Goal: Task Accomplishment & Management: Complete application form

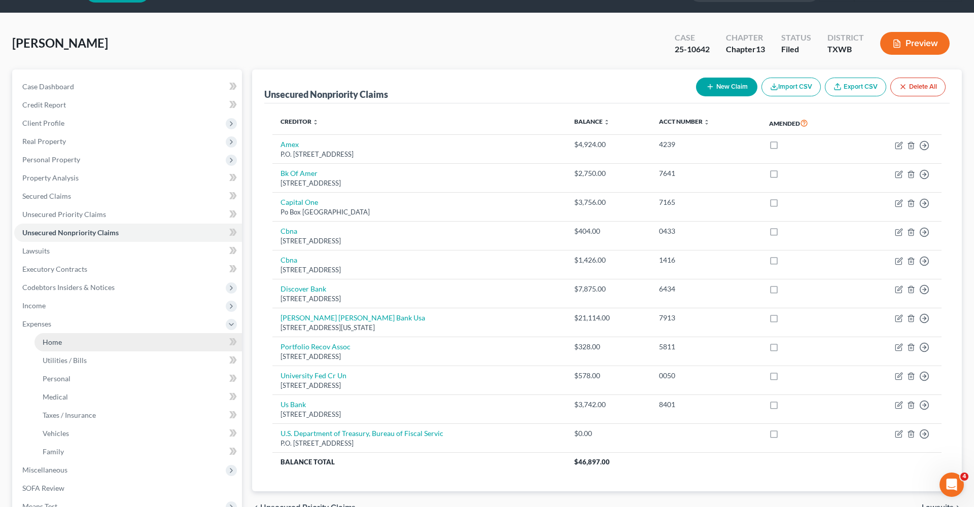
click at [47, 346] on span "Home" at bounding box center [52, 342] width 19 height 9
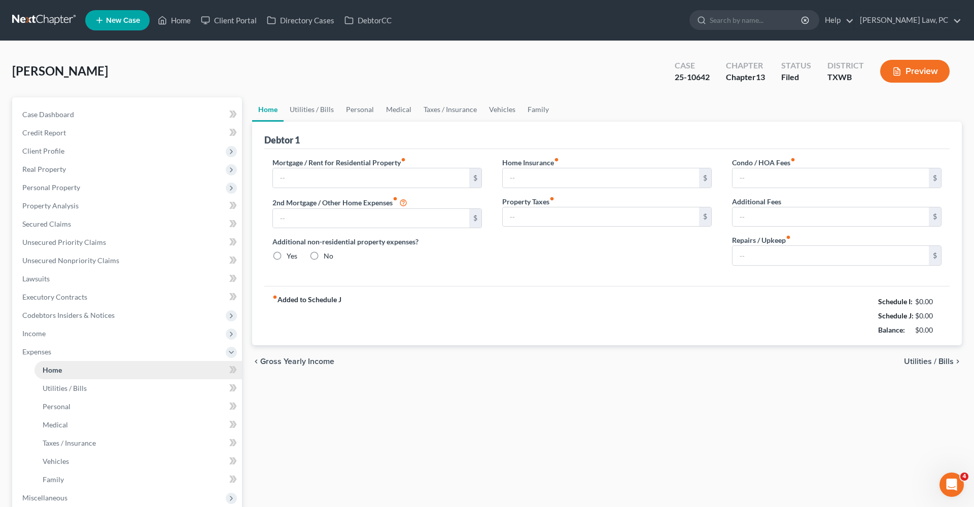
type input "2,000.00"
type input "0.00"
radio input "true"
type input "0.00"
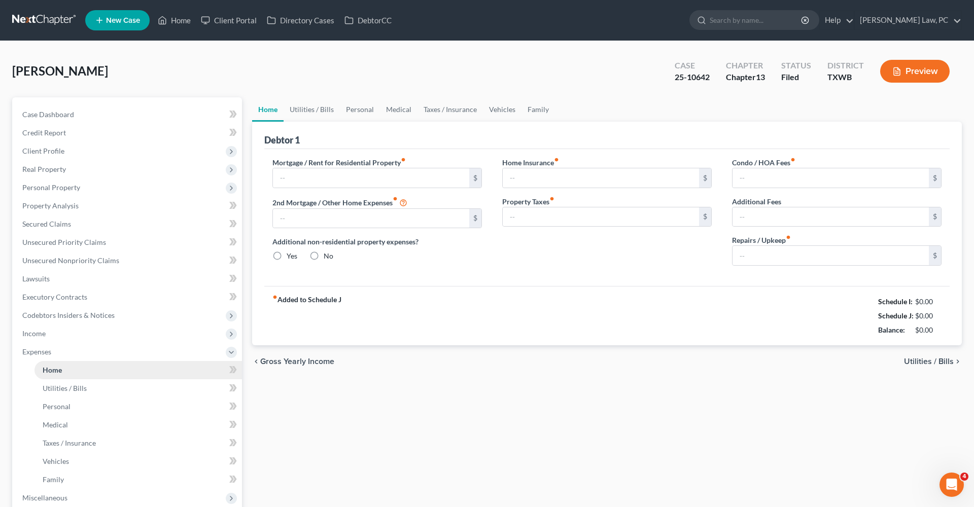
type input "0.00"
click at [310, 110] on link "Utilities / Bills" at bounding box center [312, 109] width 56 height 24
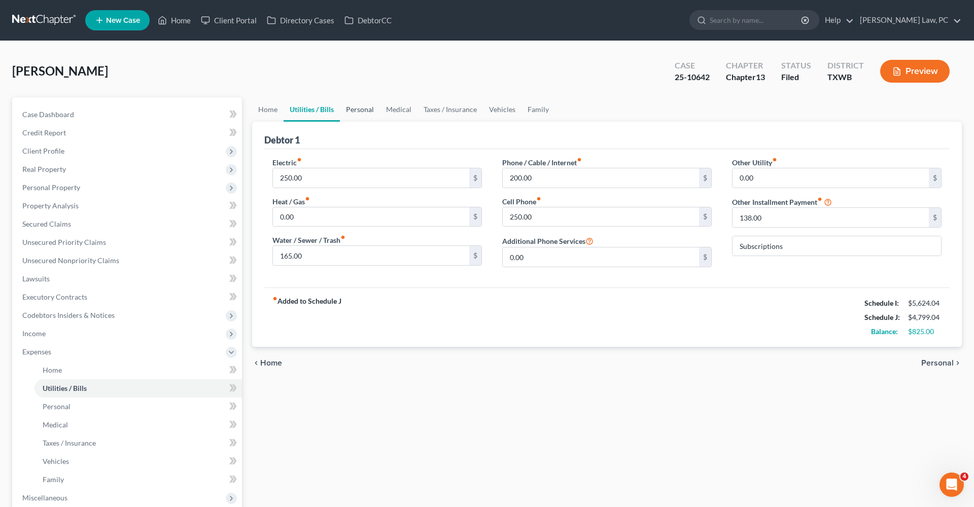
click at [370, 111] on link "Personal" at bounding box center [360, 109] width 40 height 24
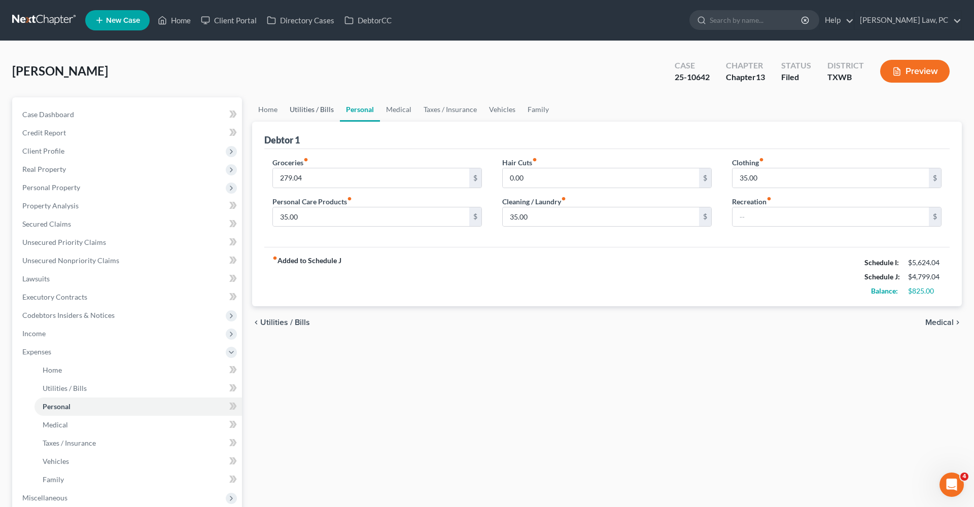
click at [312, 109] on link "Utilities / Bills" at bounding box center [312, 109] width 56 height 24
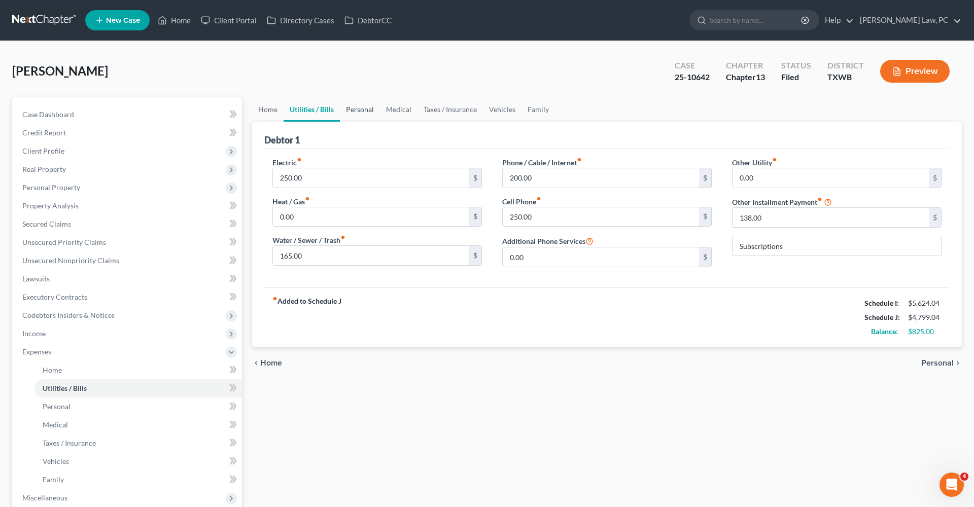
click at [366, 112] on link "Personal" at bounding box center [360, 109] width 40 height 24
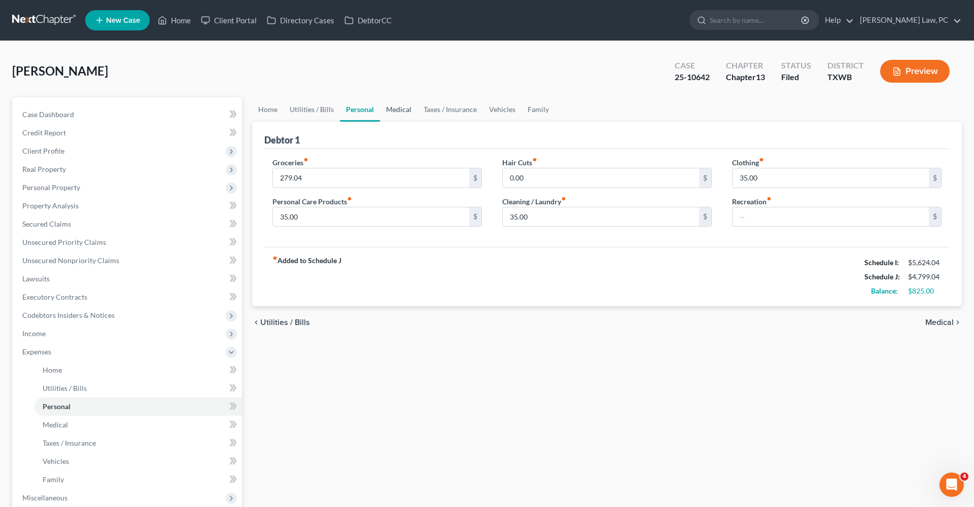
click at [401, 109] on link "Medical" at bounding box center [399, 109] width 38 height 24
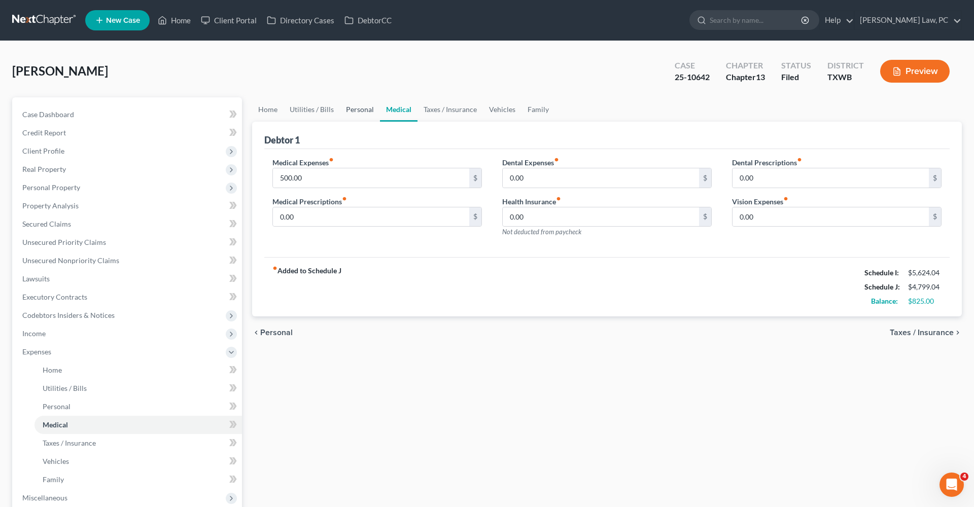
click at [356, 112] on link "Personal" at bounding box center [360, 109] width 40 height 24
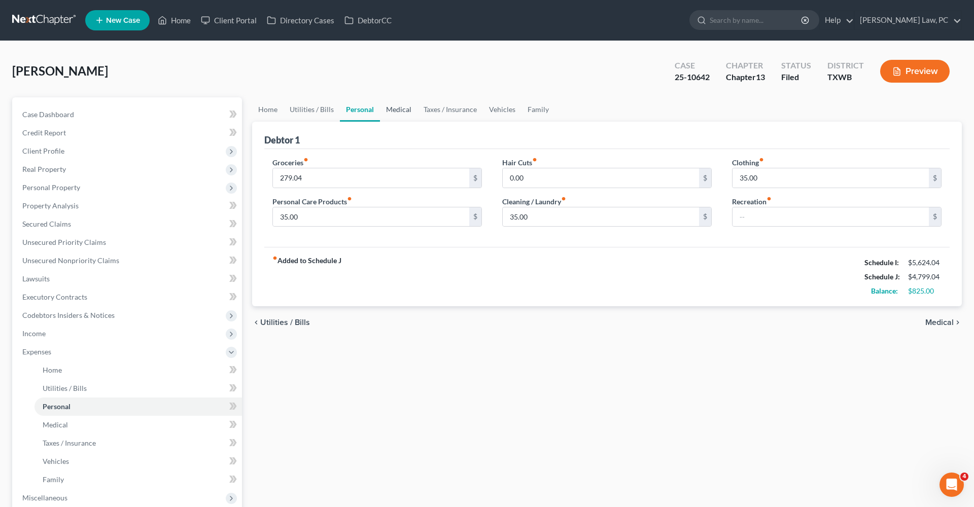
click at [407, 111] on link "Medical" at bounding box center [399, 109] width 38 height 24
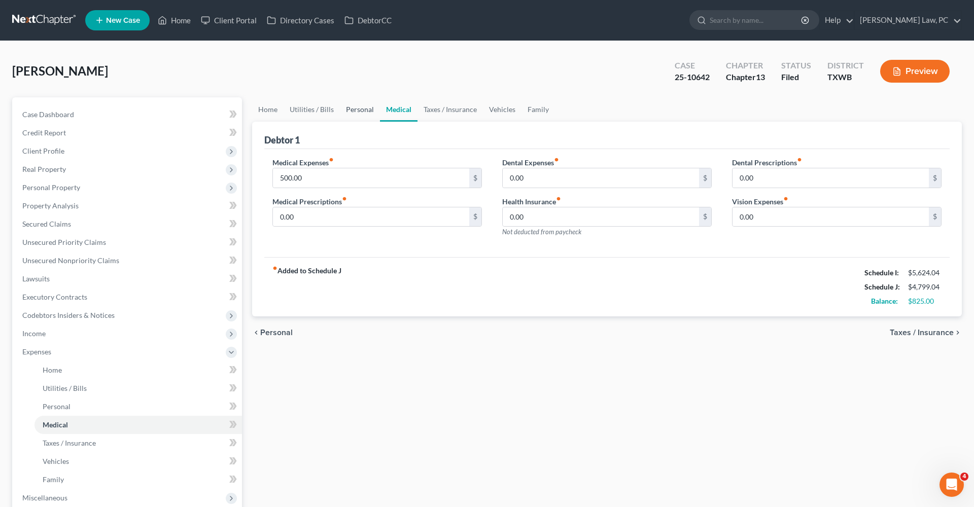
click at [354, 106] on link "Personal" at bounding box center [360, 109] width 40 height 24
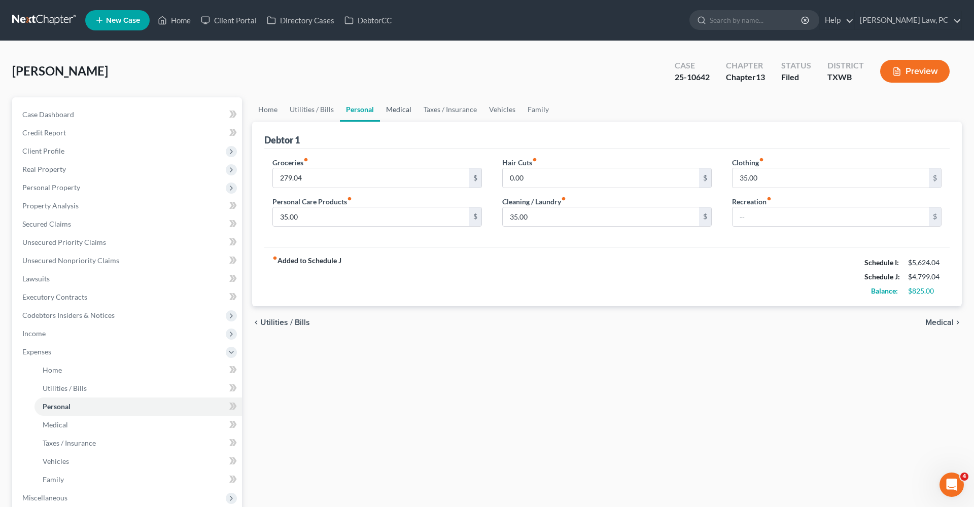
click at [400, 110] on link "Medical" at bounding box center [399, 109] width 38 height 24
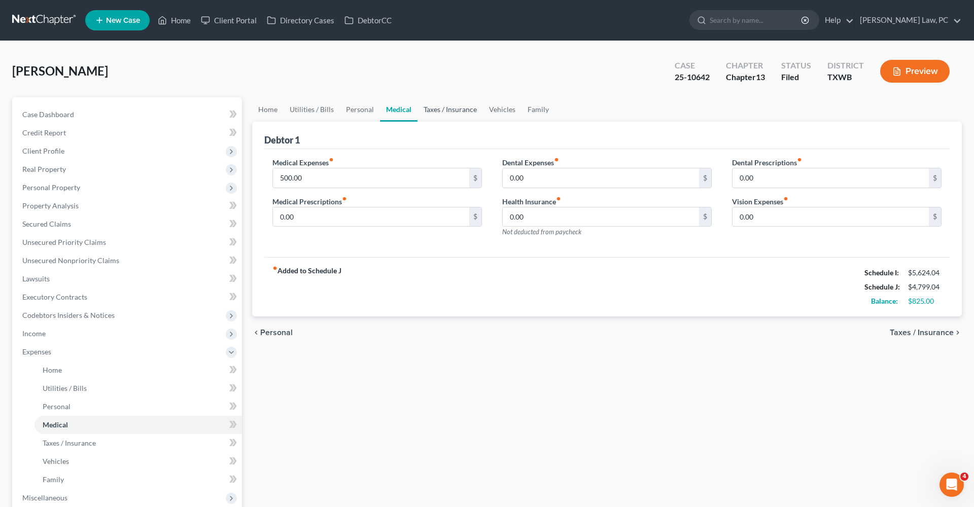
click at [444, 109] on link "Taxes / Insurance" at bounding box center [450, 109] width 65 height 24
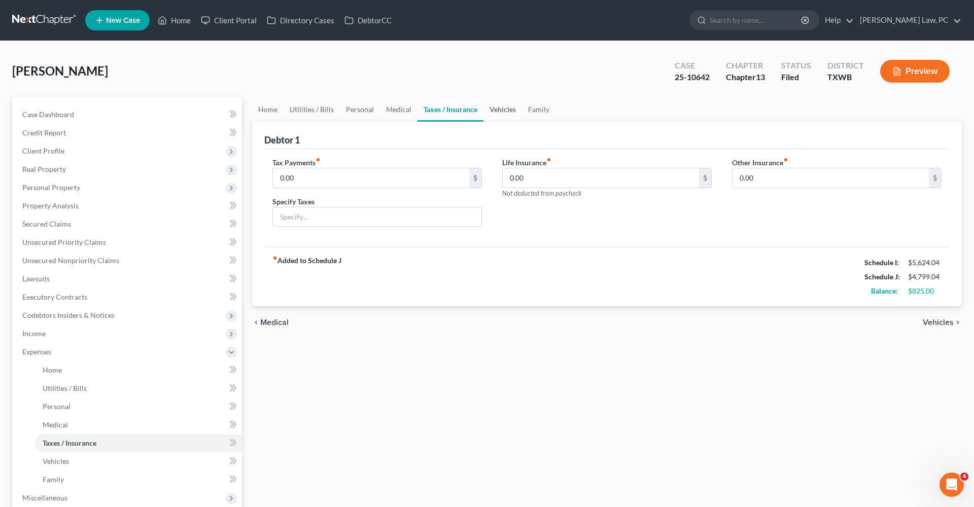
click at [504, 111] on link "Vehicles" at bounding box center [503, 109] width 39 height 24
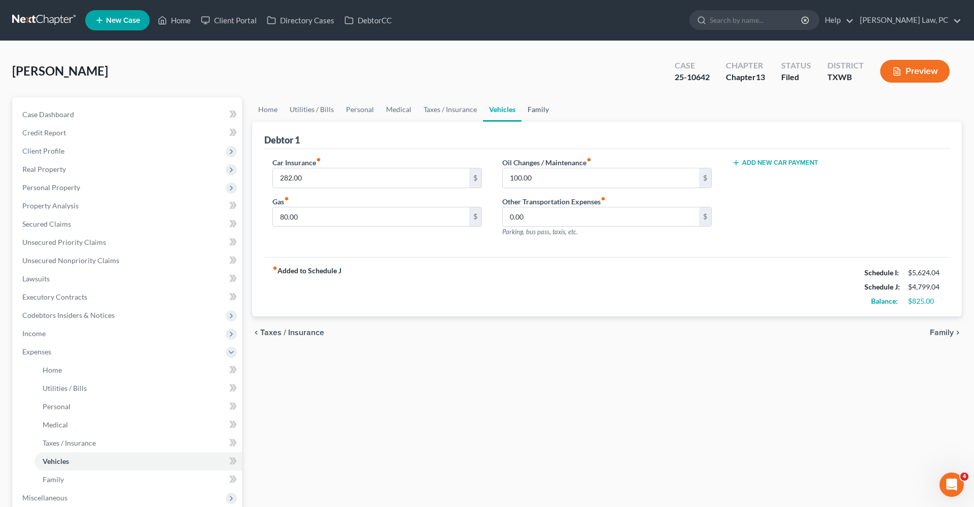
click at [549, 109] on link "Family" at bounding box center [538, 109] width 33 height 24
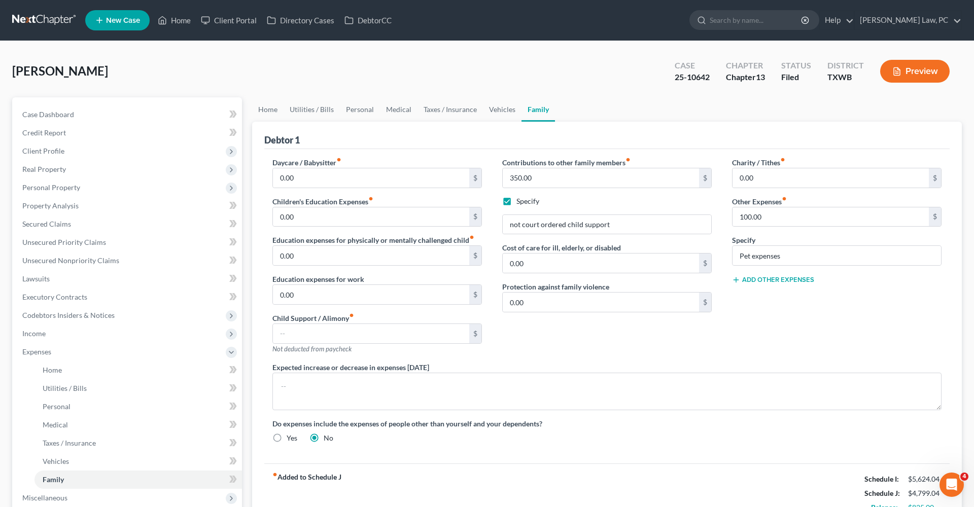
click at [25, 18] on link at bounding box center [44, 20] width 65 height 18
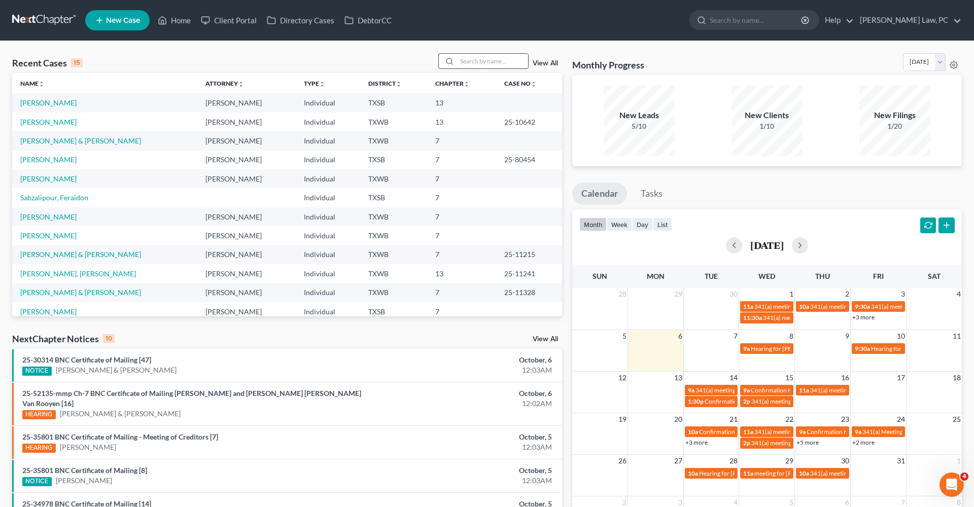
click at [498, 61] on input "search" at bounding box center [492, 61] width 71 height 15
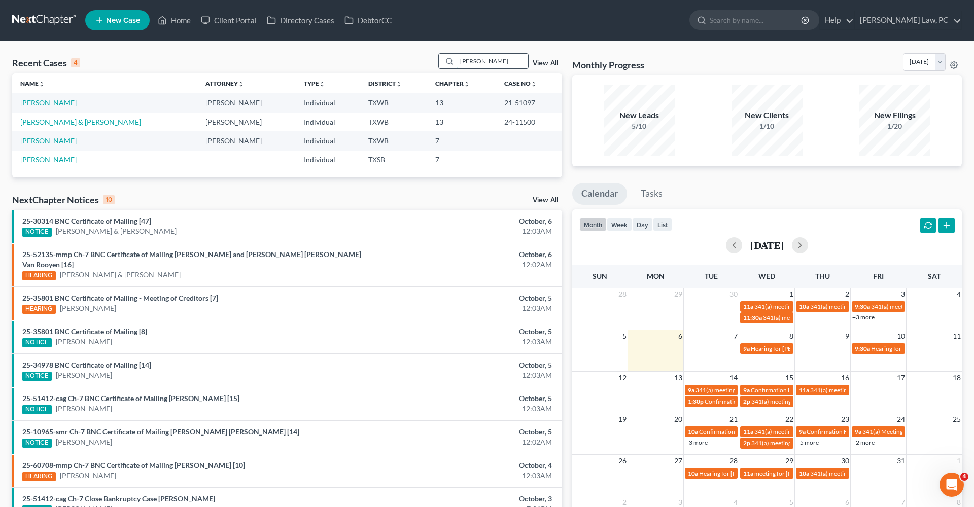
type input "Debra"
drag, startPoint x: 498, startPoint y: 61, endPoint x: 48, endPoint y: 106, distance: 452.8
click at [48, 106] on link "[PERSON_NAME]" at bounding box center [48, 102] width 56 height 9
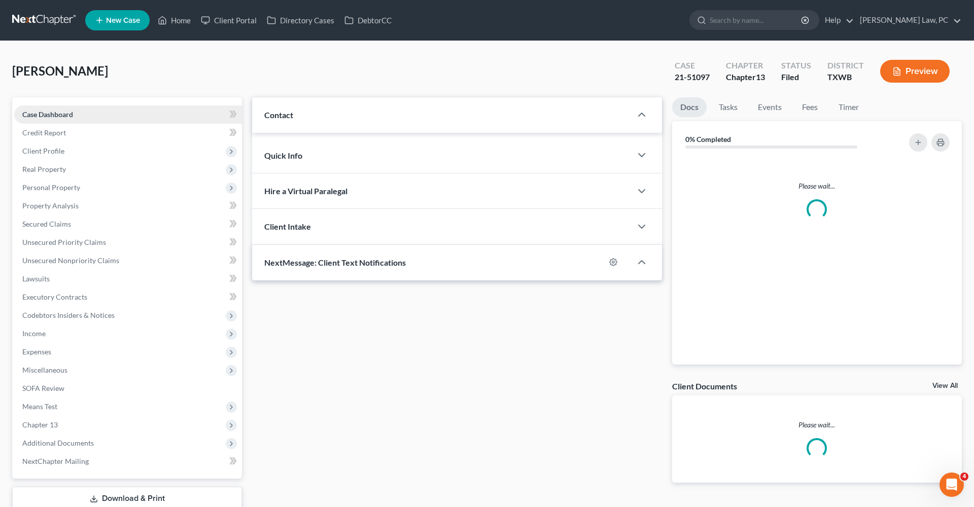
click at [54, 106] on link "Case Dashboard" at bounding box center [128, 115] width 228 height 18
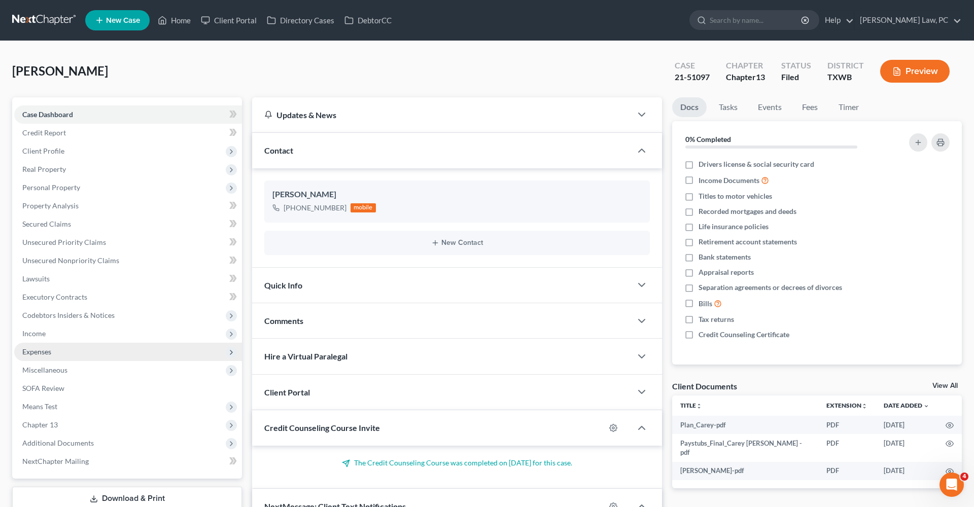
click at [44, 354] on span "Expenses" at bounding box center [36, 352] width 29 height 9
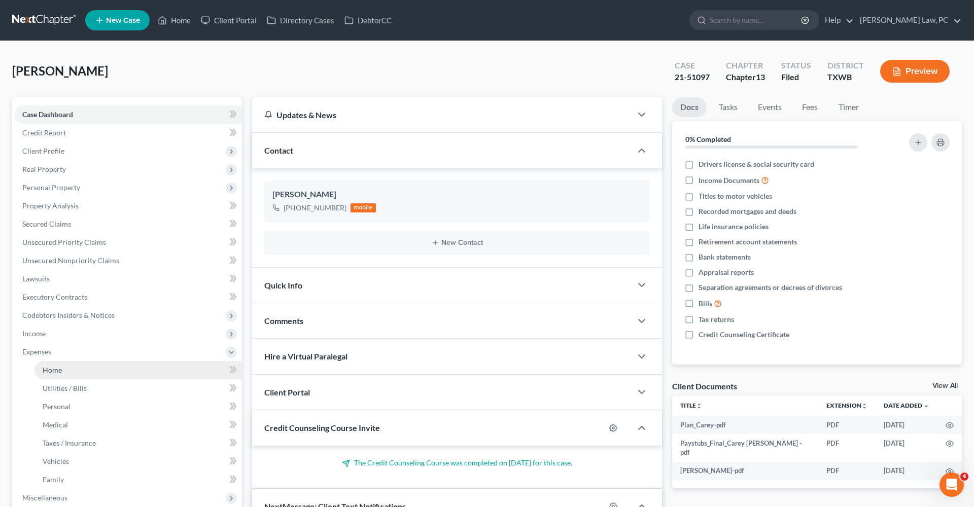
click at [57, 368] on span "Home" at bounding box center [52, 370] width 19 height 9
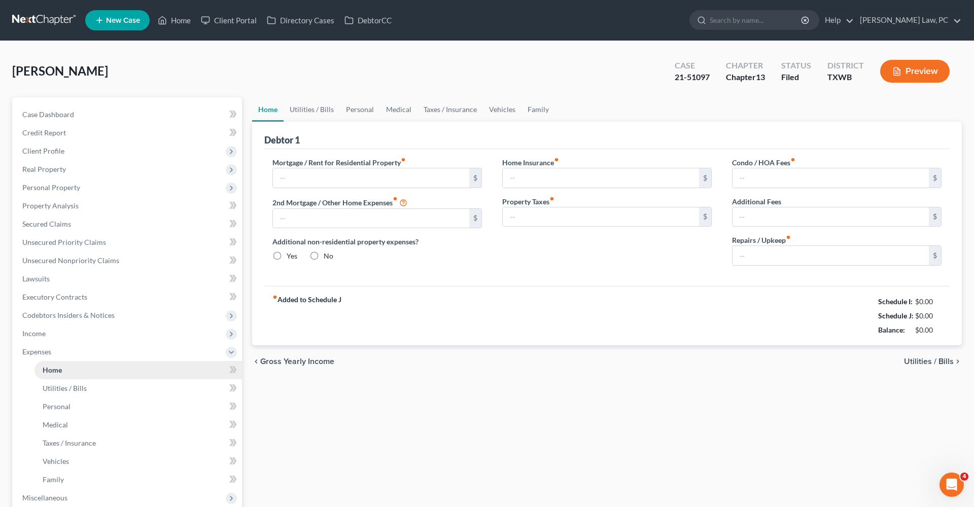
type input "1,240.00"
type input "0.00"
radio input "true"
type input "19.00"
type input "0.00"
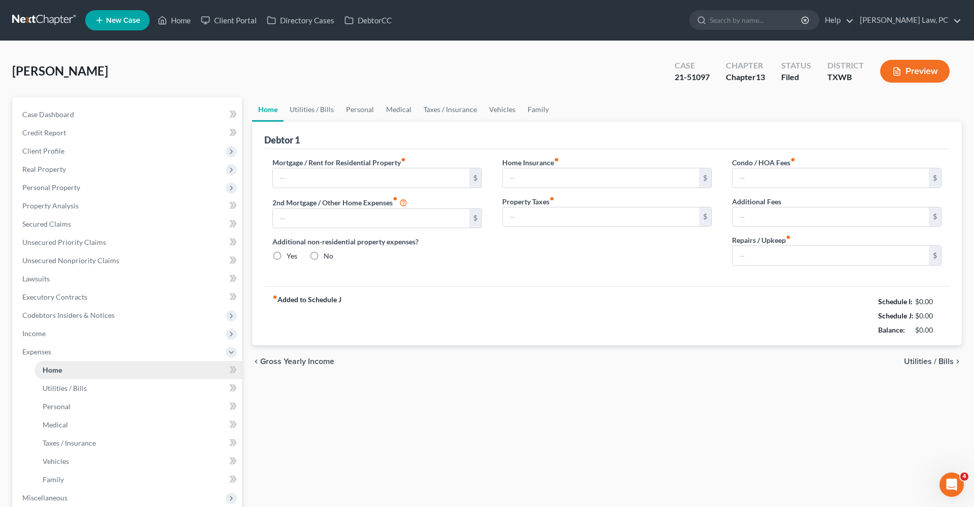
type input "0.00"
click at [305, 112] on link "Utilities / Bills" at bounding box center [312, 109] width 56 height 24
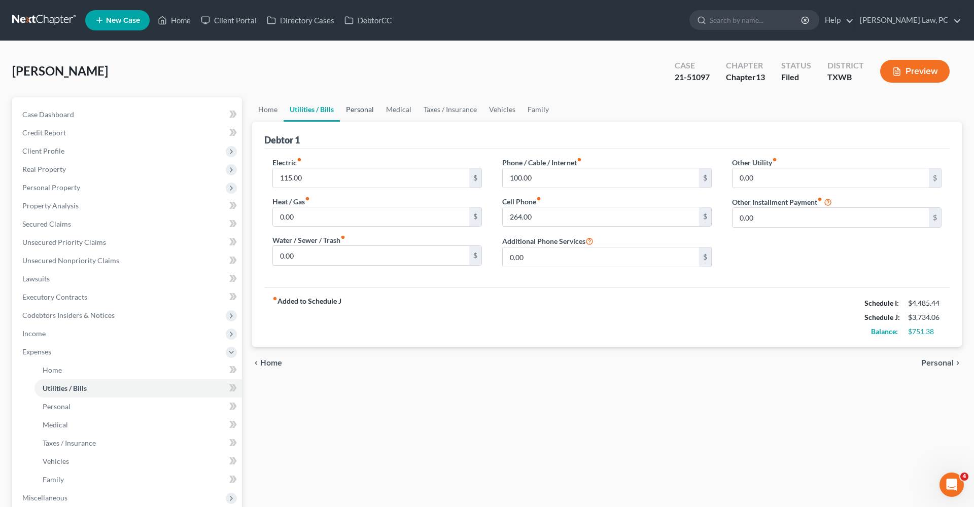
click at [365, 111] on link "Personal" at bounding box center [360, 109] width 40 height 24
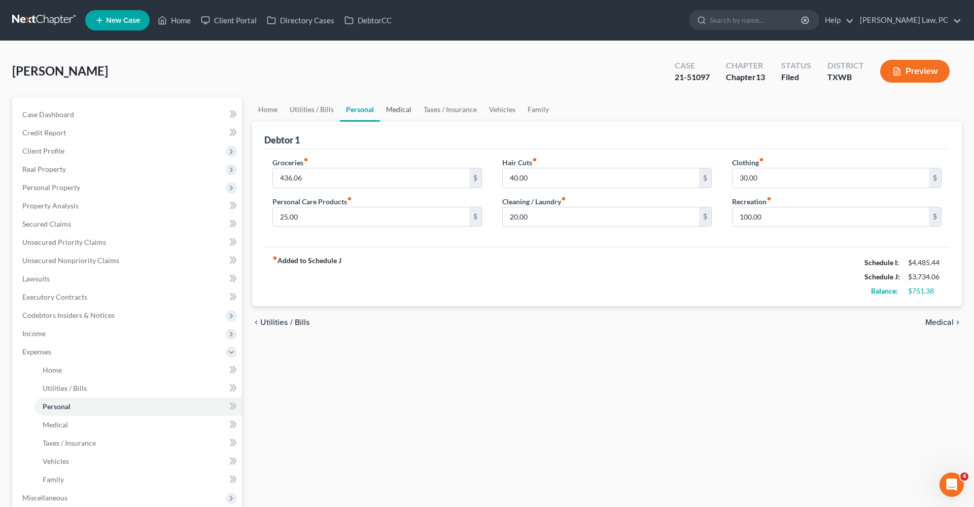
click at [404, 111] on link "Medical" at bounding box center [399, 109] width 38 height 24
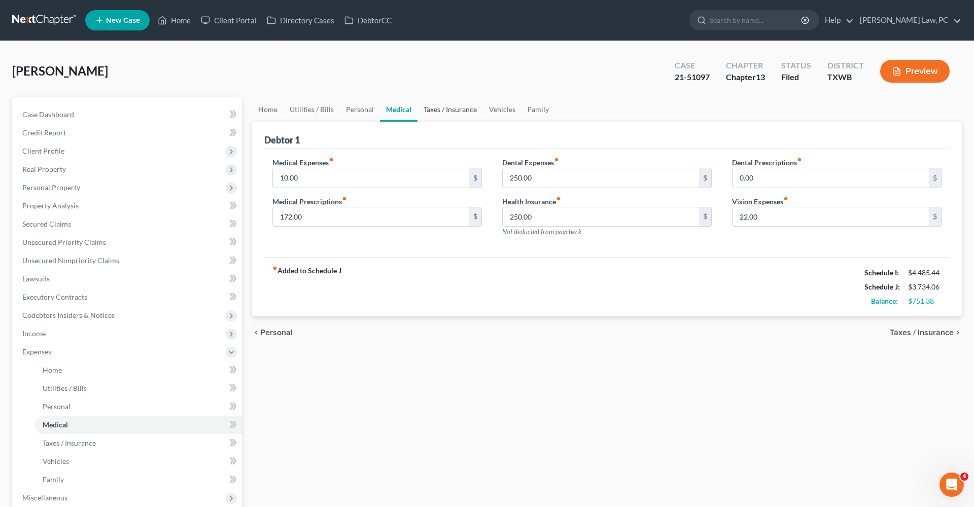
click at [444, 112] on link "Taxes / Insurance" at bounding box center [450, 109] width 65 height 24
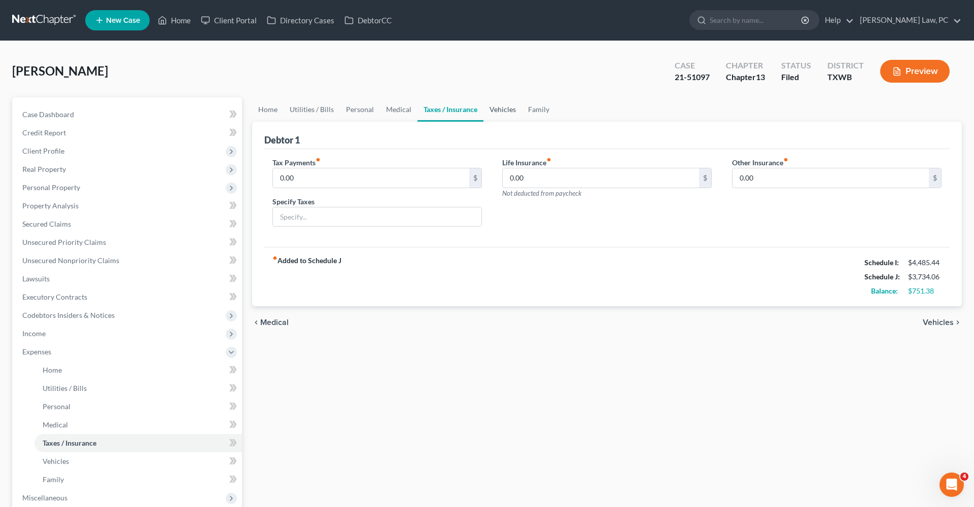
click at [497, 111] on link "Vehicles" at bounding box center [503, 109] width 39 height 24
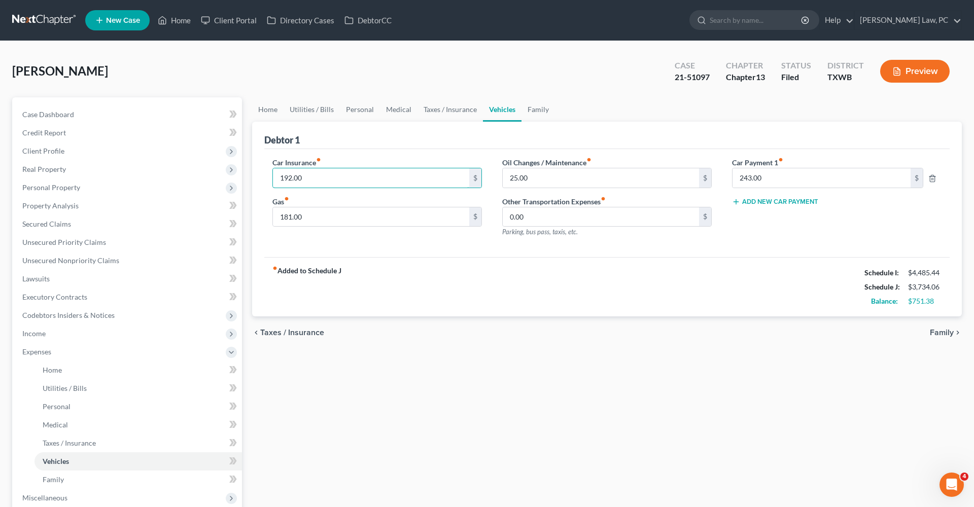
drag, startPoint x: 314, startPoint y: 176, endPoint x: 259, endPoint y: 176, distance: 54.3
click at [259, 176] on div "Debtor 1 Car Insurance fiber_manual_record 192.00 $ Gas fiber_manual_record 181…" at bounding box center [607, 219] width 710 height 195
click at [392, 108] on link "Medical" at bounding box center [399, 109] width 38 height 24
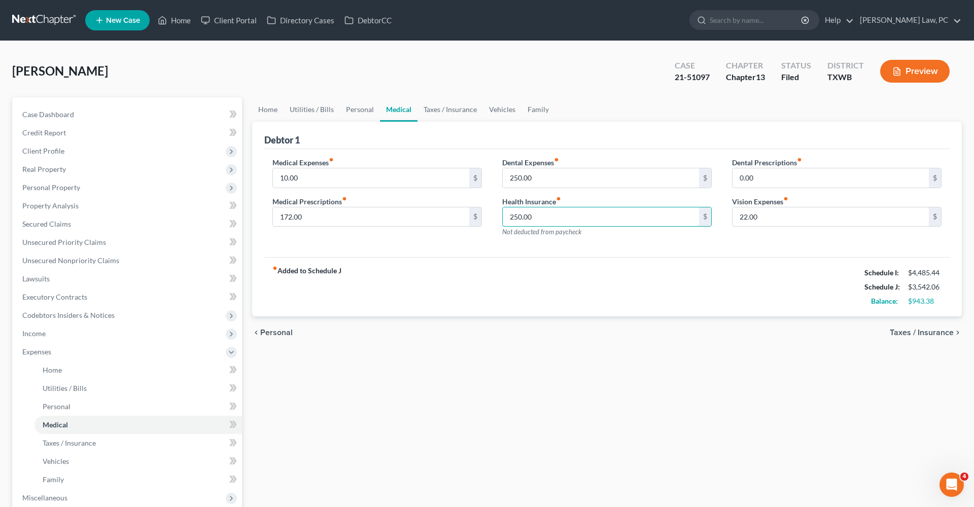
drag, startPoint x: 546, startPoint y: 218, endPoint x: 491, endPoint y: 218, distance: 54.8
click at [491, 218] on div "Medical Expenses fiber_manual_record 10.00 $ Medical Prescriptions fiber_manual…" at bounding box center [607, 201] width 690 height 88
type input "474"
click at [440, 111] on link "Taxes / Insurance" at bounding box center [450, 109] width 65 height 24
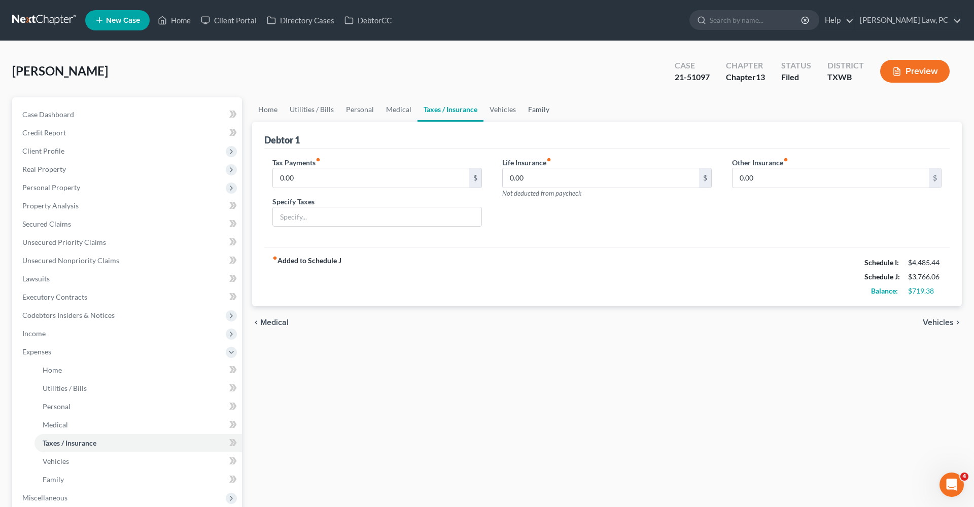
click at [536, 111] on link "Family" at bounding box center [538, 109] width 33 height 24
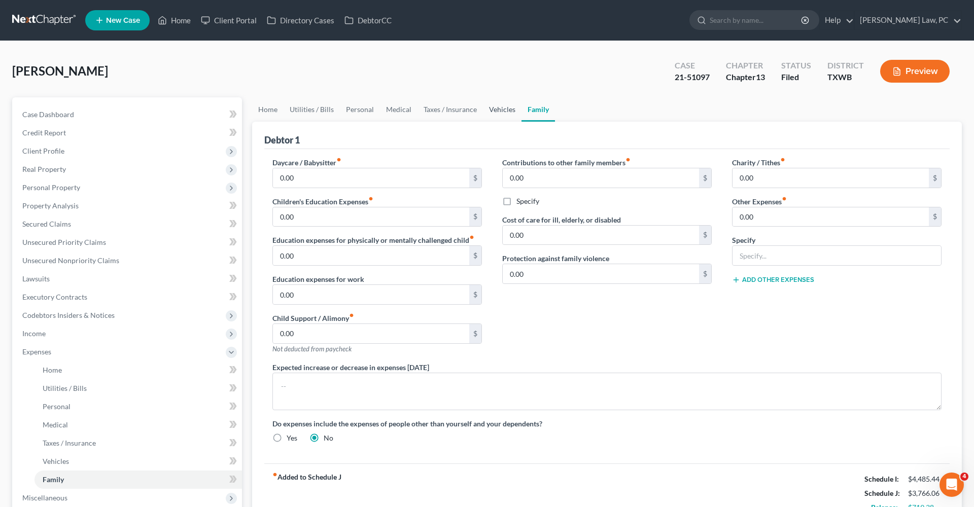
click at [504, 109] on link "Vehicles" at bounding box center [502, 109] width 39 height 24
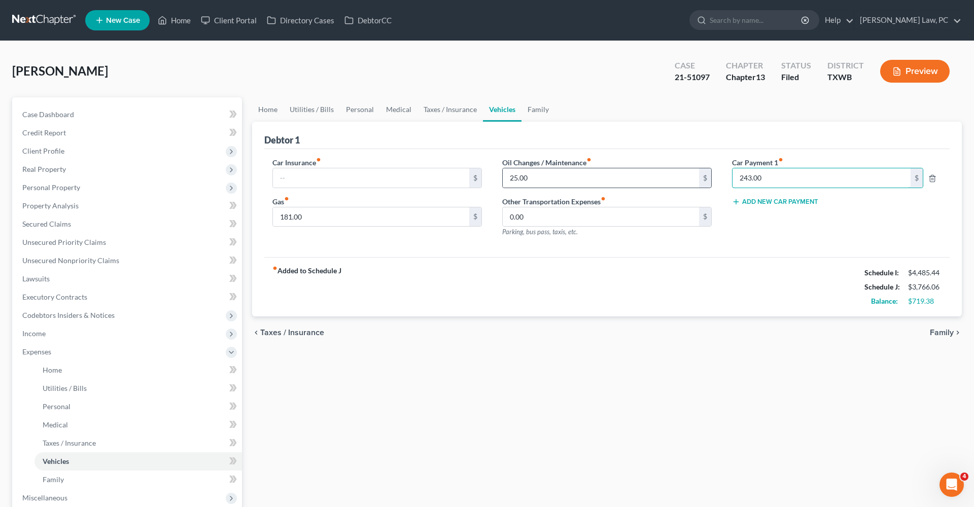
drag, startPoint x: 770, startPoint y: 175, endPoint x: 708, endPoint y: 174, distance: 62.4
click at [708, 174] on div "Car Insurance fiber_manual_record $ Gas fiber_manual_record 181.00 $ Oil Change…" at bounding box center [607, 201] width 690 height 88
click at [695, 280] on div "fiber_manual_record Added to Schedule J Schedule I: $4,485.44 Schedule J: $3,52…" at bounding box center [607, 286] width 686 height 59
drag, startPoint x: 313, startPoint y: 216, endPoint x: 259, endPoint y: 216, distance: 53.8
click at [259, 216] on div "Debtor 1 Car Insurance fiber_manual_record $ Gas fiber_manual_record 181.00 $ O…" at bounding box center [607, 219] width 710 height 195
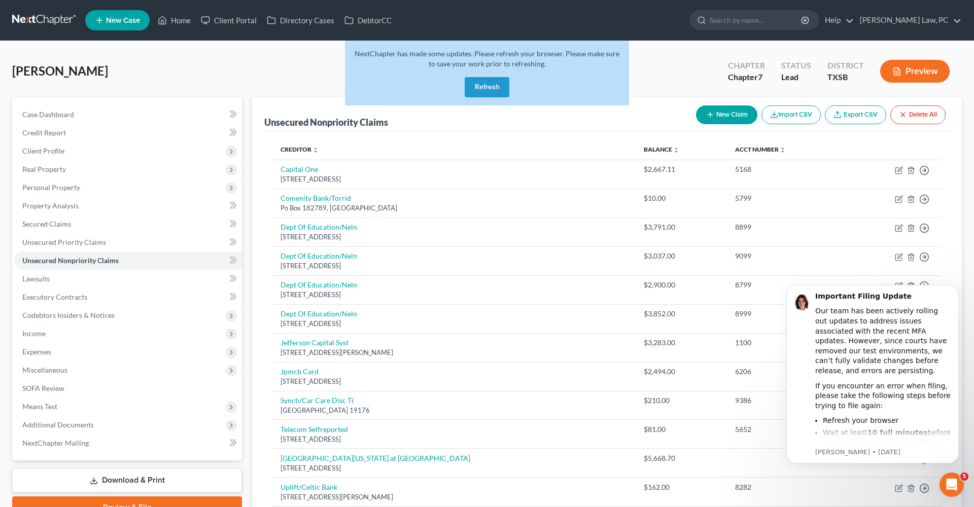
click at [502, 83] on button "Refresh" at bounding box center [487, 87] width 45 height 20
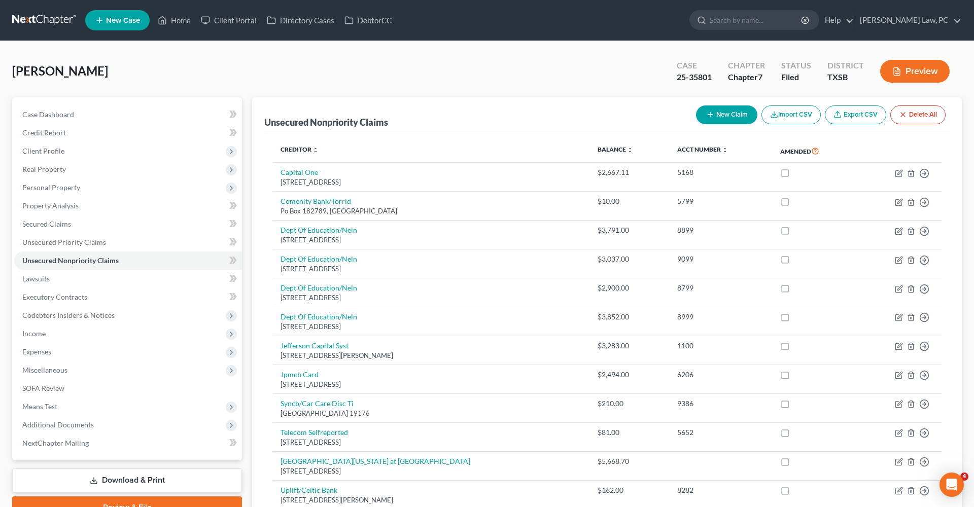
click at [51, 20] on link at bounding box center [44, 20] width 65 height 18
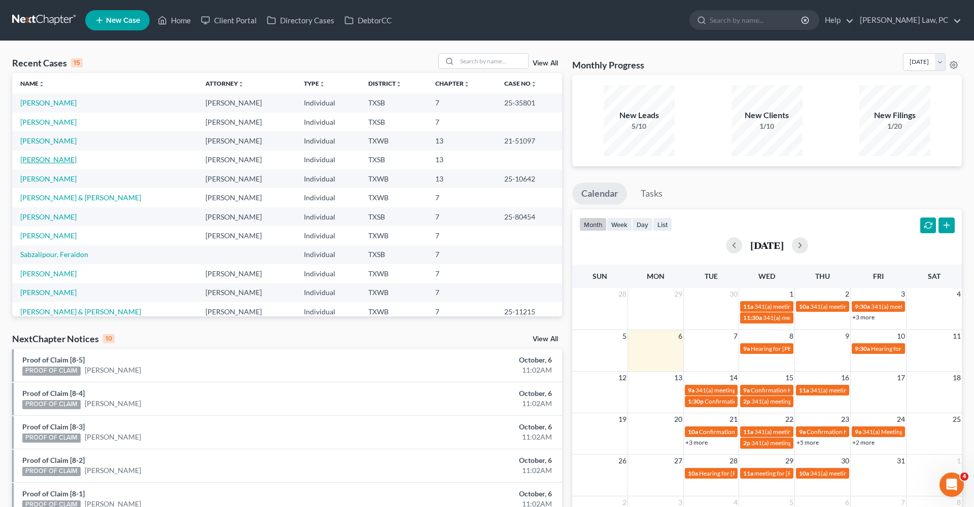
click at [60, 159] on link "[PERSON_NAME]" at bounding box center [48, 159] width 56 height 9
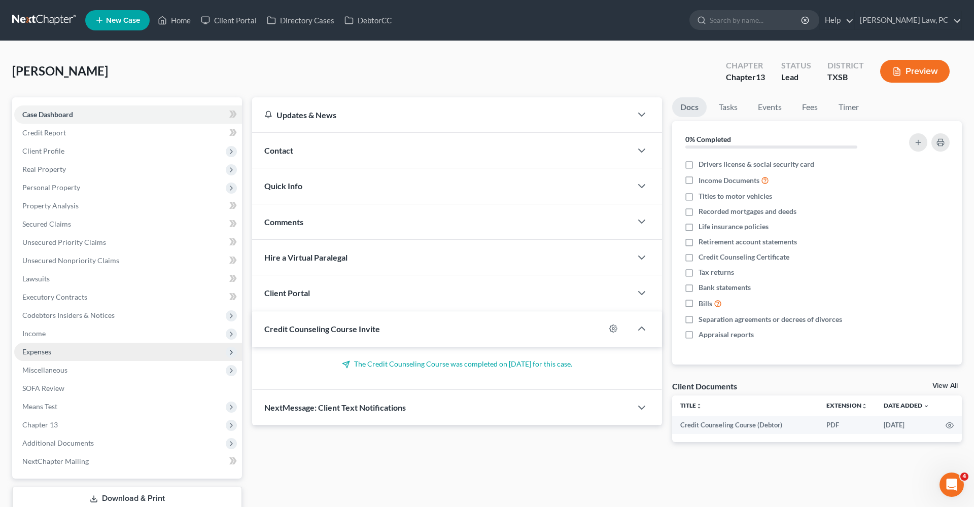
click at [38, 350] on span "Expenses" at bounding box center [36, 352] width 29 height 9
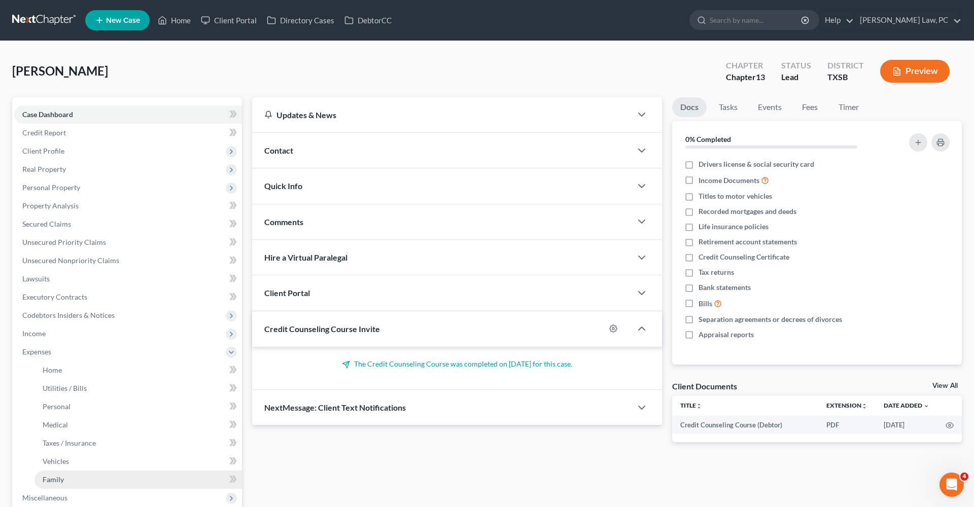
click at [60, 476] on span "Family" at bounding box center [53, 479] width 21 height 9
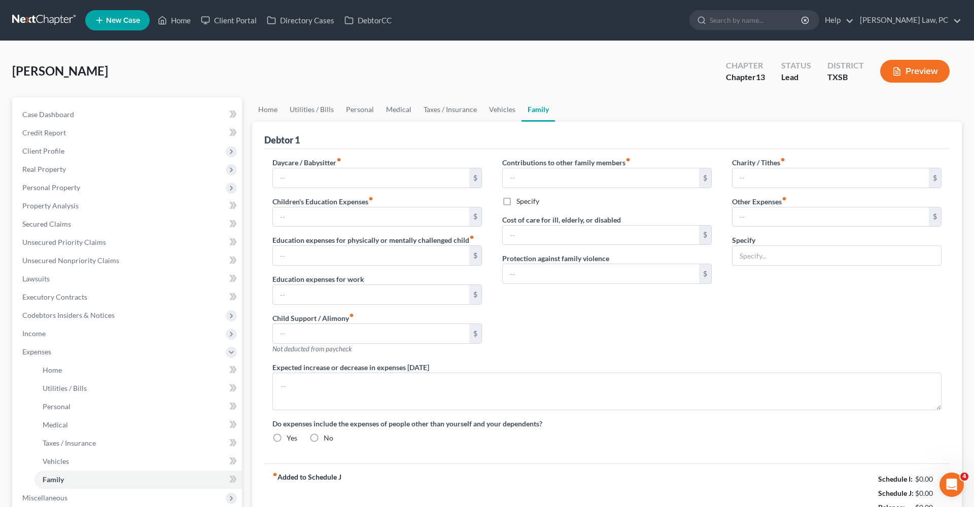
type input "0.00"
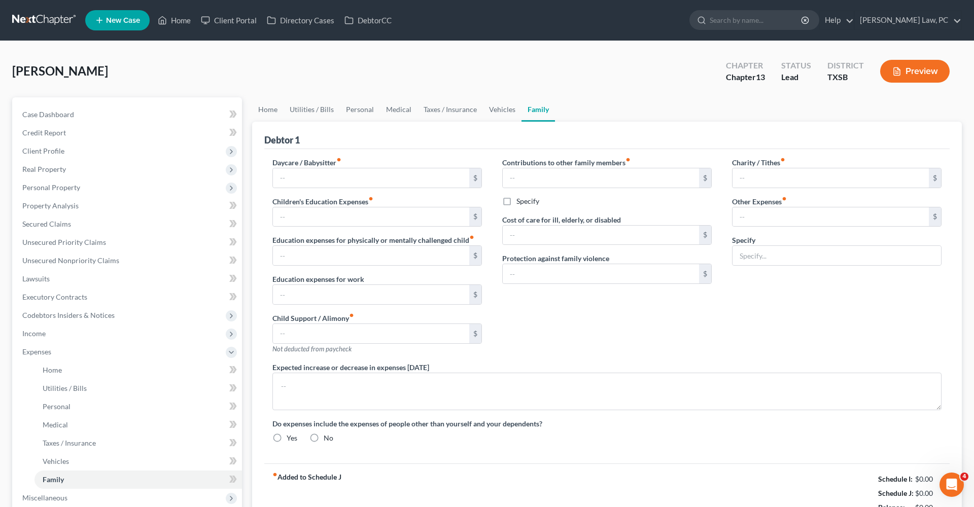
type input "0.00"
type input "4.00"
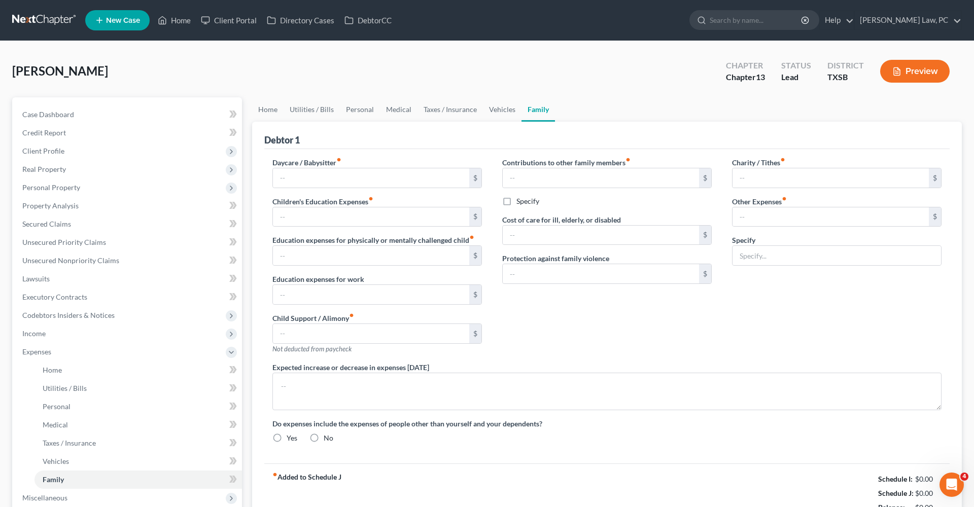
type input "Security Camera"
radio input "true"
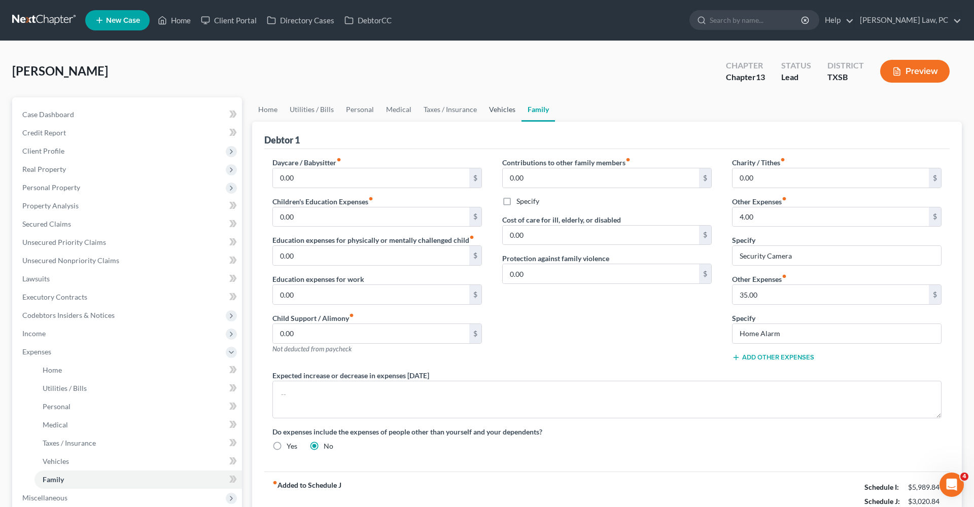
click at [507, 107] on link "Vehicles" at bounding box center [502, 109] width 39 height 24
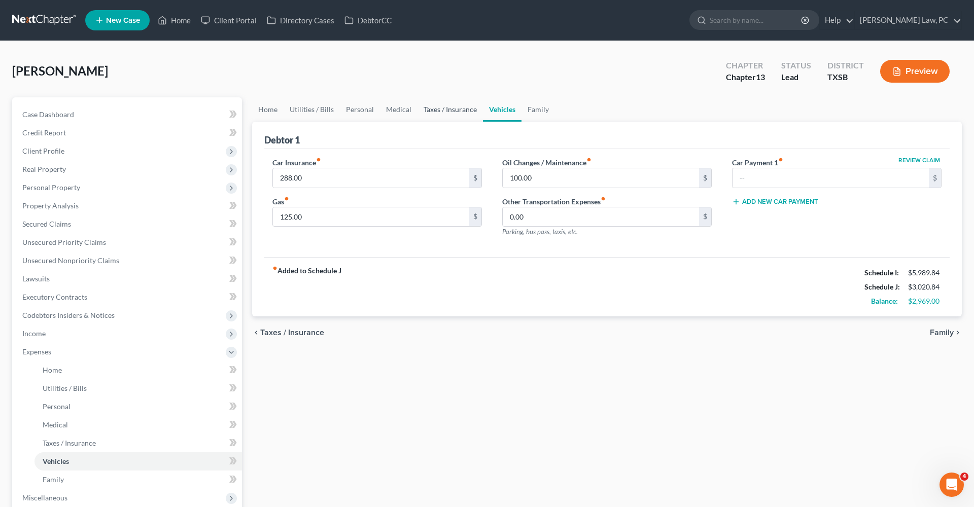
click at [468, 111] on link "Taxes / Insurance" at bounding box center [450, 109] width 65 height 24
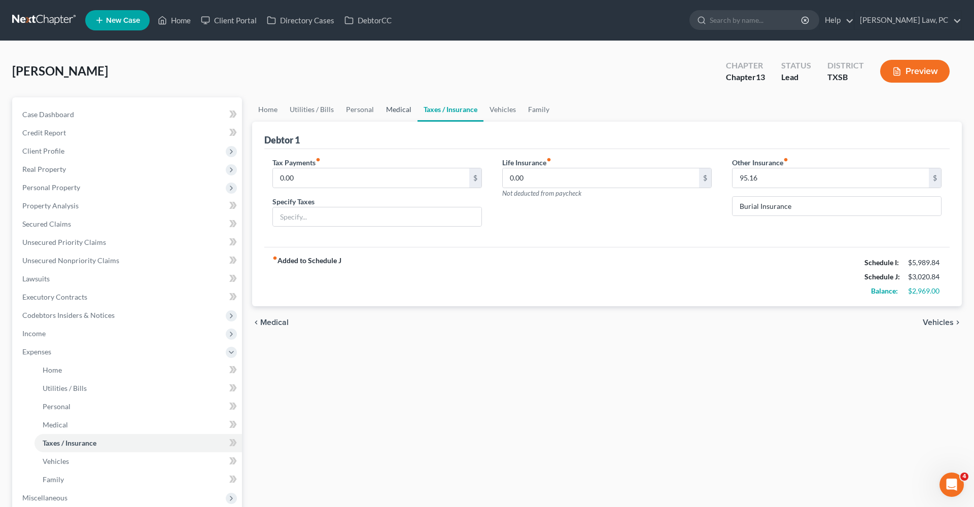
click at [402, 109] on link "Medical" at bounding box center [399, 109] width 38 height 24
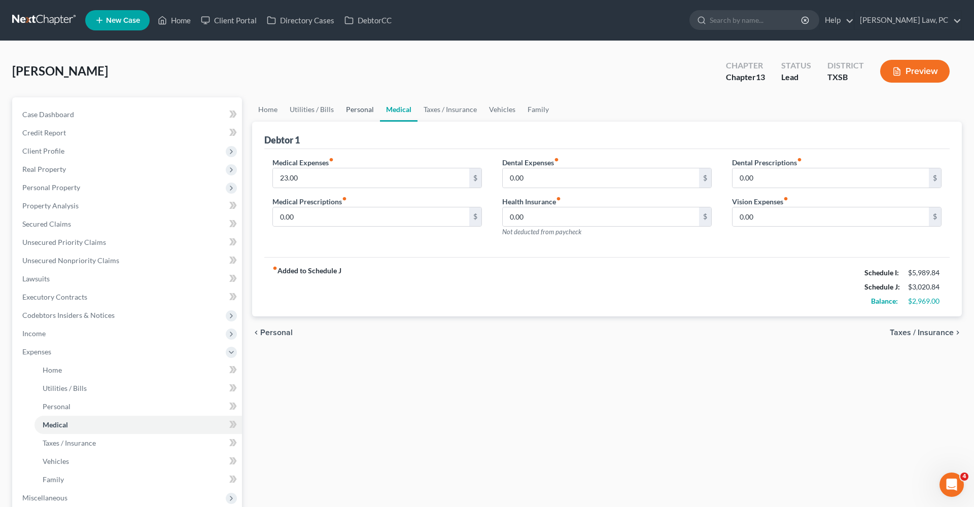
click at [362, 115] on link "Personal" at bounding box center [360, 109] width 40 height 24
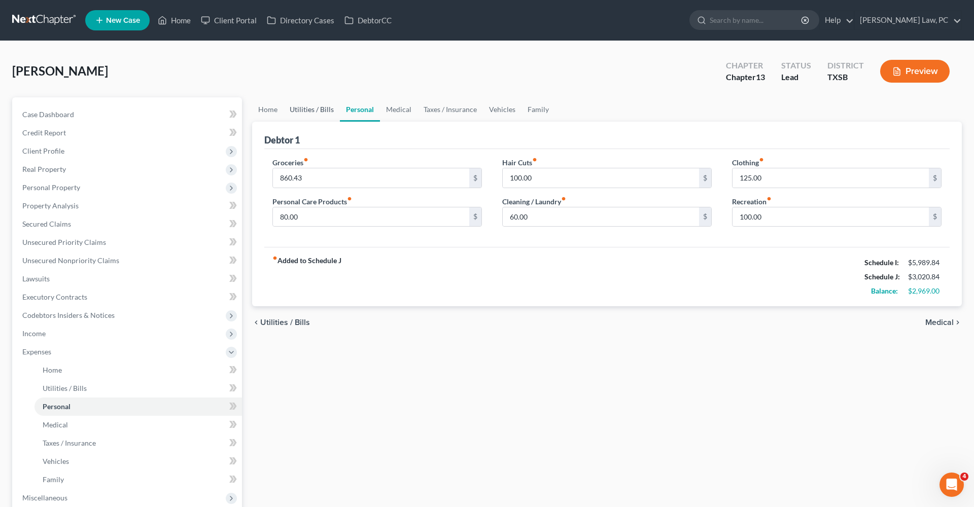
click at [325, 111] on link "Utilities / Bills" at bounding box center [312, 109] width 56 height 24
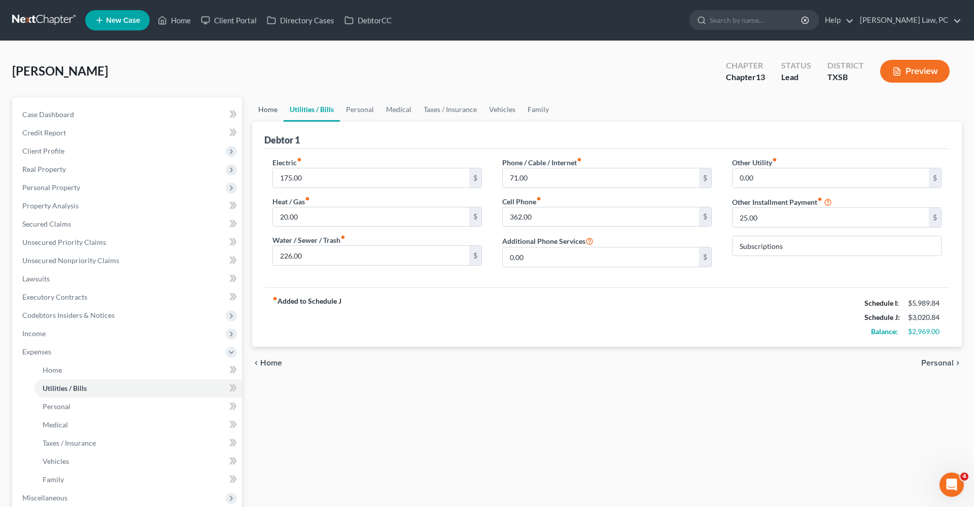
click at [269, 112] on link "Home" at bounding box center [267, 109] width 31 height 24
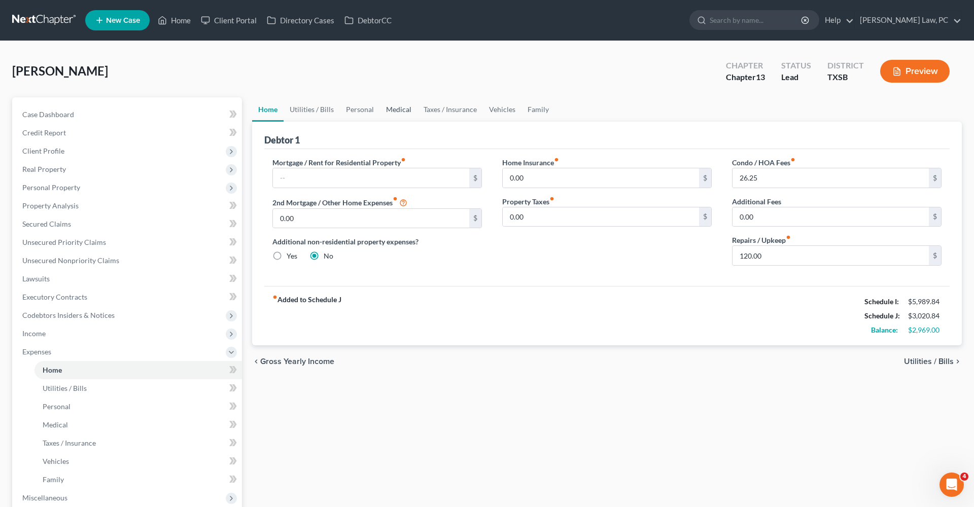
click at [402, 109] on link "Medical" at bounding box center [399, 109] width 38 height 24
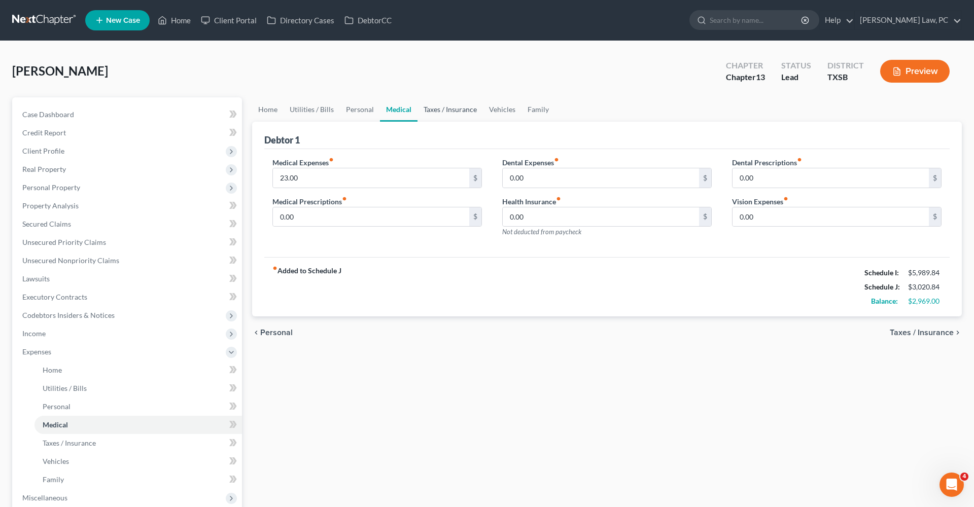
click at [452, 111] on link "Taxes / Insurance" at bounding box center [450, 109] width 65 height 24
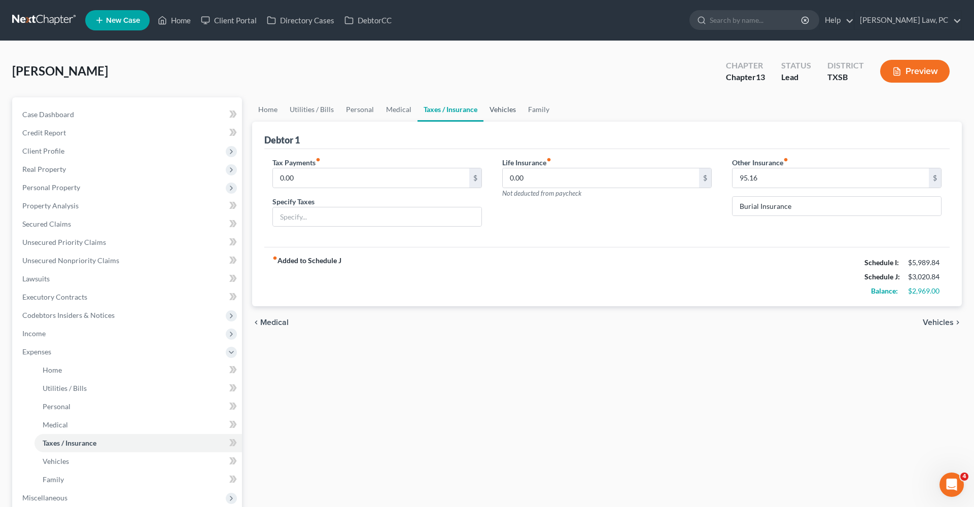
click at [502, 109] on link "Vehicles" at bounding box center [503, 109] width 39 height 24
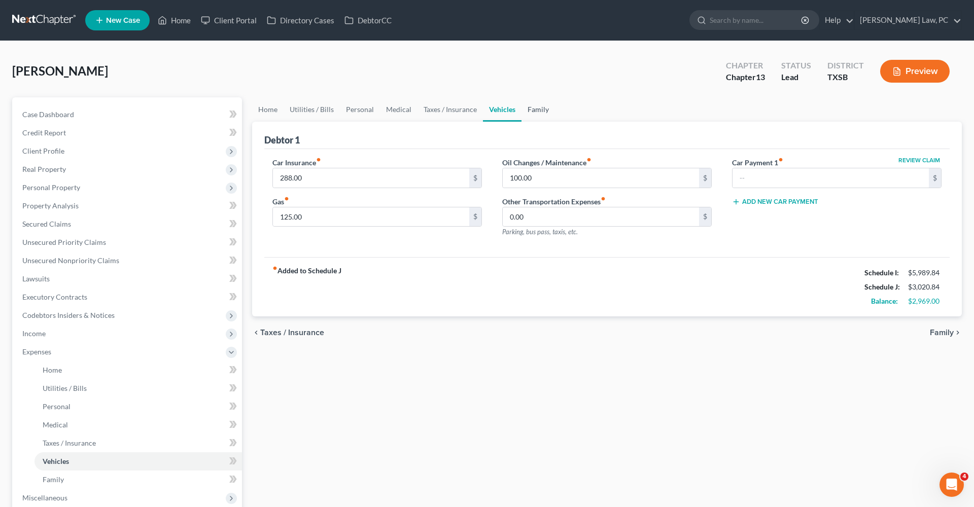
click at [539, 111] on link "Family" at bounding box center [538, 109] width 33 height 24
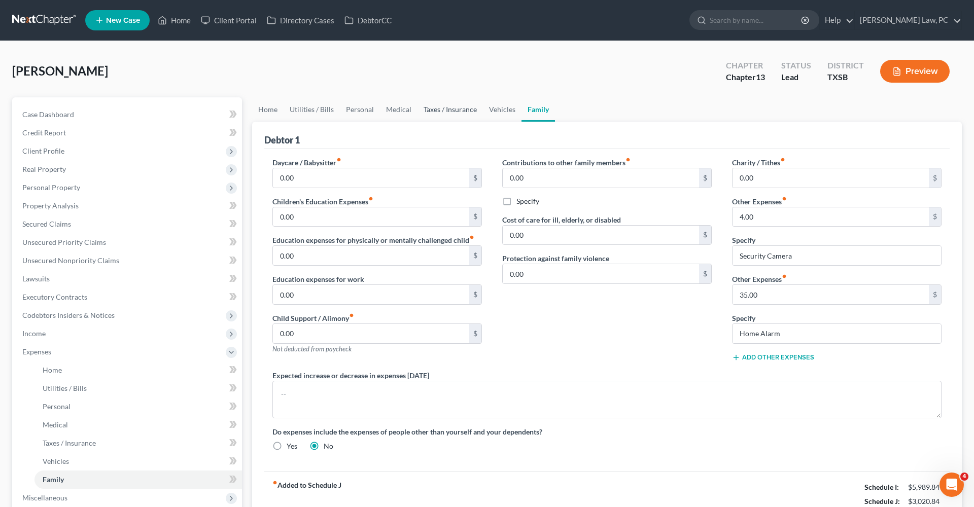
click at [440, 110] on link "Taxes / Insurance" at bounding box center [450, 109] width 65 height 24
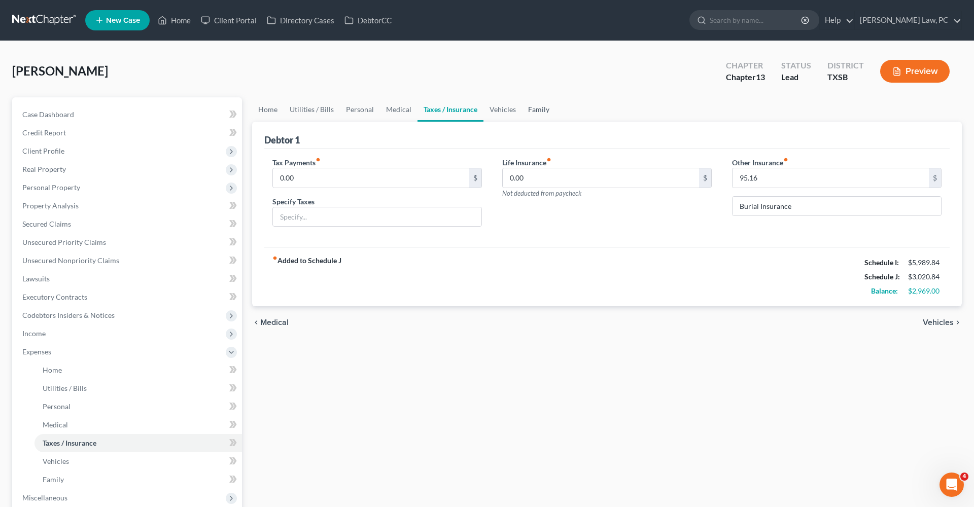
click at [536, 109] on link "Family" at bounding box center [538, 109] width 33 height 24
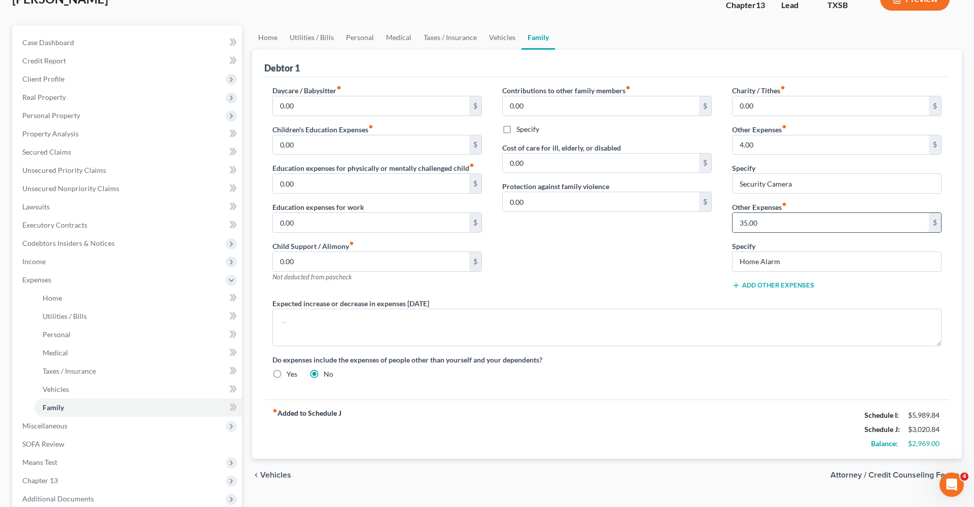
scroll to position [72, 0]
click at [49, 260] on span "Income" at bounding box center [128, 262] width 228 height 18
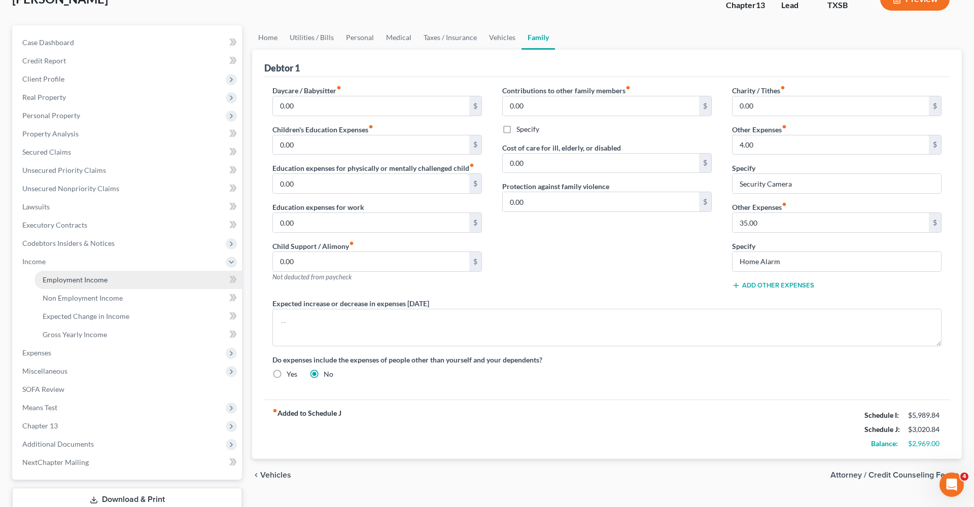
click at [75, 274] on link "Employment Income" at bounding box center [139, 280] width 208 height 18
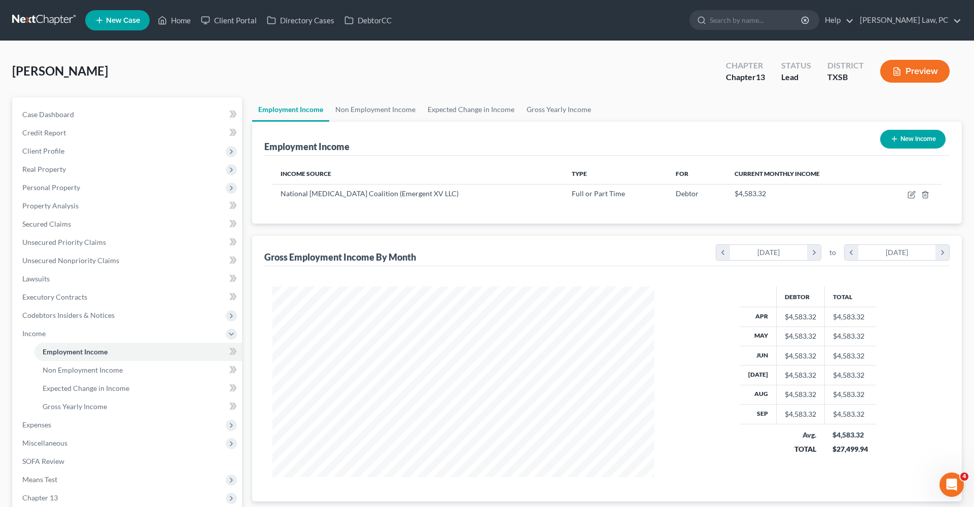
scroll to position [191, 402]
click at [910, 195] on icon "button" at bounding box center [912, 195] width 8 height 8
select select "0"
select select "45"
select select "2"
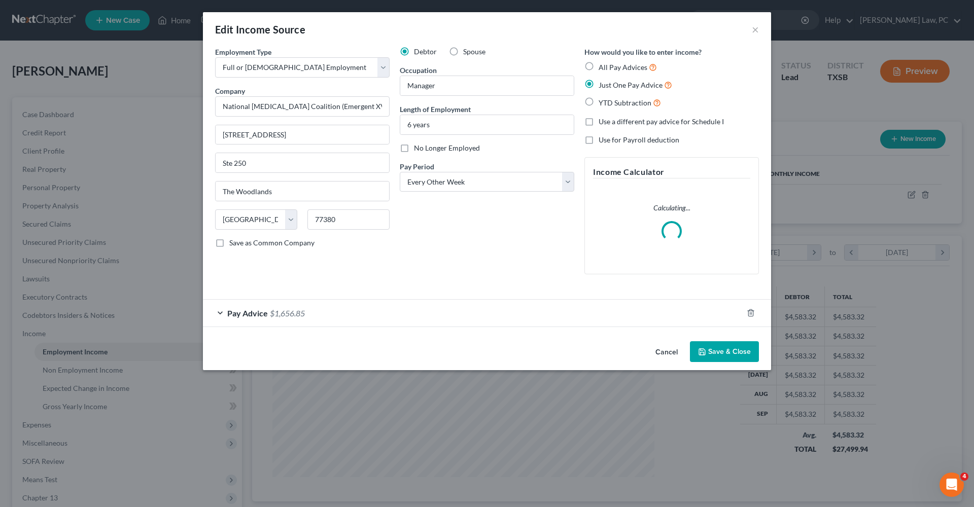
click at [233, 313] on span "Pay Advice" at bounding box center [247, 314] width 41 height 10
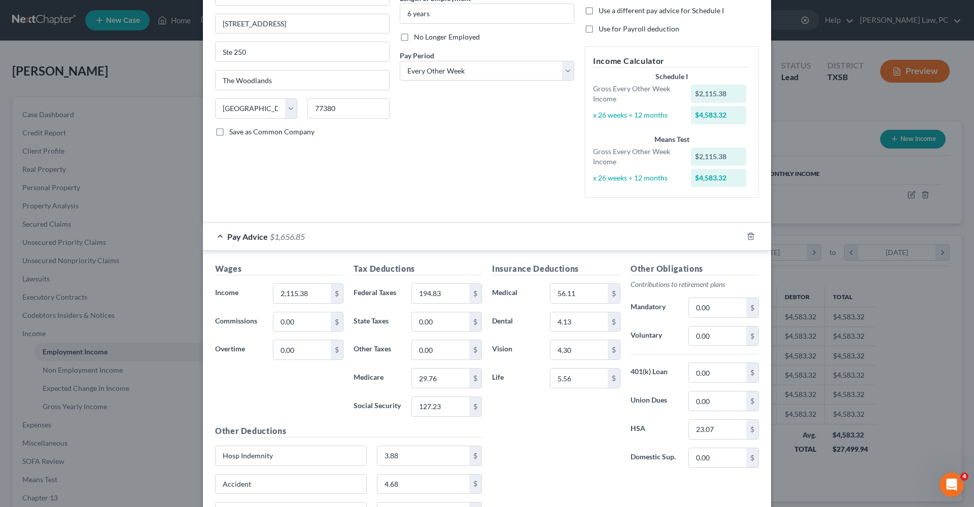
scroll to position [13, 0]
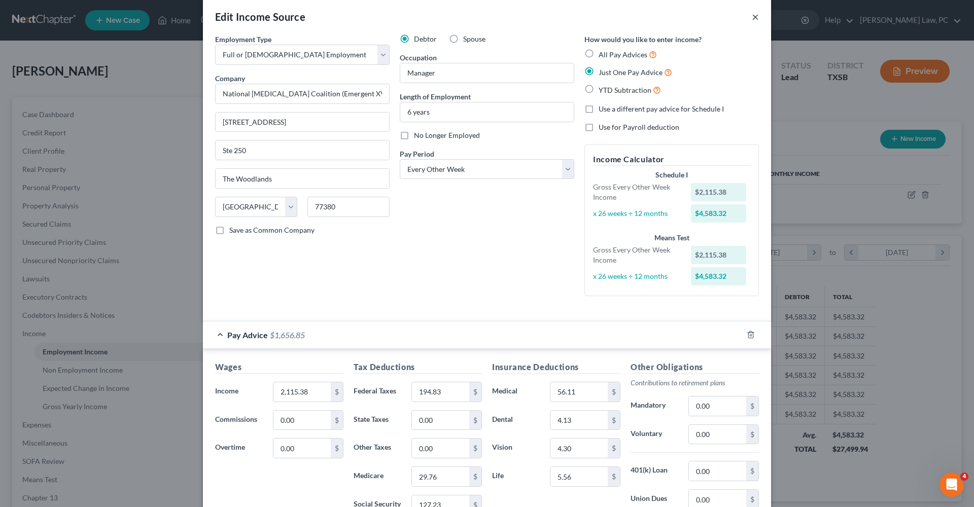
click at [756, 18] on button "×" at bounding box center [755, 17] width 7 height 12
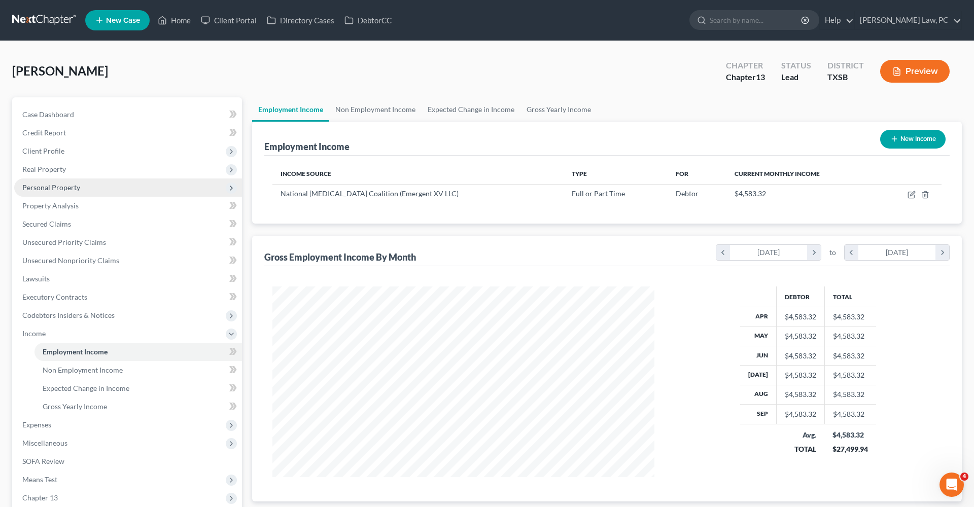
click at [50, 190] on span "Personal Property" at bounding box center [51, 187] width 58 height 9
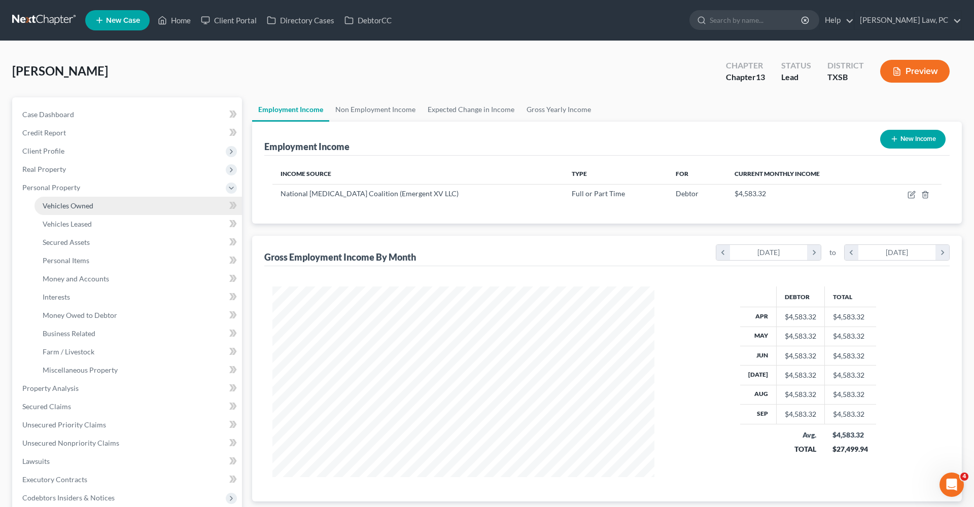
click at [56, 201] on span "Vehicles Owned" at bounding box center [68, 205] width 51 height 9
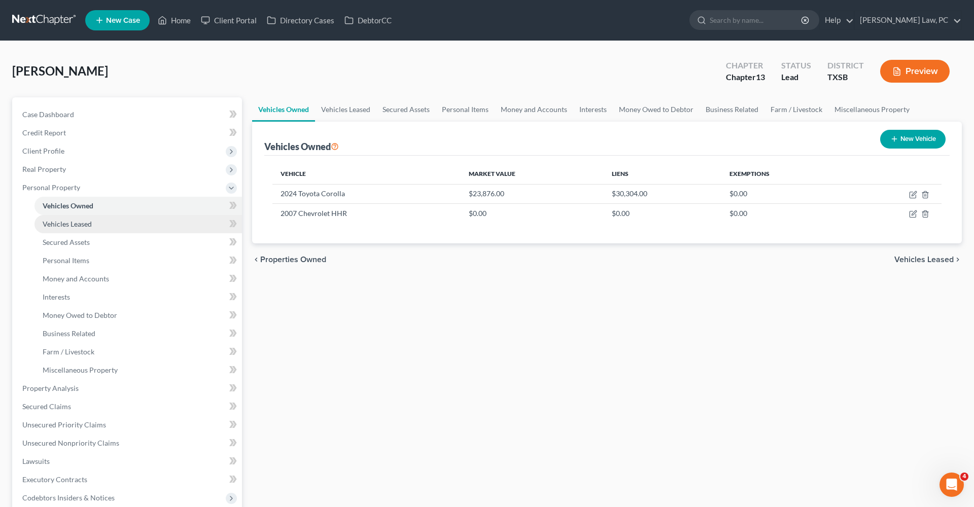
click at [65, 223] on span "Vehicles Leased" at bounding box center [67, 224] width 49 height 9
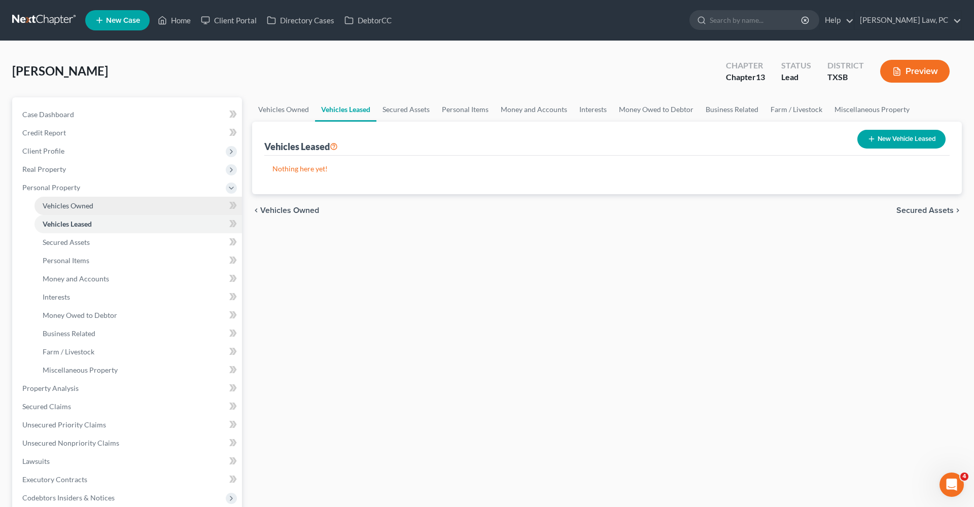
click at [56, 206] on span "Vehicles Owned" at bounding box center [68, 205] width 51 height 9
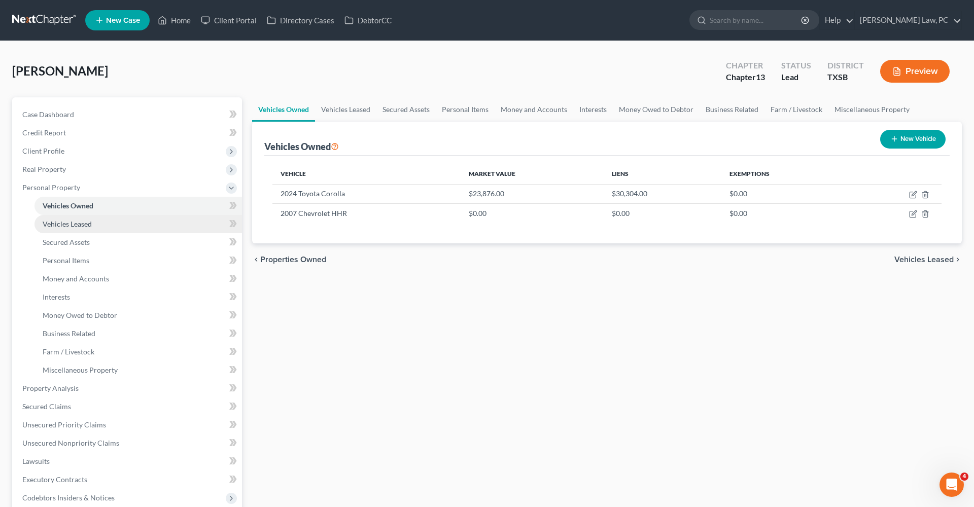
click at [66, 230] on link "Vehicles Leased" at bounding box center [139, 224] width 208 height 18
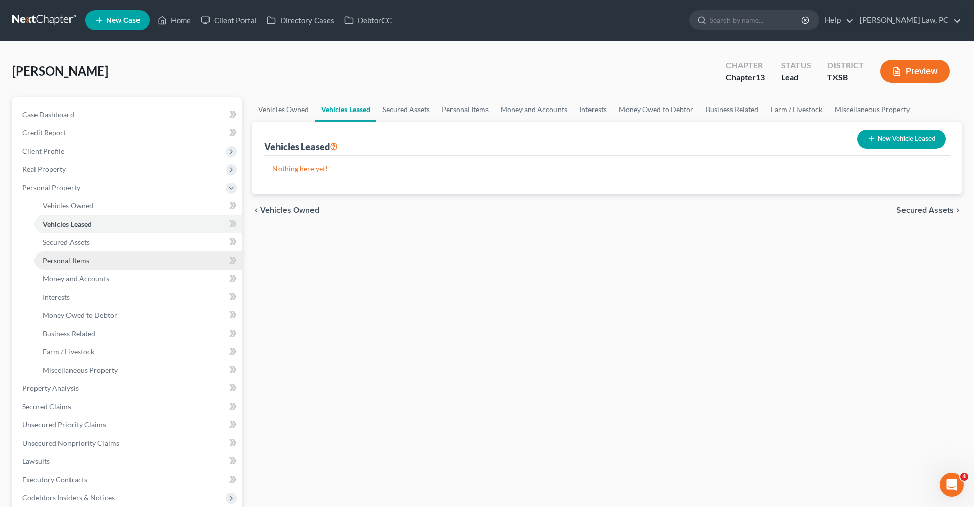
click at [75, 260] on span "Personal Items" at bounding box center [66, 260] width 47 height 9
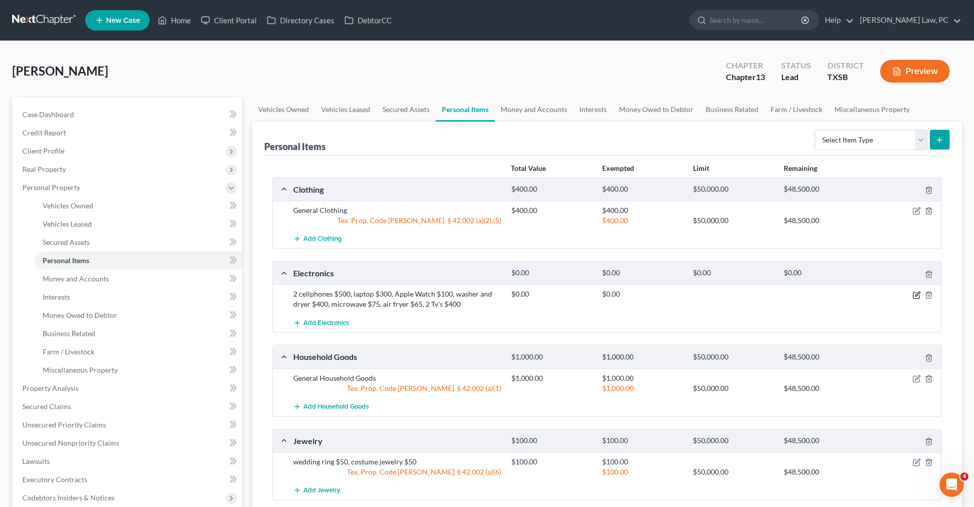
click at [917, 295] on icon "button" at bounding box center [917, 294] width 5 height 5
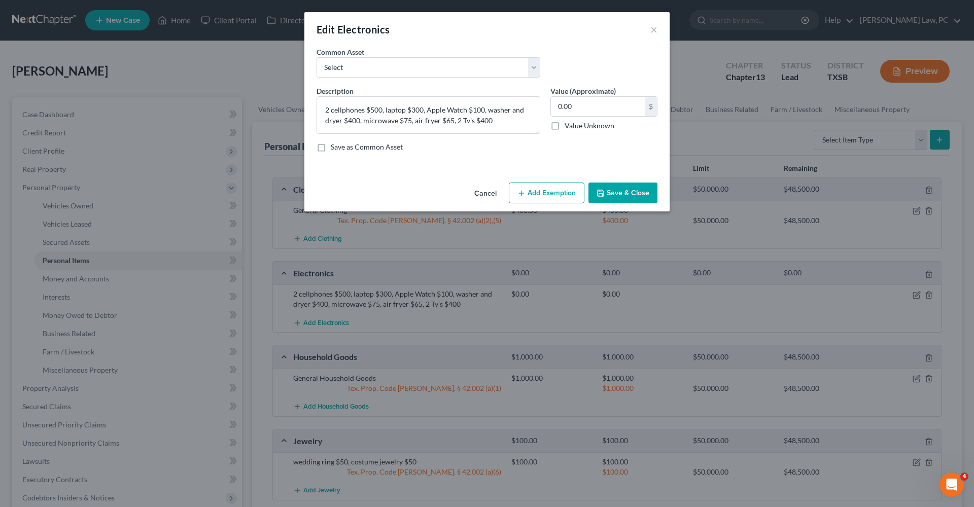
click at [519, 195] on icon "button" at bounding box center [522, 193] width 8 height 8
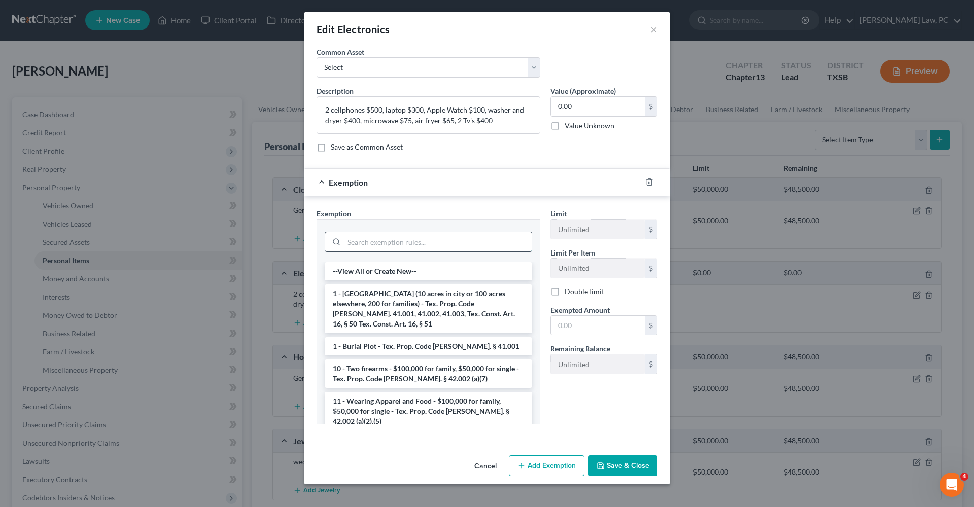
click at [357, 246] on input "search" at bounding box center [438, 241] width 188 height 19
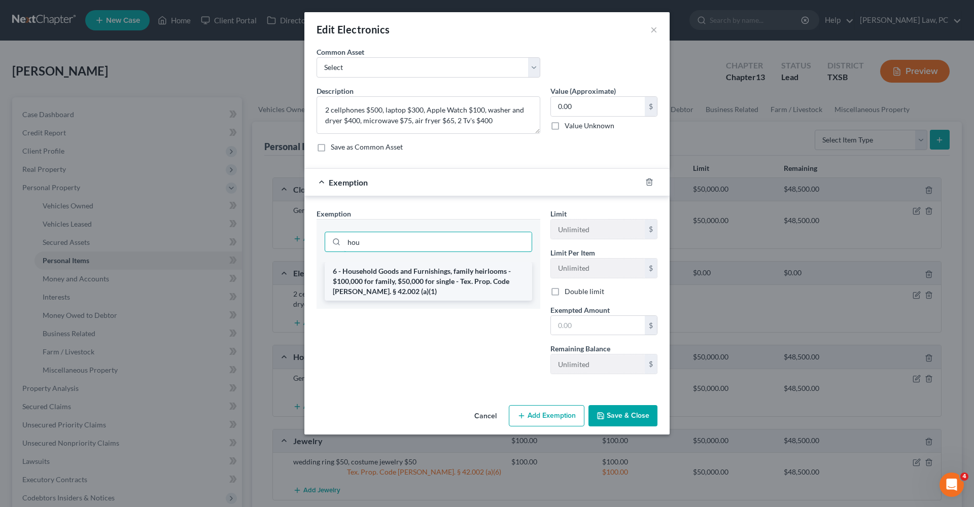
type input "hou"
click at [392, 291] on li "6 - Household Goods and Furnishings, family heirlooms - $100,000 for family, $5…" at bounding box center [429, 281] width 208 height 39
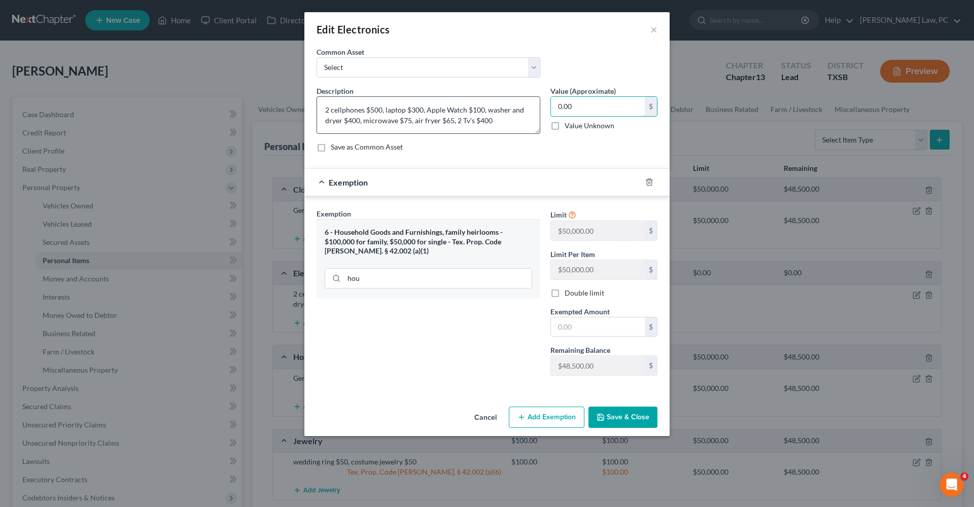
drag, startPoint x: 578, startPoint y: 108, endPoint x: 536, endPoint y: 108, distance: 42.1
click at [536, 108] on div "Description * 2 cellphones $500, laptop $300, Apple Watch $100, washer and drye…" at bounding box center [487, 123] width 351 height 75
type input "1,840"
click at [596, 325] on input "text" at bounding box center [598, 327] width 94 height 19
type input "1,840"
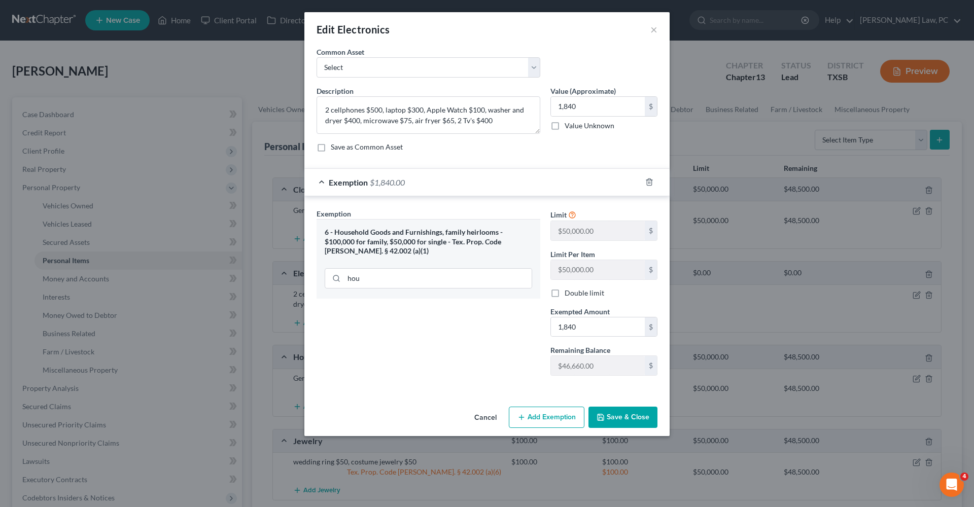
click at [628, 423] on button "Save & Close" at bounding box center [623, 417] width 69 height 21
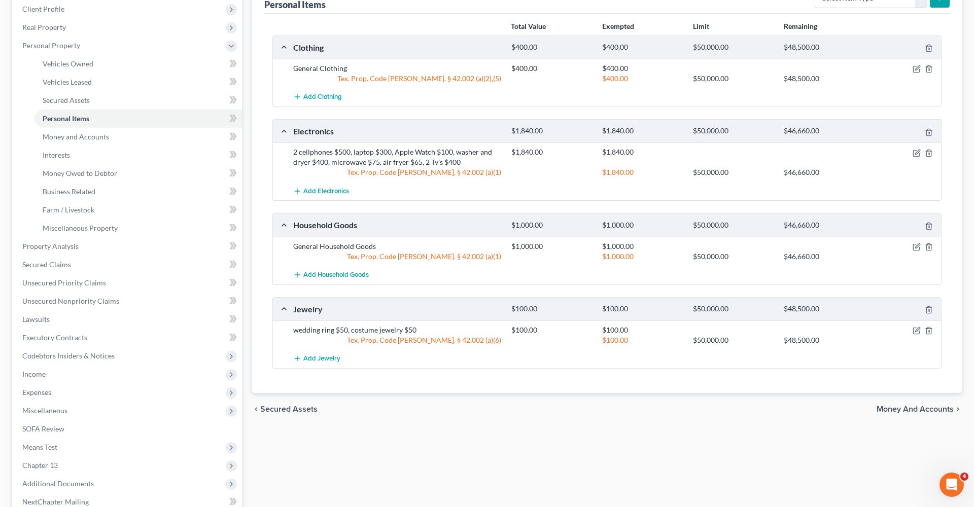
scroll to position [142, 0]
click at [97, 135] on span "Money and Accounts" at bounding box center [76, 136] width 66 height 9
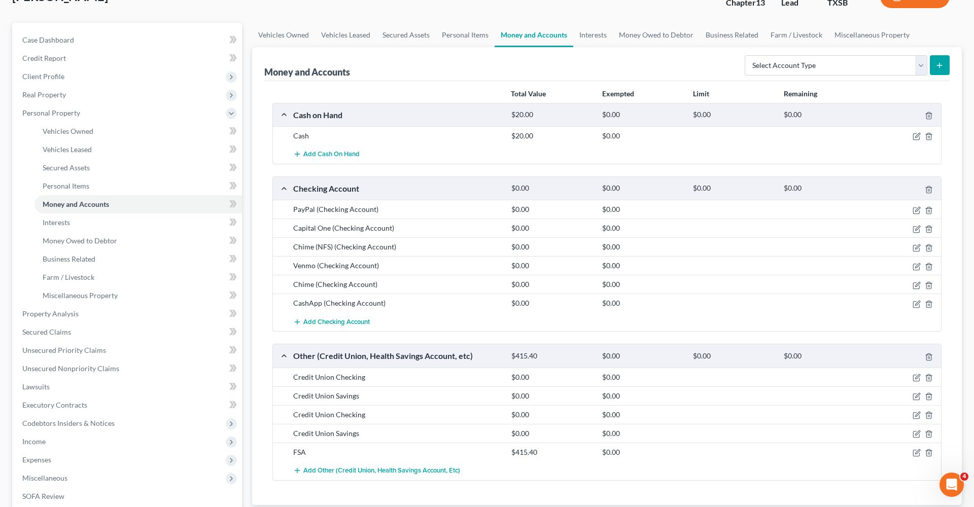
scroll to position [78, 0]
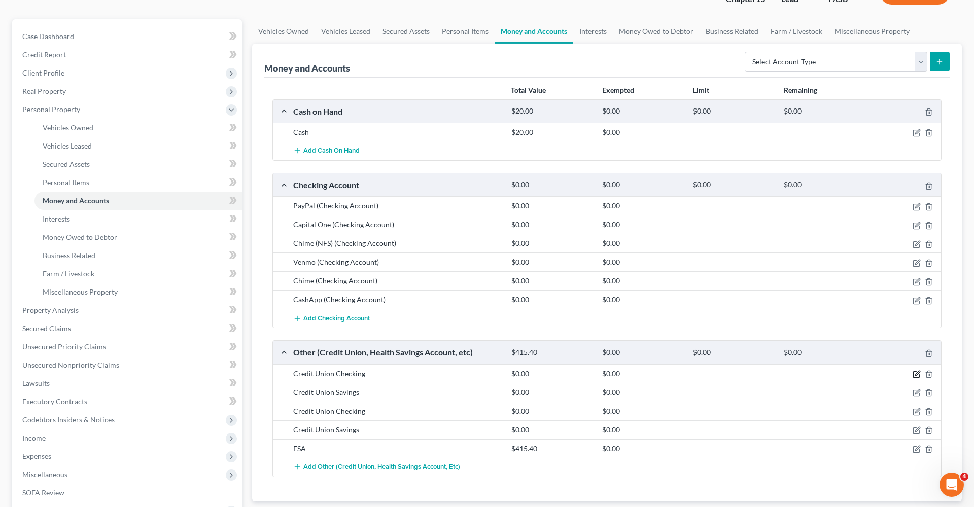
click at [918, 374] on icon "button" at bounding box center [917, 374] width 8 height 8
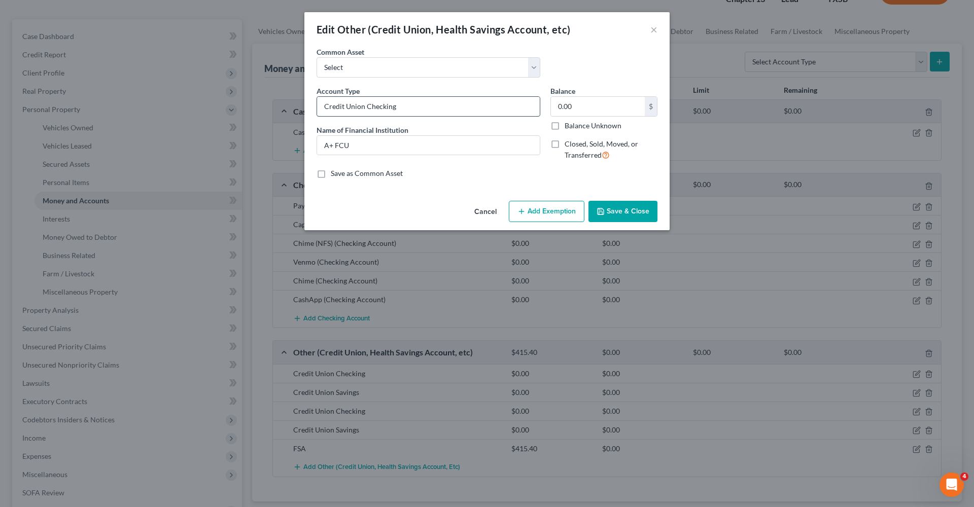
click at [418, 108] on input "Credit Union Checking" at bounding box center [428, 106] width 223 height 19
type input "Credit Union Checking Acct 2619"
click at [433, 148] on input "A+ FCU" at bounding box center [428, 145] width 223 height 19
type input "A+ FCU Checking Acct 2619"
click at [608, 209] on button "Save & Close" at bounding box center [623, 211] width 69 height 21
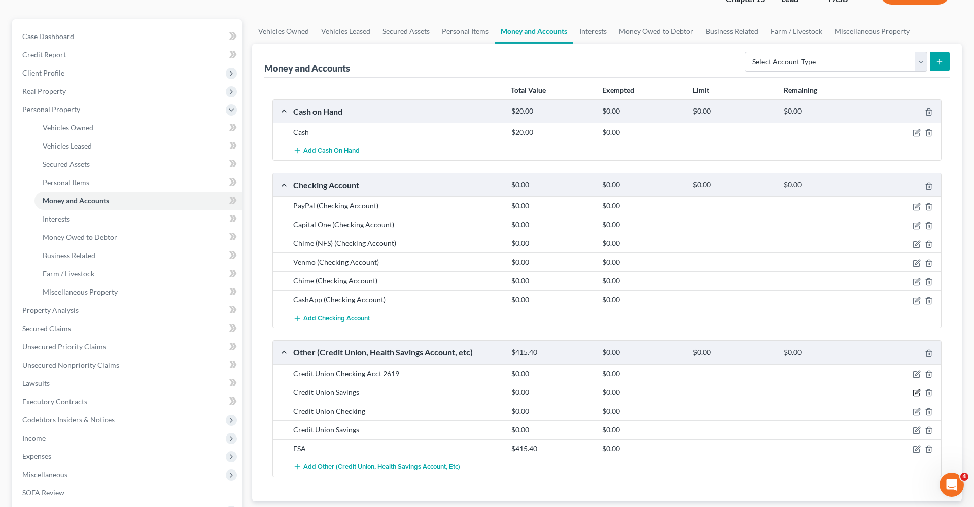
click at [917, 393] on icon "button" at bounding box center [917, 393] width 8 height 8
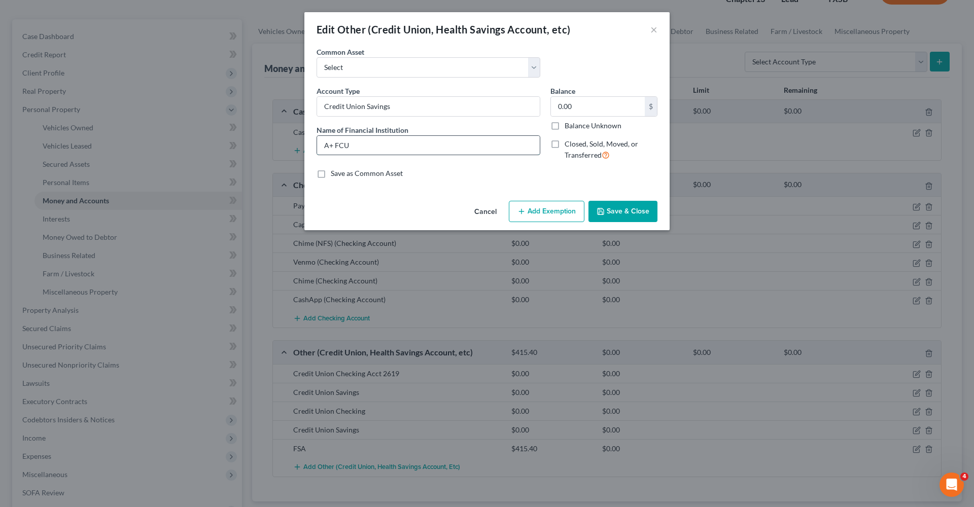
click at [427, 150] on input "A+ FCU" at bounding box center [428, 145] width 223 height 19
type input "A+ FCU Savings Acct 2619"
click at [438, 106] on input "Credit Union Savings" at bounding box center [428, 106] width 223 height 19
type input "Credit Union Savings Acct 2619"
click at [633, 210] on button "Save & Close" at bounding box center [623, 211] width 69 height 21
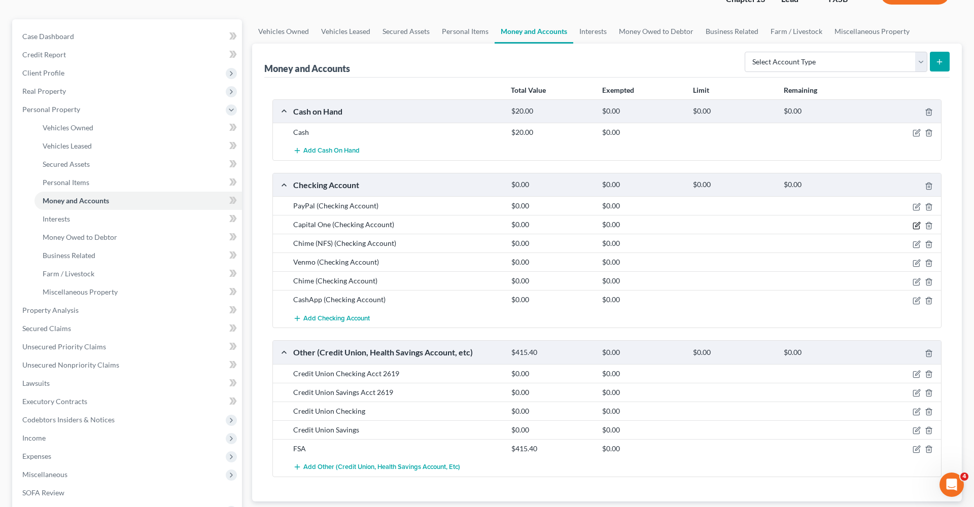
click at [915, 226] on icon "button" at bounding box center [917, 224] width 5 height 5
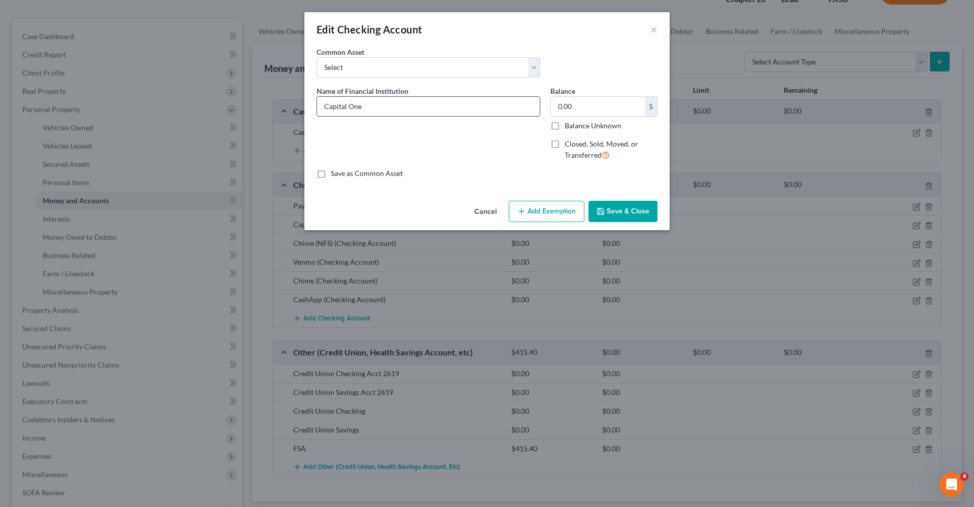
click at [385, 113] on input "Capital One" at bounding box center [428, 106] width 223 height 19
drag, startPoint x: 393, startPoint y: 106, endPoint x: 364, endPoint y: 105, distance: 28.9
click at [364, 105] on input "Capital One Checking Acct" at bounding box center [428, 106] width 223 height 19
click at [396, 104] on input "Capital One Acct" at bounding box center [428, 106] width 223 height 19
type input "Capital One Acct 2084"
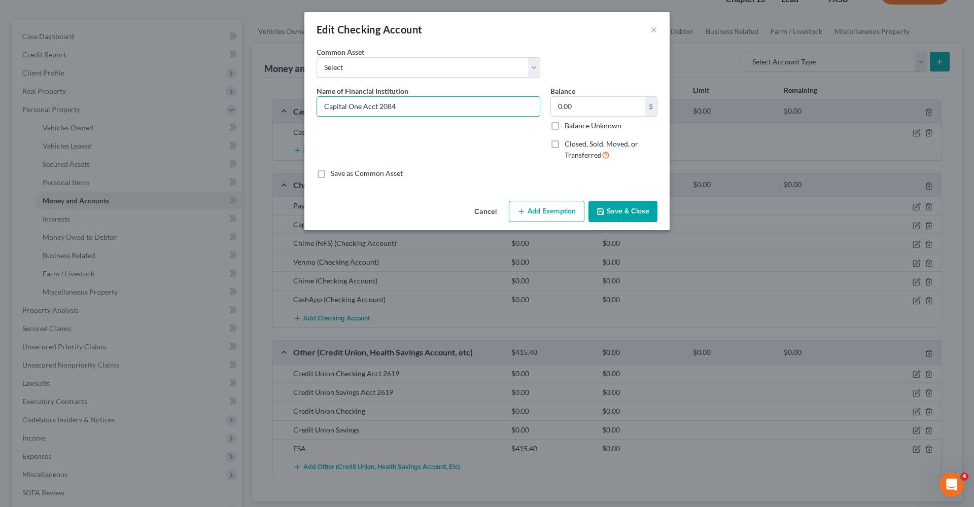
click at [638, 207] on button "Save & Close" at bounding box center [623, 211] width 69 height 21
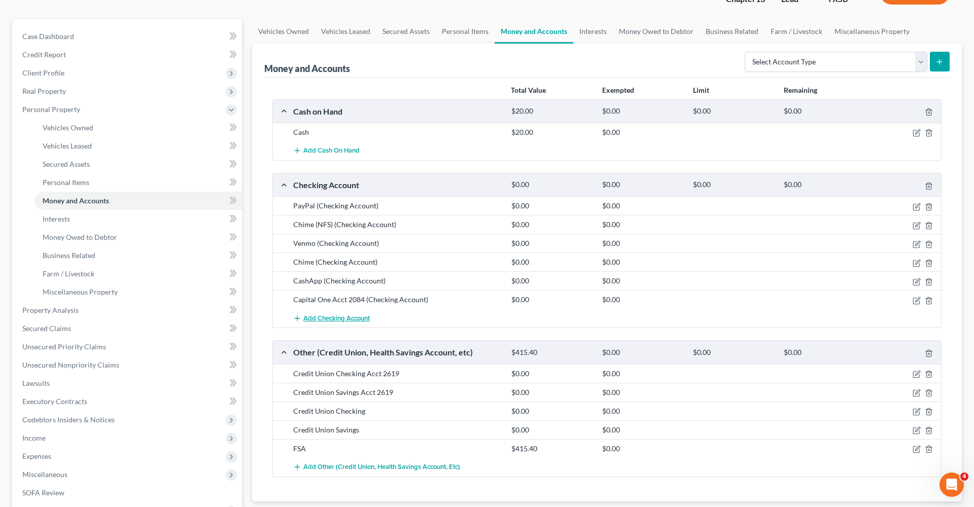
click at [326, 318] on span "Add Checking Account" at bounding box center [336, 319] width 66 height 8
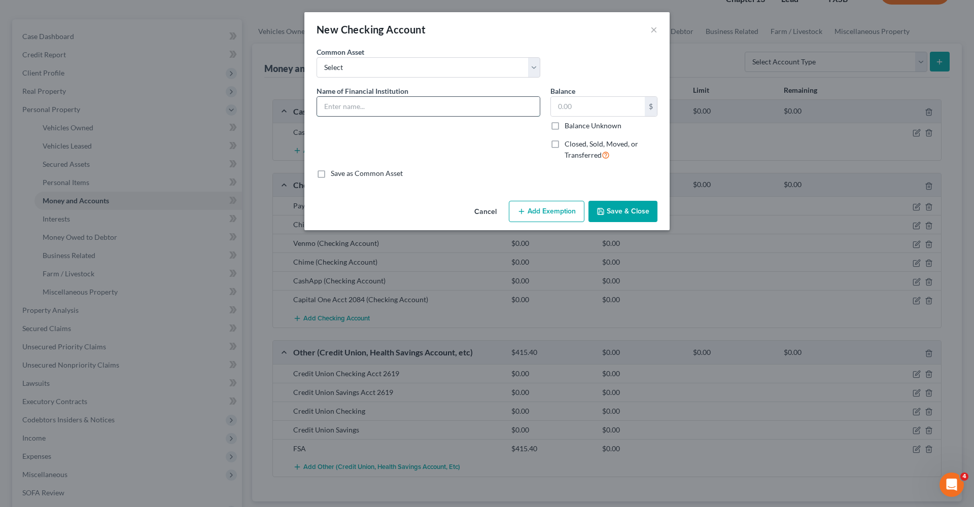
click at [338, 111] on input "text" at bounding box center [428, 106] width 223 height 19
type input "Capital One Acct 4106"
click at [648, 217] on button "Save & Close" at bounding box center [623, 211] width 69 height 21
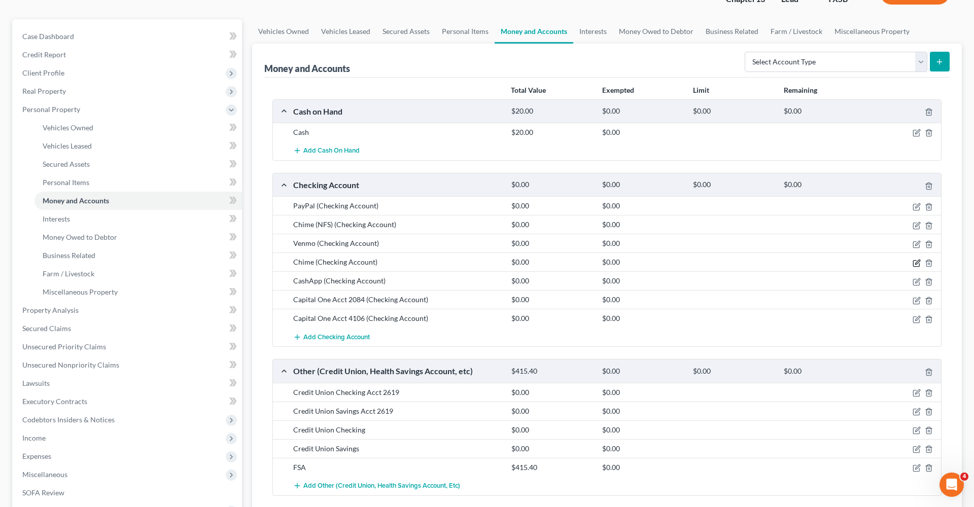
click at [916, 261] on icon "button" at bounding box center [917, 263] width 8 height 8
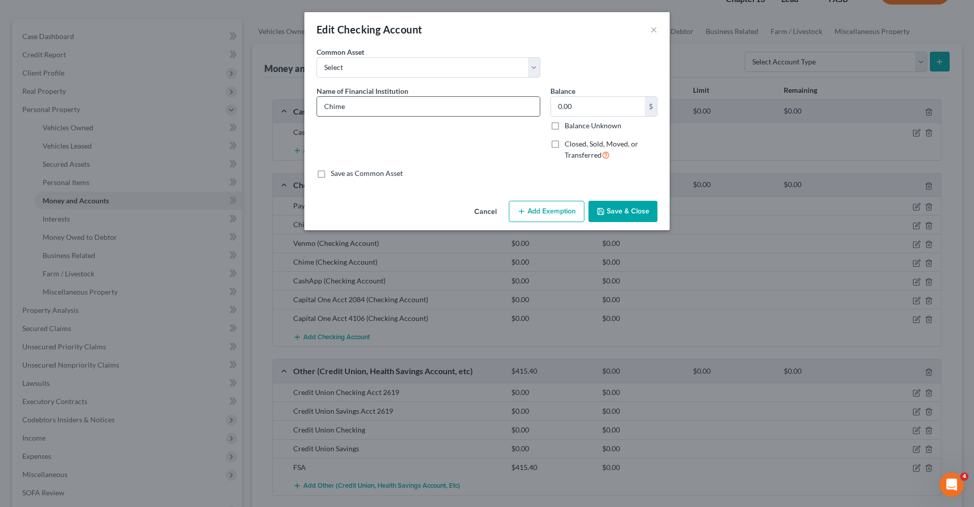
click at [436, 109] on input "Chime" at bounding box center [428, 106] width 223 height 19
type input "Chime Acct 3818"
click at [647, 213] on button "Save & Close" at bounding box center [623, 211] width 69 height 21
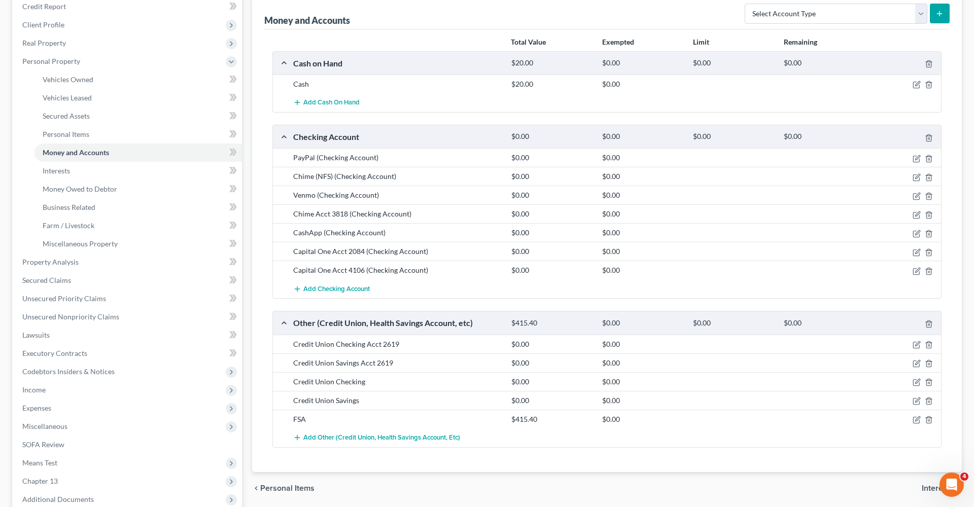
scroll to position [129, 0]
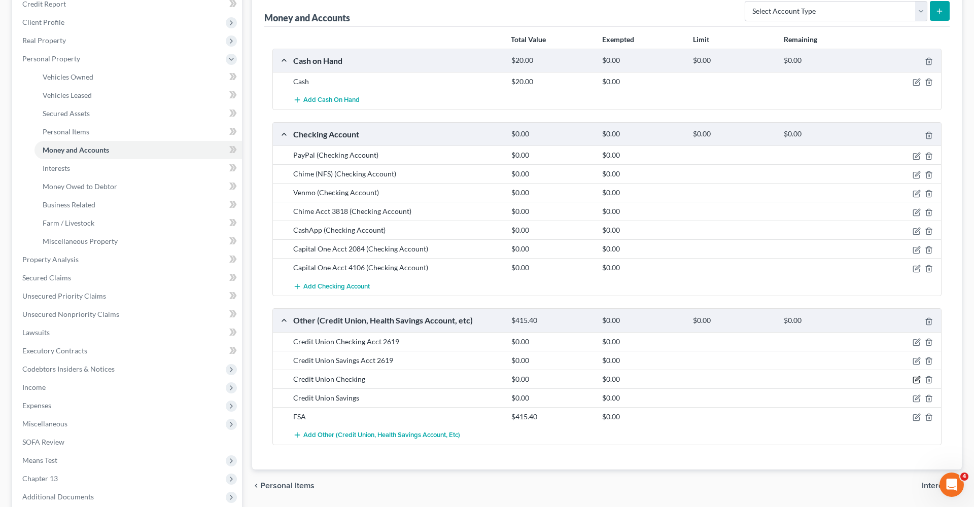
click at [915, 381] on icon "button" at bounding box center [917, 379] width 5 height 5
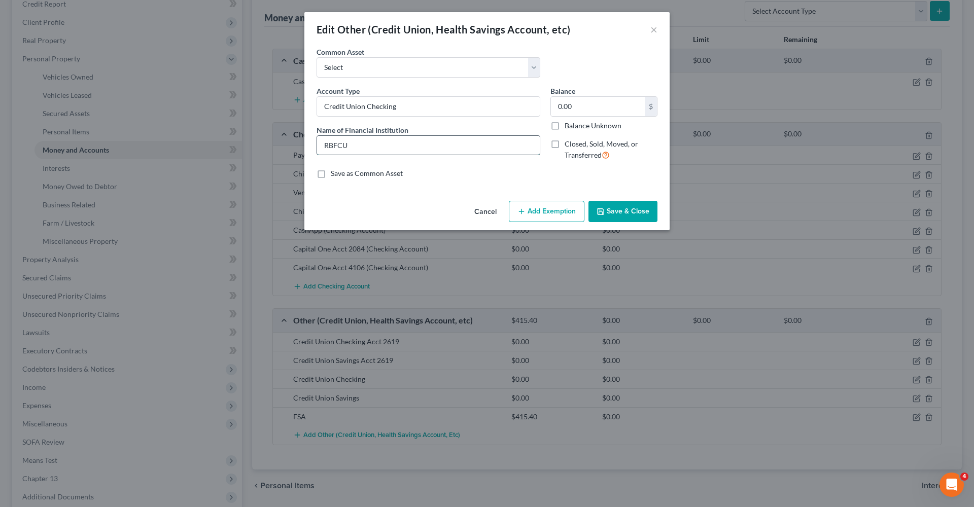
click at [395, 144] on input "RBFCU" at bounding box center [428, 145] width 223 height 19
type input "RBFCU Checking Acct 7729"
click at [424, 109] on input "Credit Union Checking" at bounding box center [428, 106] width 223 height 19
type input "Credit Union Checking Acct 7729"
click at [652, 213] on button "Save & Close" at bounding box center [623, 211] width 69 height 21
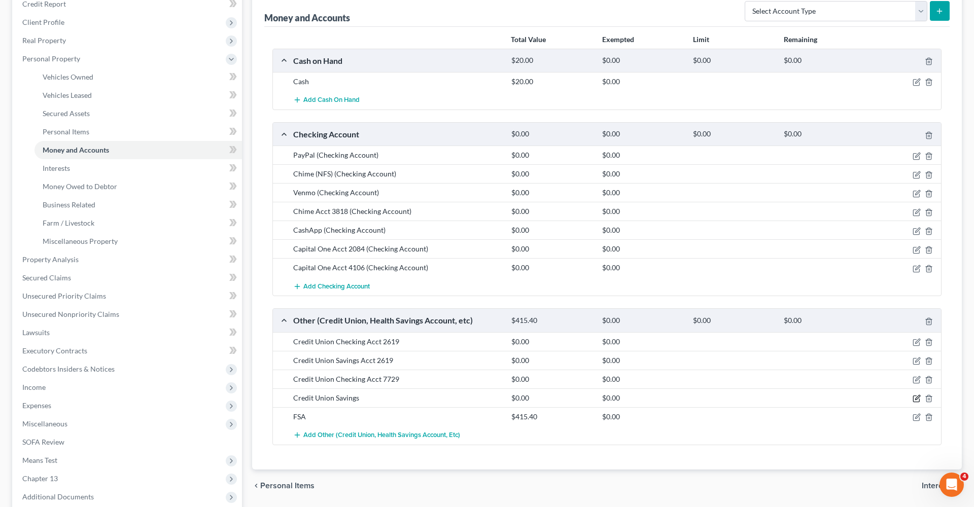
click at [919, 398] on icon "button" at bounding box center [916, 399] width 6 height 6
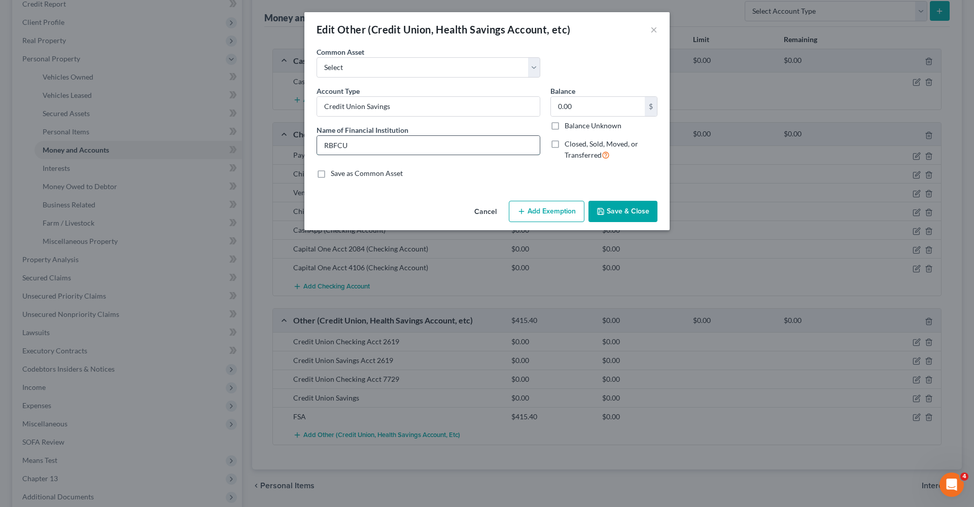
click at [432, 148] on input "RBFCU" at bounding box center [428, 145] width 223 height 19
type input "RBFCU Savings Acct 6922"
click at [465, 106] on input "Credit Union Savings" at bounding box center [428, 106] width 223 height 19
type input "Credit Union Savings Acct 6922"
click at [635, 215] on button "Save & Close" at bounding box center [623, 211] width 69 height 21
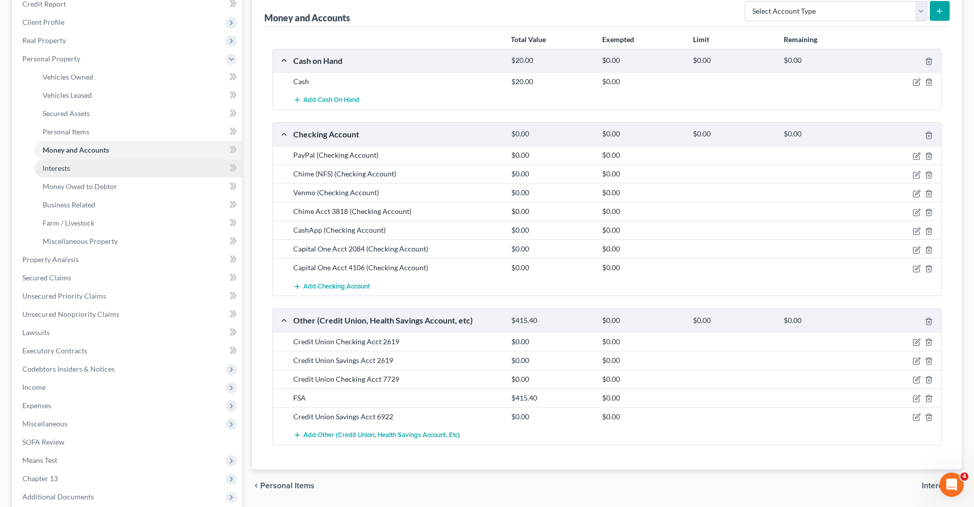
click at [54, 169] on span "Interests" at bounding box center [56, 168] width 27 height 9
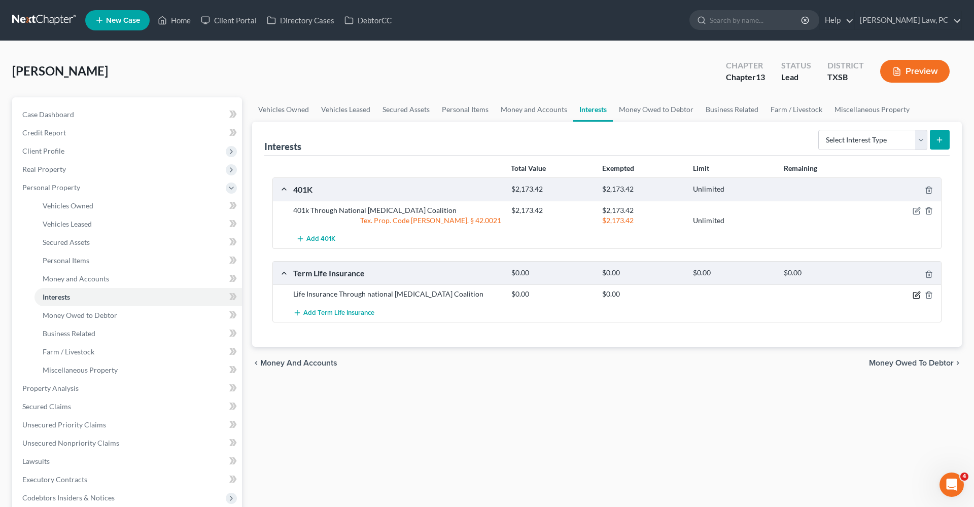
click at [918, 296] on icon "button" at bounding box center [917, 295] width 8 height 8
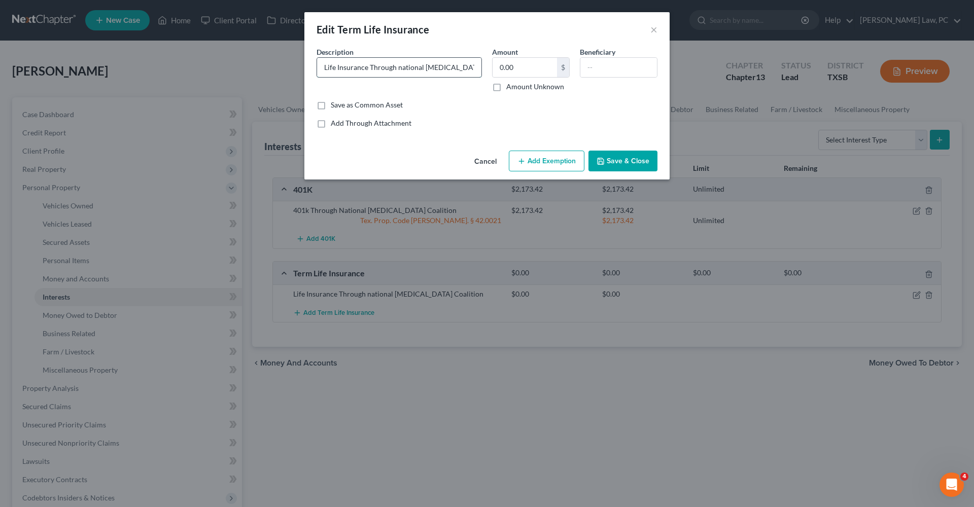
click at [401, 67] on input "Life Insurance Through national Ovarian Cancer Coalition" at bounding box center [399, 67] width 164 height 19
type input "Life Insurance Through National Ovarian Cancer Coalition"
click at [640, 161] on button "Save & Close" at bounding box center [623, 161] width 69 height 21
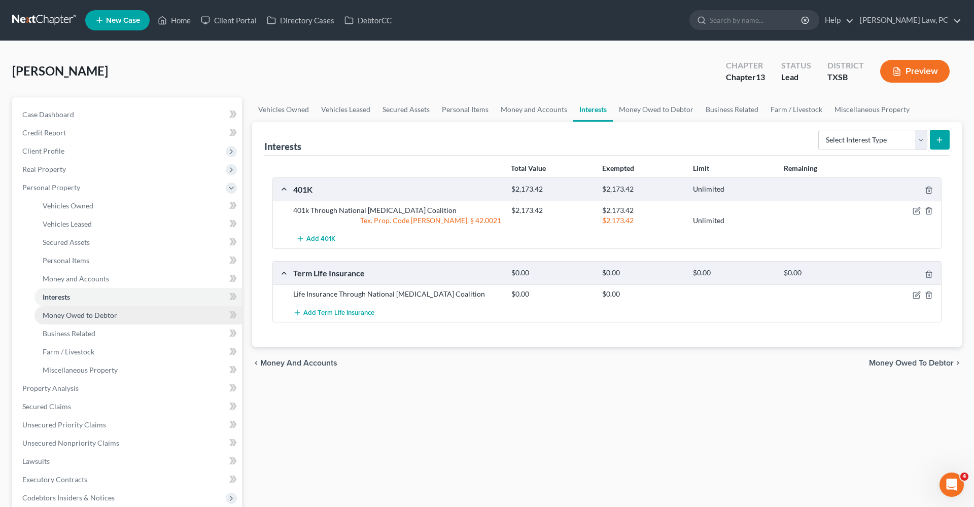
click at [75, 314] on span "Money Owed to Debtor" at bounding box center [80, 315] width 75 height 9
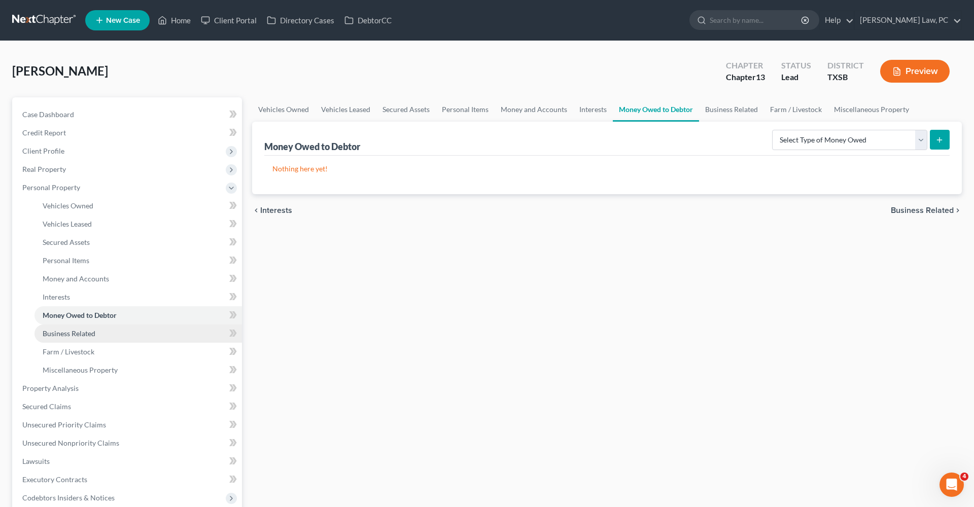
click at [83, 328] on link "Business Related" at bounding box center [139, 334] width 208 height 18
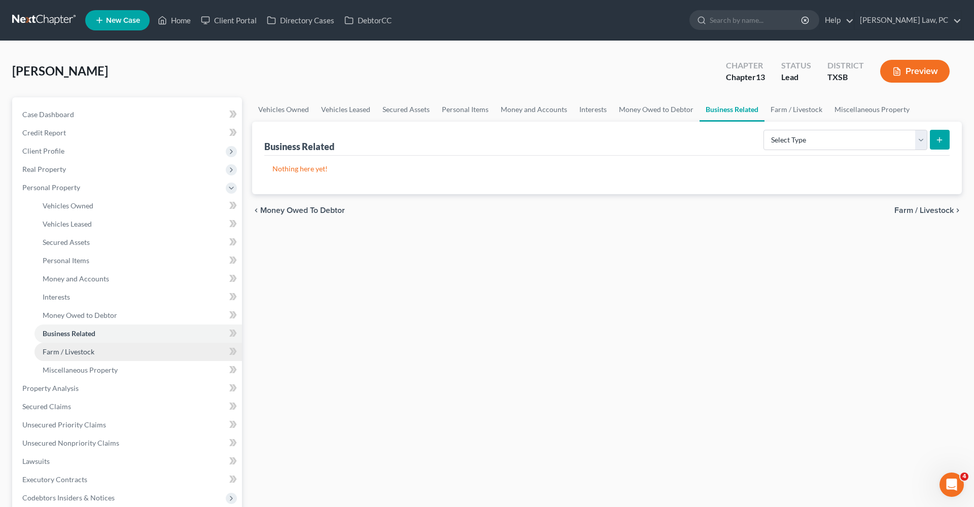
click at [87, 355] on span "Farm / Livestock" at bounding box center [69, 352] width 52 height 9
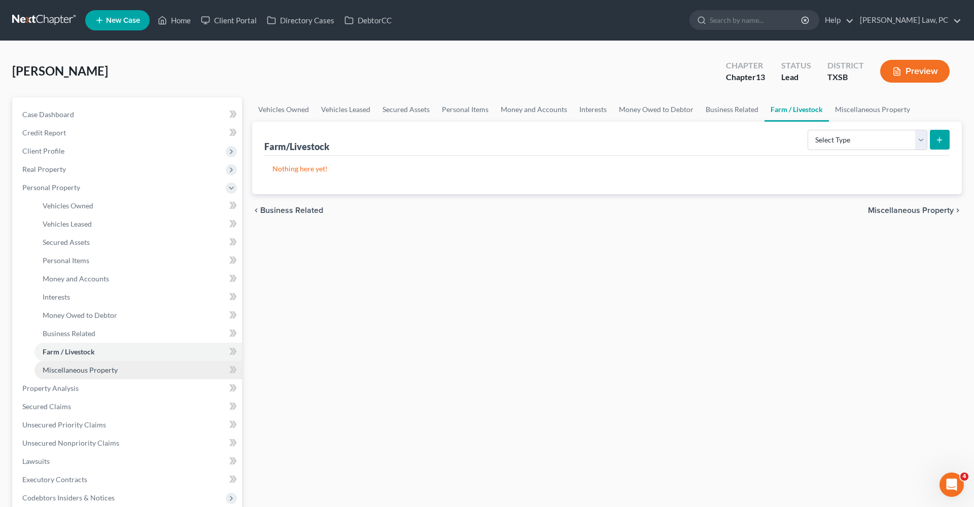
click at [101, 373] on span "Miscellaneous Property" at bounding box center [80, 370] width 75 height 9
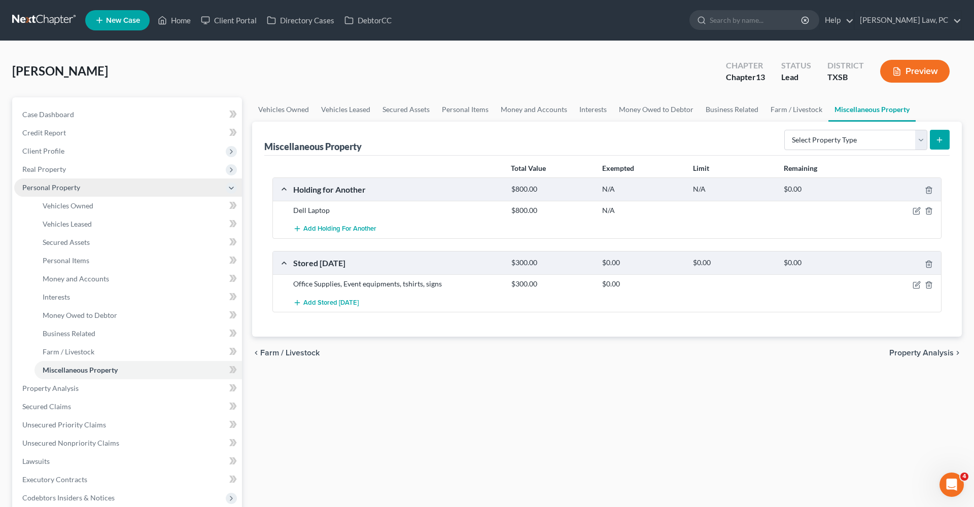
click at [55, 187] on span "Personal Property" at bounding box center [51, 187] width 58 height 9
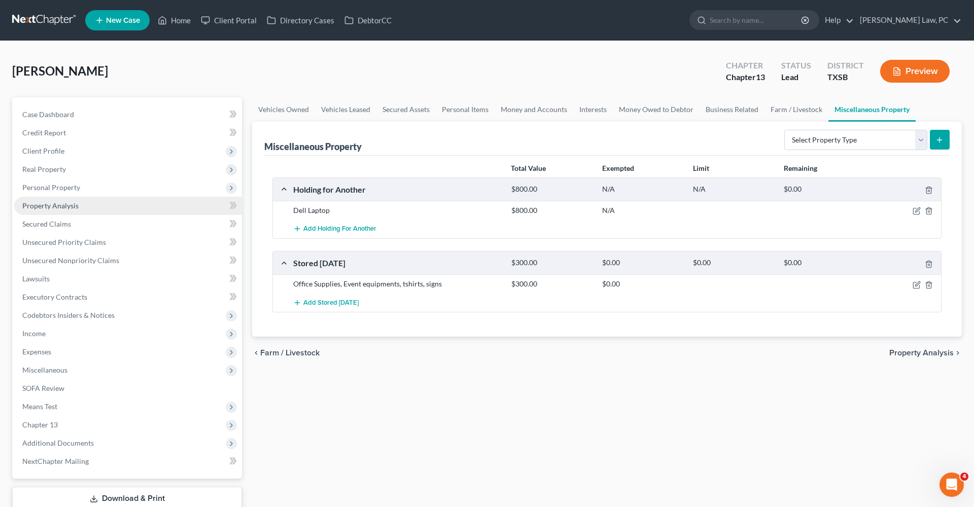
click at [58, 204] on span "Property Analysis" at bounding box center [50, 205] width 56 height 9
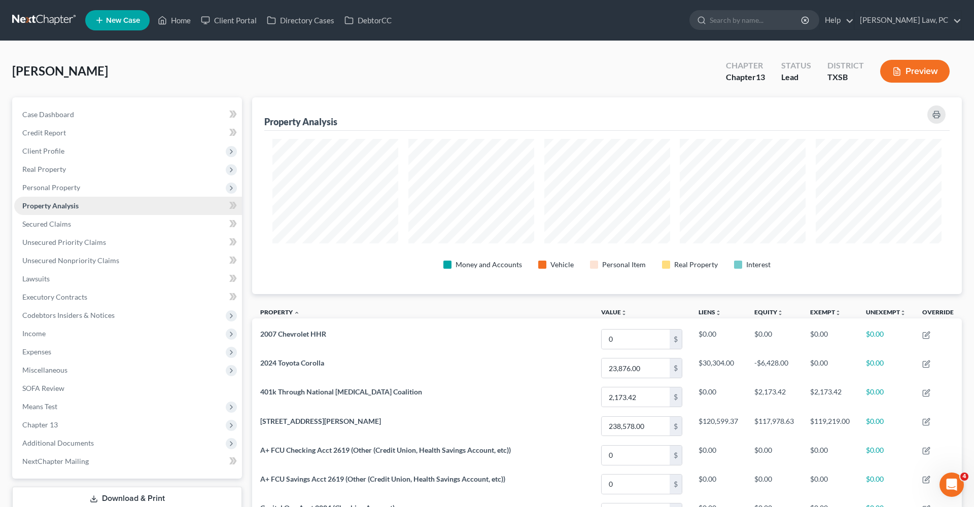
scroll to position [197, 710]
click at [60, 225] on span "Secured Claims" at bounding box center [46, 224] width 49 height 9
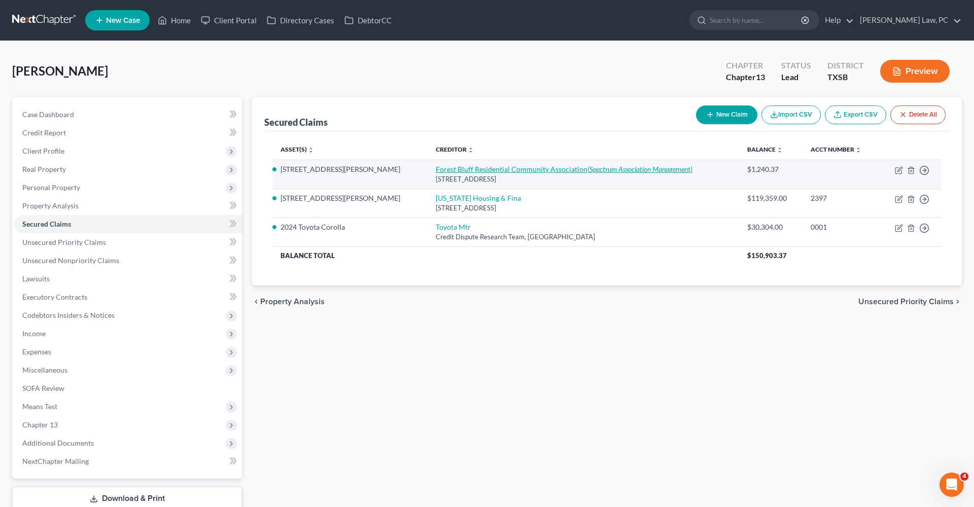
click at [440, 170] on link "Forest Bluff Residential Community Association (Spectrum Association Management)" at bounding box center [564, 169] width 257 height 9
select select "45"
select select "2"
select select "0"
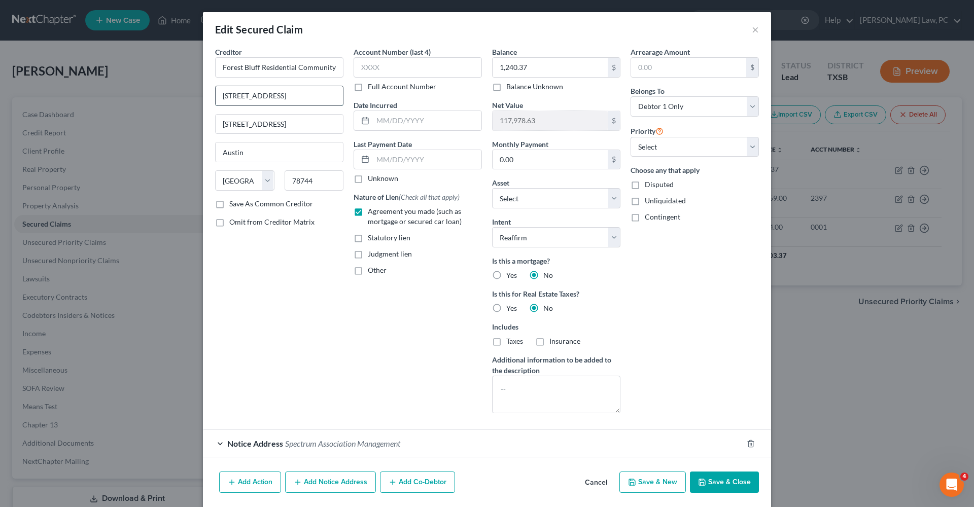
drag, startPoint x: 316, startPoint y: 95, endPoint x: 216, endPoint y: 94, distance: 100.0
click at [222, 445] on div "Notice Address Spectrum Association Management" at bounding box center [473, 443] width 540 height 27
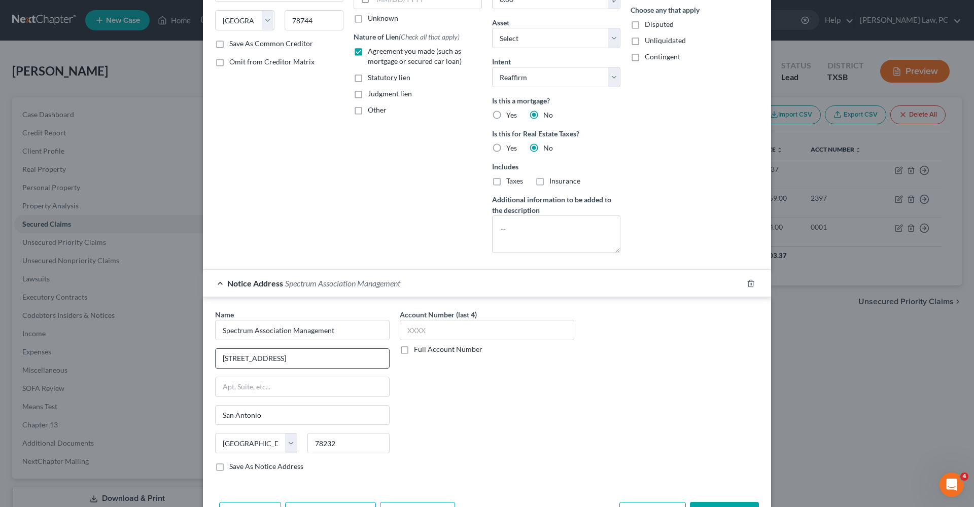
scroll to position [161, 0]
type input "17319 SAn Pedrro Ave"
type input "Ste 318"
click at [483, 404] on div "Account Number (last 4) Full Account Number" at bounding box center [487, 394] width 185 height 171
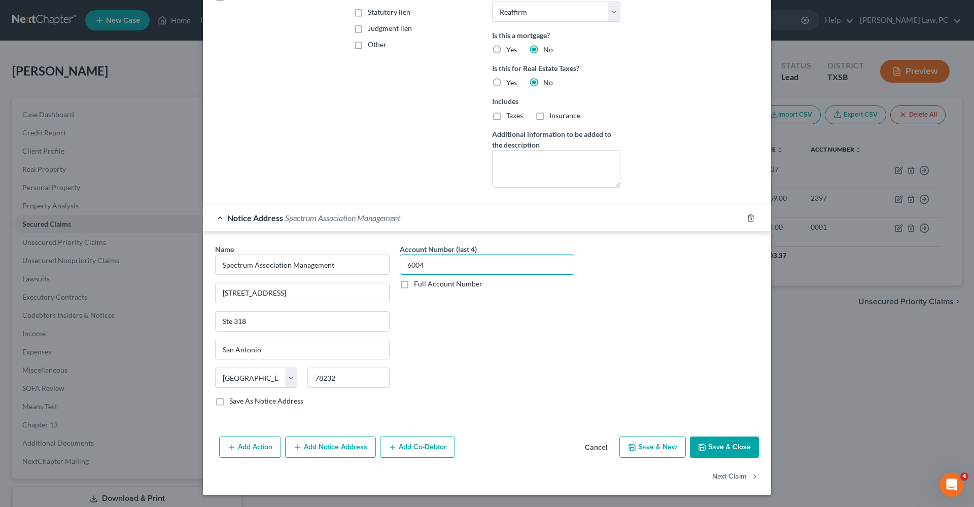
scroll to position [226, 0]
type input "6004"
click at [733, 445] on button "Save & Close" at bounding box center [724, 447] width 69 height 21
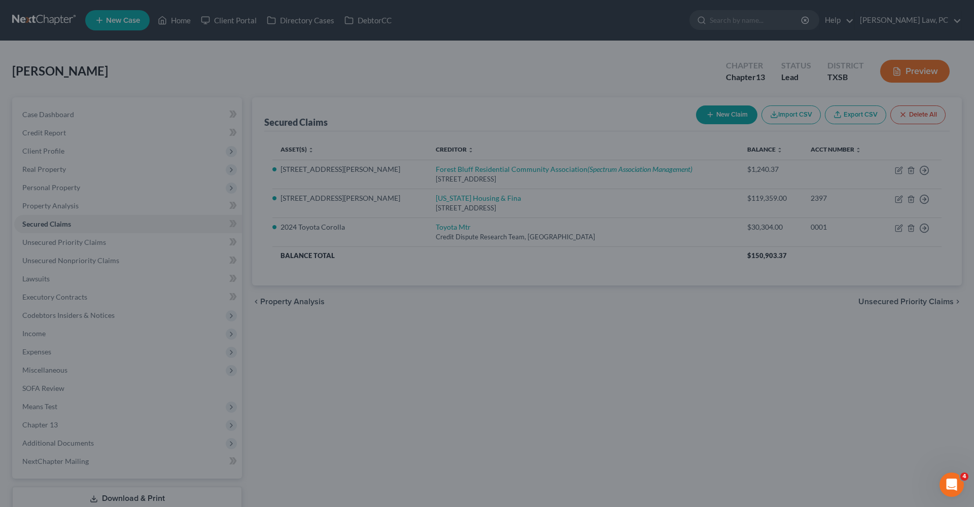
select select "5"
type input "0"
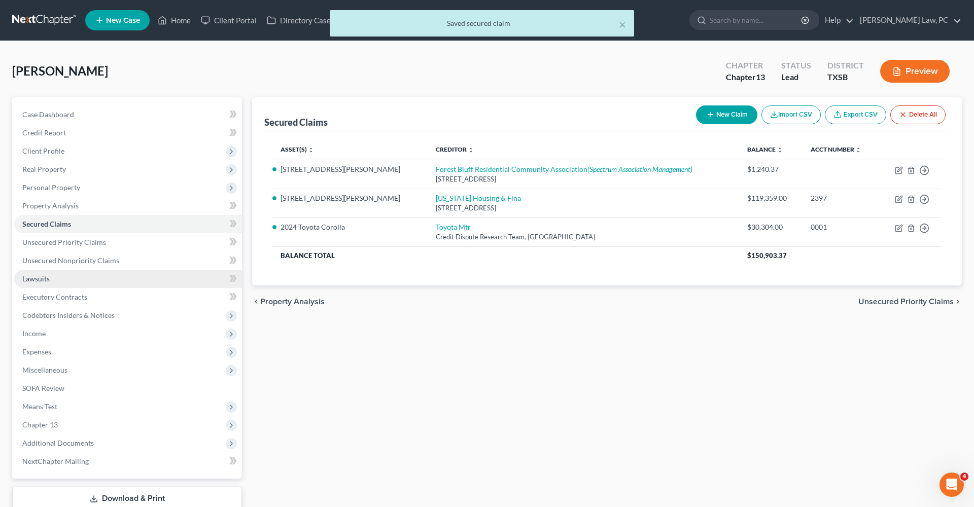
click at [37, 280] on span "Lawsuits" at bounding box center [35, 279] width 27 height 9
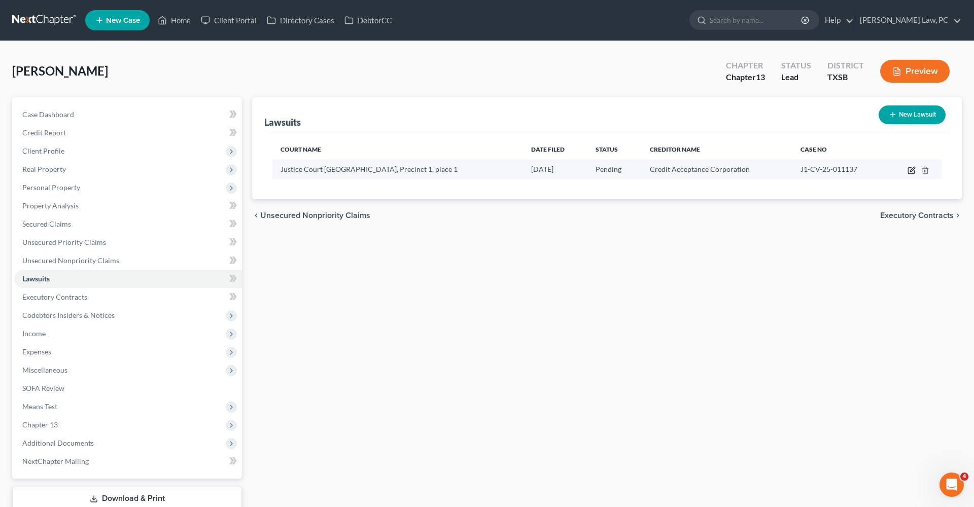
click at [909, 170] on icon "button" at bounding box center [911, 171] width 6 height 6
select select "45"
select select "0"
select select "4"
select select "23"
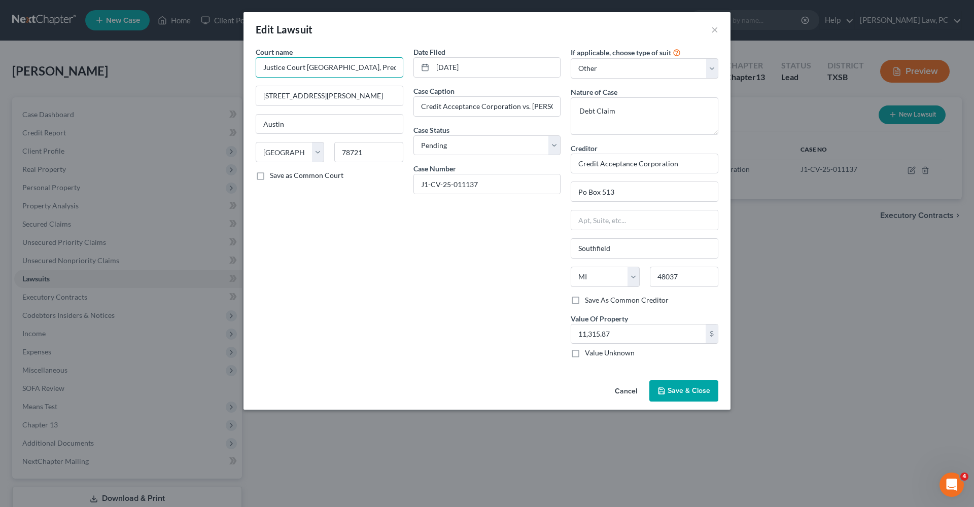
drag, startPoint x: 306, startPoint y: 67, endPoint x: 239, endPoint y: 66, distance: 67.5
click at [239, 66] on div "Edit Lawsuit × Court name * Justice Court Travis County, Precinct 1, place 1 47…" at bounding box center [487, 253] width 974 height 507
click at [310, 70] on input "Travis County, Precinct 1, place 1" at bounding box center [330, 67] width 148 height 20
click at [391, 65] on input "Travis County Justice of Peace Precinct 1, place 1" at bounding box center [330, 67] width 148 height 20
drag, startPoint x: 394, startPoint y: 69, endPoint x: 469, endPoint y: 69, distance: 75.6
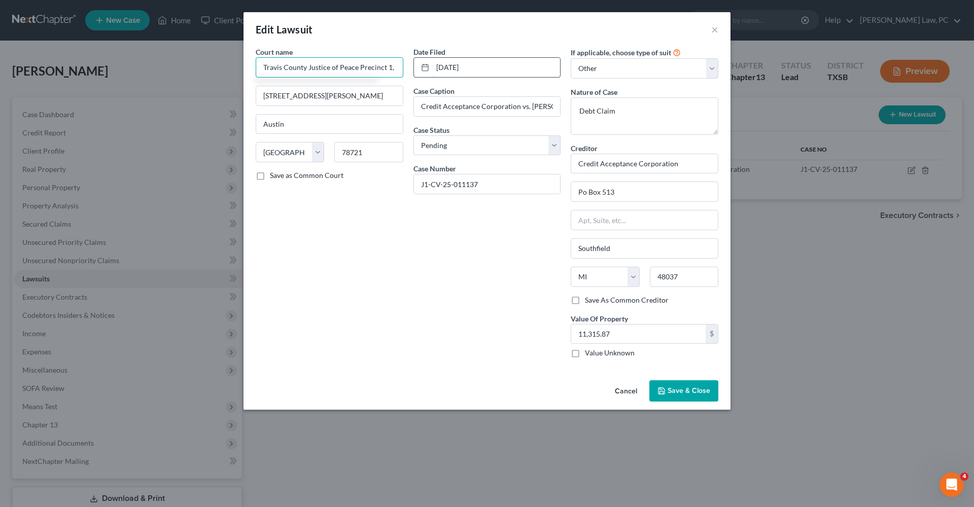
click at [469, 69] on div "Court name * Travis County Justice of Peace Precinct 1, place 1 4717 Heflin Ln …" at bounding box center [487, 207] width 473 height 320
type input "Travis County Justice of Peace Precinct 1"
click at [695, 390] on span "Save & Close" at bounding box center [689, 391] width 43 height 9
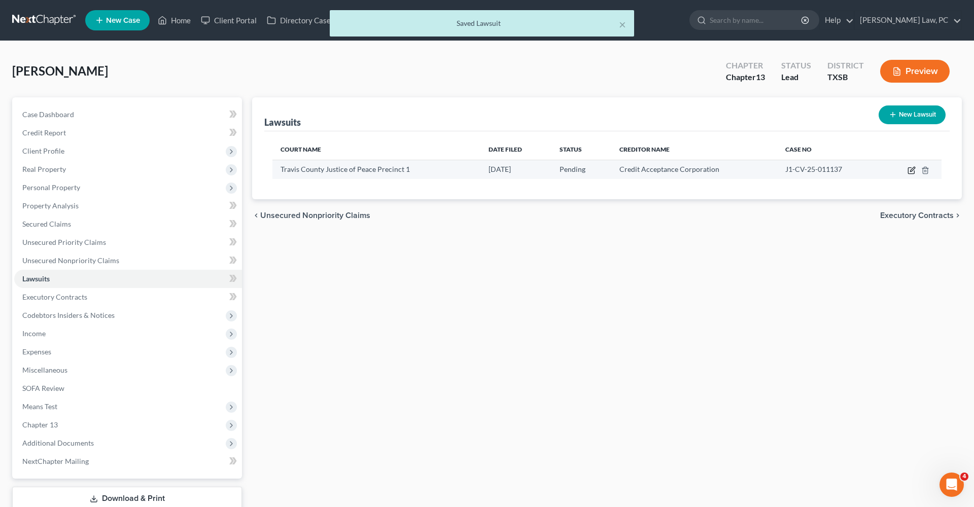
click at [911, 169] on icon "button" at bounding box center [912, 170] width 8 height 8
select select "45"
select select "0"
select select "4"
select select "23"
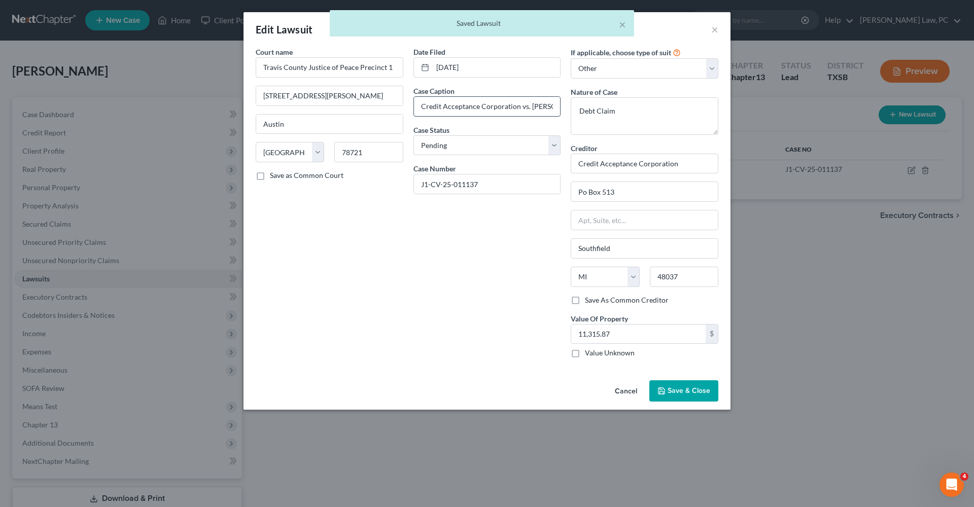
click at [547, 110] on input "Credit Acceptance Corporation vs. Sheila L Edwards Harold T Edwards" at bounding box center [487, 106] width 147 height 19
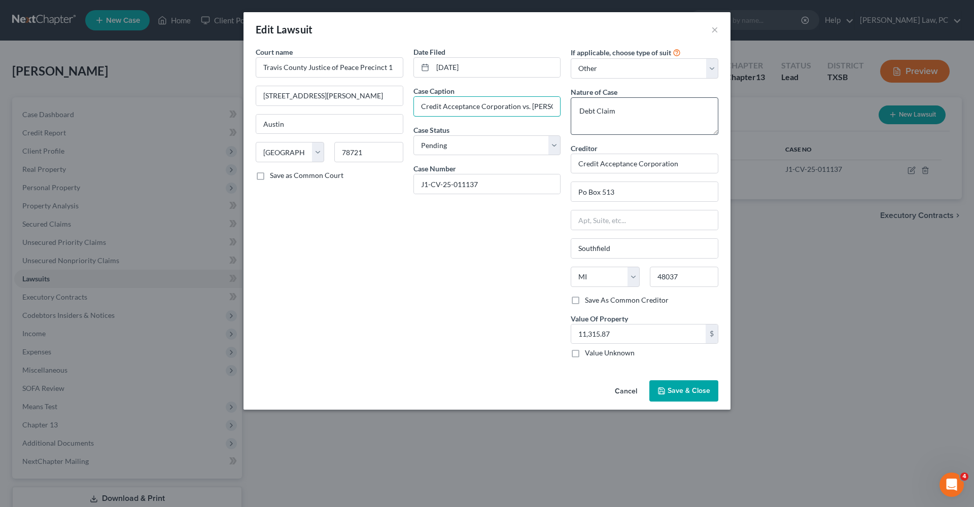
drag, startPoint x: 516, startPoint y: 108, endPoint x: 584, endPoint y: 109, distance: 68.5
click at [584, 109] on div "Court name * Travis County Justice of Peace Precinct 1 4717 Heflin Ln #127 Aust…" at bounding box center [487, 207] width 473 height 320
click at [523, 109] on input "Credit Acceptance Corporation vs. Sheila L Edwards" at bounding box center [487, 106] width 147 height 19
type input "Credit Acceptance Corporation vs. Sheila L. Edwards"
click at [679, 393] on span "Save & Close" at bounding box center [689, 391] width 43 height 9
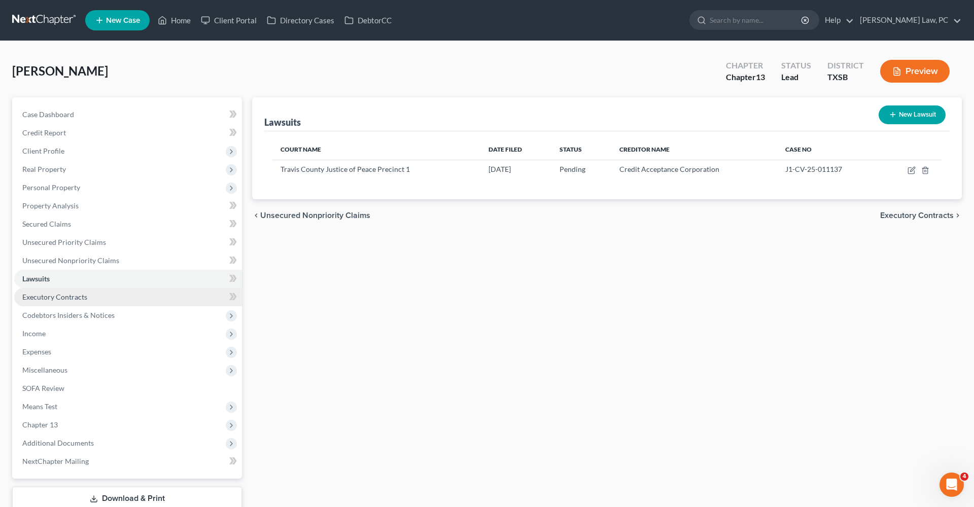
click at [57, 296] on span "Executory Contracts" at bounding box center [54, 297] width 65 height 9
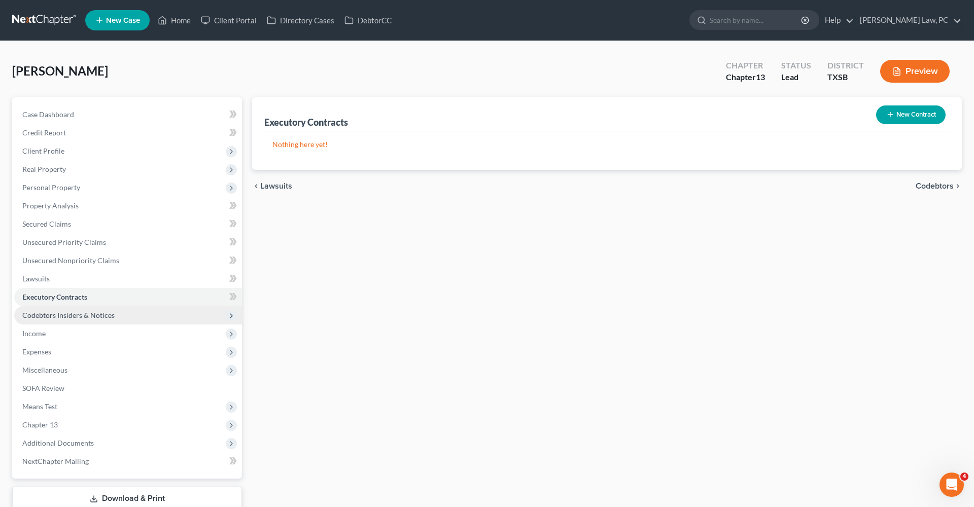
click at [72, 313] on span "Codebtors Insiders & Notices" at bounding box center [68, 315] width 92 height 9
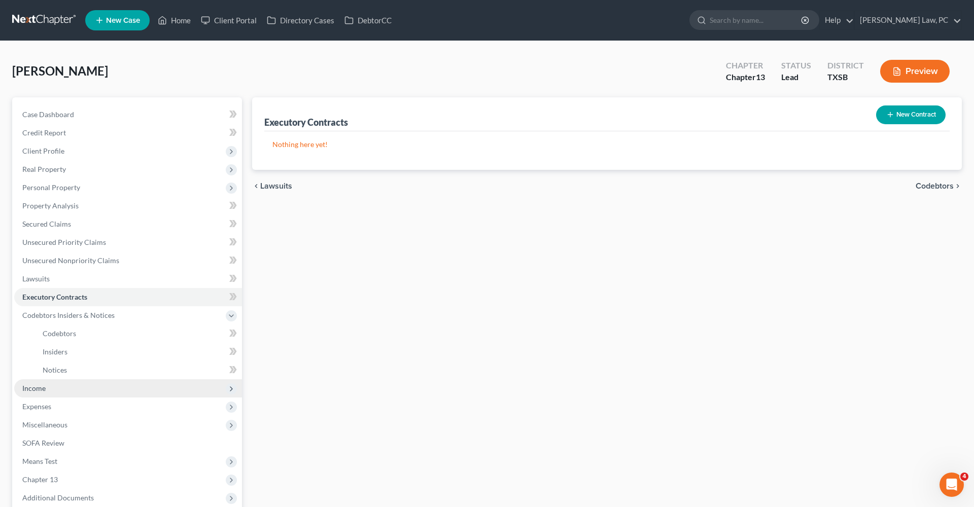
click at [38, 389] on span "Income" at bounding box center [33, 388] width 23 height 9
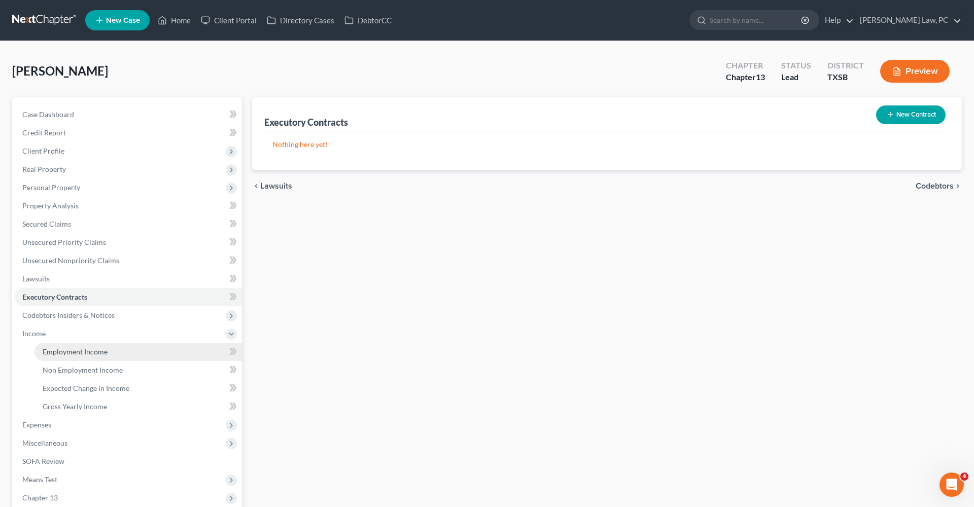
click at [74, 350] on span "Employment Income" at bounding box center [75, 352] width 65 height 9
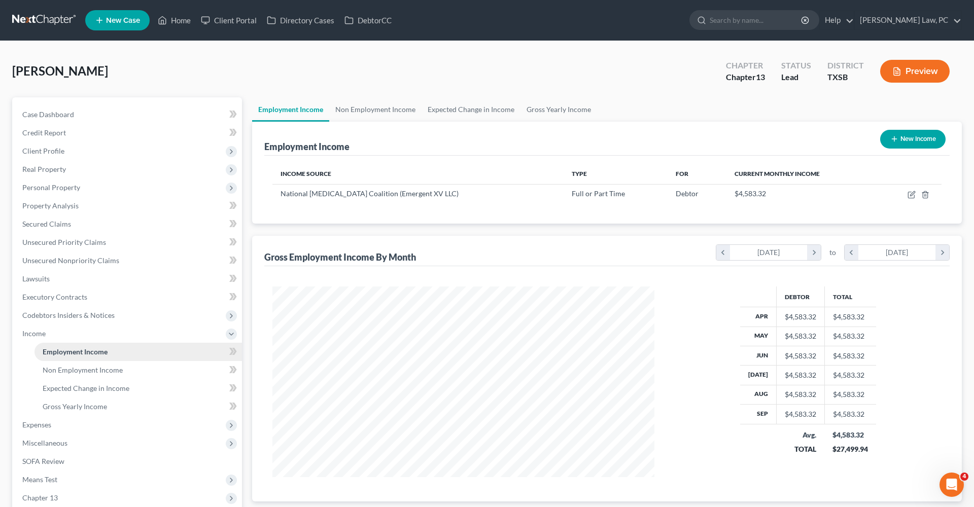
scroll to position [126, 0]
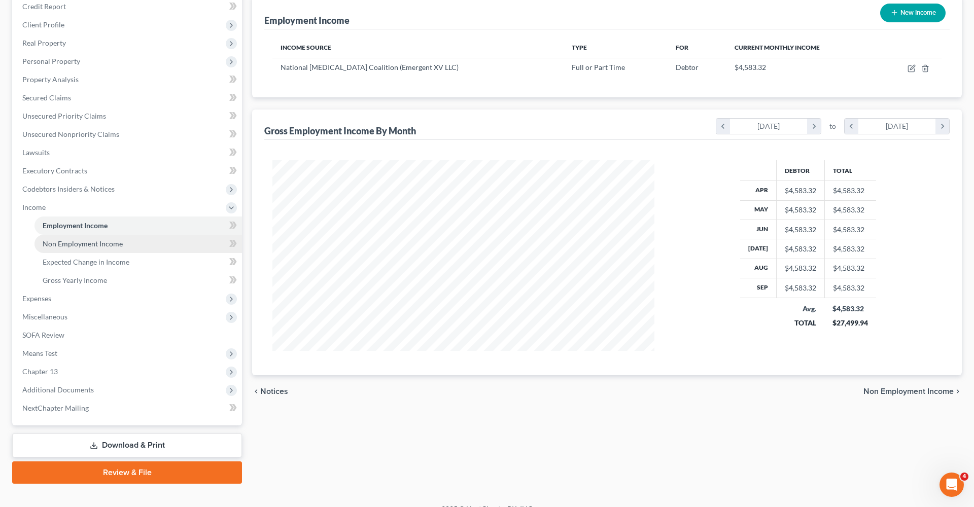
click at [82, 243] on span "Non Employment Income" at bounding box center [83, 244] width 80 height 9
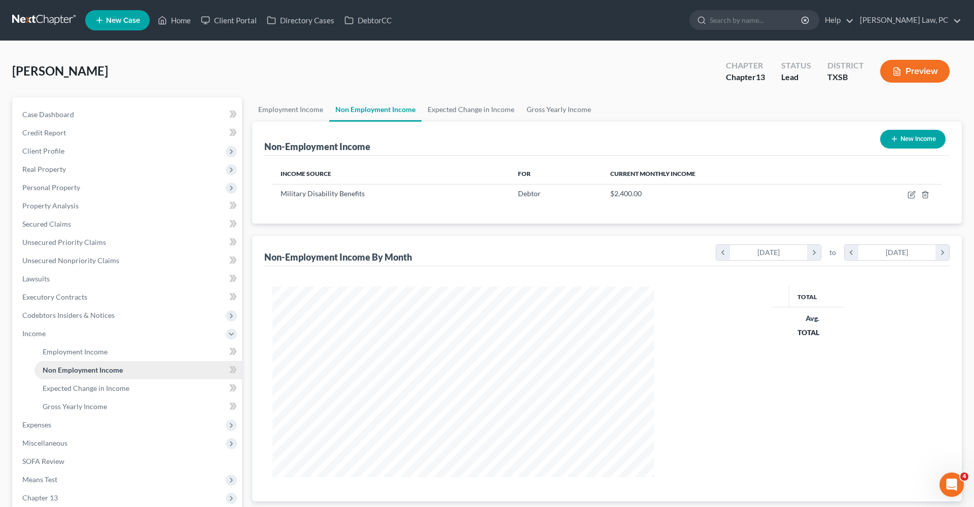
scroll to position [191, 402]
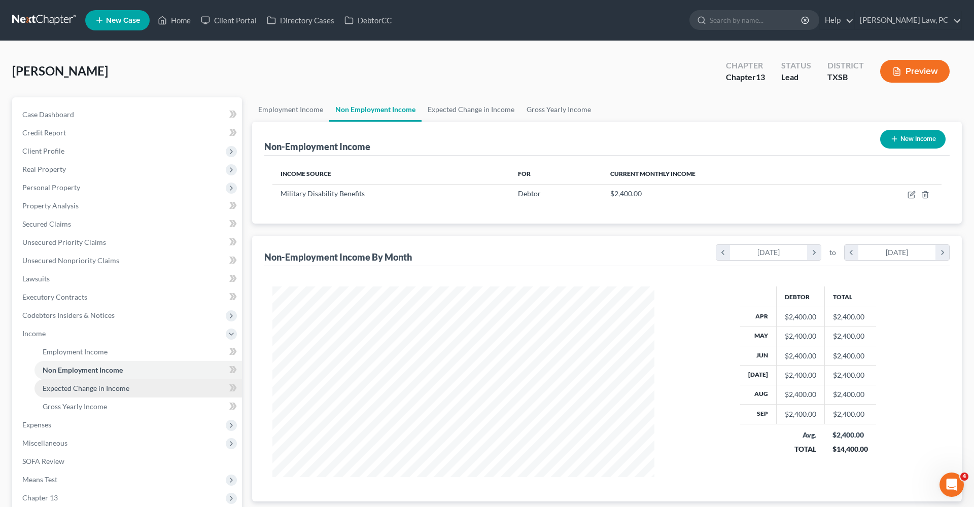
click at [94, 387] on span "Expected Change in Income" at bounding box center [86, 388] width 87 height 9
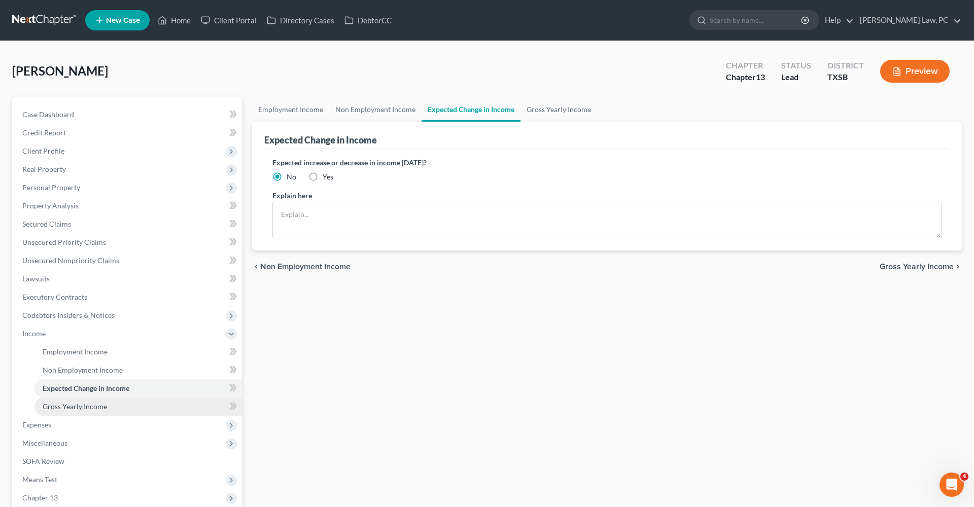
click at [87, 405] on span "Gross Yearly Income" at bounding box center [75, 406] width 64 height 9
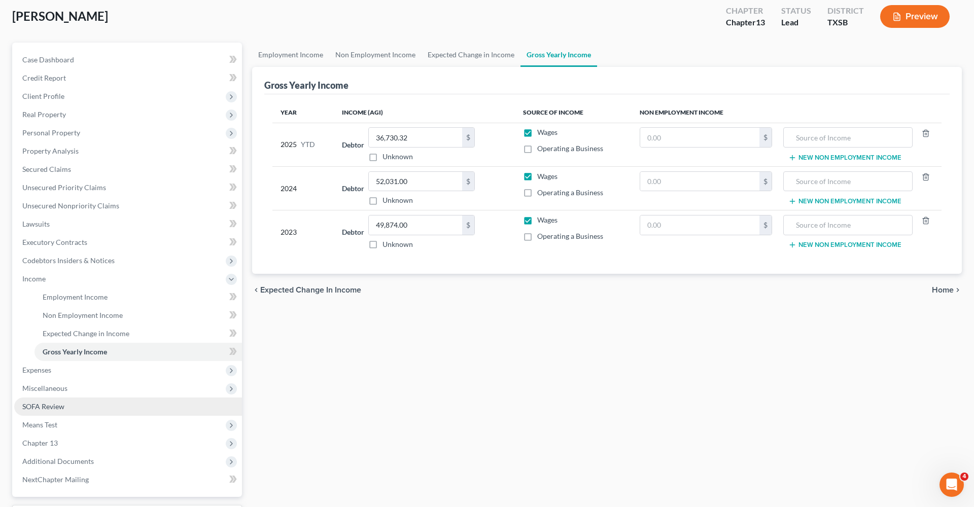
scroll to position [65, 0]
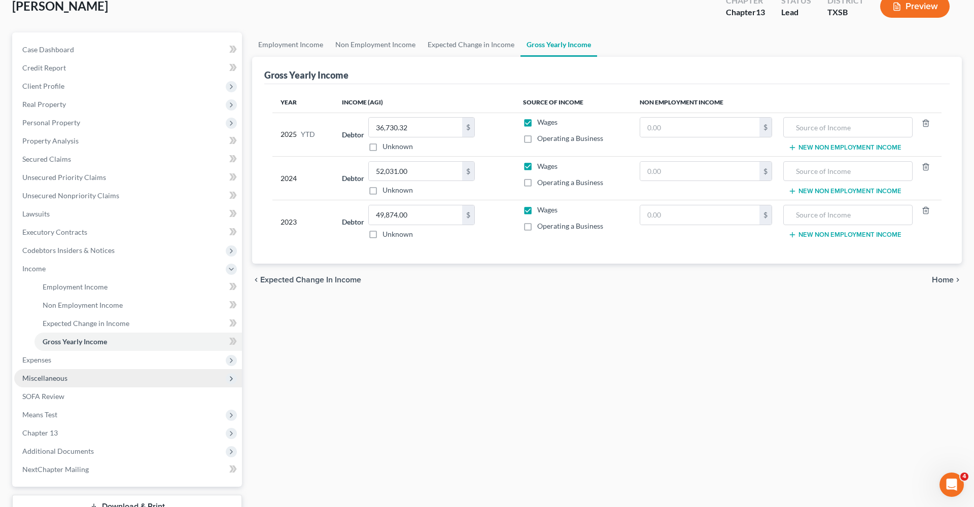
click at [45, 380] on span "Miscellaneous" at bounding box center [44, 378] width 45 height 9
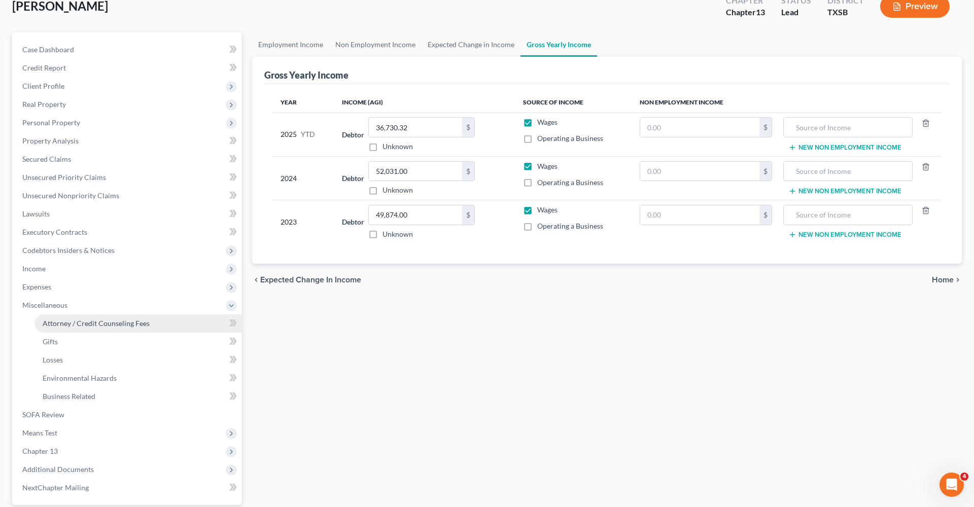
click at [64, 321] on span "Attorney / Credit Counseling Fees" at bounding box center [96, 323] width 107 height 9
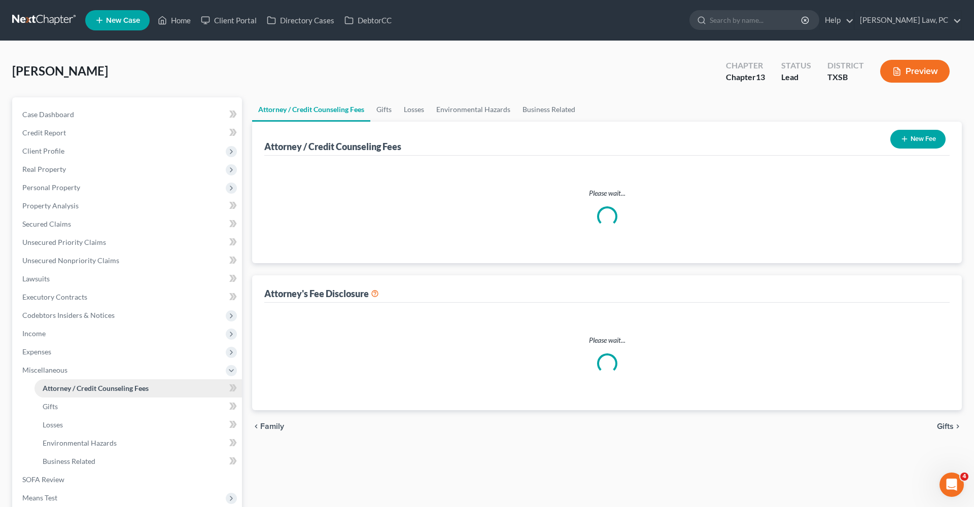
select select "1"
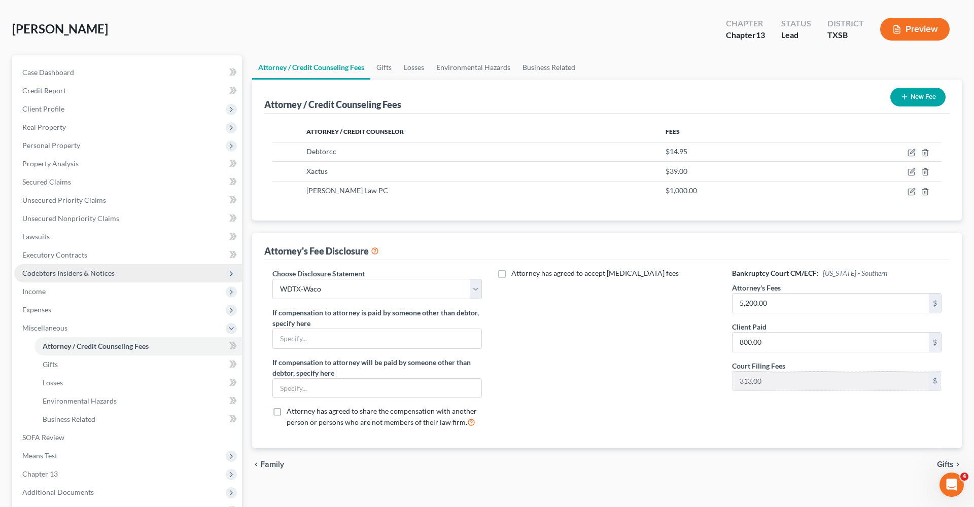
scroll to position [53, 0]
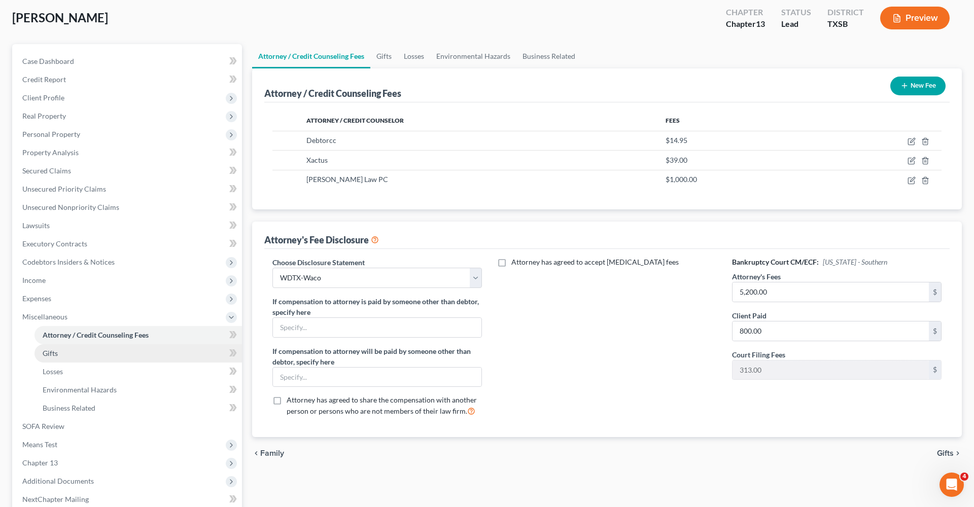
click at [52, 356] on span "Gifts" at bounding box center [50, 353] width 15 height 9
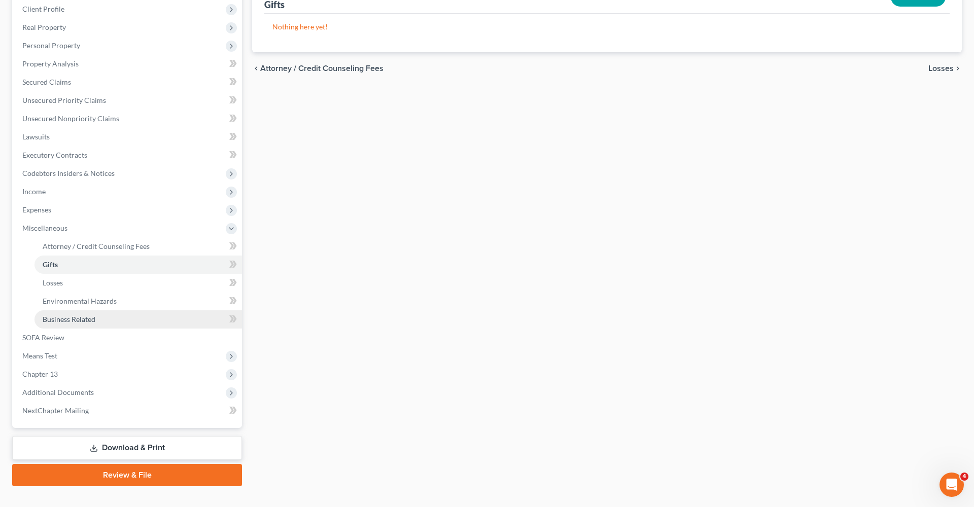
click at [78, 325] on link "Business Related" at bounding box center [139, 320] width 208 height 18
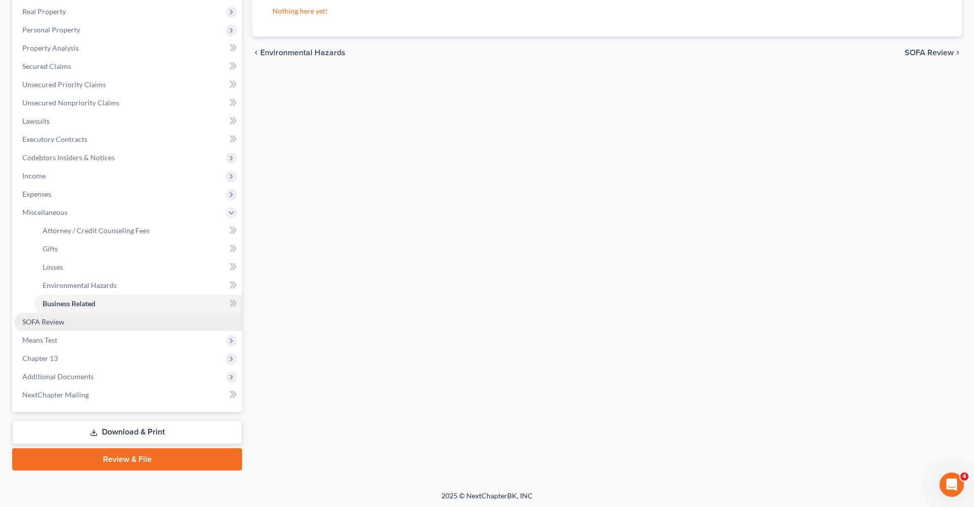
click at [64, 319] on span "SOFA Review" at bounding box center [43, 322] width 42 height 9
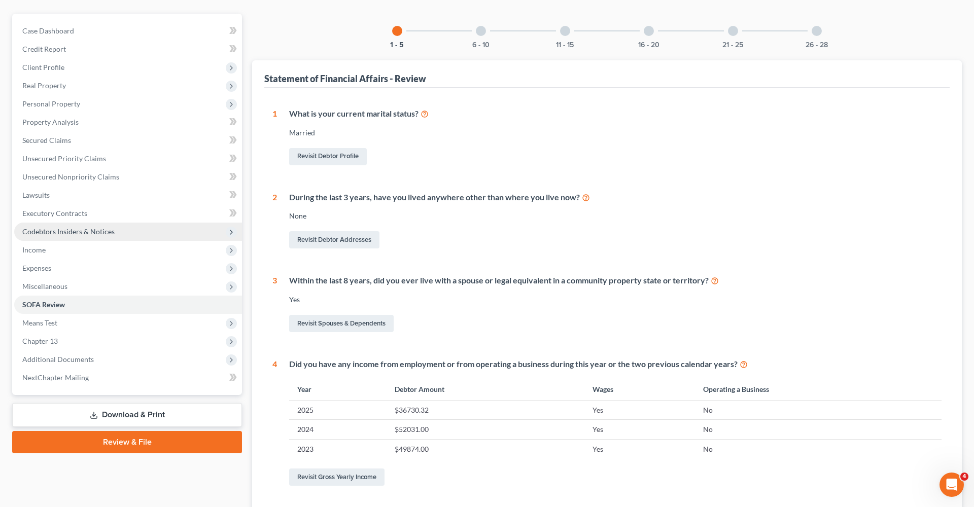
scroll to position [99, 0]
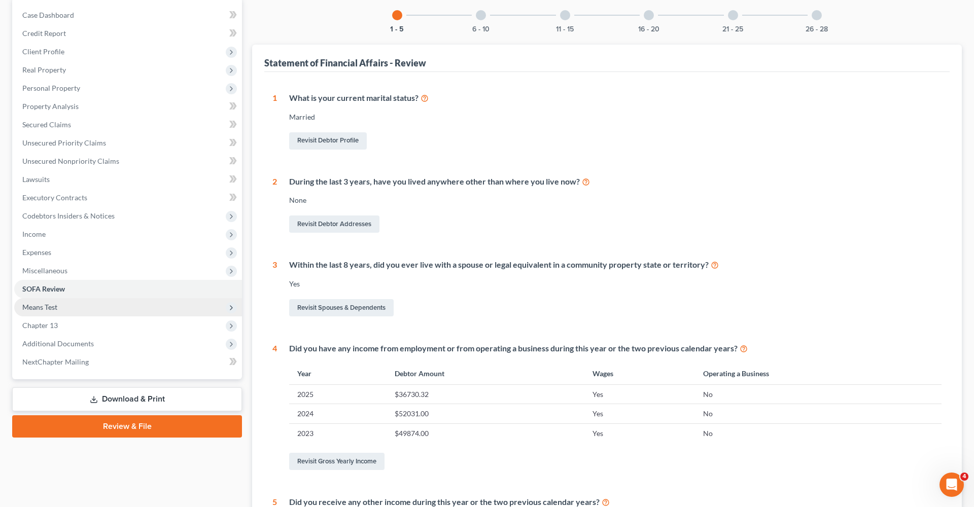
click at [42, 306] on span "Means Test" at bounding box center [39, 307] width 35 height 9
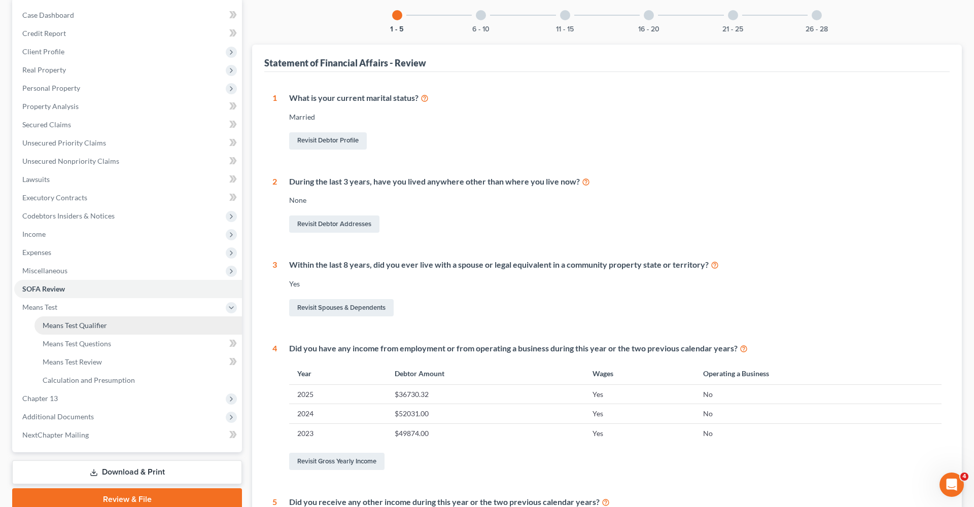
click at [56, 322] on span "Means Test Qualifier" at bounding box center [75, 325] width 64 height 9
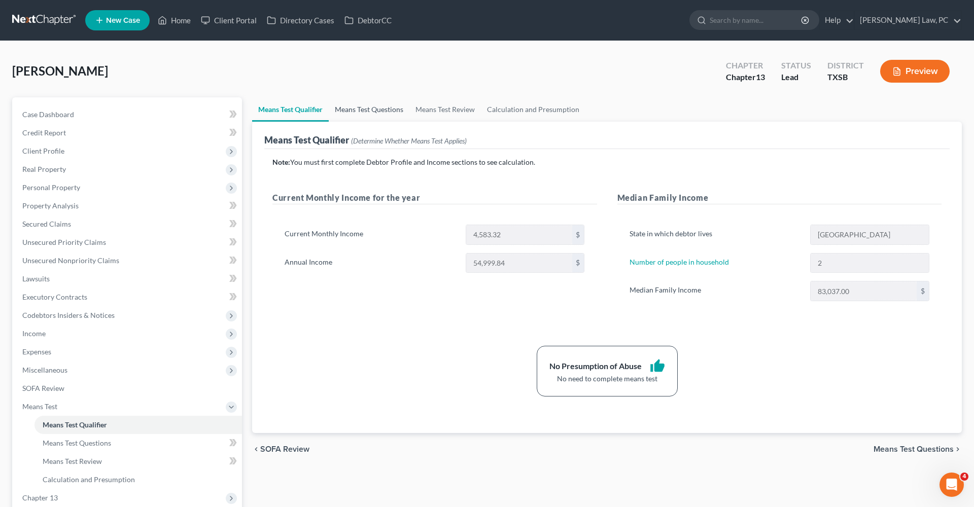
click at [369, 111] on link "Means Test Questions" at bounding box center [369, 109] width 81 height 24
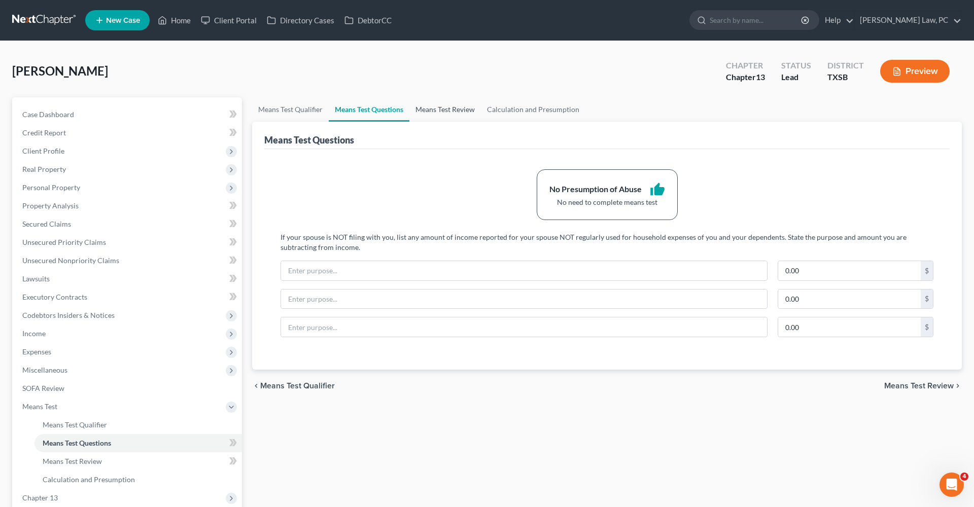
click at [461, 111] on link "Means Test Review" at bounding box center [446, 109] width 72 height 24
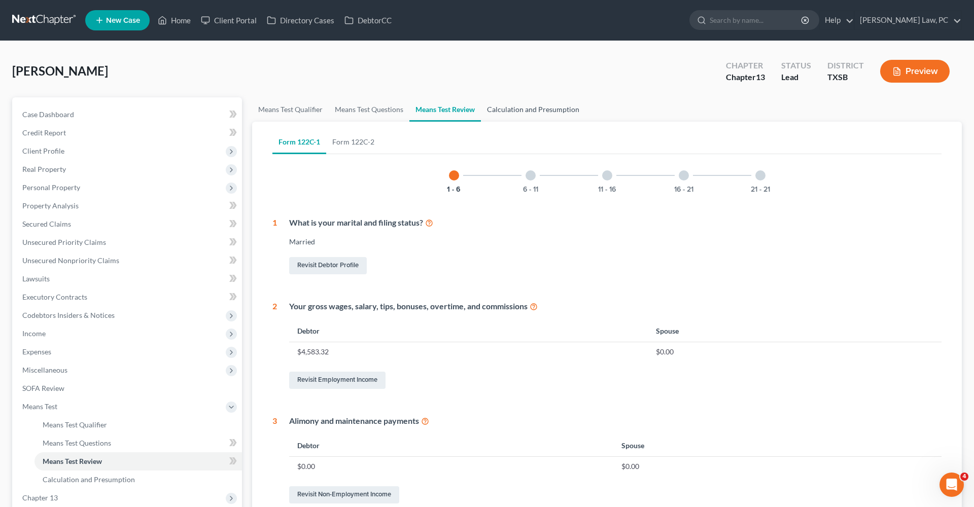
click at [537, 108] on link "Calculation and Presumption" at bounding box center [533, 109] width 105 height 24
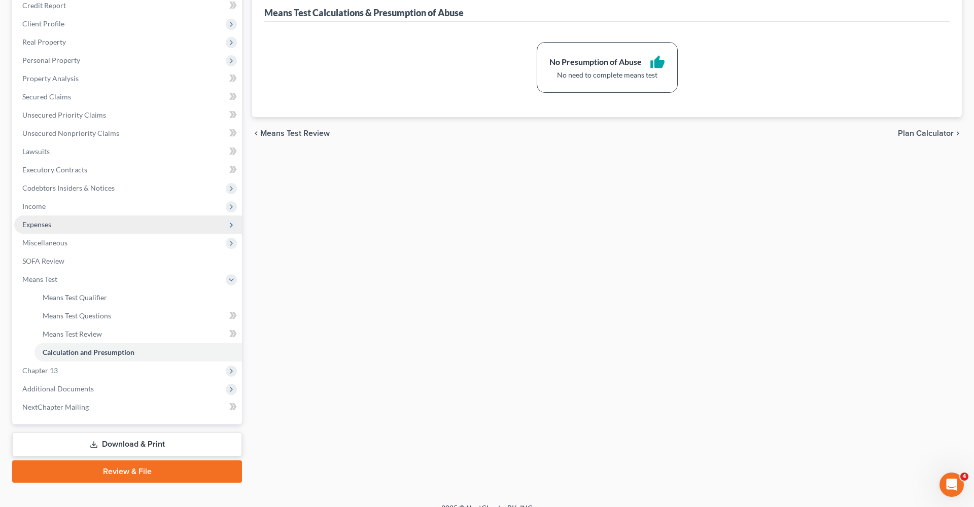
scroll to position [141, 0]
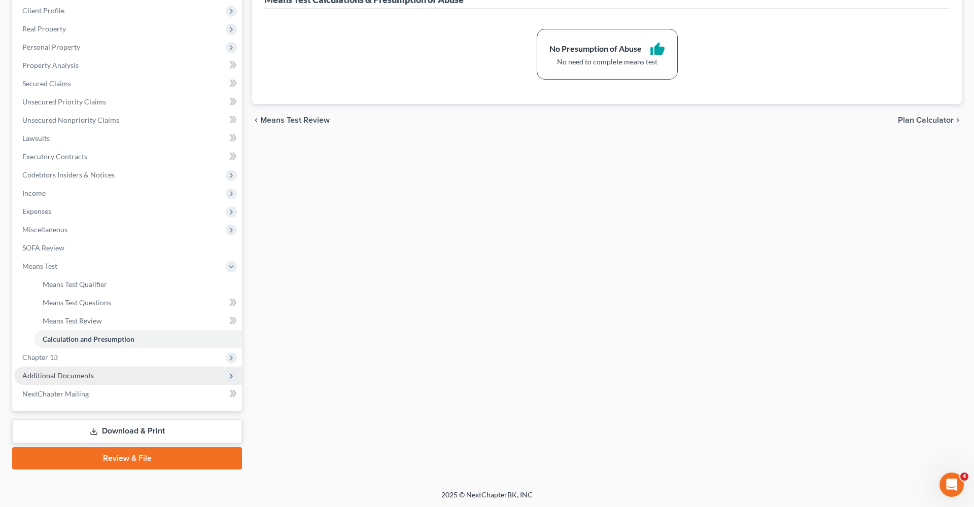
click at [79, 375] on span "Additional Documents" at bounding box center [58, 375] width 72 height 9
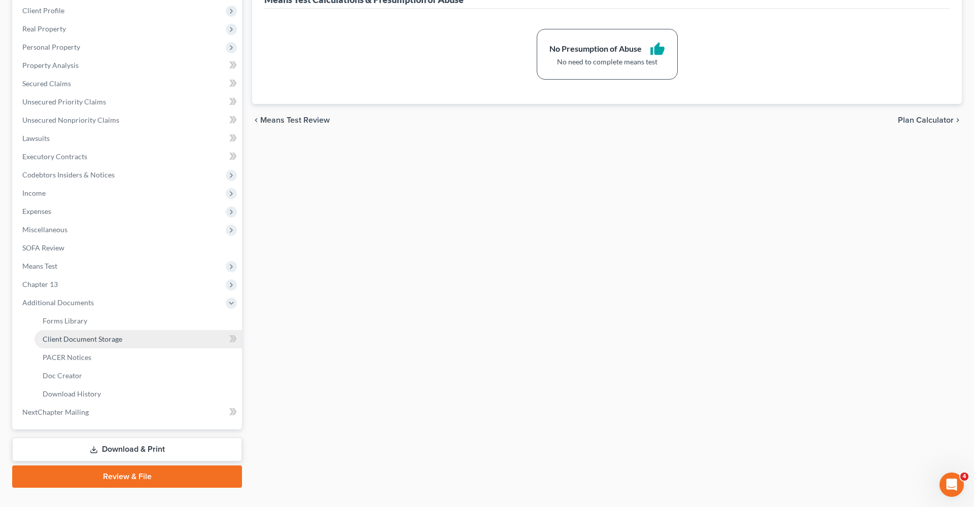
click at [67, 338] on span "Client Document Storage" at bounding box center [83, 339] width 80 height 9
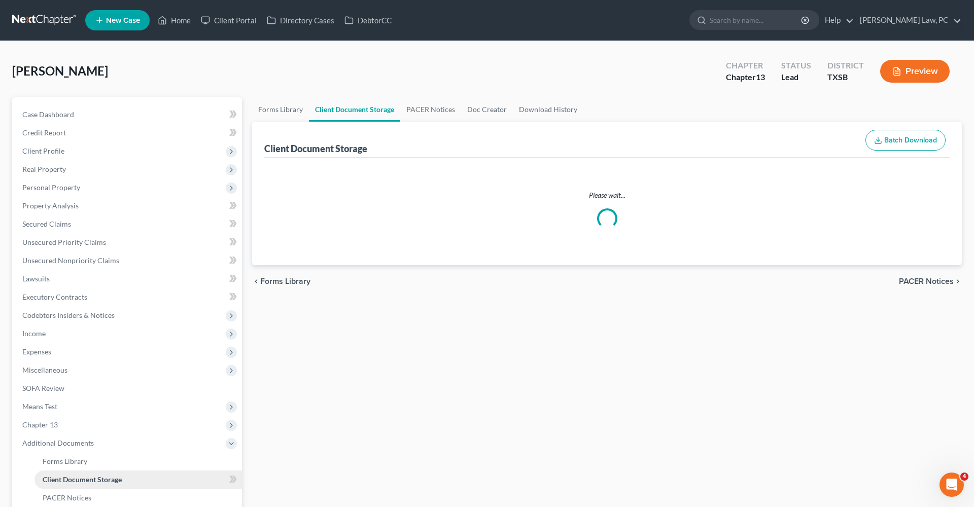
select select "8"
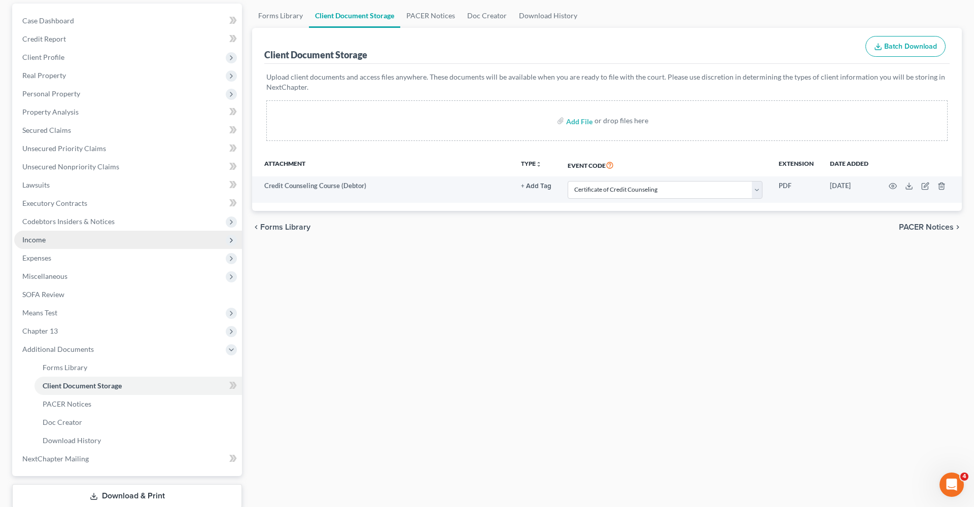
scroll to position [95, 0]
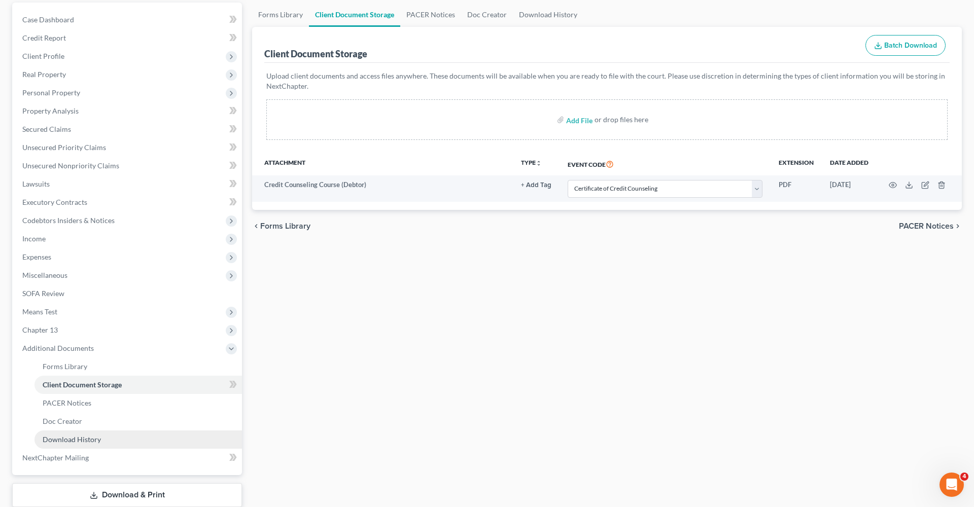
click at [83, 442] on span "Download History" at bounding box center [72, 439] width 58 height 9
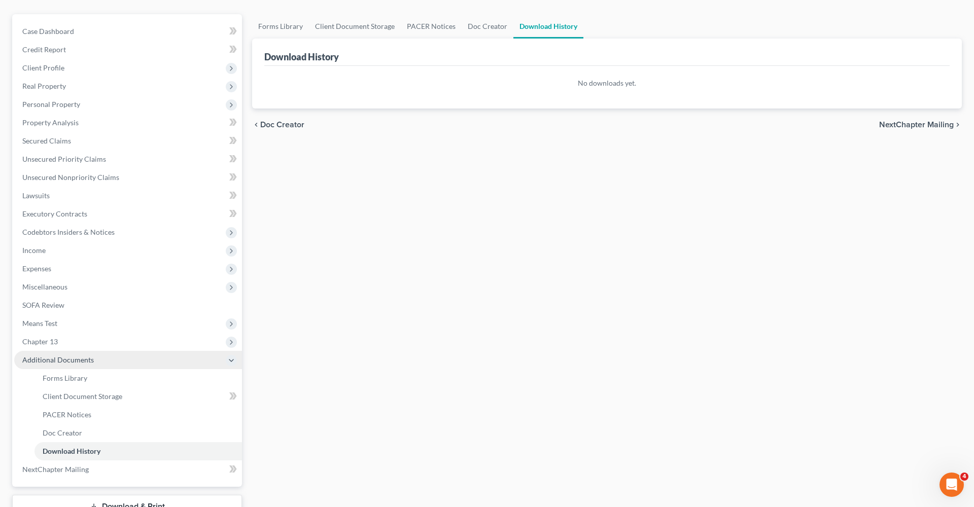
scroll to position [114, 0]
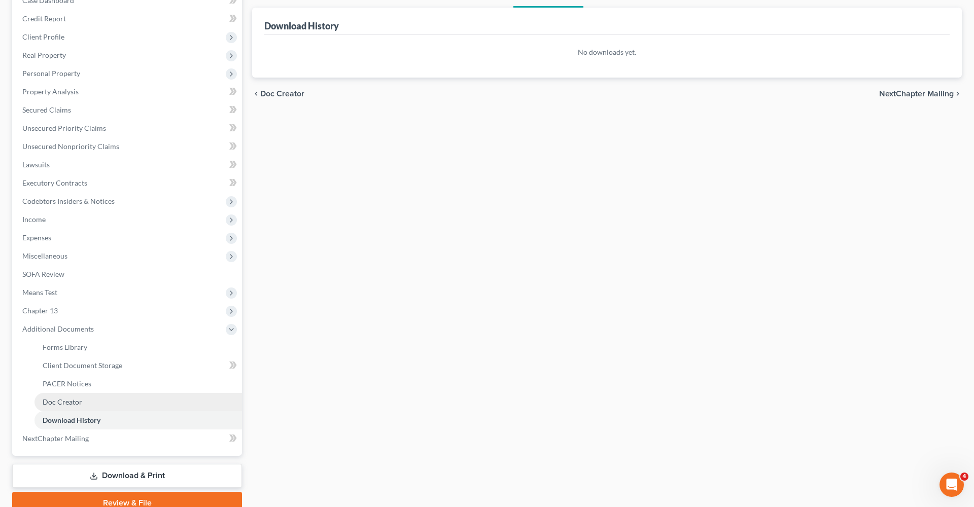
click at [71, 408] on link "Doc Creator" at bounding box center [139, 402] width 208 height 18
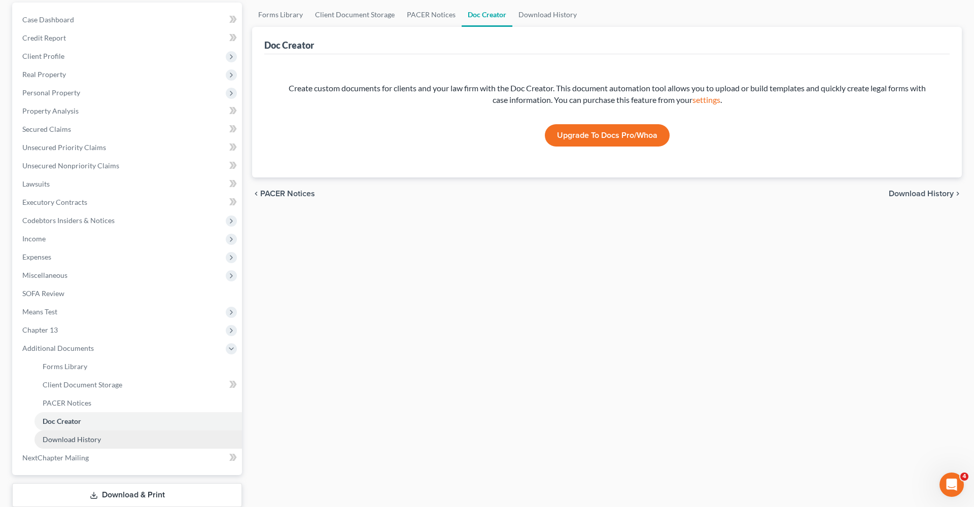
scroll to position [96, 0]
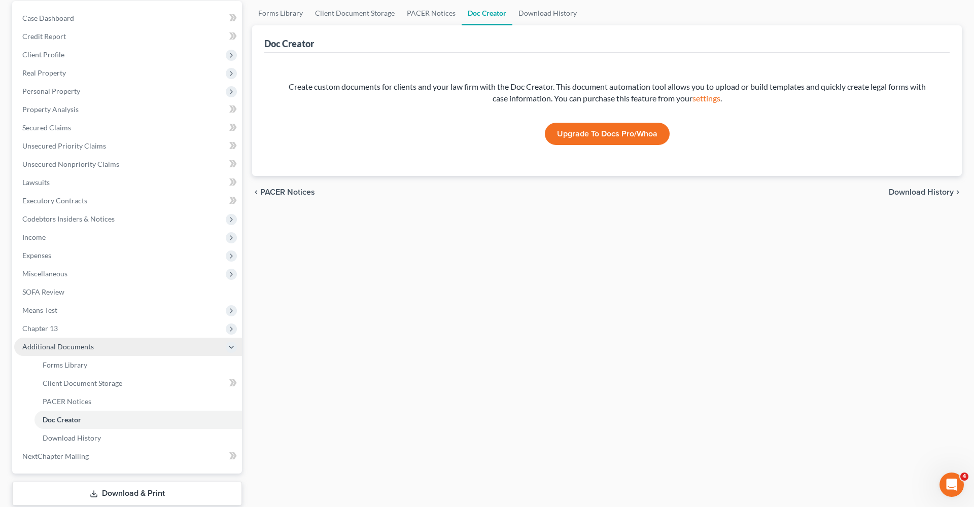
click at [49, 349] on span "Additional Documents" at bounding box center [58, 347] width 72 height 9
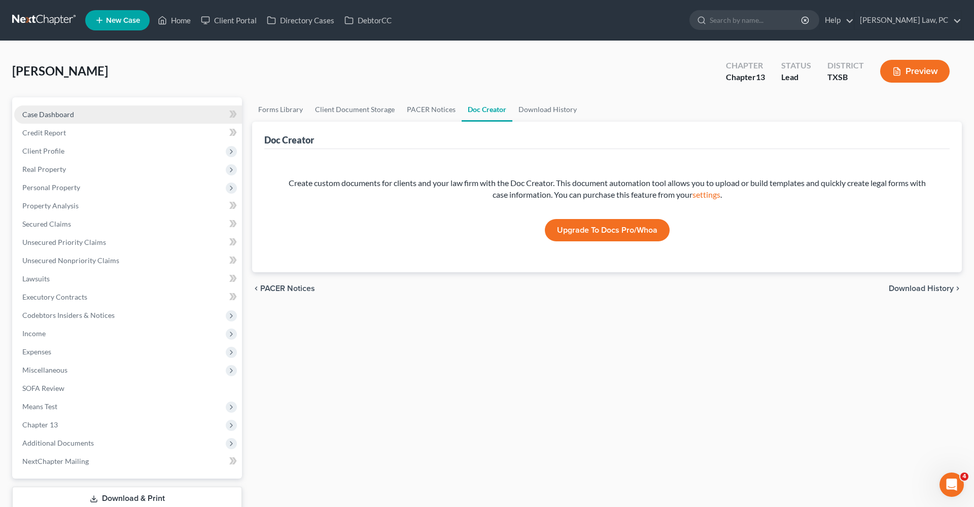
scroll to position [0, 0]
click at [43, 18] on link at bounding box center [44, 20] width 65 height 18
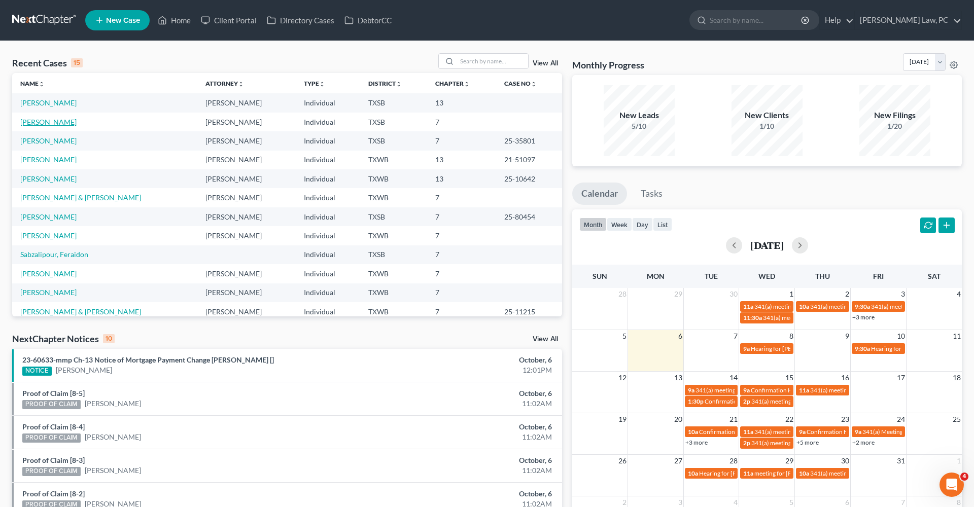
click at [47, 123] on link "[PERSON_NAME]" at bounding box center [48, 122] width 56 height 9
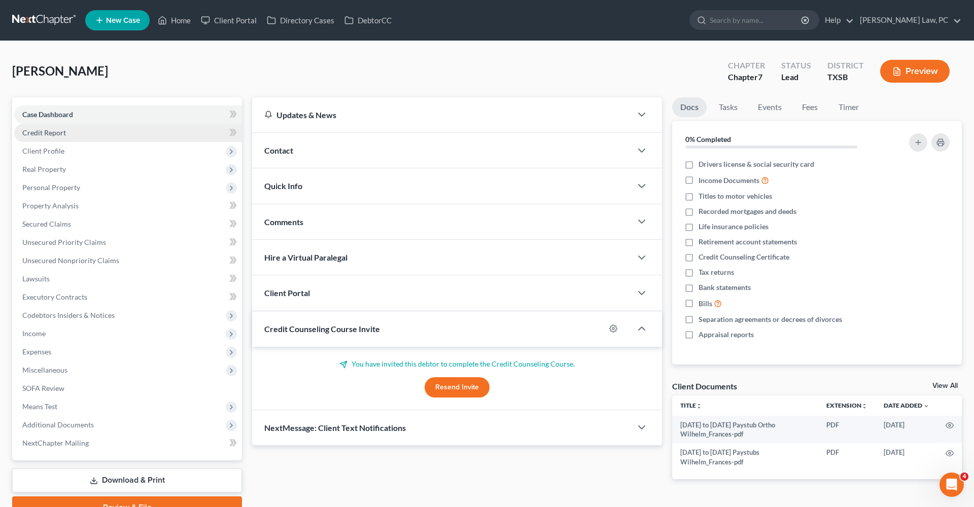
click at [50, 139] on link "Credit Report" at bounding box center [128, 133] width 228 height 18
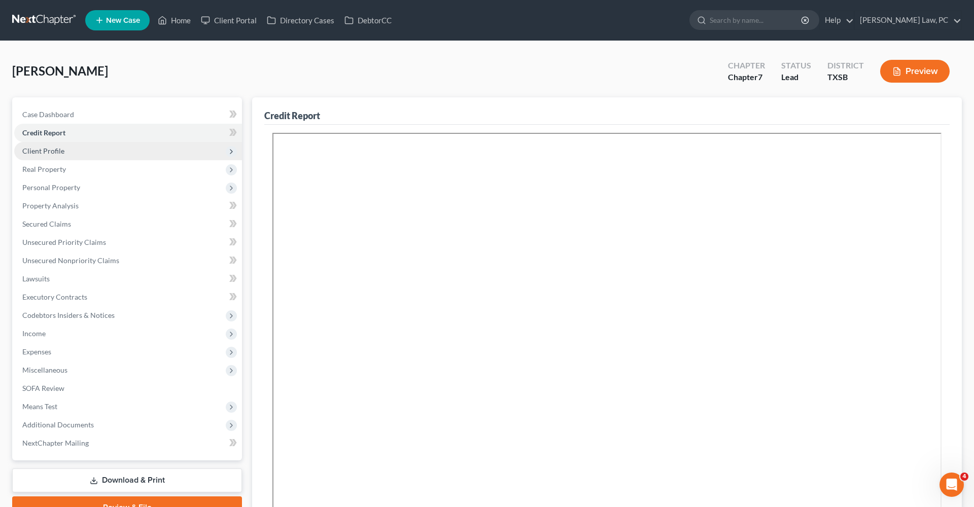
click at [57, 152] on span "Client Profile" at bounding box center [43, 151] width 42 height 9
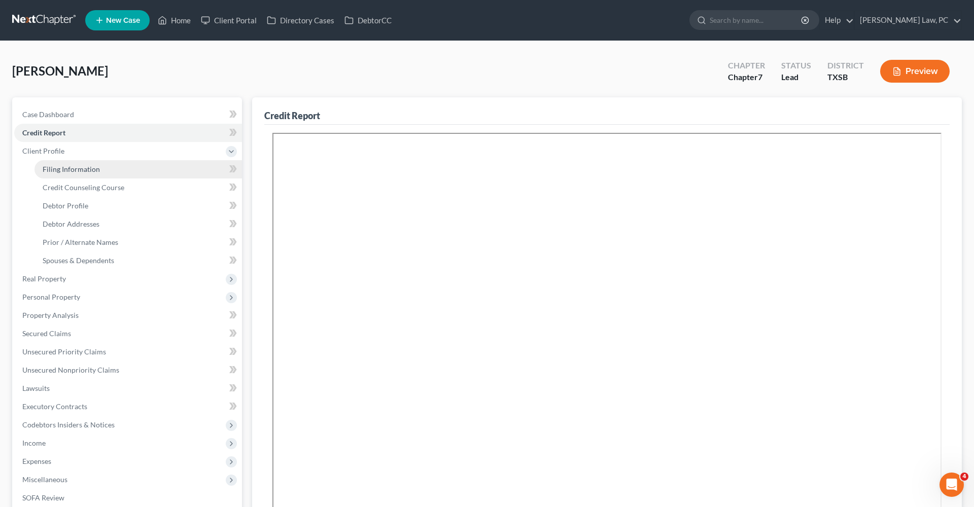
click at [54, 176] on link "Filing Information" at bounding box center [139, 169] width 208 height 18
select select "1"
select select "0"
select select "45"
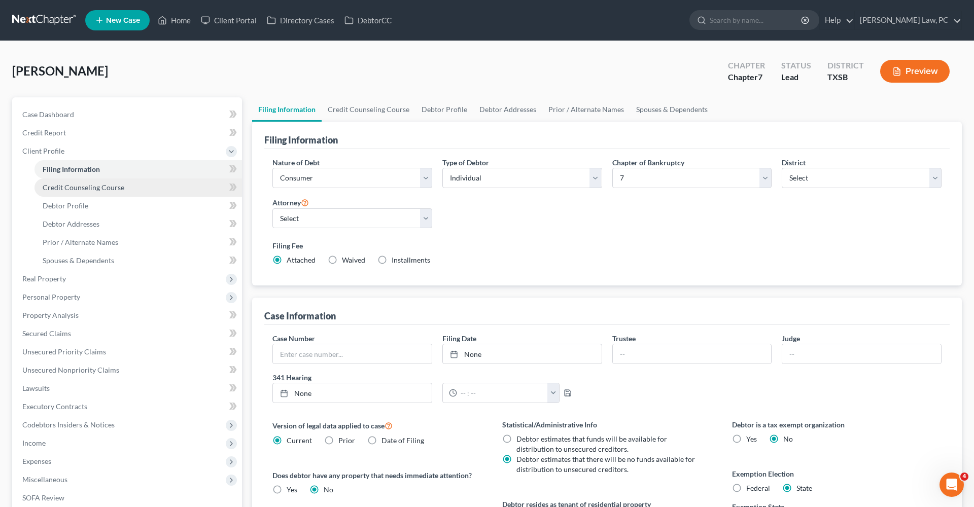
click at [69, 189] on span "Credit Counseling Course" at bounding box center [84, 187] width 82 height 9
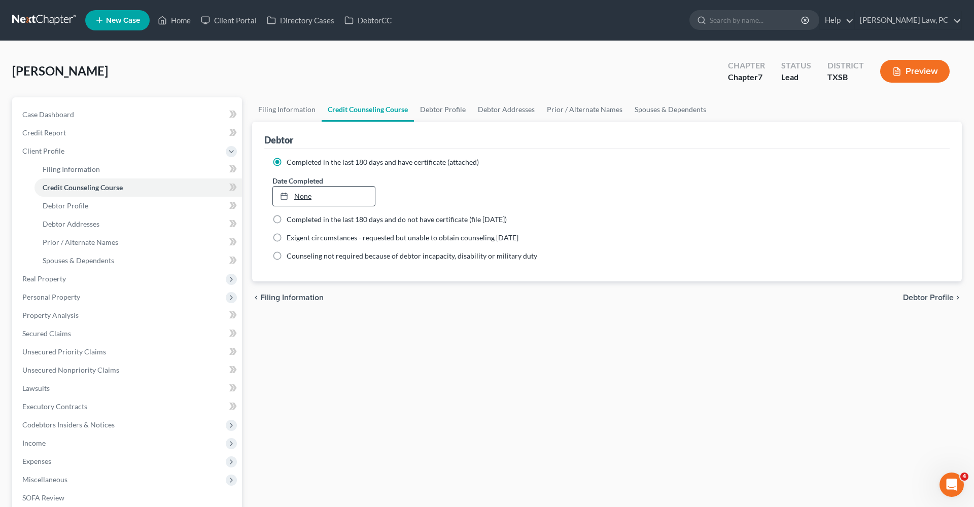
click at [302, 195] on link "None" at bounding box center [324, 196] width 102 height 19
click at [80, 206] on span "Debtor Profile" at bounding box center [66, 205] width 46 height 9
select select "0"
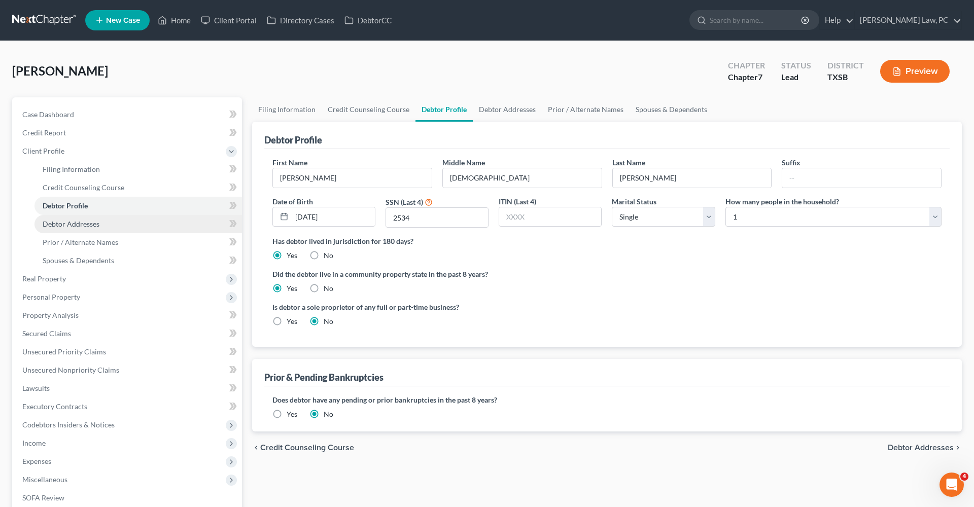
click at [52, 229] on link "Debtor Addresses" at bounding box center [139, 224] width 208 height 18
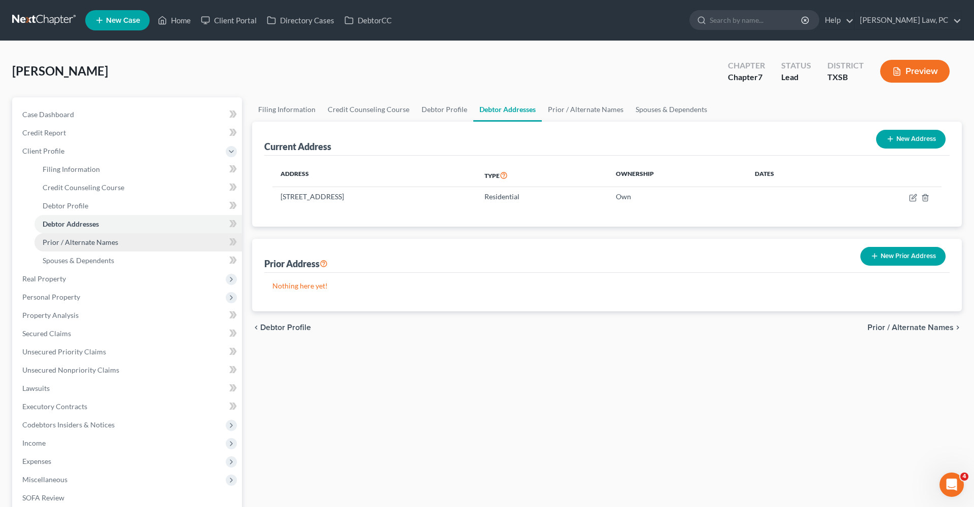
click at [61, 243] on span "Prior / Alternate Names" at bounding box center [81, 242] width 76 height 9
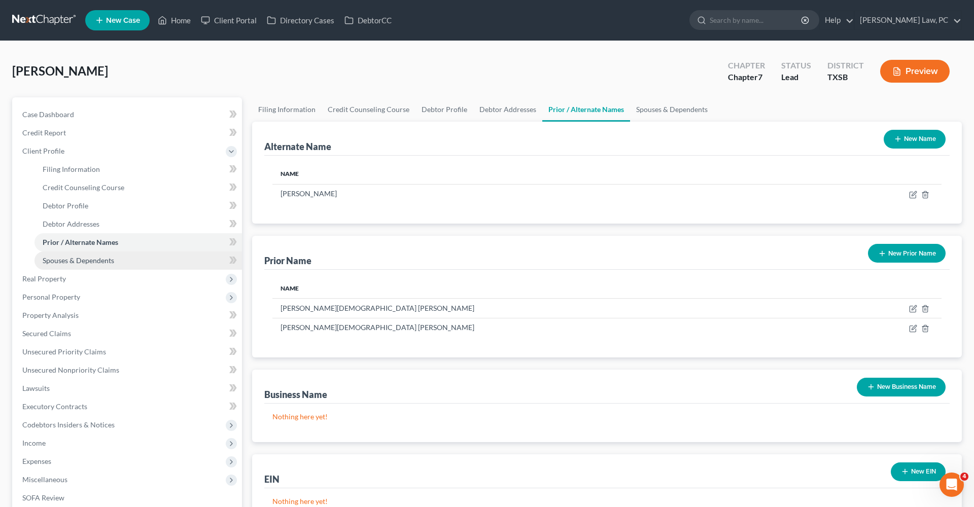
click at [74, 258] on span "Spouses & Dependents" at bounding box center [79, 260] width 72 height 9
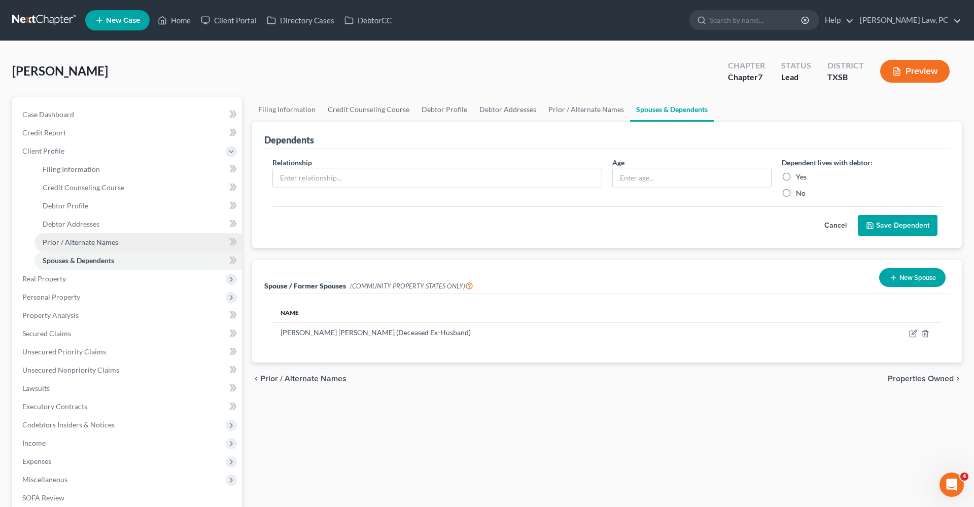
click at [63, 238] on span "Prior / Alternate Names" at bounding box center [81, 242] width 76 height 9
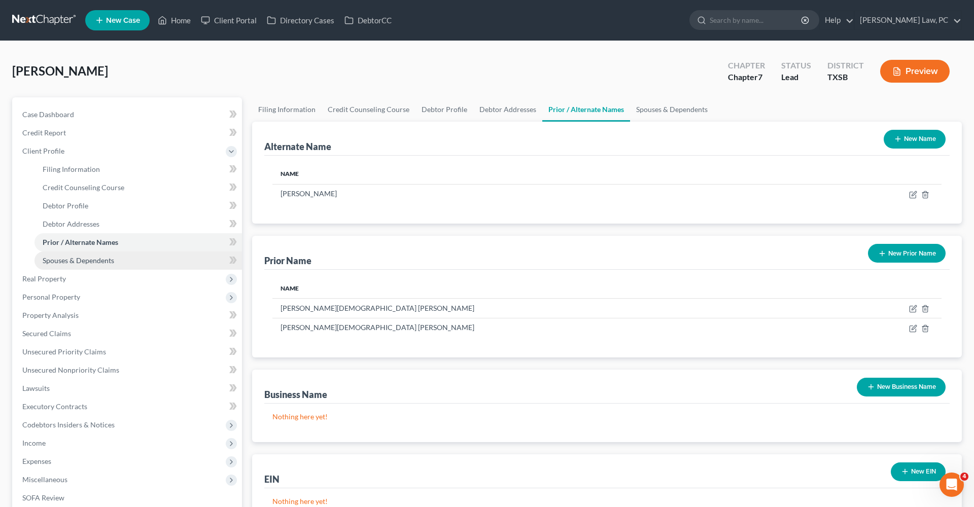
click at [78, 261] on span "Spouses & Dependents" at bounding box center [79, 260] width 72 height 9
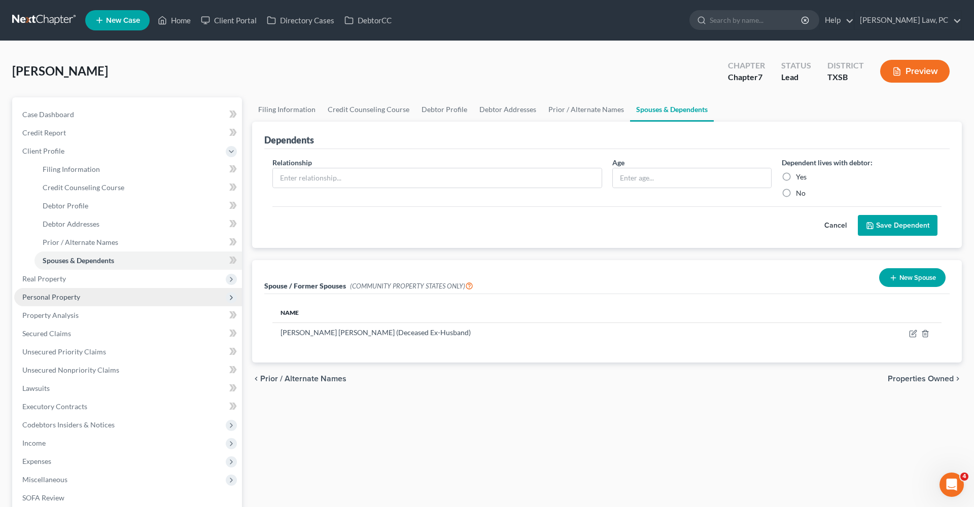
click at [33, 291] on span "Personal Property" at bounding box center [128, 297] width 228 height 18
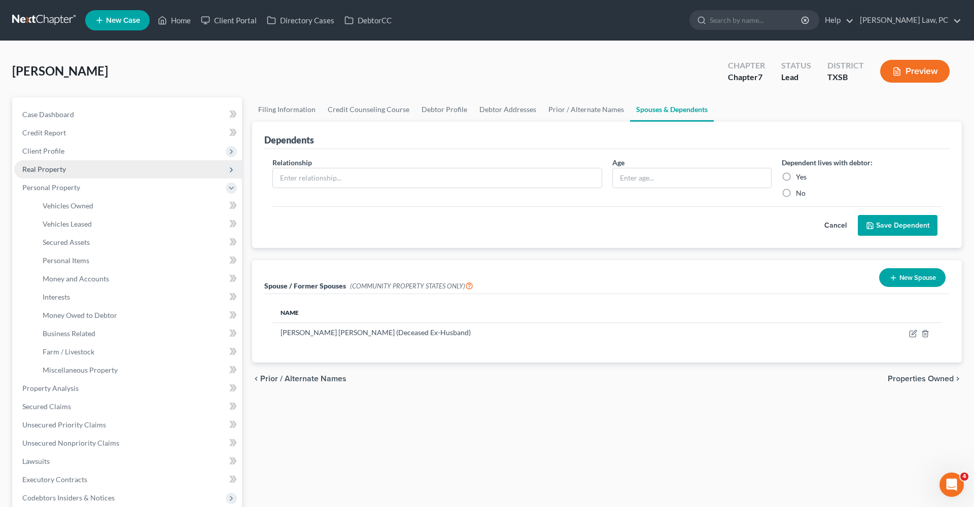
click at [26, 171] on span "Real Property" at bounding box center [44, 169] width 44 height 9
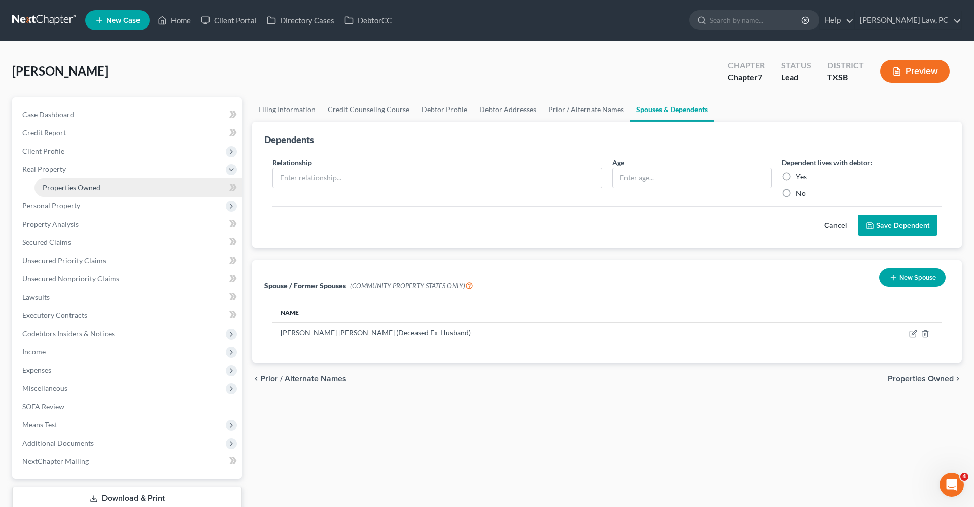
click at [68, 186] on span "Properties Owned" at bounding box center [72, 187] width 58 height 9
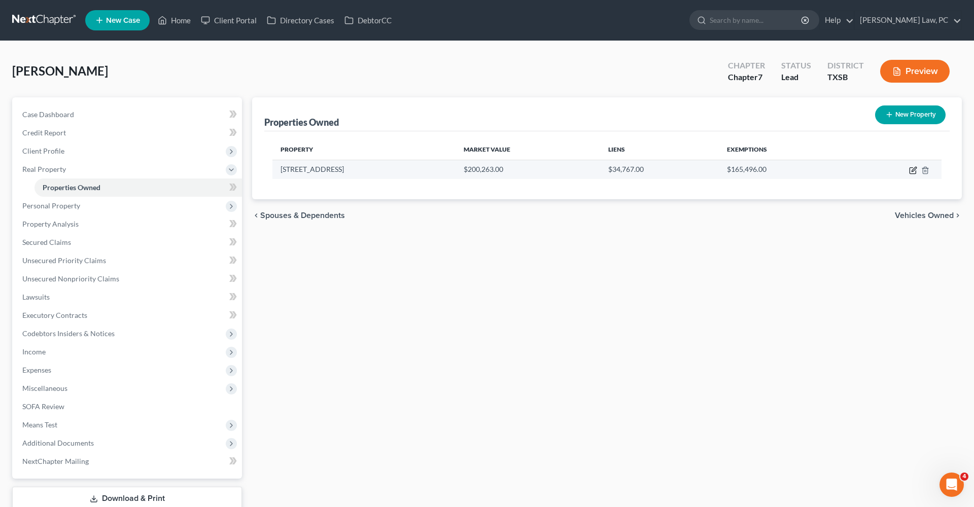
click at [915, 172] on icon "button" at bounding box center [913, 170] width 8 height 8
select select "45"
select select "100"
select select "0"
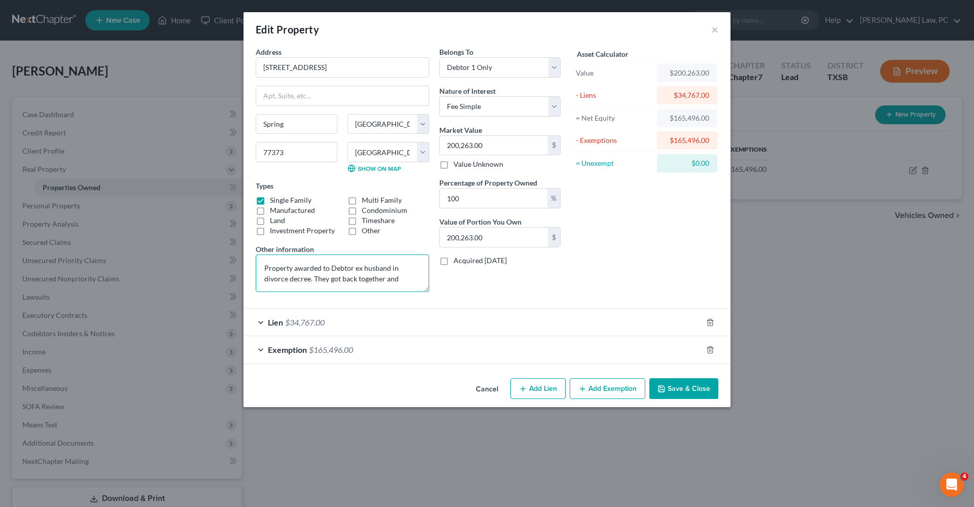
click at [380, 280] on textarea "Property awarded to Debtor ex husband in divorce decree. They got back together…" at bounding box center [343, 274] width 174 height 38
click at [715, 28] on button "×" at bounding box center [714, 29] width 7 height 12
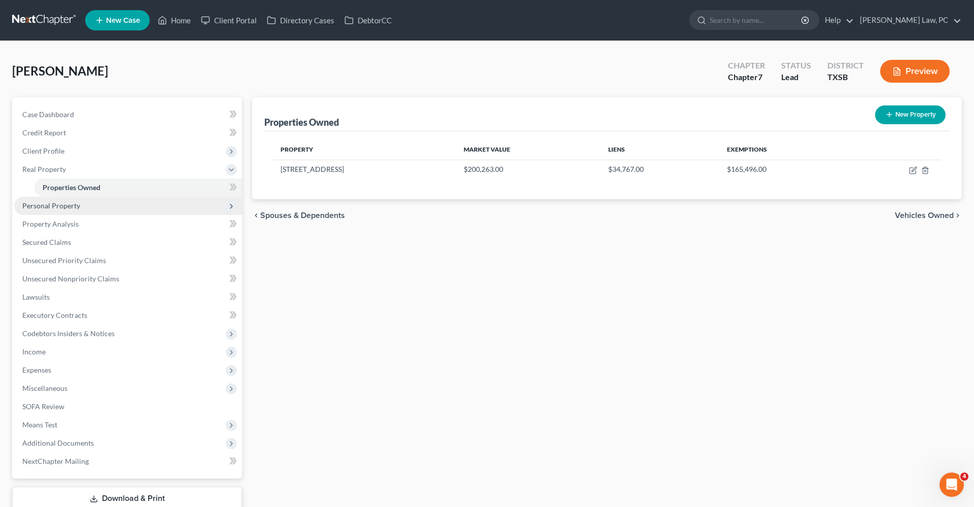
click at [60, 210] on span "Personal Property" at bounding box center [128, 206] width 228 height 18
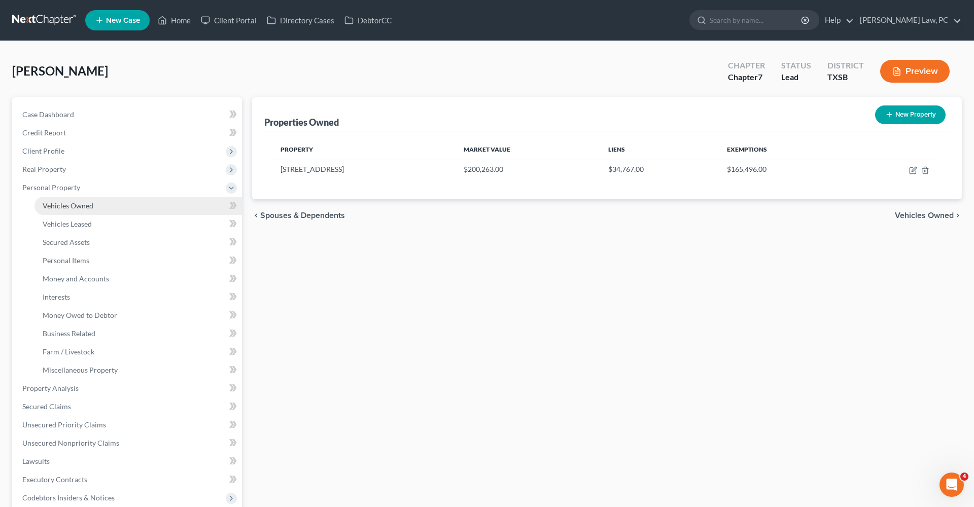
click at [65, 204] on span "Vehicles Owned" at bounding box center [68, 205] width 51 height 9
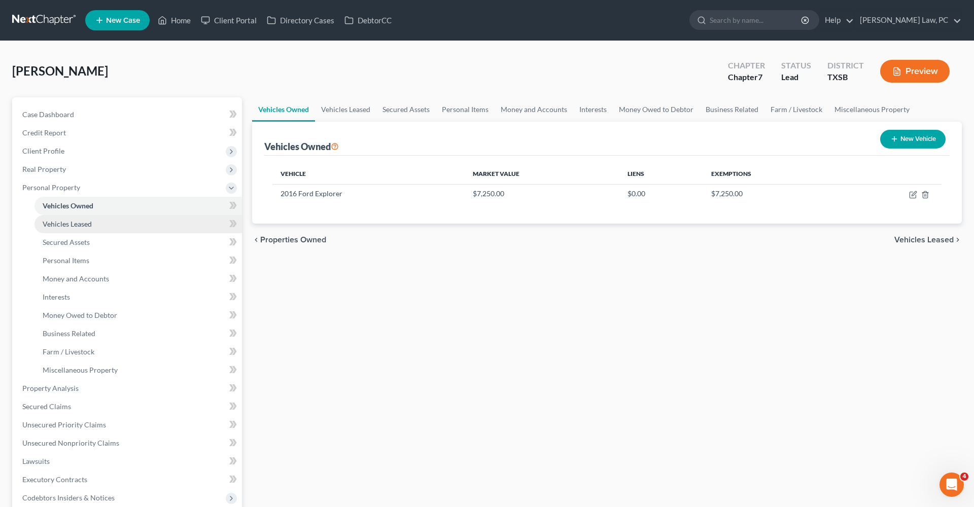
click at [80, 224] on span "Vehicles Leased" at bounding box center [67, 224] width 49 height 9
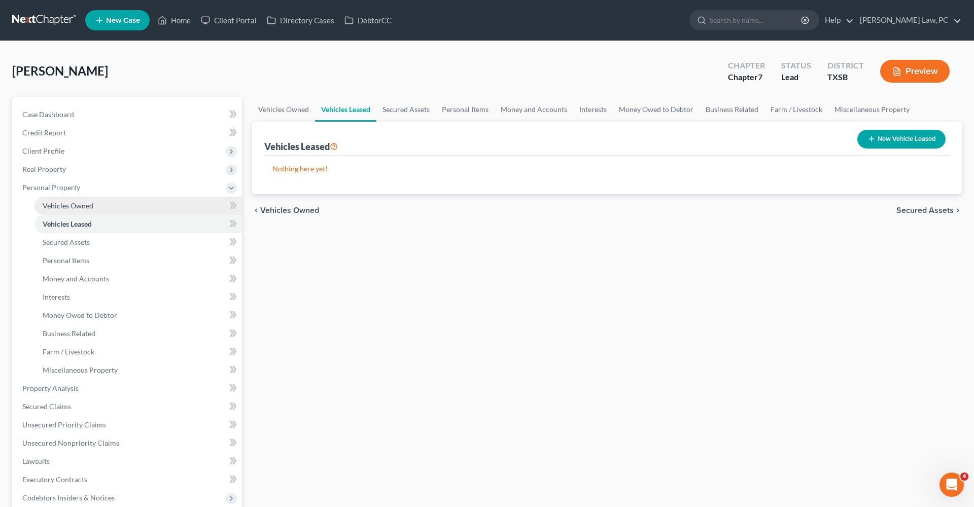
click at [71, 201] on link "Vehicles Owned" at bounding box center [139, 206] width 208 height 18
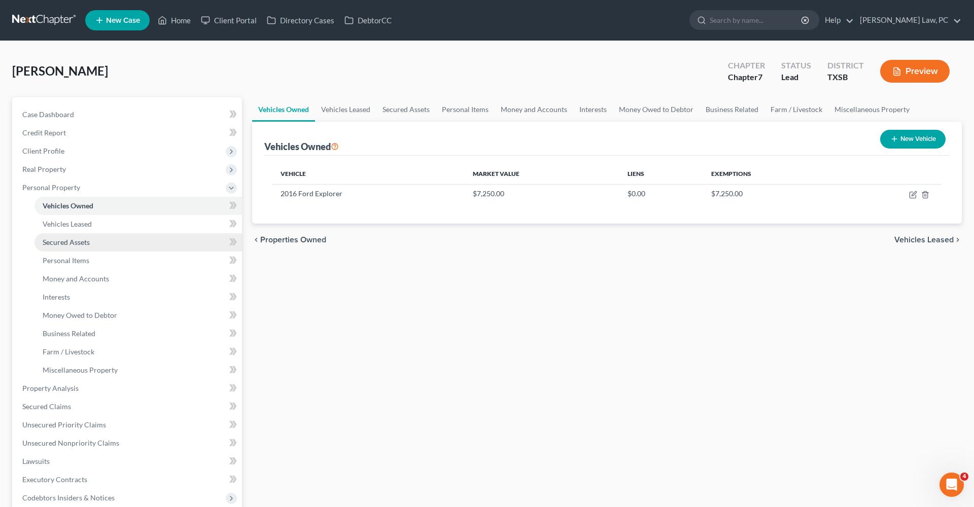
click at [67, 248] on link "Secured Assets" at bounding box center [139, 242] width 208 height 18
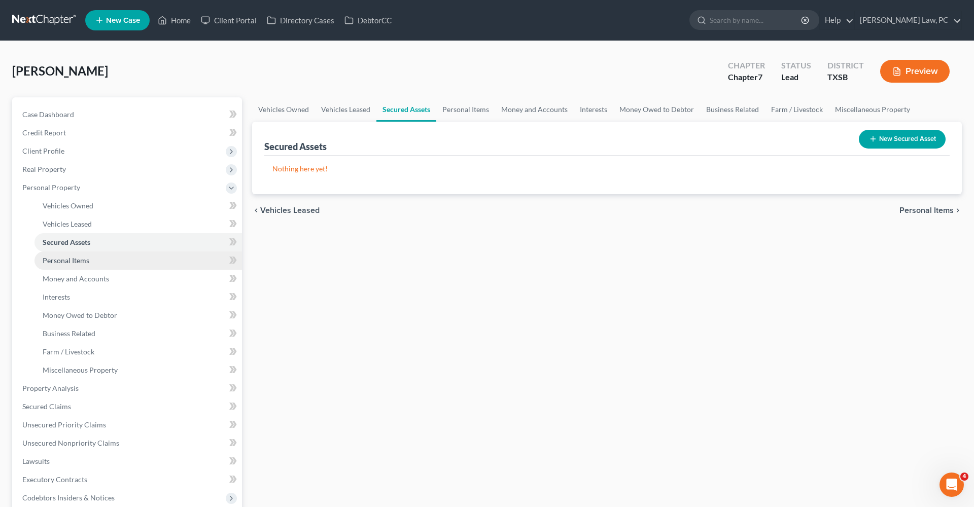
click at [67, 258] on span "Personal Items" at bounding box center [66, 260] width 47 height 9
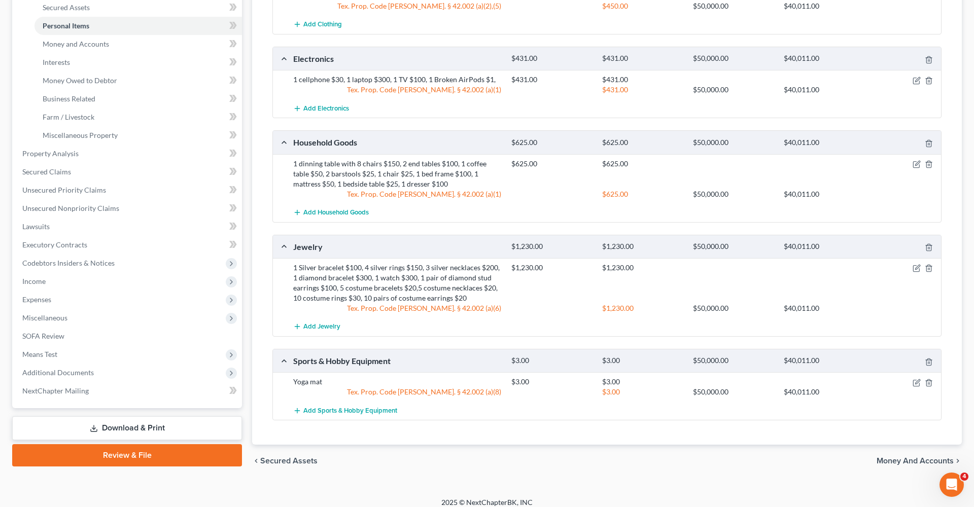
scroll to position [236, 0]
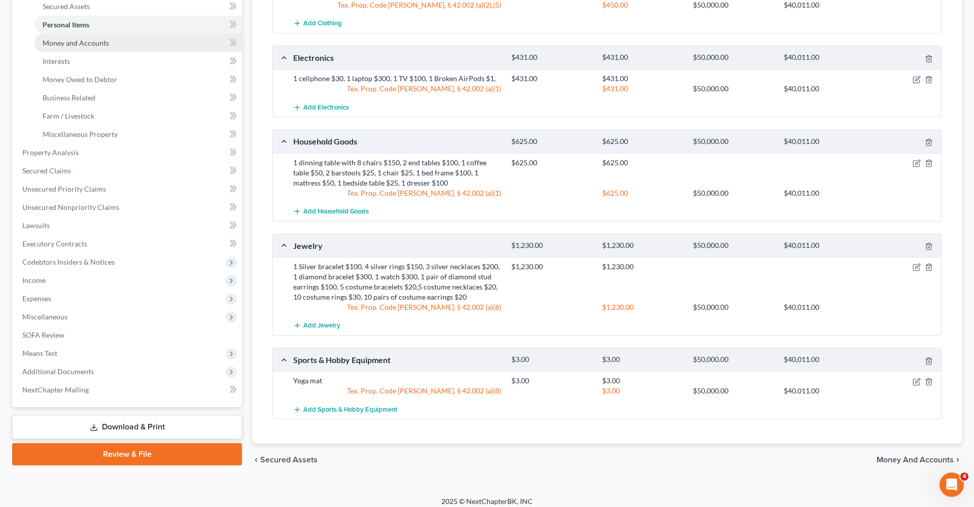
click at [67, 51] on link "Money and Accounts" at bounding box center [139, 43] width 208 height 18
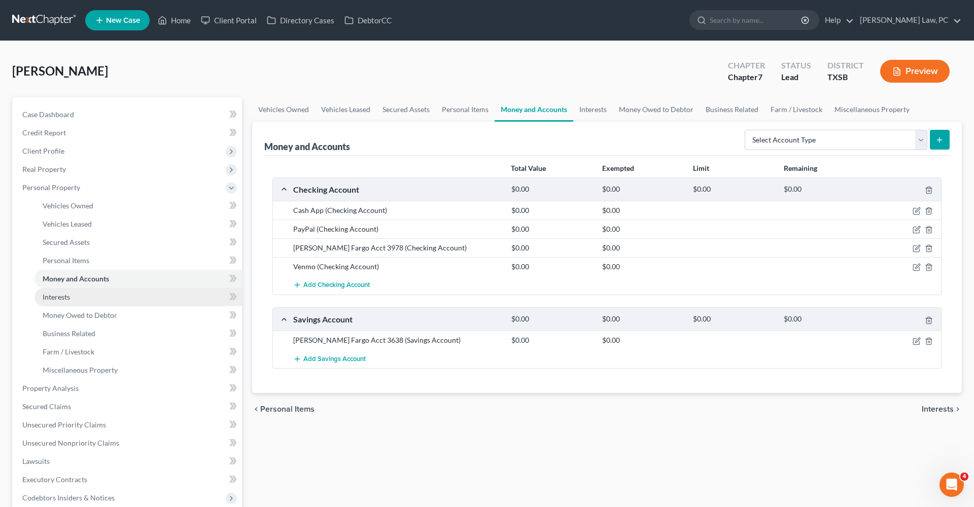
click at [61, 295] on span "Interests" at bounding box center [56, 297] width 27 height 9
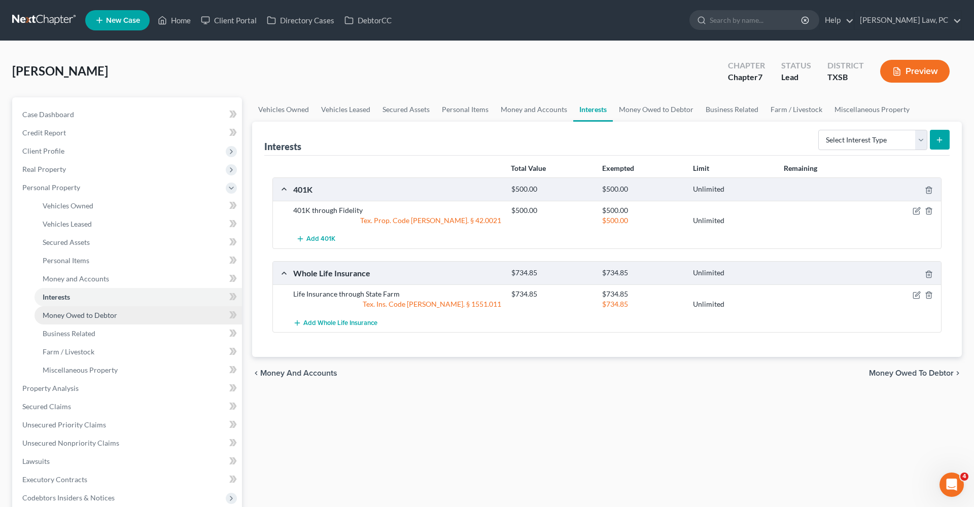
click at [82, 318] on span "Money Owed to Debtor" at bounding box center [80, 315] width 75 height 9
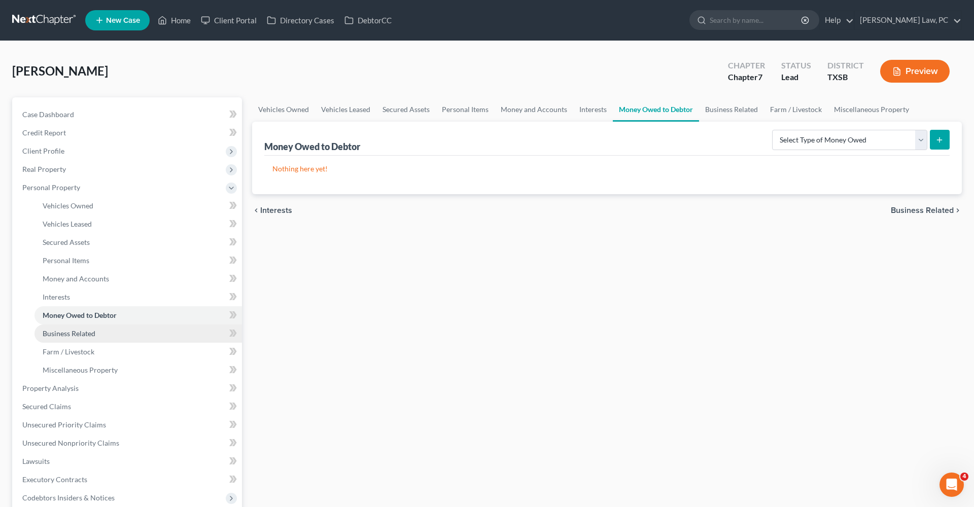
click at [87, 332] on span "Business Related" at bounding box center [69, 333] width 53 height 9
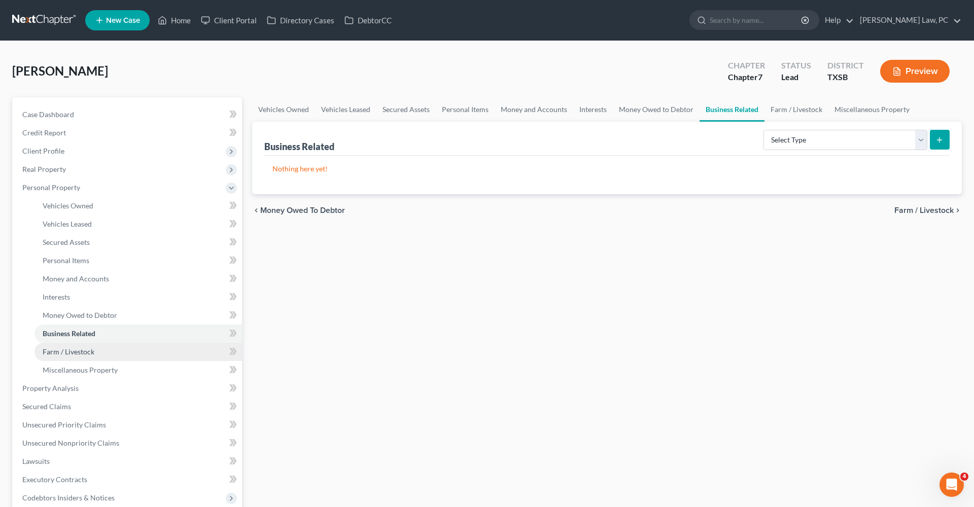
click at [86, 348] on span "Farm / Livestock" at bounding box center [69, 352] width 52 height 9
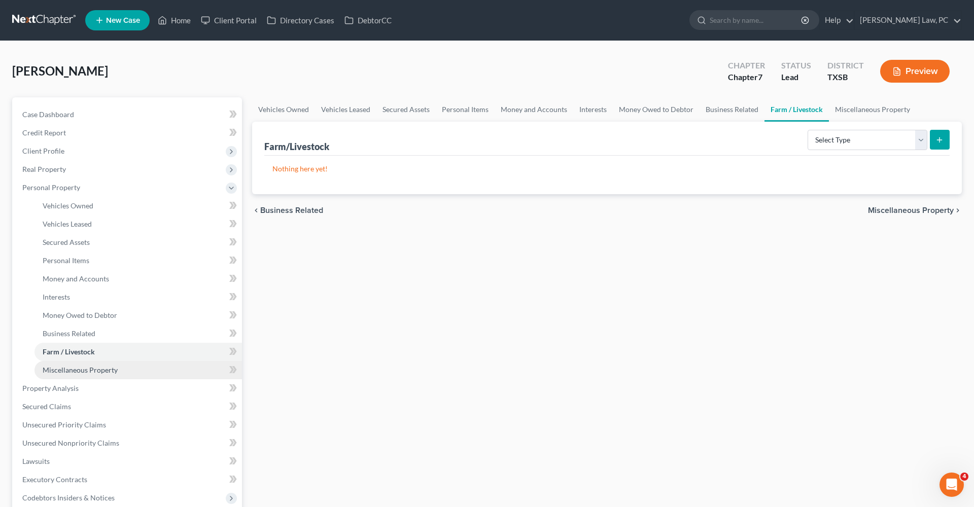
click at [97, 366] on span "Miscellaneous Property" at bounding box center [80, 370] width 75 height 9
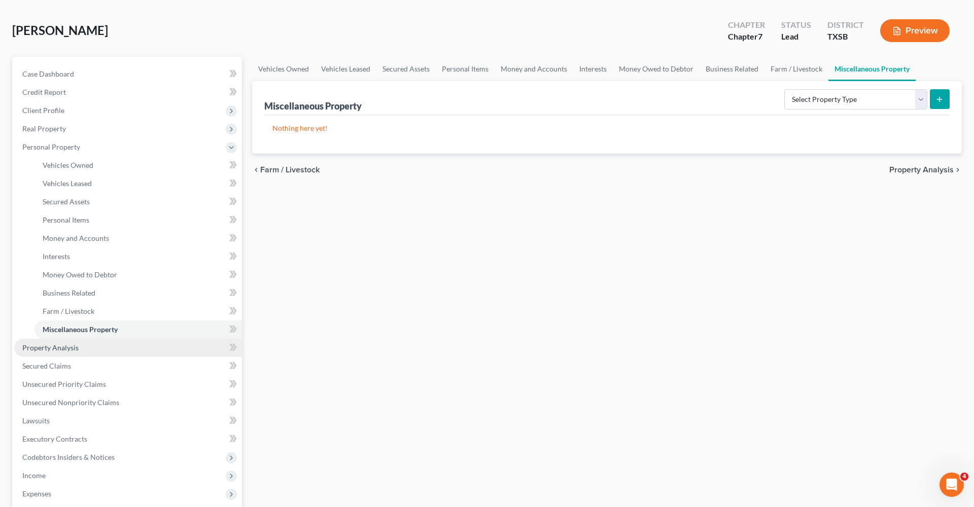
scroll to position [47, 0]
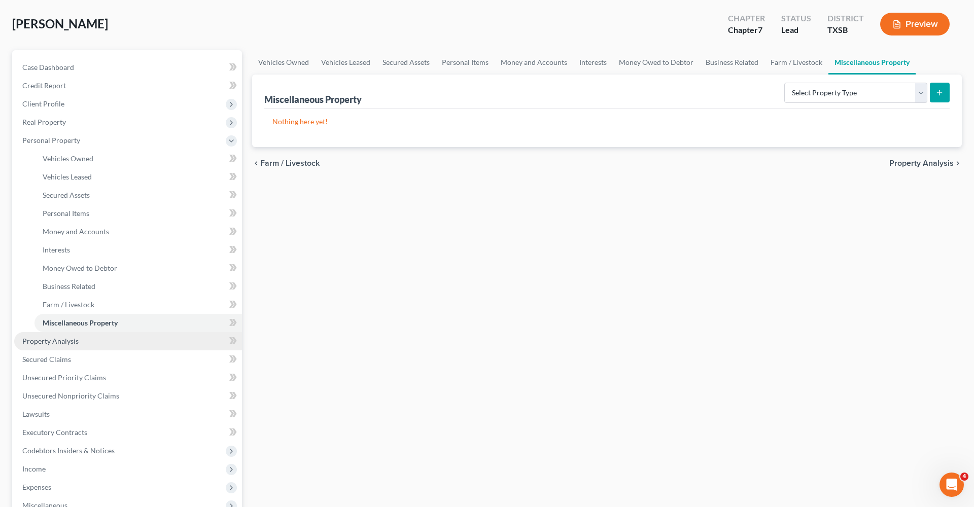
click at [67, 337] on link "Property Analysis" at bounding box center [128, 341] width 228 height 18
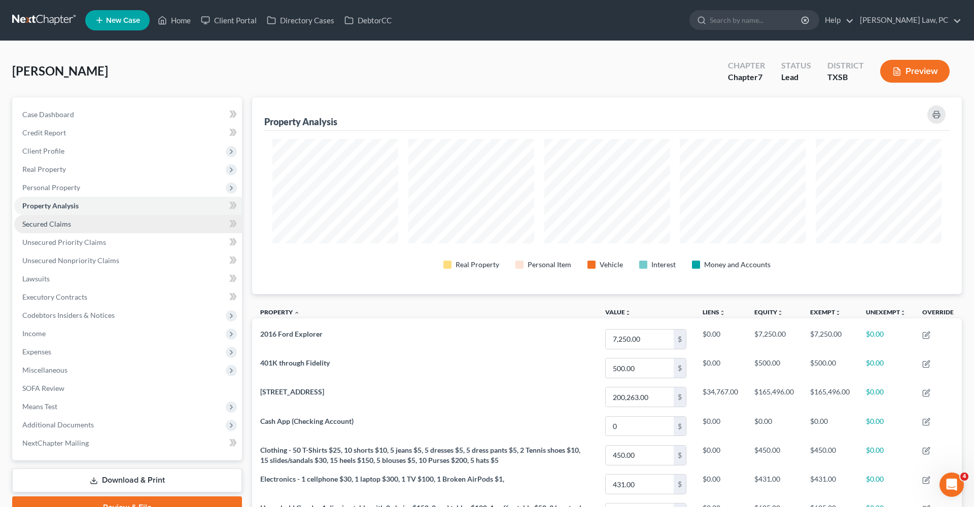
click at [61, 224] on span "Secured Claims" at bounding box center [46, 224] width 49 height 9
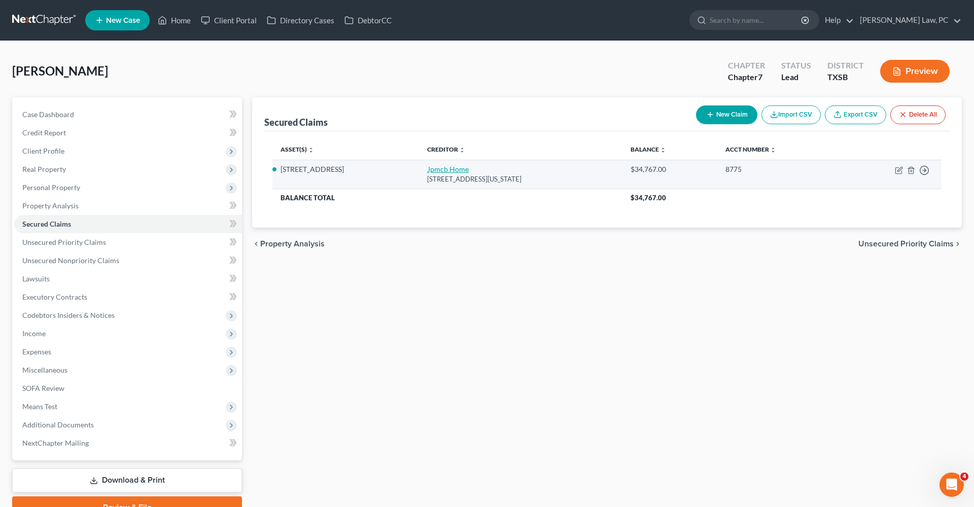
click at [427, 172] on link "Jpmcb Home" at bounding box center [448, 169] width 42 height 9
select select "19"
select select "2"
select select "0"
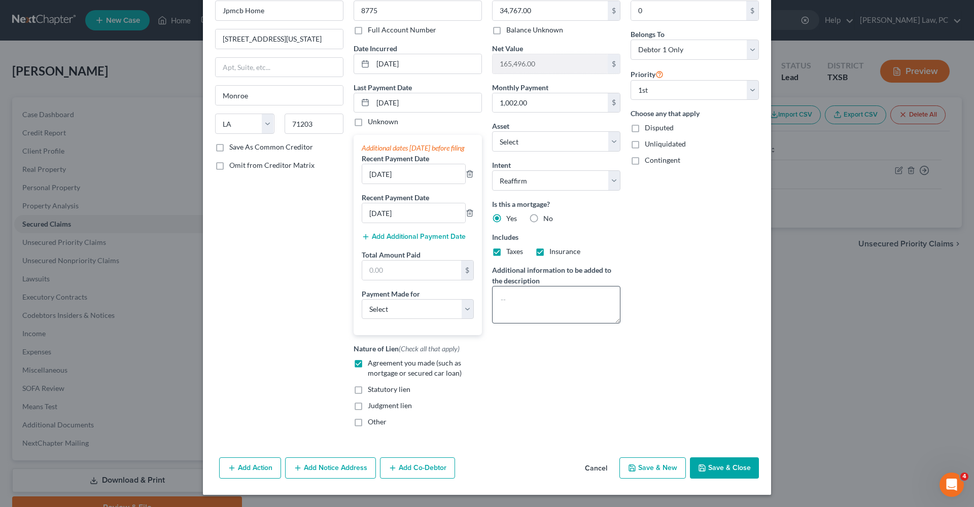
scroll to position [67, 0]
click at [414, 274] on input "text" at bounding box center [411, 270] width 99 height 19
type input "3,006"
select select "3"
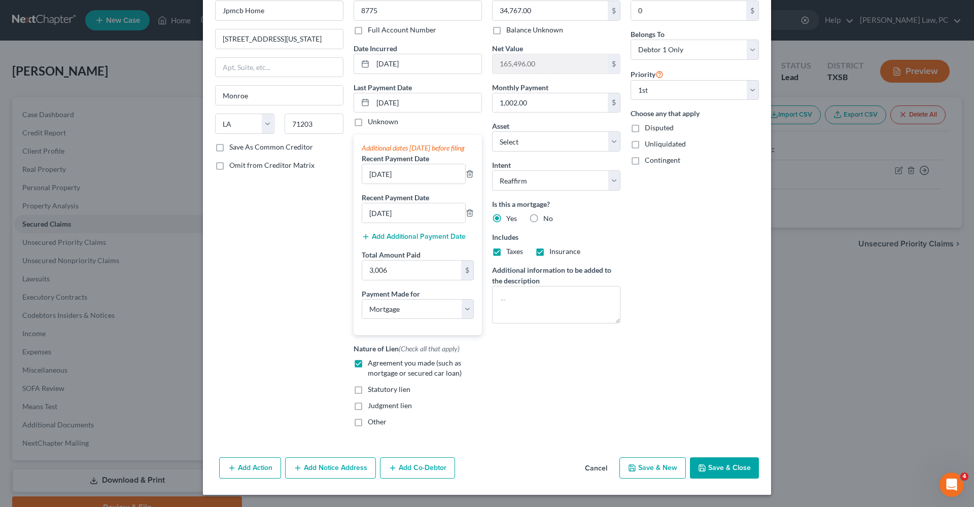
click at [718, 468] on button "Save & Close" at bounding box center [724, 468] width 69 height 21
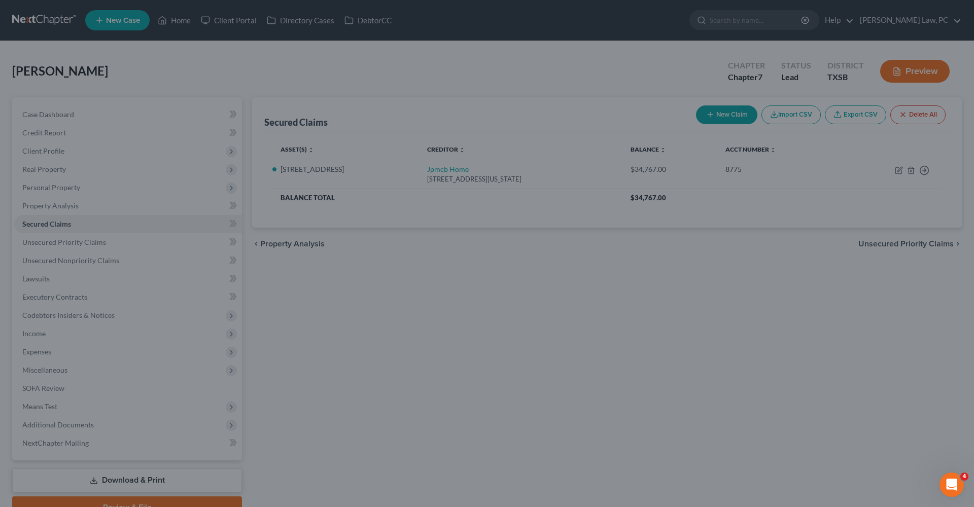
type input "3,006.00"
select select "2"
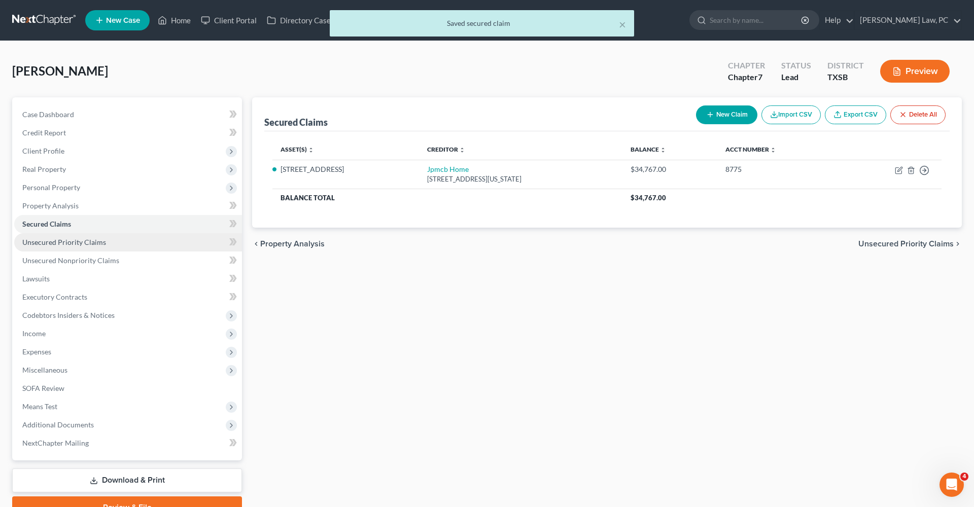
click at [53, 241] on span "Unsecured Priority Claims" at bounding box center [64, 242] width 84 height 9
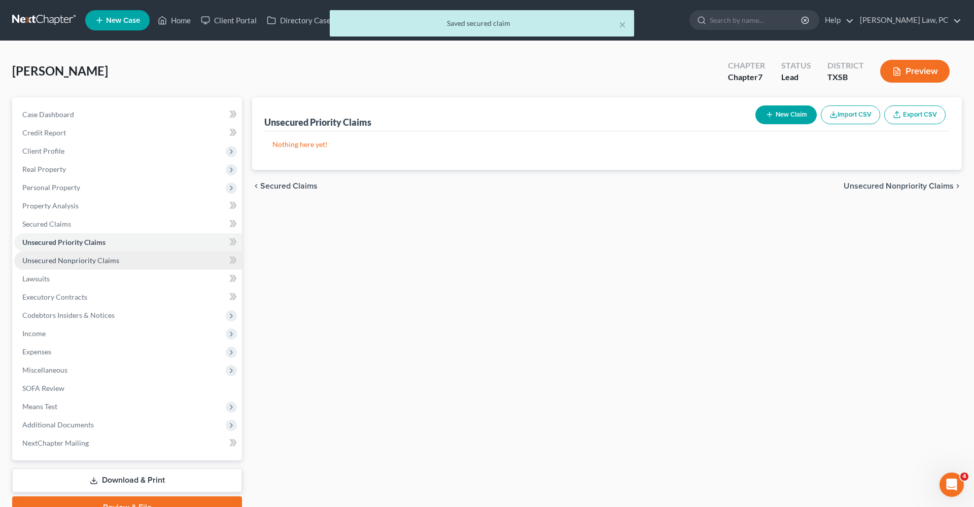
click at [66, 257] on span "Unsecured Nonpriority Claims" at bounding box center [70, 260] width 97 height 9
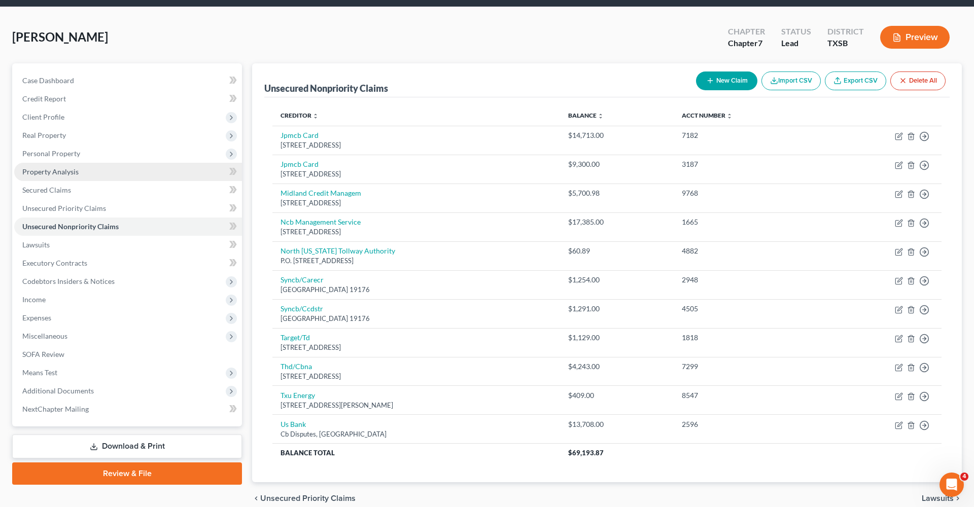
scroll to position [34, 0]
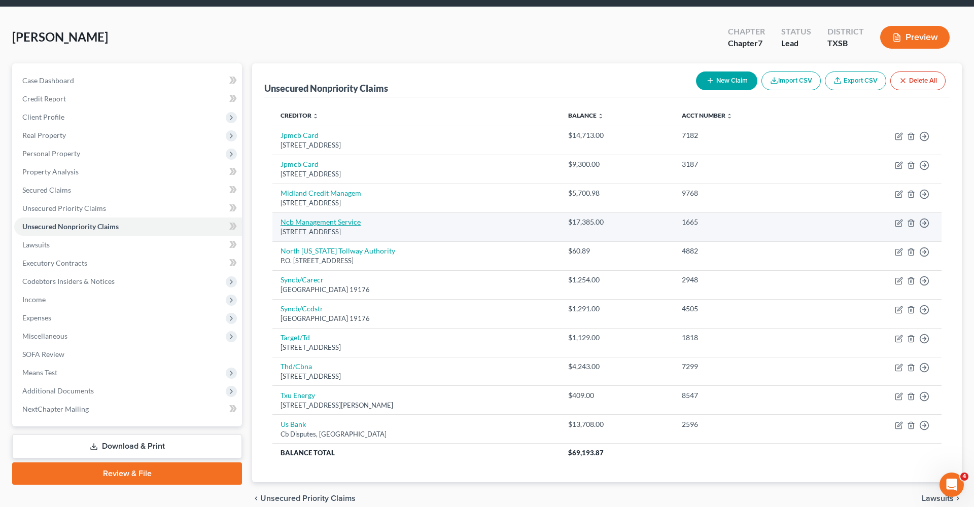
click at [322, 222] on link "Ncb Management Service" at bounding box center [321, 222] width 80 height 9
select select "39"
select select "1"
select select "0"
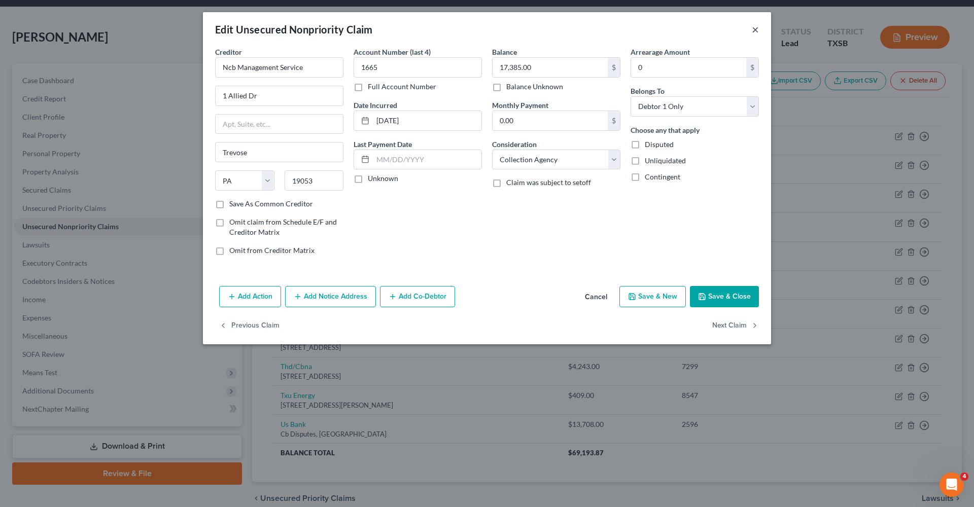
click at [758, 28] on button "×" at bounding box center [755, 29] width 7 height 12
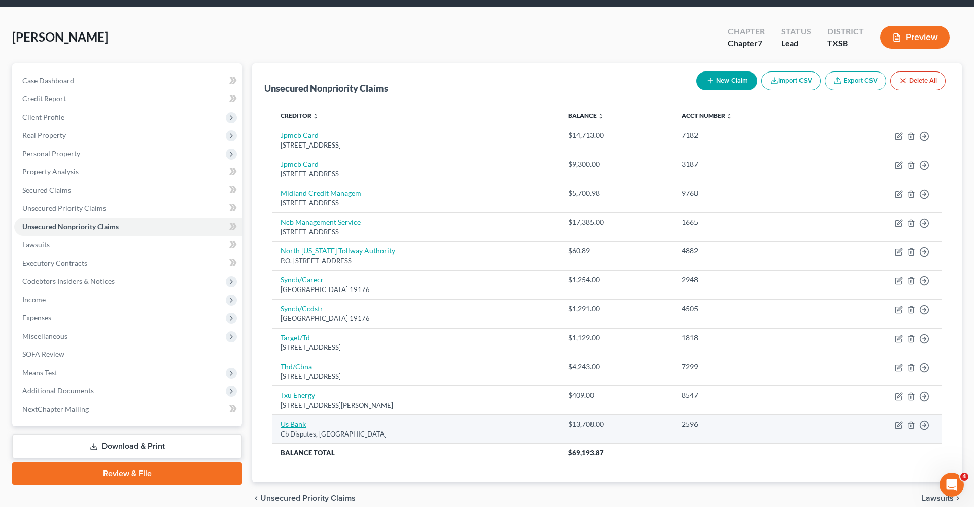
click at [296, 421] on link "Us Bank" at bounding box center [293, 424] width 25 height 9
select select "26"
select select "0"
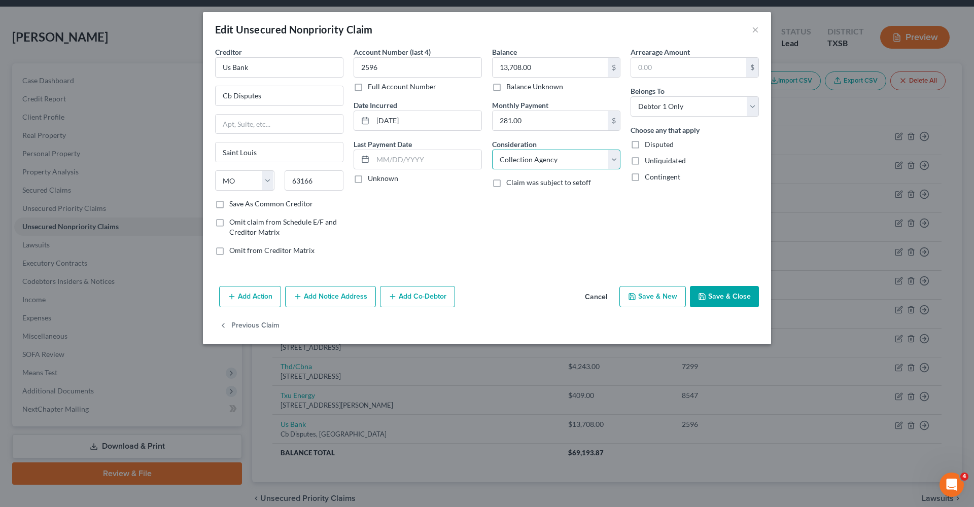
select select "2"
click at [704, 298] on polyline "button" at bounding box center [703, 298] width 4 height 3
type input "0"
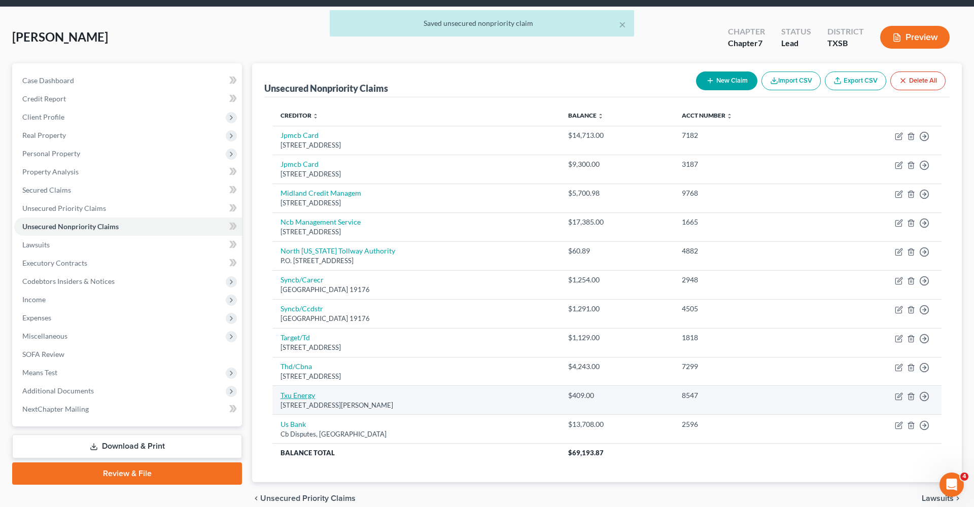
click at [292, 397] on link "Txu Energy" at bounding box center [298, 395] width 35 height 9
select select "45"
select select "20"
select select "0"
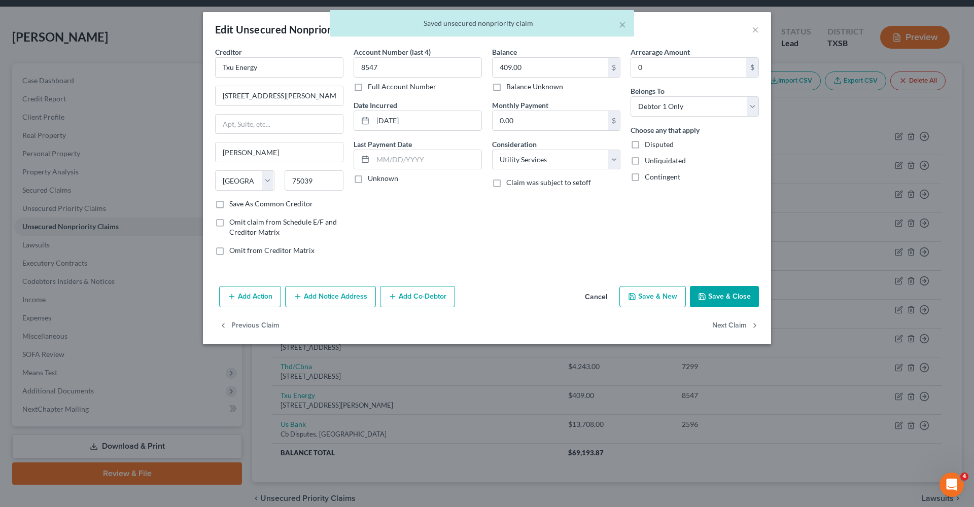
click at [716, 292] on button "Save & Close" at bounding box center [724, 296] width 69 height 21
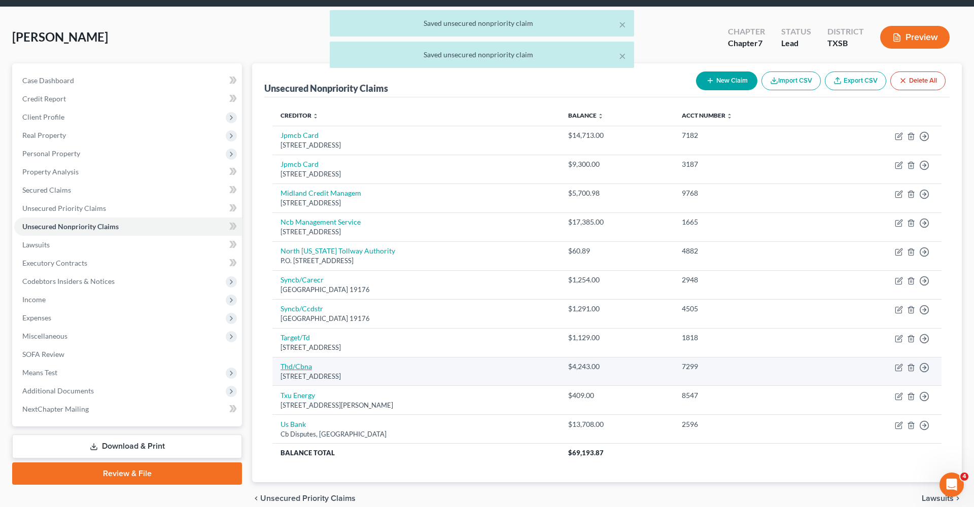
click at [299, 363] on link "Thd/Cbna" at bounding box center [296, 366] width 31 height 9
select select "43"
select select "2"
select select "0"
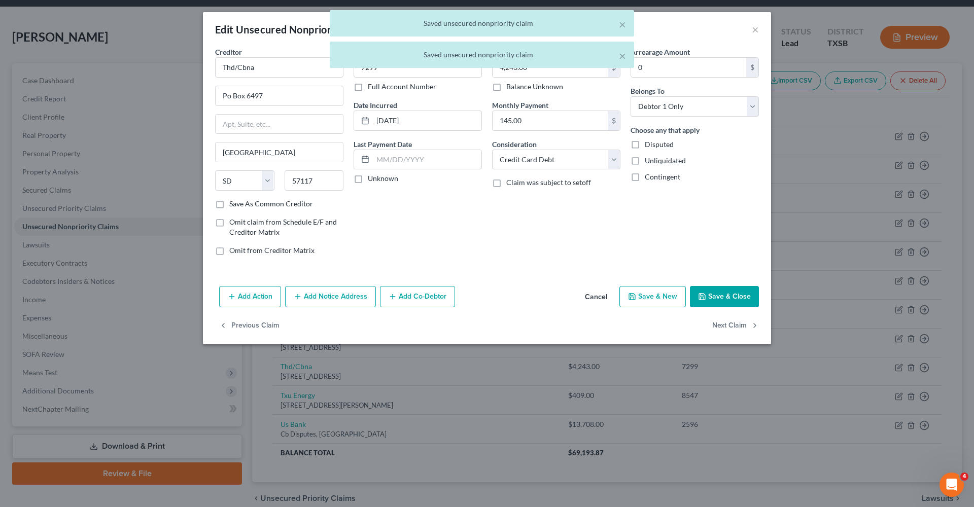
click at [730, 291] on button "Save & Close" at bounding box center [724, 296] width 69 height 21
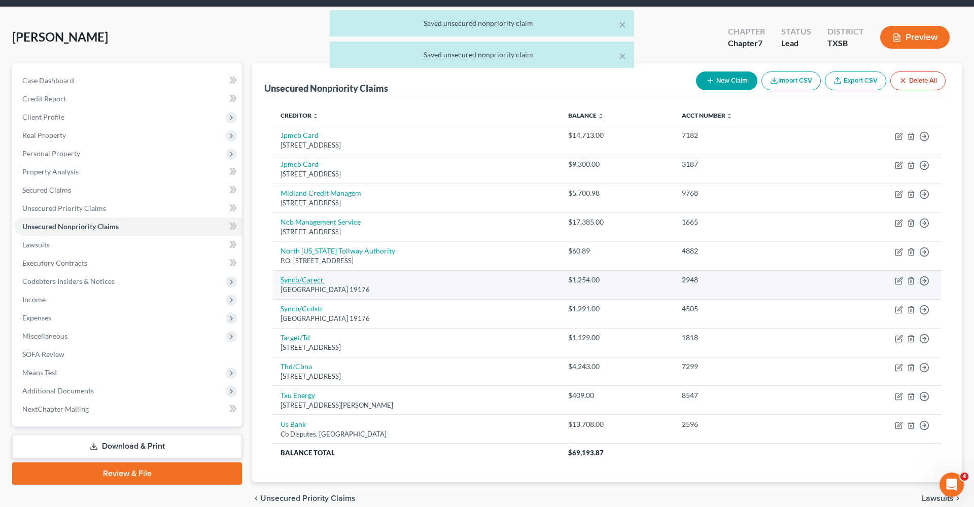
click at [297, 281] on link "Syncb/Carecr" at bounding box center [302, 280] width 43 height 9
select select "39"
select select "2"
select select "0"
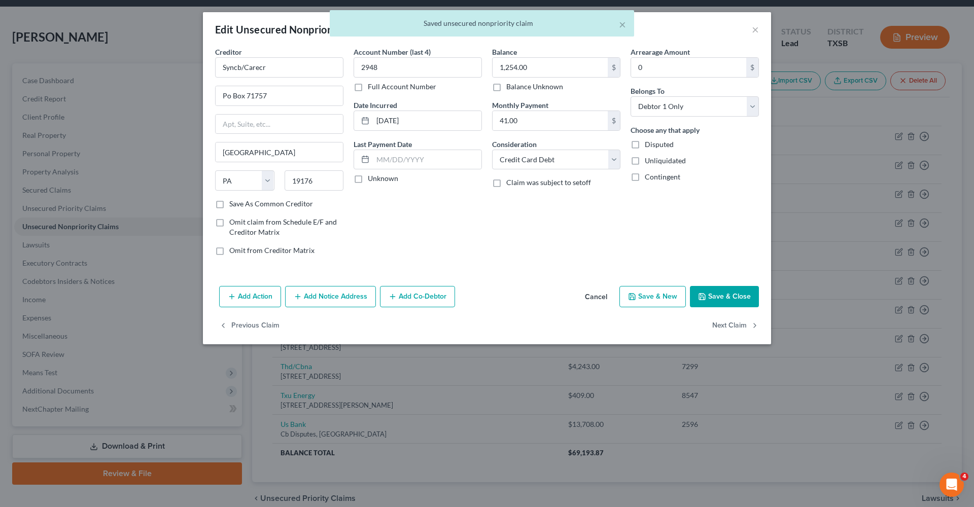
click at [719, 292] on button "Save & Close" at bounding box center [724, 296] width 69 height 21
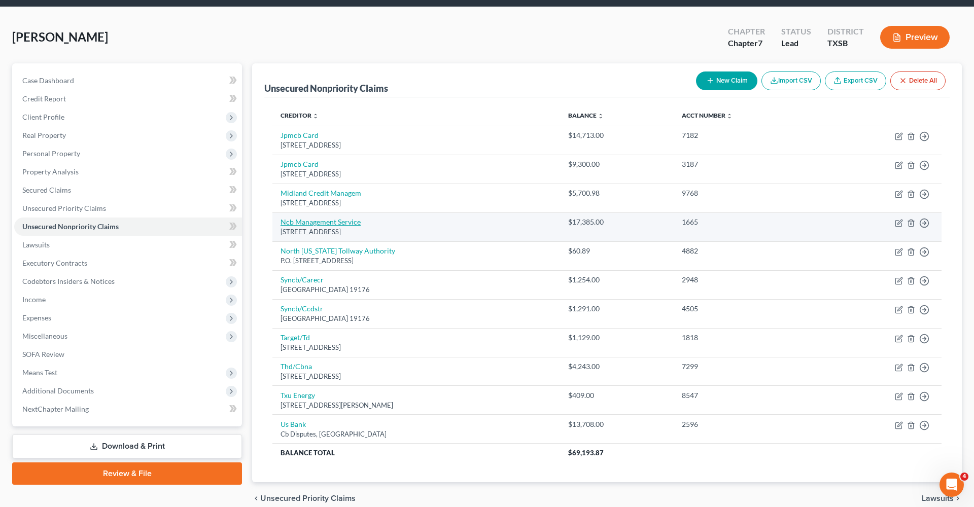
click at [314, 219] on link "Ncb Management Service" at bounding box center [321, 222] width 80 height 9
select select "39"
select select "1"
select select "0"
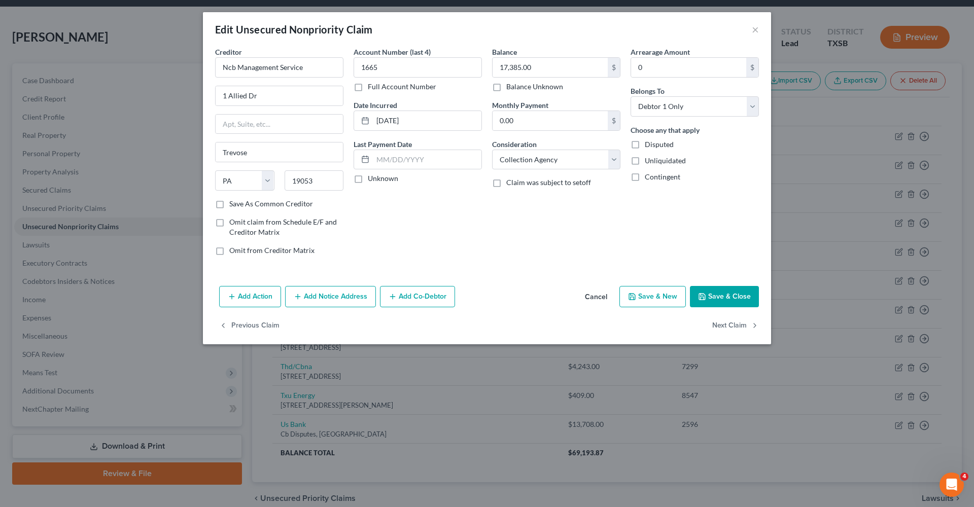
click at [709, 293] on button "Save & Close" at bounding box center [724, 296] width 69 height 21
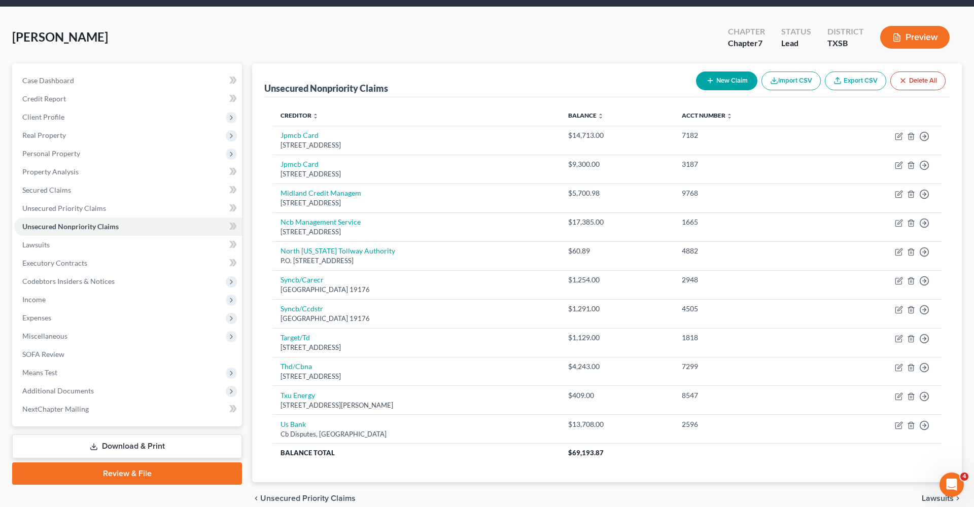
click at [719, 81] on button "New Claim" at bounding box center [726, 81] width 61 height 19
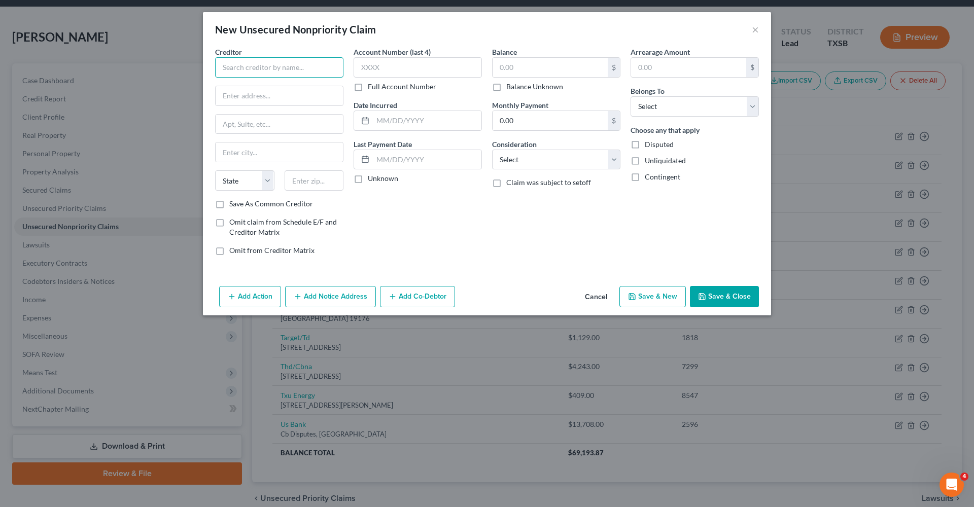
click at [296, 62] on input "text" at bounding box center [279, 67] width 128 height 20
click at [324, 69] on input "Santander Conseumer" at bounding box center [279, 67] width 128 height 20
type input "[GEOGRAPHIC_DATA] [GEOGRAPHIC_DATA]"
type input "PO Box 961245"
type input "76161"
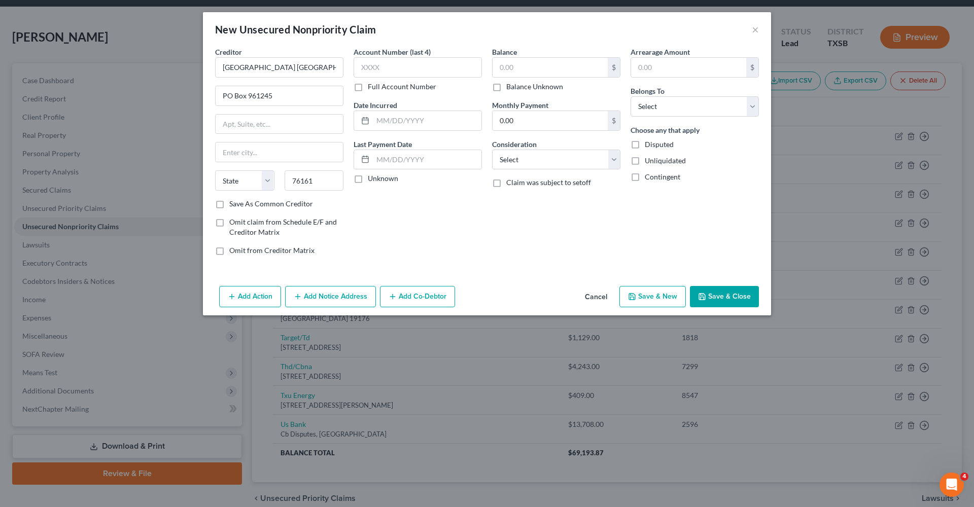
click at [422, 222] on div "Account Number (last 4) Full Account Number Date Incurred Last Payment Date Unk…" at bounding box center [418, 155] width 139 height 217
click at [400, 217] on div "Account Number (last 4) Full Account Number Date Incurred Last Payment Date Unk…" at bounding box center [418, 155] width 139 height 217
type input "[GEOGRAPHIC_DATA]"
select select "45"
type input "[GEOGRAPHIC_DATA]"
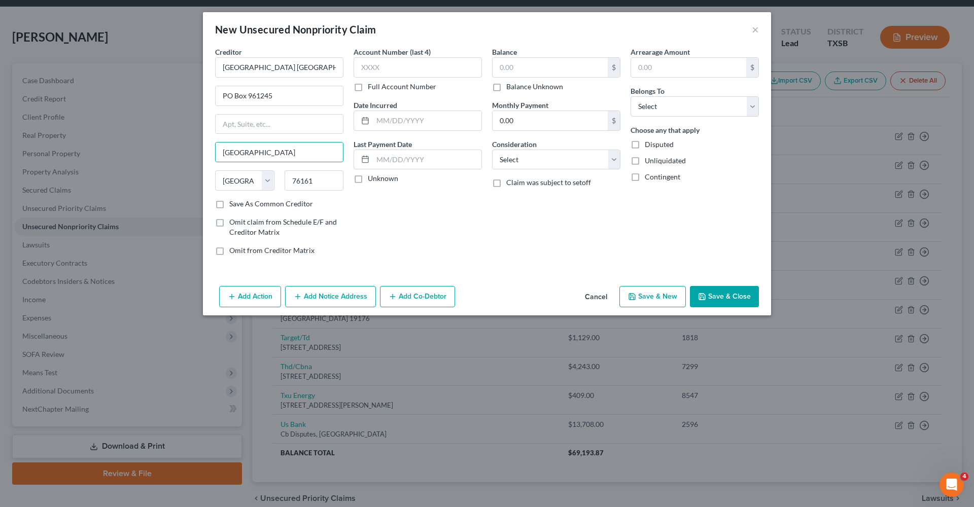
click at [505, 204] on div "Balance $ Balance Unknown Balance Undetermined $ Balance Unknown Monthly Paymen…" at bounding box center [556, 155] width 139 height 217
click at [508, 70] on input "text" at bounding box center [550, 67] width 115 height 19
type input "20,822.09"
select select "4"
select select "3"
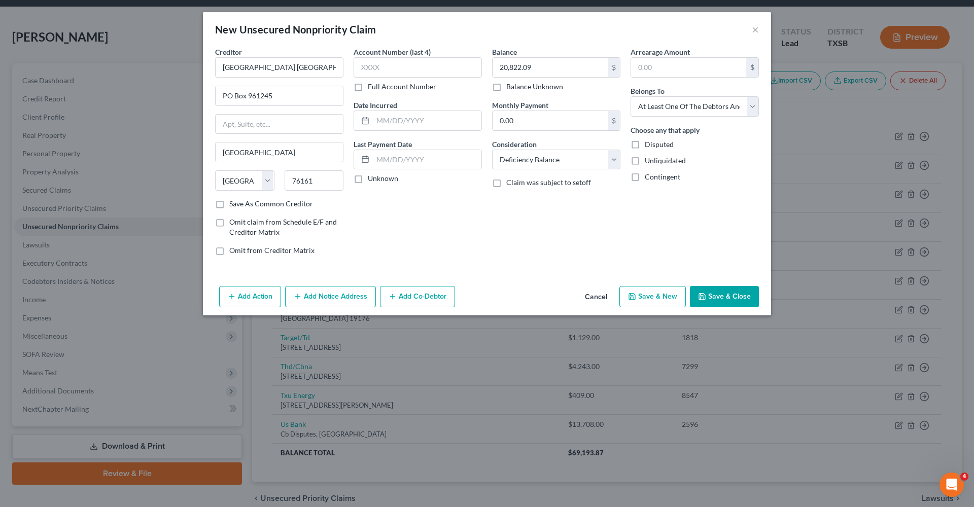
click at [284, 207] on label "Save As Common Creditor" at bounding box center [271, 204] width 84 height 10
click at [240, 206] on input "Save As Common Creditor" at bounding box center [236, 202] width 7 height 7
checkbox input "true"
click at [262, 294] on button "Add Action" at bounding box center [250, 296] width 62 height 21
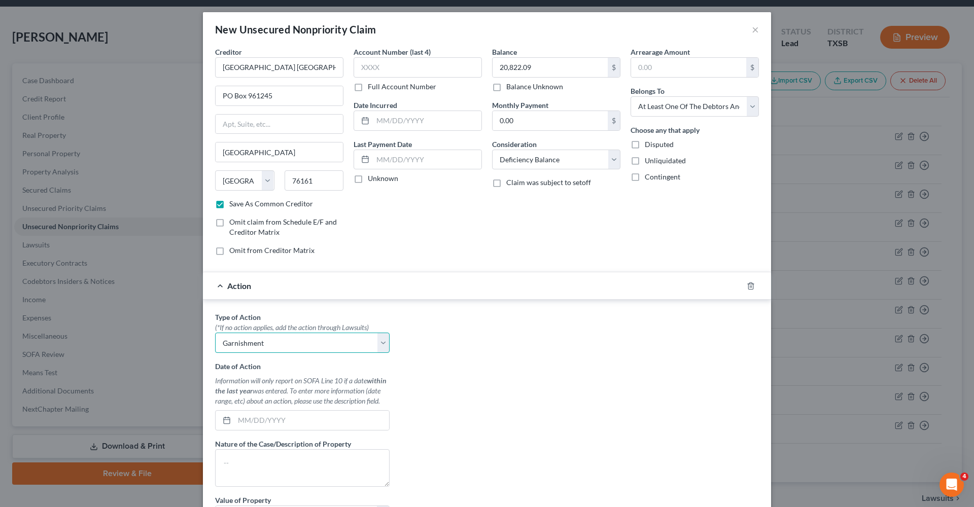
select select "0"
type input "06/13/2024"
click at [262, 469] on textarea at bounding box center [302, 469] width 175 height 38
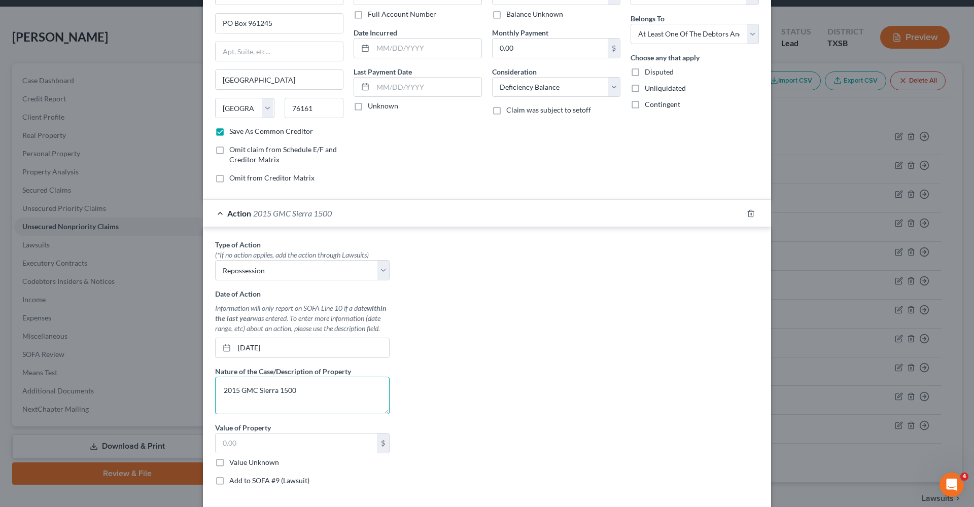
scroll to position [87, 0]
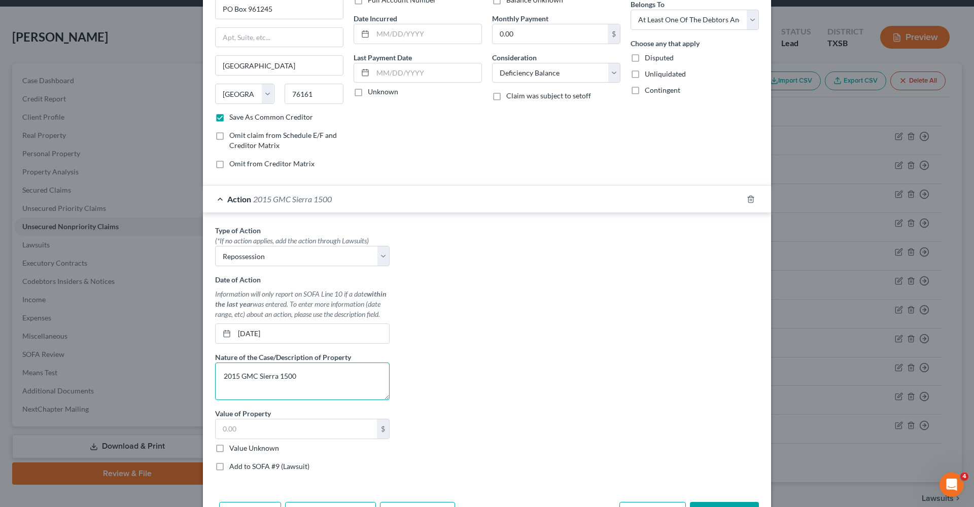
click at [223, 379] on textarea "2015 GMC Sierra 1500" at bounding box center [302, 382] width 175 height 38
type textarea "Voluntary repossession 2015 GMC Sierra 1500"
click at [273, 430] on input "text" at bounding box center [296, 429] width 161 height 19
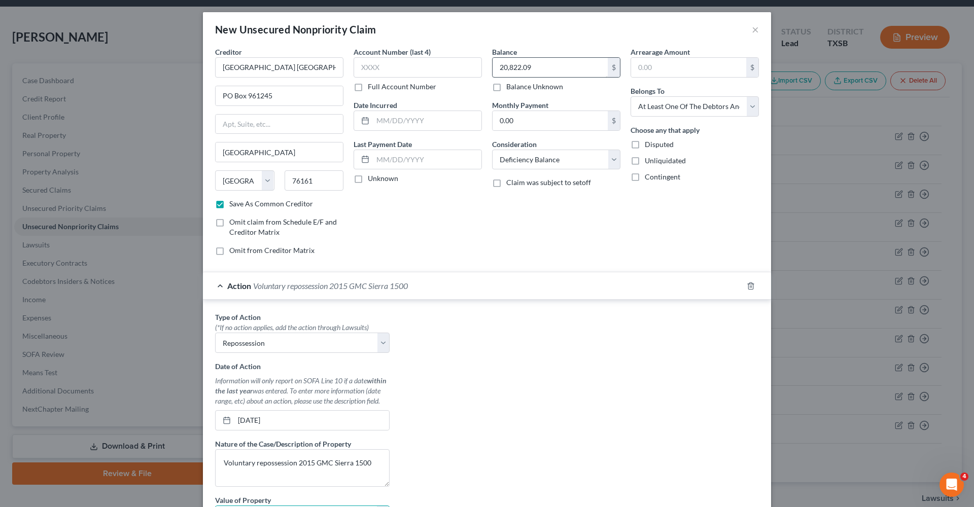
scroll to position [0, 0]
drag, startPoint x: 548, startPoint y: 69, endPoint x: 481, endPoint y: 67, distance: 67.0
click at [481, 67] on div "Creditor * Santander Conseumer USA PO Box 961245 Fort Worth State AL AK AR AZ C…" at bounding box center [487, 155] width 554 height 217
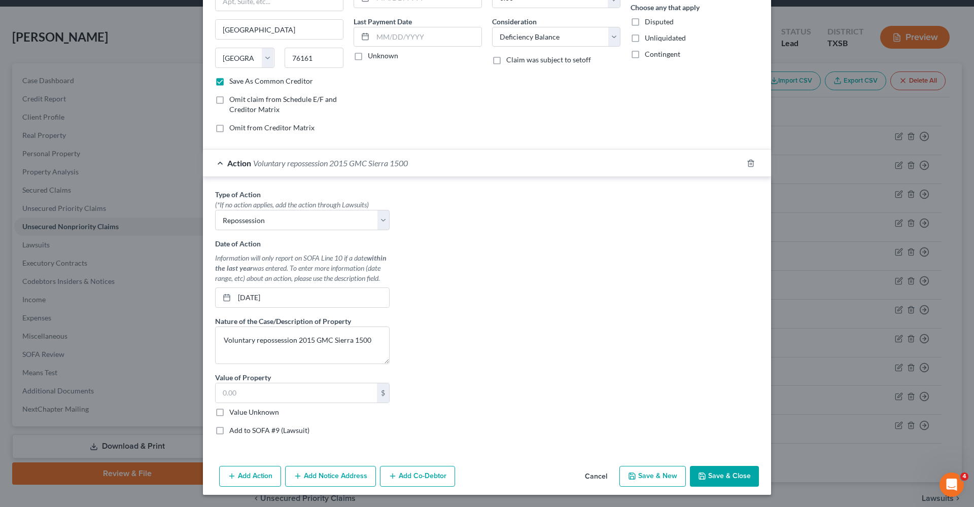
scroll to position [123, 0]
click at [284, 385] on input "text" at bounding box center [296, 393] width 161 height 19
paste input "20,822.09"
type input "20,822.09"
click at [428, 401] on div "Type of Action * (*If no action applies, add the action through Lawsuits) Selec…" at bounding box center [487, 316] width 554 height 254
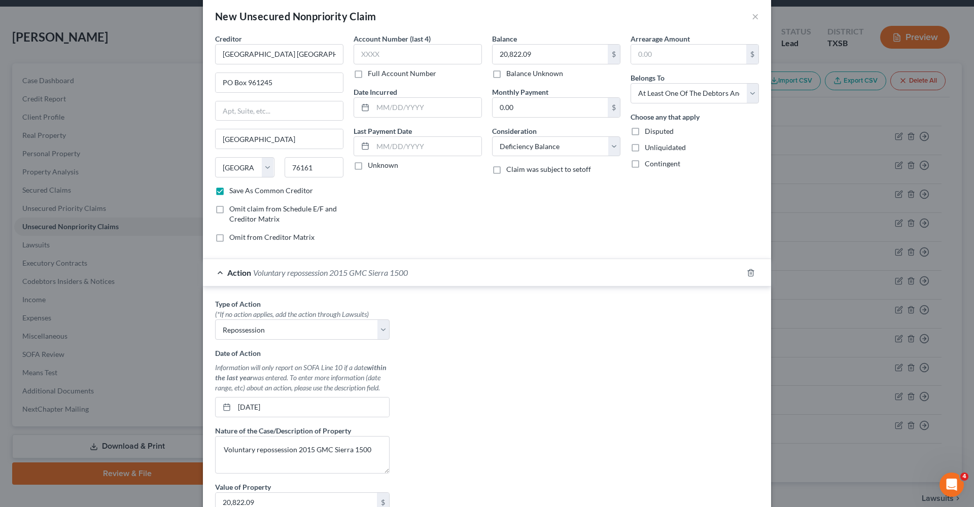
scroll to position [11, 0]
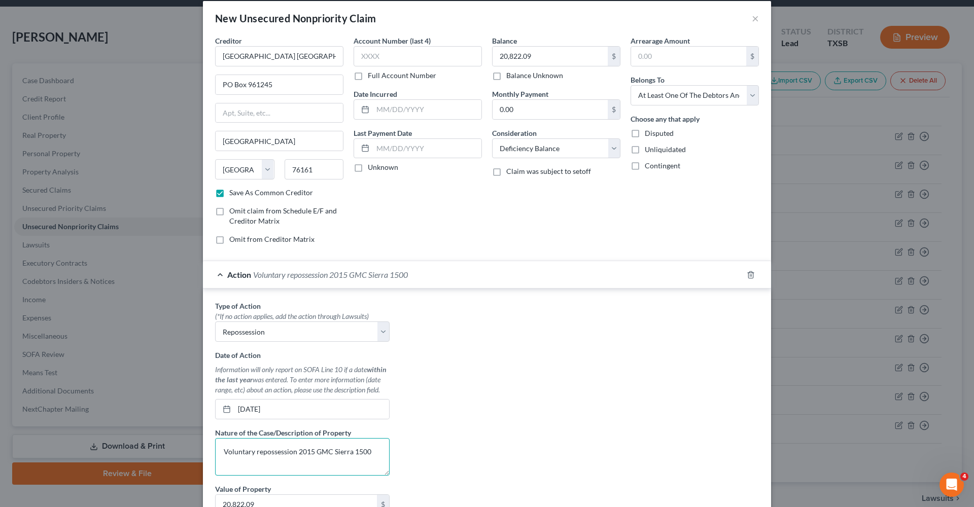
click at [258, 455] on textarea "Voluntary repossession 2015 GMC Sierra 1500" at bounding box center [302, 457] width 175 height 38
click at [379, 450] on textarea "Voluntary Repossession 2015 GMC Sierra 1500" at bounding box center [302, 457] width 175 height 38
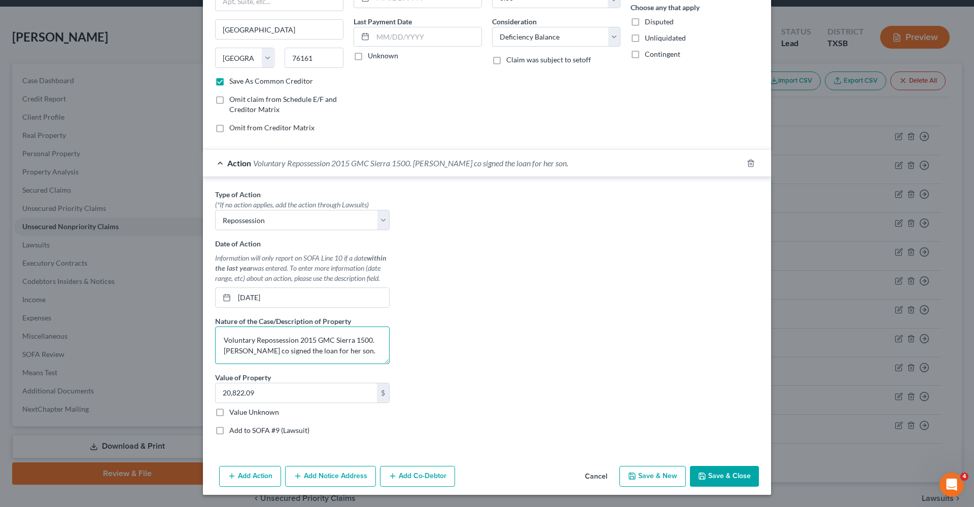
scroll to position [123, 0]
type textarea "Voluntary Repossession 2015 GMC Sierra 1500. Debtor co signed the loan for her …"
click at [729, 474] on button "Save & Close" at bounding box center [724, 476] width 69 height 21
checkbox input "false"
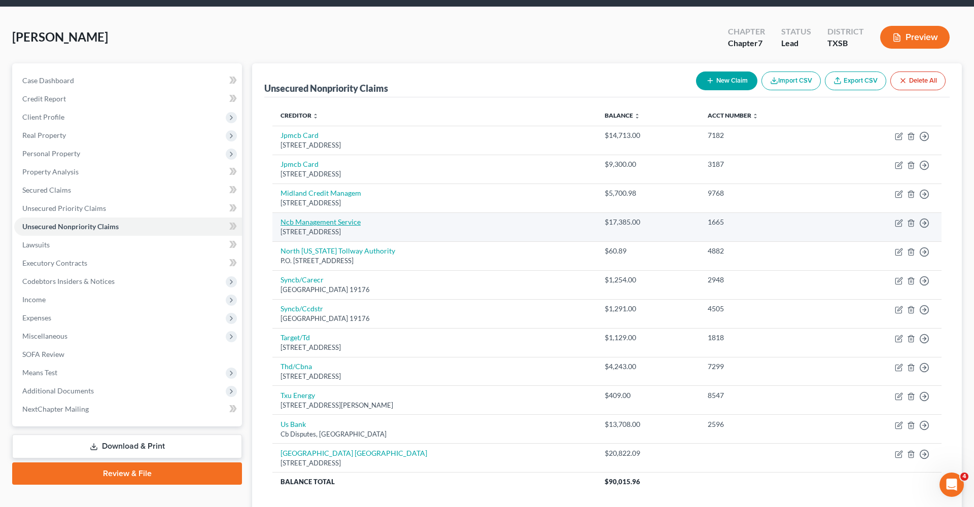
click at [321, 221] on link "Ncb Management Service" at bounding box center [321, 222] width 80 height 9
select select "39"
select select "1"
select select "0"
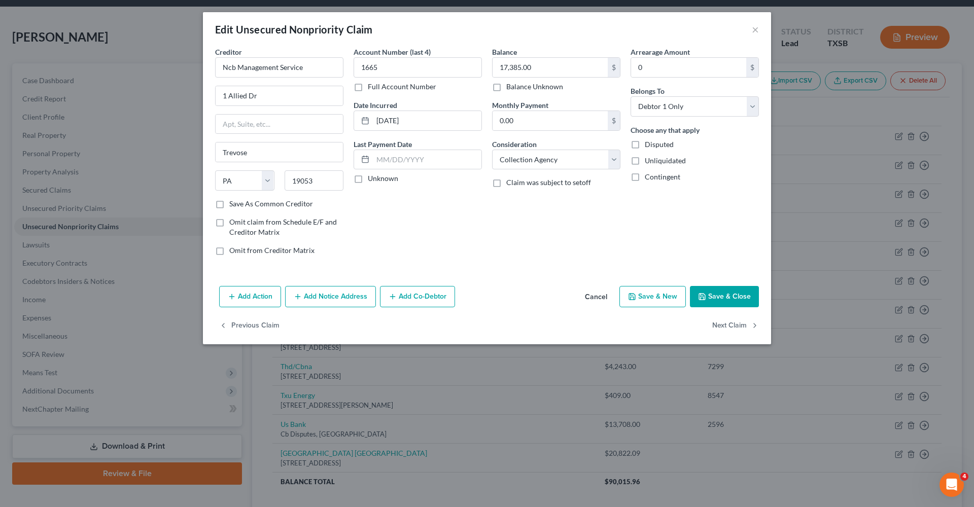
click at [731, 287] on button "Save & Close" at bounding box center [724, 296] width 69 height 21
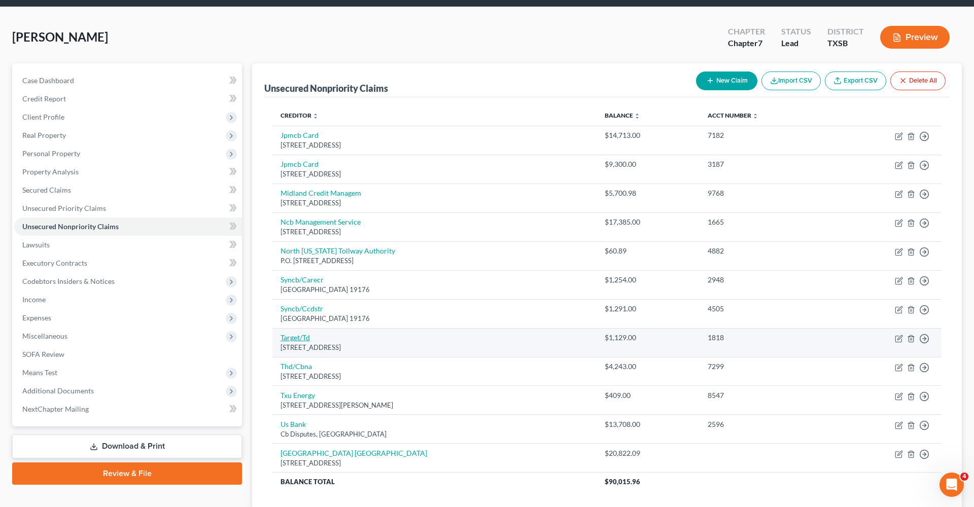
click at [291, 335] on link "Target/Td" at bounding box center [295, 337] width 29 height 9
select select "24"
select select "2"
select select "0"
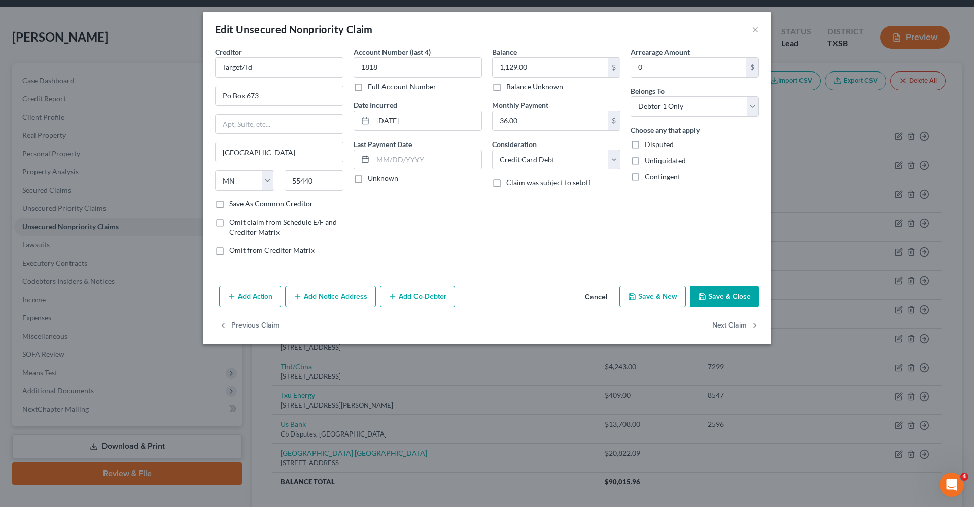
click at [742, 290] on button "Save & Close" at bounding box center [724, 296] width 69 height 21
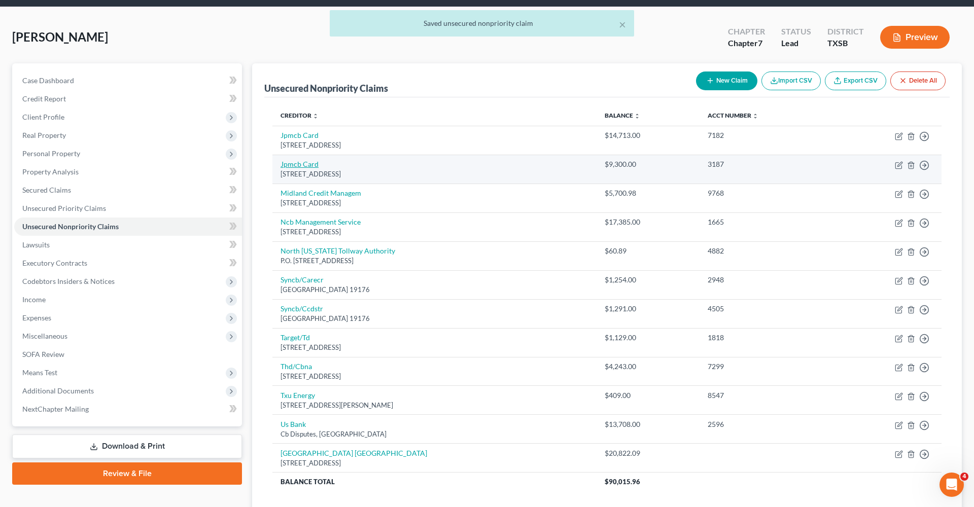
click at [303, 165] on link "Jpmcb Card" at bounding box center [300, 164] width 38 height 9
select select "7"
select select "2"
select select "0"
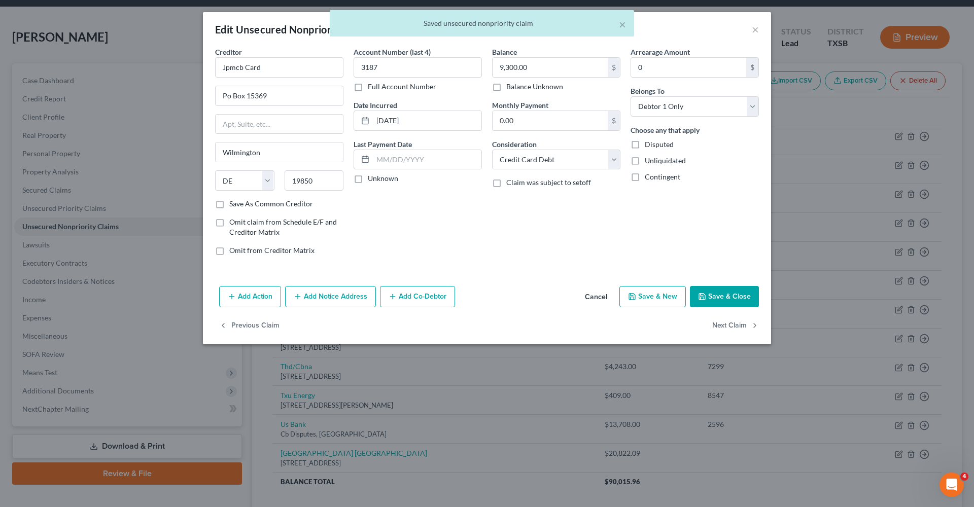
drag, startPoint x: 714, startPoint y: 298, endPoint x: 729, endPoint y: 298, distance: 14.7
click at [714, 298] on button "Save & Close" at bounding box center [724, 296] width 69 height 21
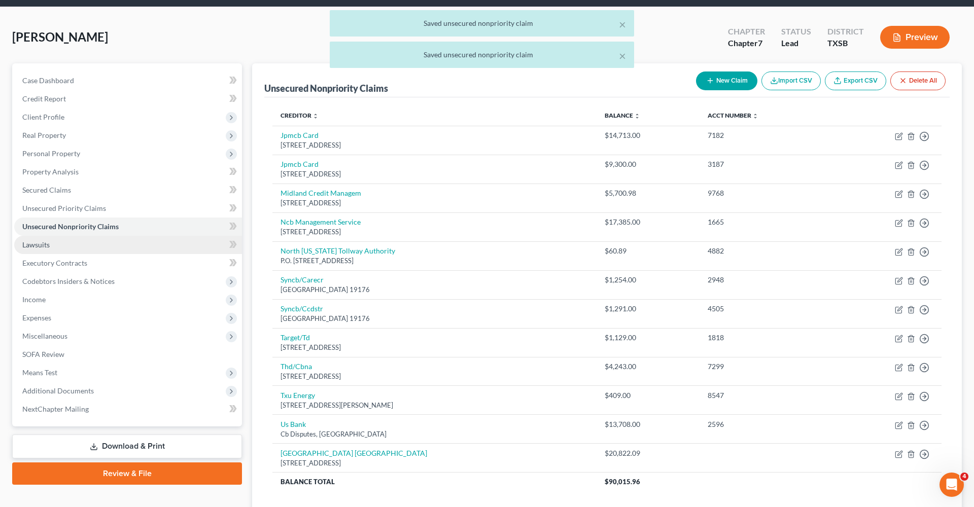
click at [45, 245] on span "Lawsuits" at bounding box center [35, 245] width 27 height 9
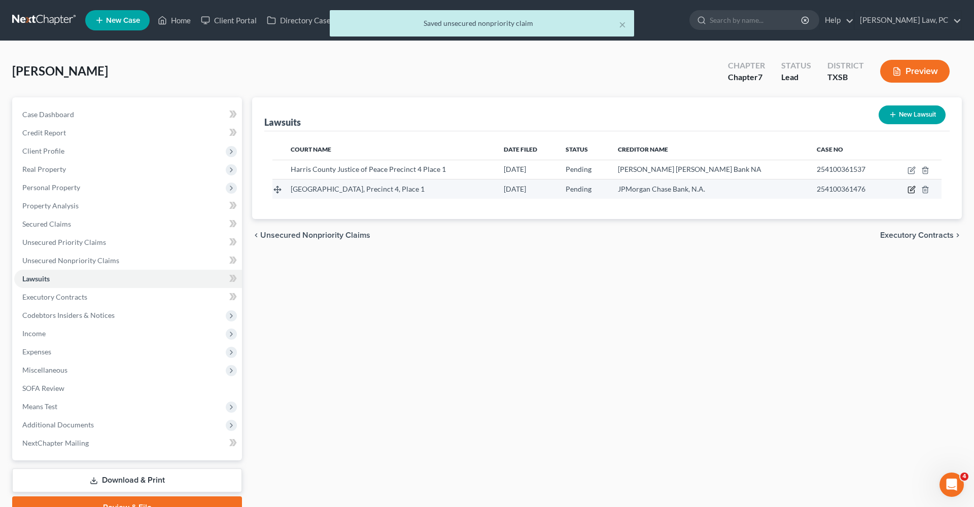
click at [913, 190] on icon "button" at bounding box center [912, 190] width 8 height 8
select select "45"
select select "0"
select select "4"
select select "45"
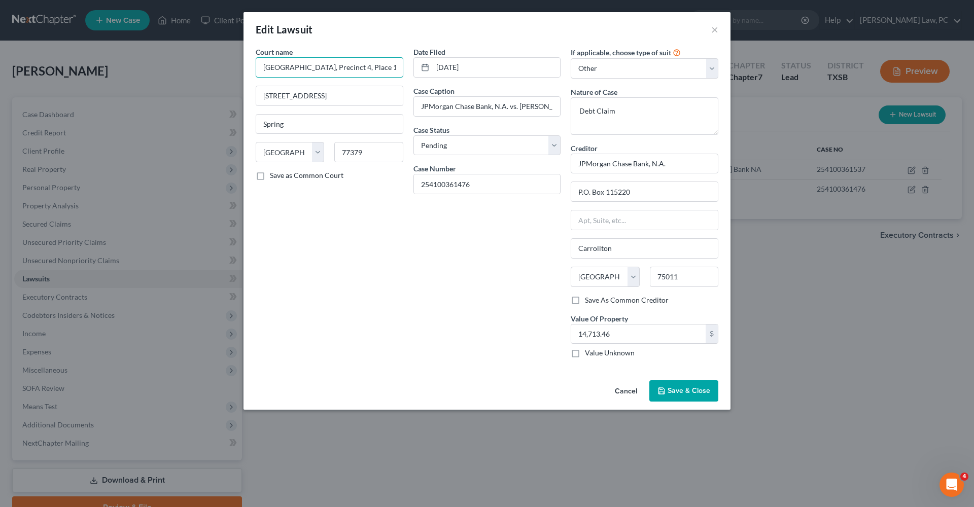
drag, startPoint x: 292, startPoint y: 67, endPoint x: 202, endPoint y: 69, distance: 89.3
click at [202, 69] on div "Edit Lawsuit × Court name * JP Court Harris County, Precinct 4, Place 1 6831 Cy…" at bounding box center [487, 253] width 974 height 507
click at [310, 68] on input "Harris County, Precinct 4, Place 1" at bounding box center [330, 67] width 148 height 20
type input "Harris County Justice of Peace Precinct 4, Place 1"
click at [698, 393] on span "Save & Close" at bounding box center [689, 391] width 43 height 9
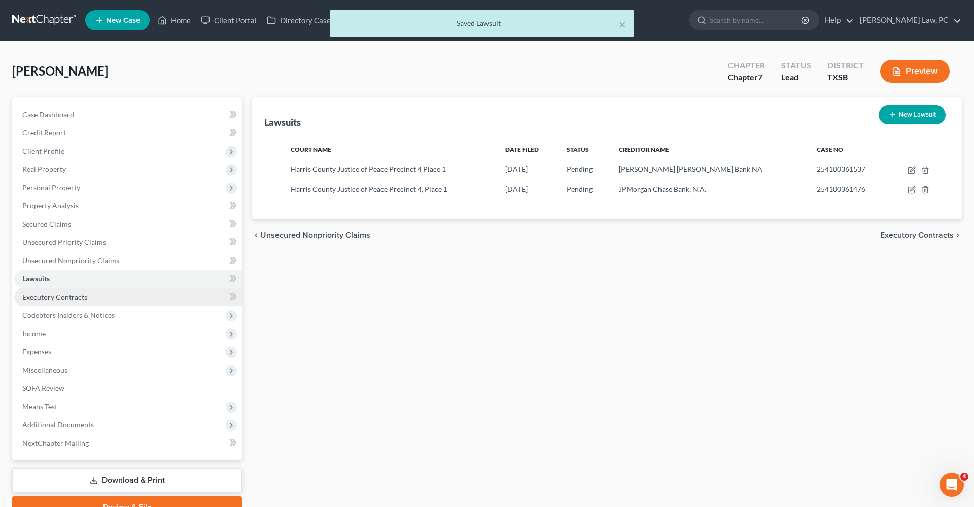
click at [32, 299] on span "Executory Contracts" at bounding box center [54, 297] width 65 height 9
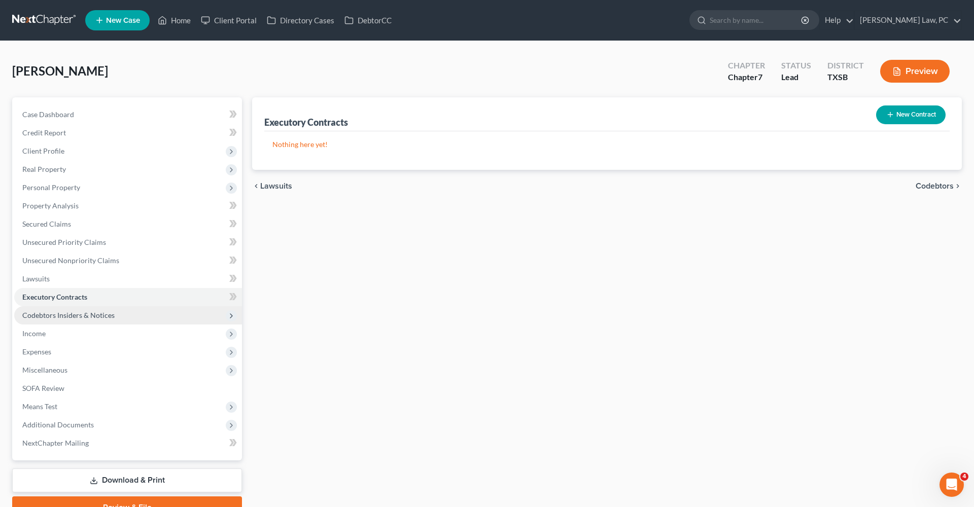
click at [56, 312] on span "Codebtors Insiders & Notices" at bounding box center [68, 315] width 92 height 9
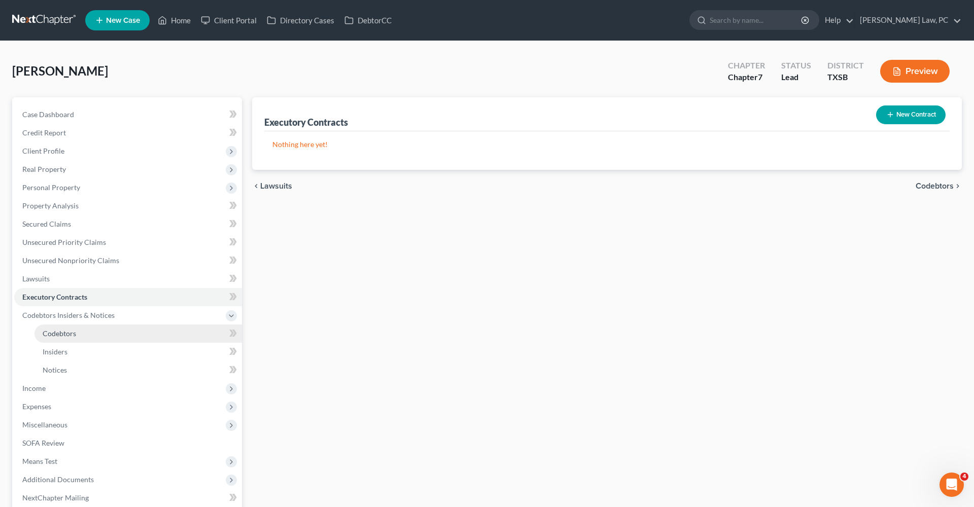
click at [58, 327] on link "Codebtors" at bounding box center [139, 334] width 208 height 18
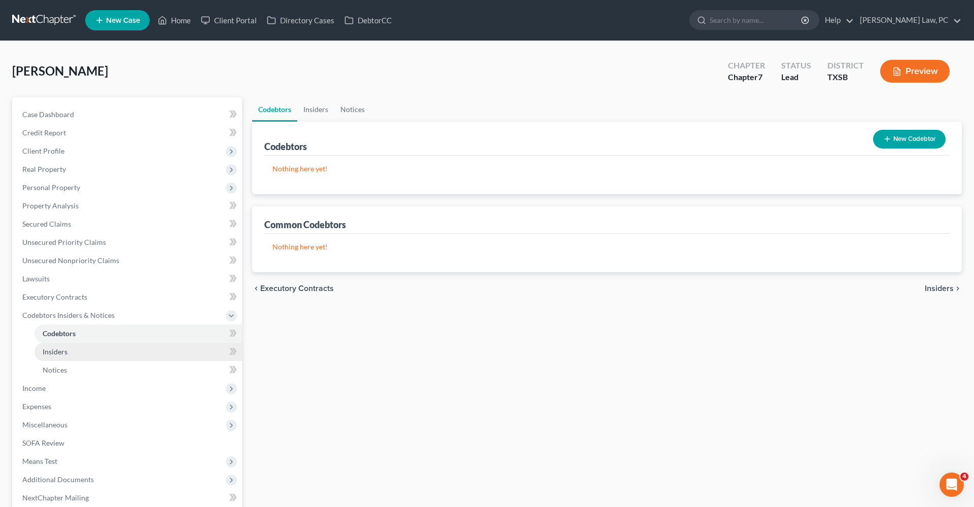
click at [60, 346] on link "Insiders" at bounding box center [139, 352] width 208 height 18
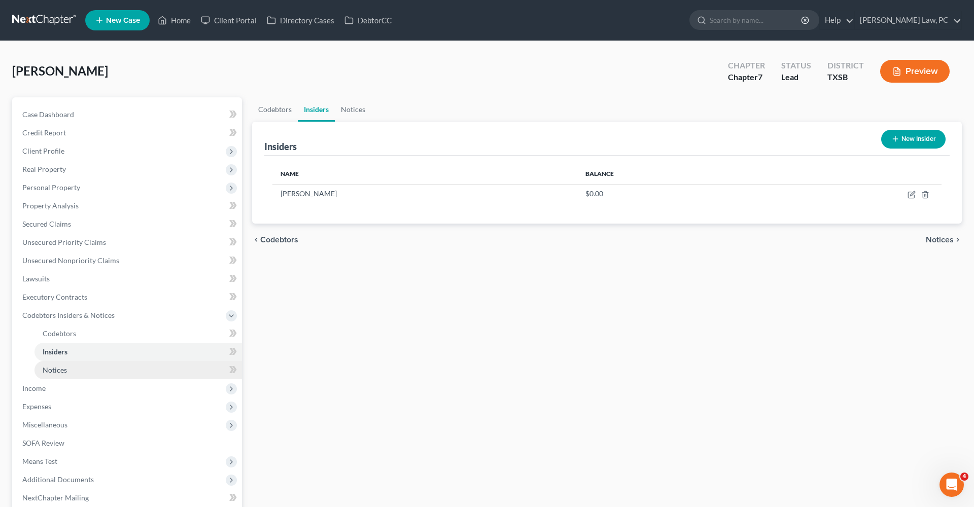
click at [59, 366] on span "Notices" at bounding box center [55, 370] width 24 height 9
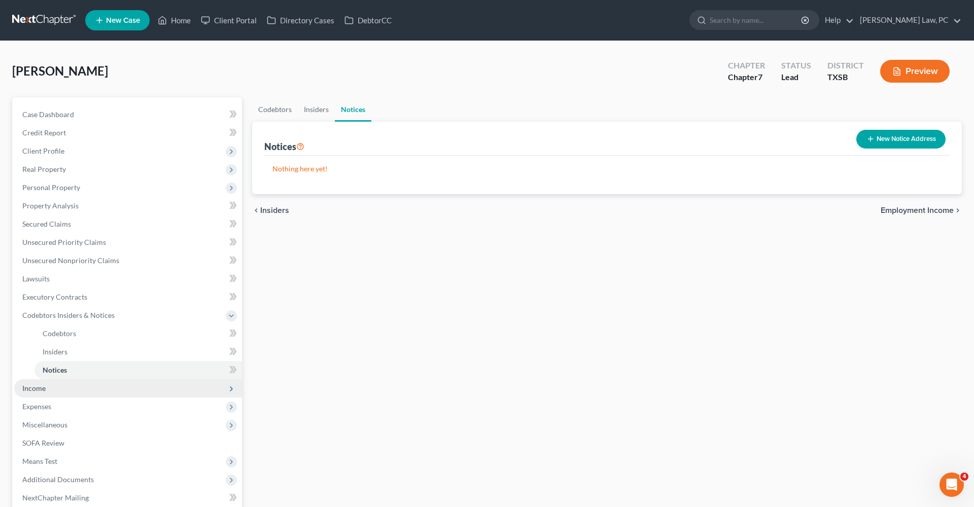
click at [43, 393] on span "Income" at bounding box center [128, 389] width 228 height 18
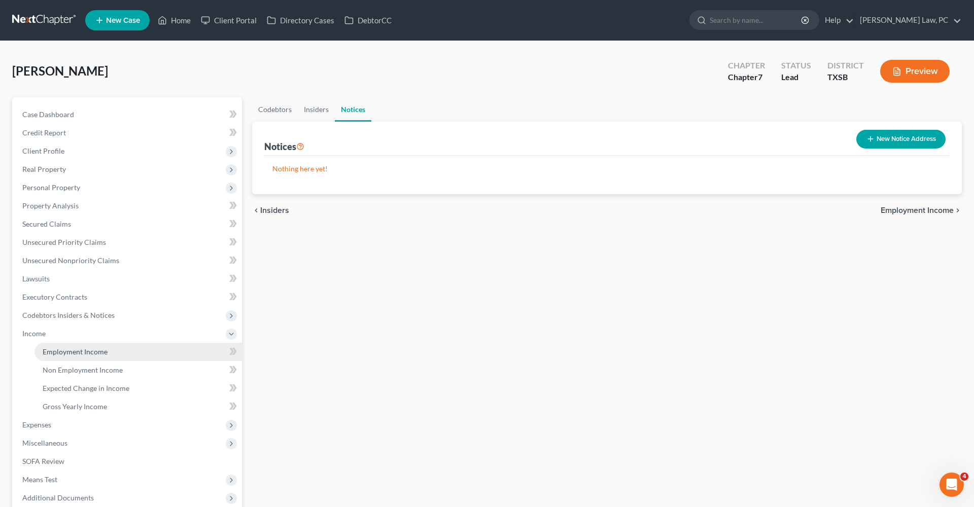
click at [85, 353] on span "Employment Income" at bounding box center [75, 352] width 65 height 9
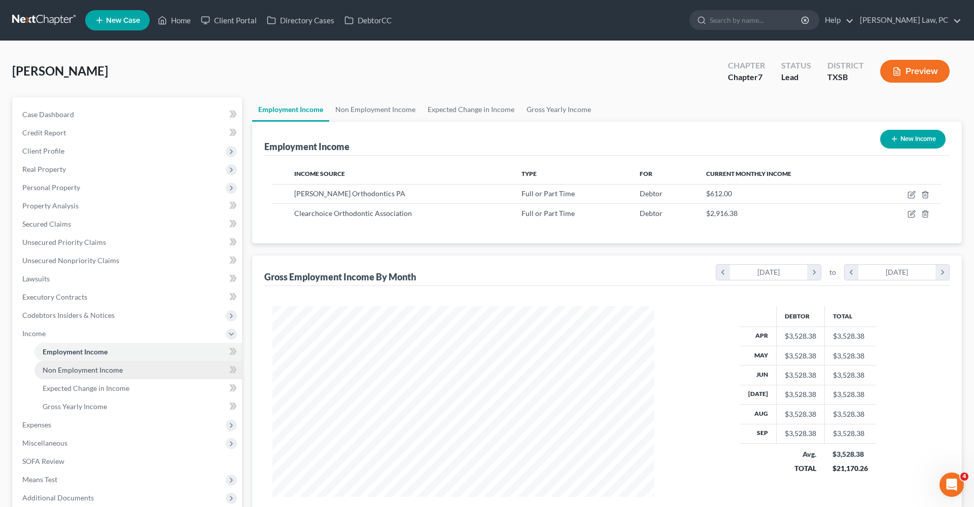
scroll to position [191, 402]
click at [98, 368] on span "Non Employment Income" at bounding box center [83, 370] width 80 height 9
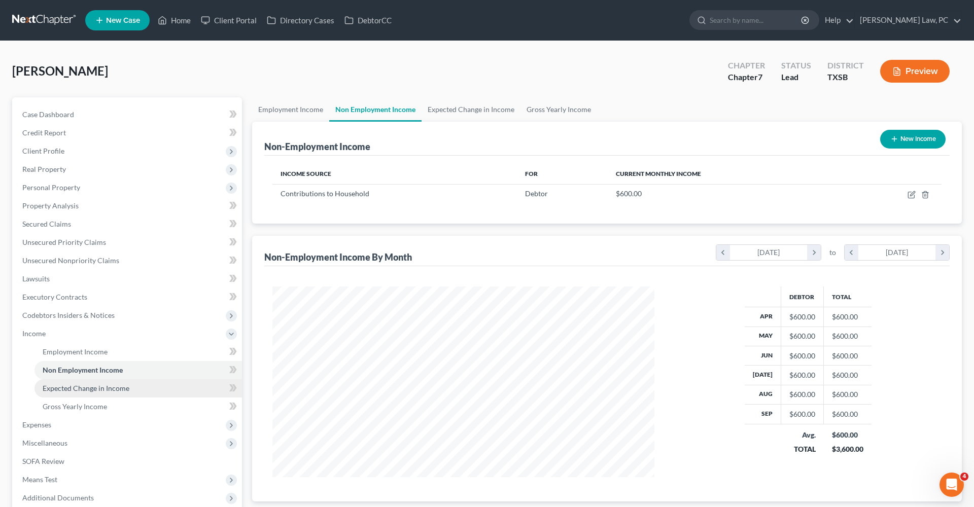
scroll to position [191, 402]
click at [108, 390] on span "Expected Change in Income" at bounding box center [86, 388] width 87 height 9
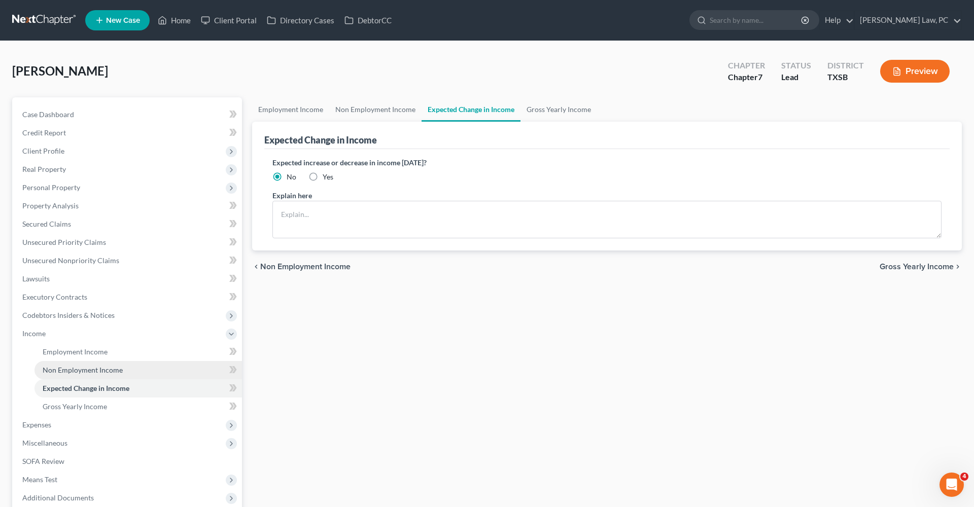
click at [85, 378] on link "Non Employment Income" at bounding box center [139, 370] width 208 height 18
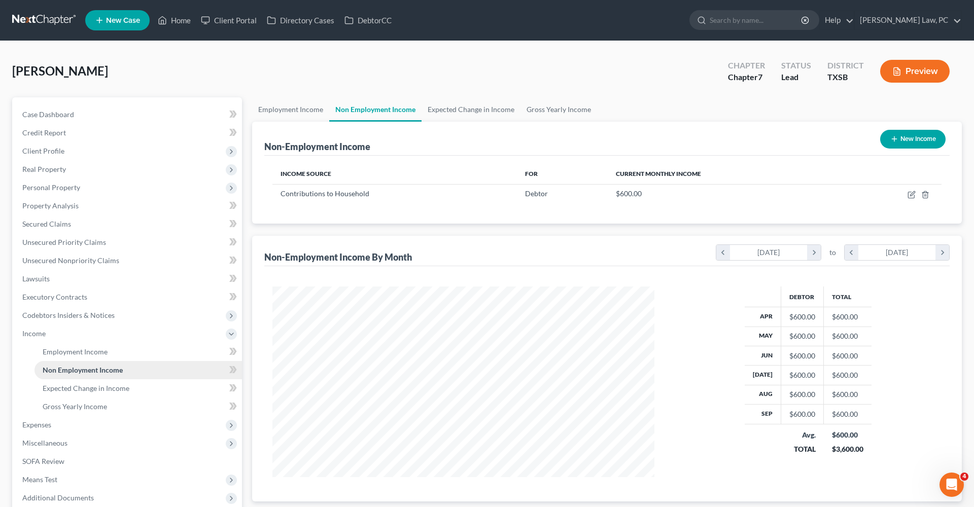
scroll to position [191, 402]
click at [89, 404] on span "Gross Yearly Income" at bounding box center [75, 406] width 64 height 9
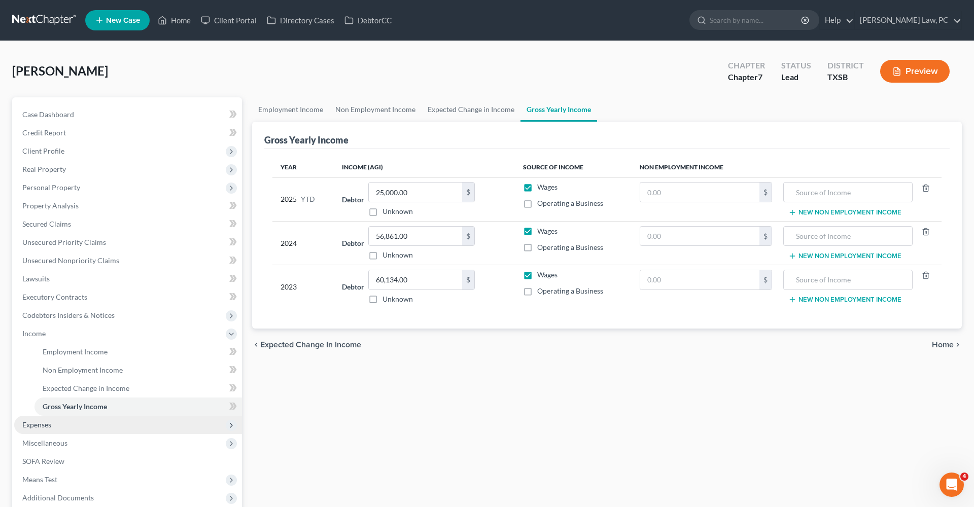
click at [39, 424] on span "Expenses" at bounding box center [36, 425] width 29 height 9
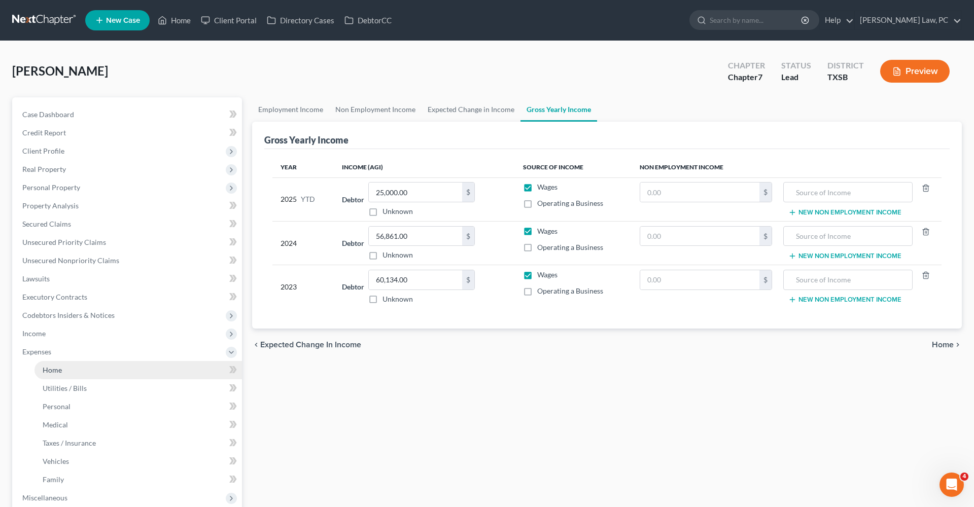
click at [46, 368] on span "Home" at bounding box center [52, 370] width 19 height 9
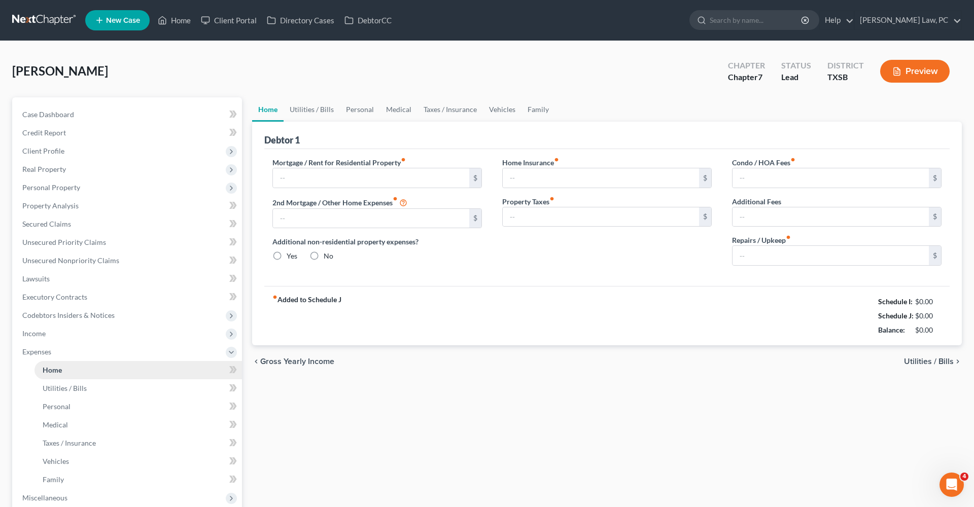
type input "1,003.00"
type input "0.00"
radio input "true"
type input "0.00"
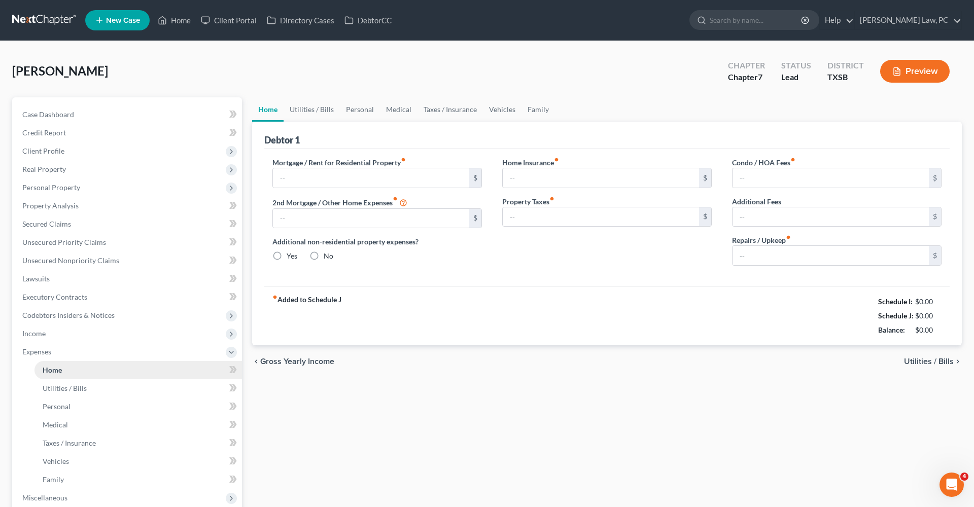
type input "32.00"
type input "0.00"
type input "100.00"
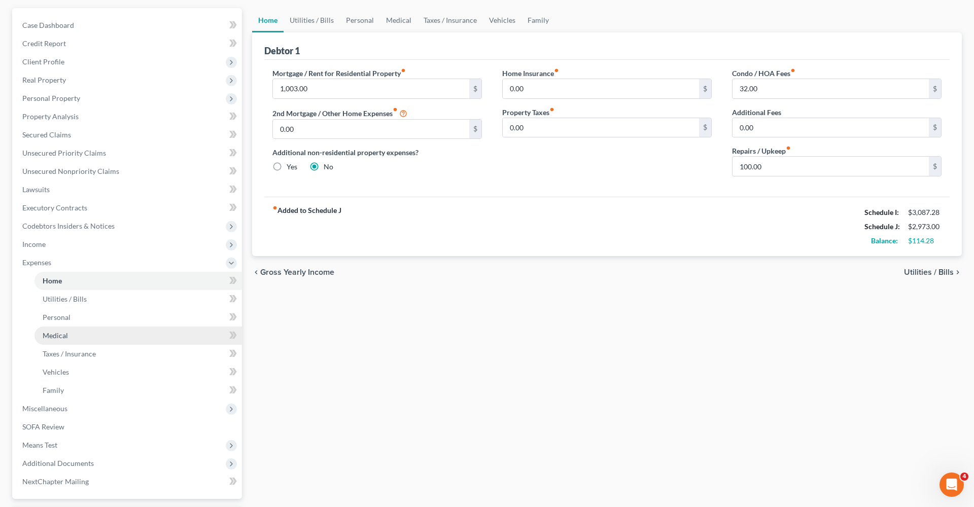
scroll to position [99, 0]
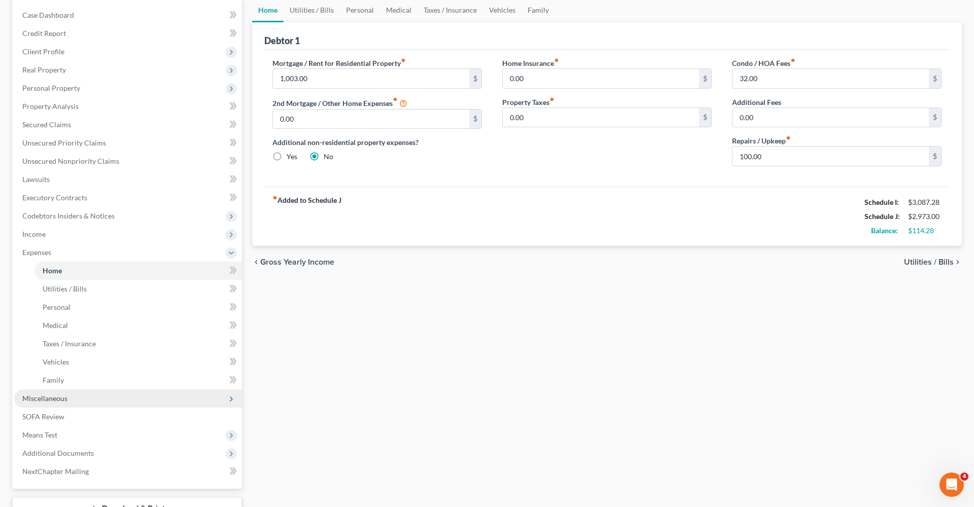
click at [53, 402] on span "Miscellaneous" at bounding box center [44, 398] width 45 height 9
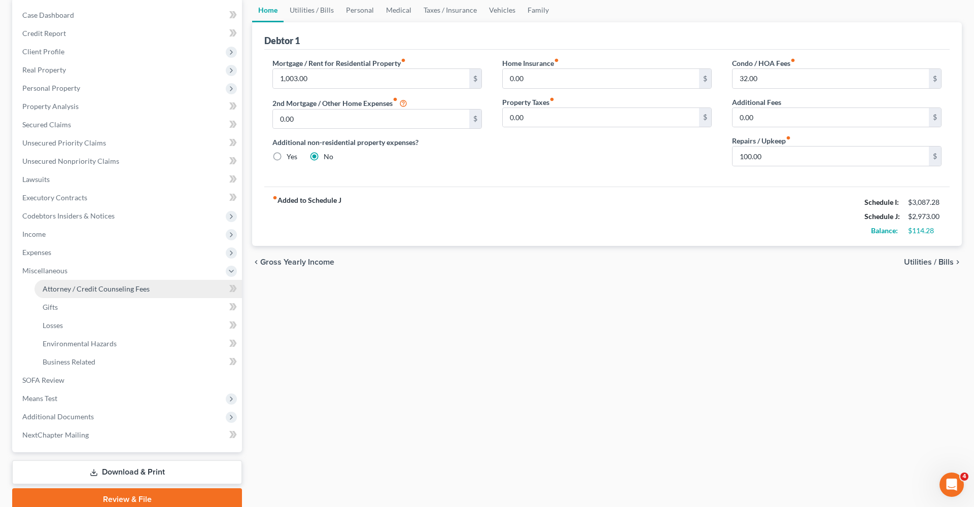
click at [78, 295] on link "Attorney / Credit Counseling Fees" at bounding box center [139, 289] width 208 height 18
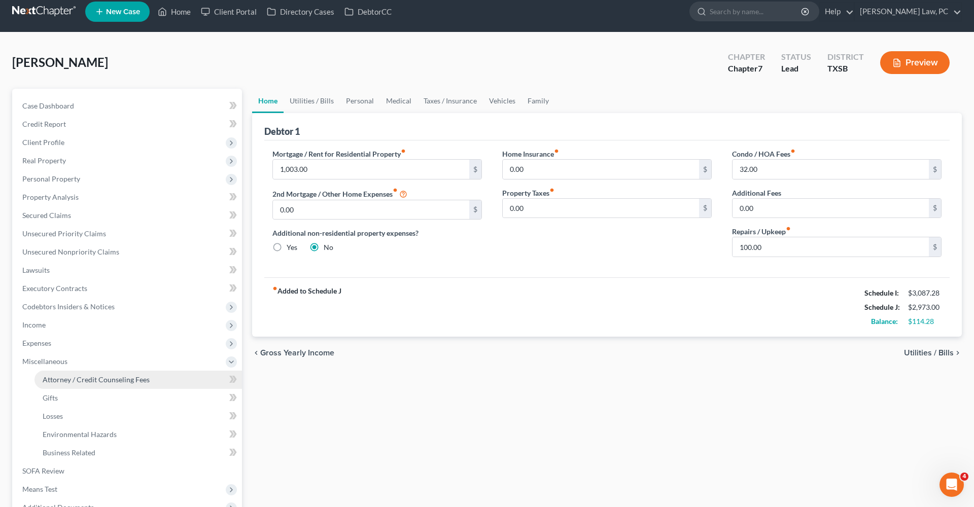
select select "4"
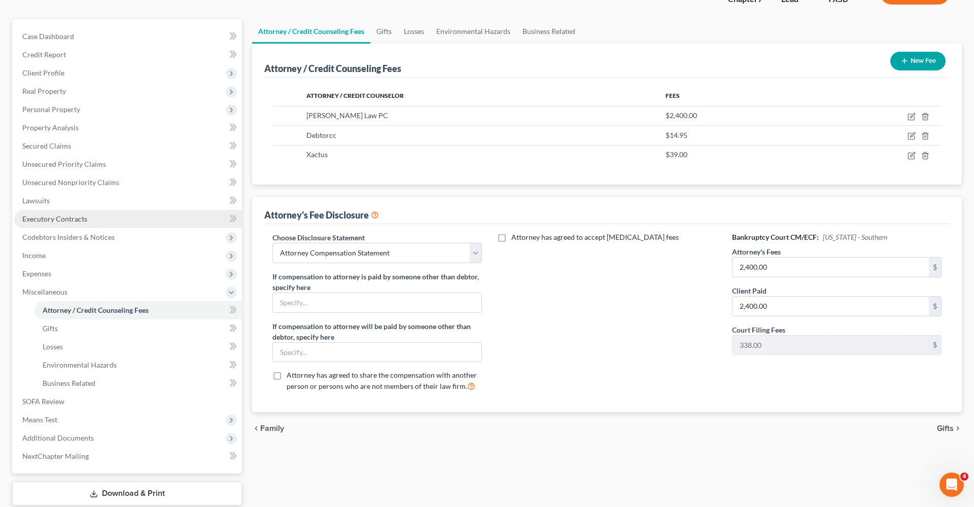
scroll to position [80, 0]
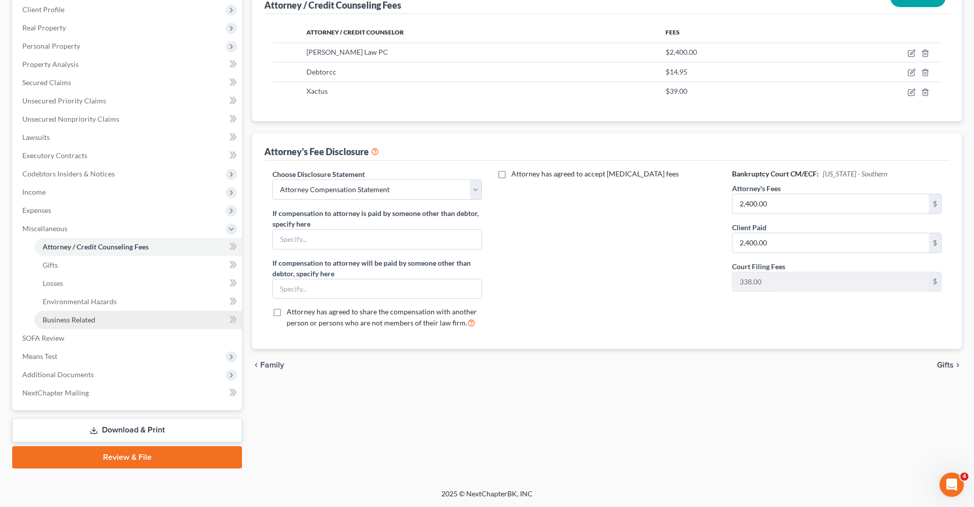
click at [78, 318] on span "Business Related" at bounding box center [69, 320] width 53 height 9
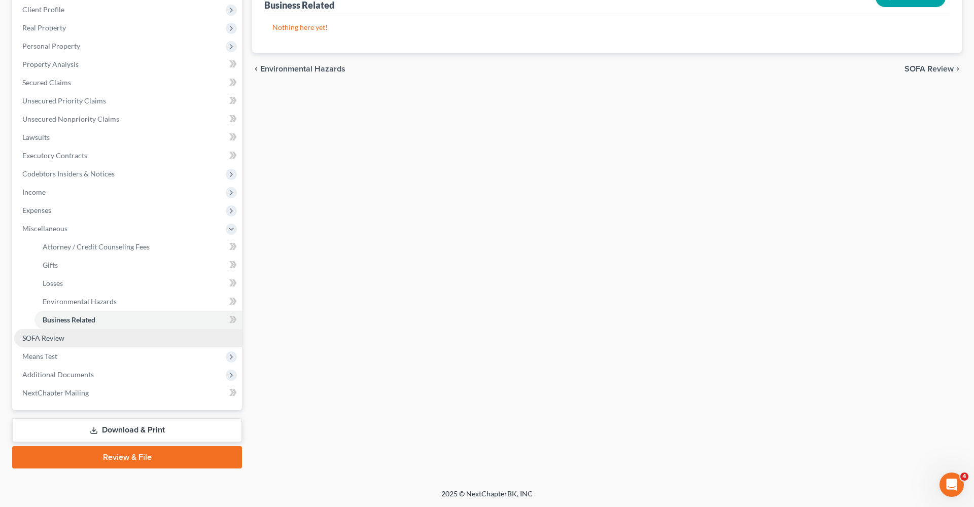
click at [47, 338] on span "SOFA Review" at bounding box center [43, 338] width 42 height 9
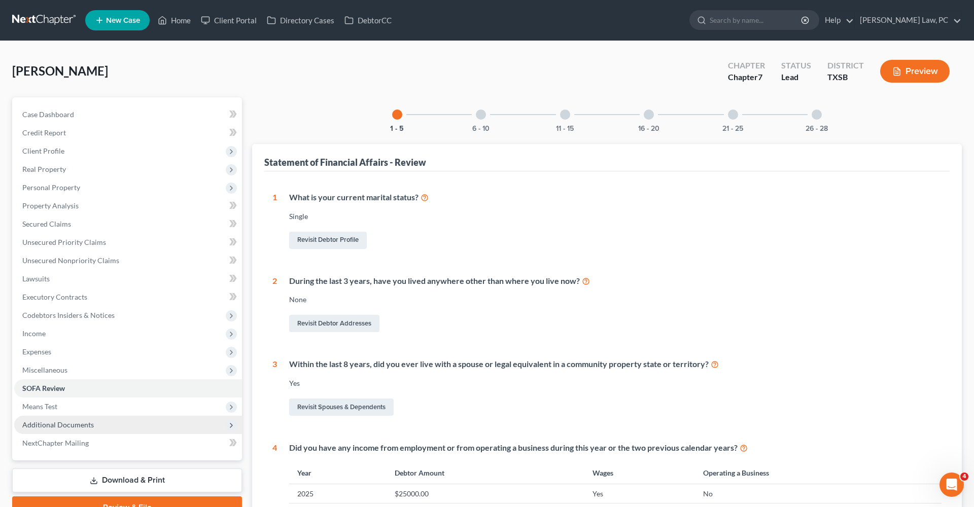
click at [58, 427] on span "Additional Documents" at bounding box center [58, 425] width 72 height 9
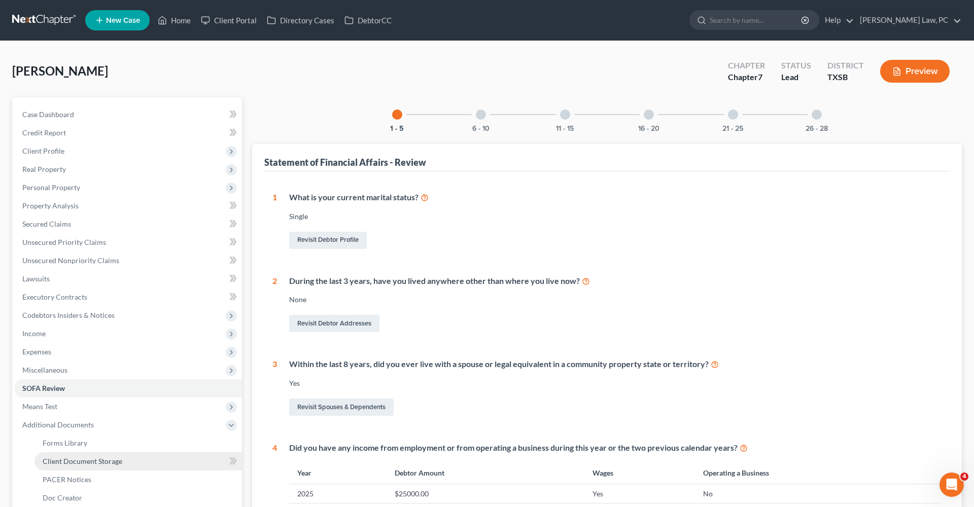
click at [99, 466] on link "Client Document Storage" at bounding box center [139, 462] width 208 height 18
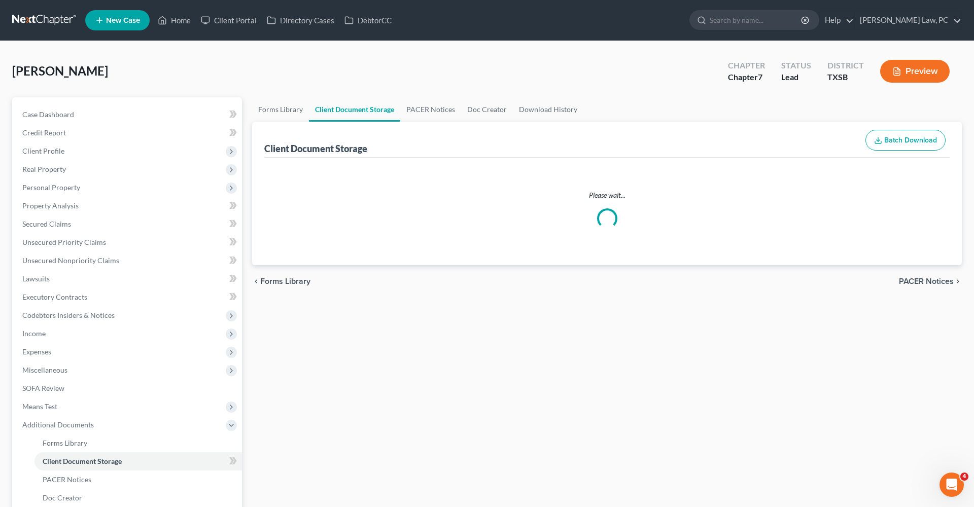
select select "39"
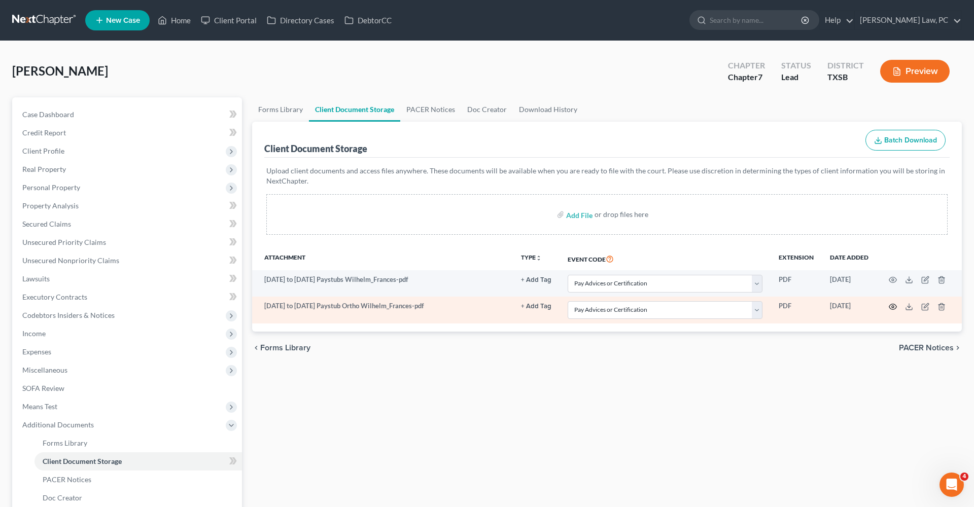
click at [891, 308] on icon "button" at bounding box center [893, 307] width 8 height 8
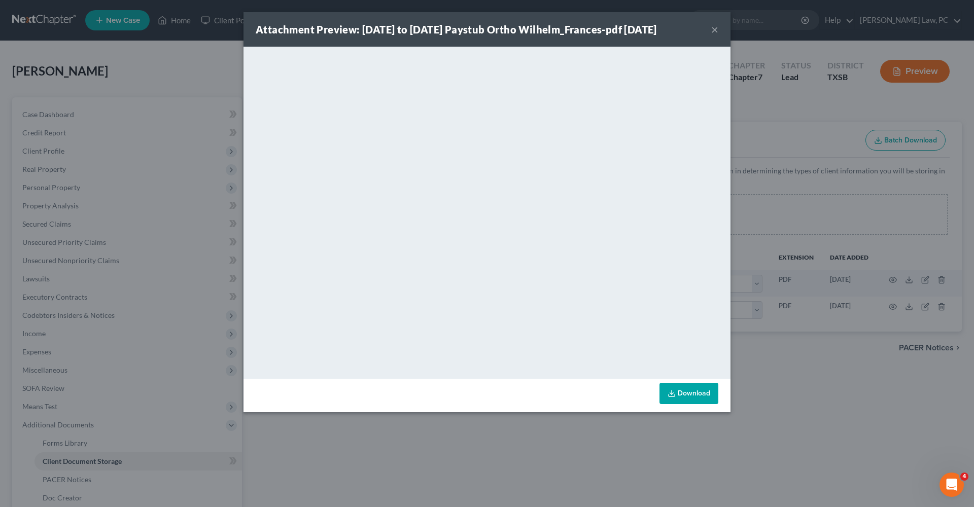
click at [714, 29] on button "×" at bounding box center [714, 29] width 7 height 12
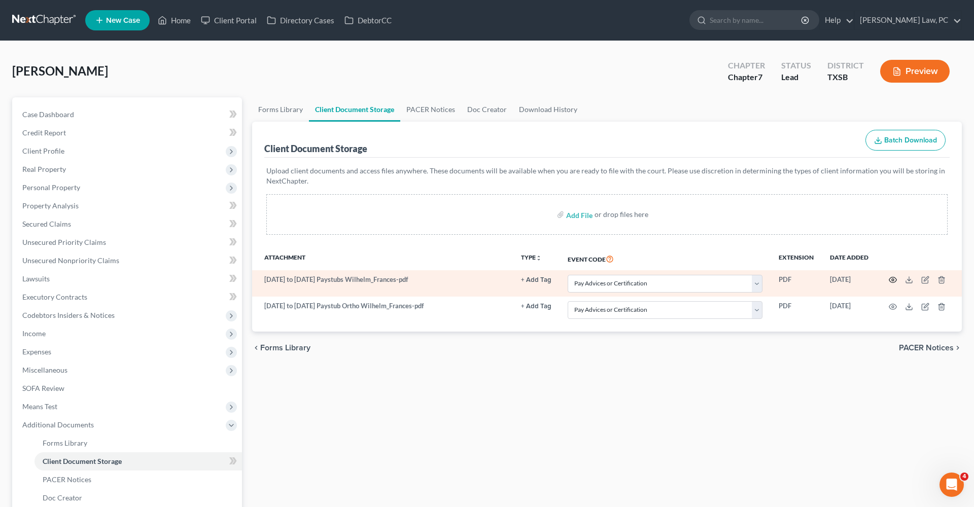
click at [893, 279] on circle "button" at bounding box center [893, 280] width 2 height 2
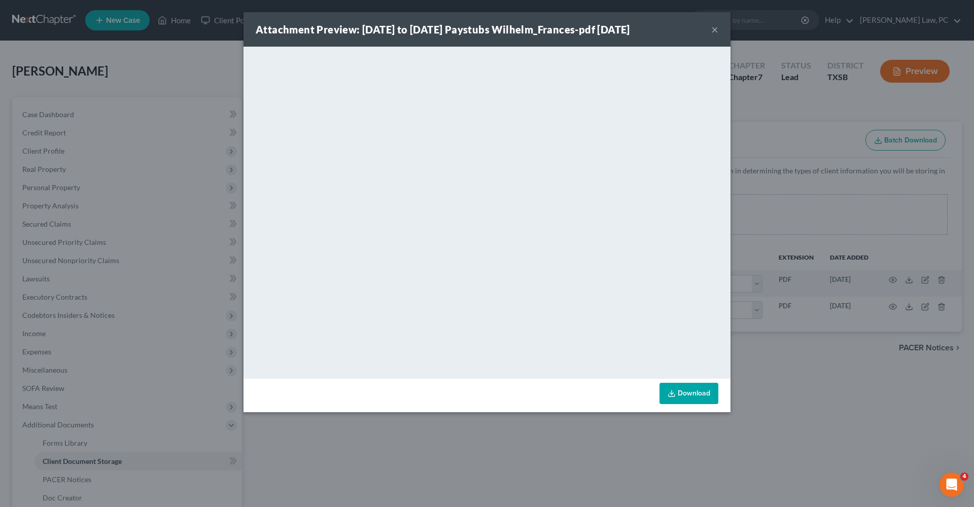
click at [717, 30] on button "×" at bounding box center [714, 29] width 7 height 12
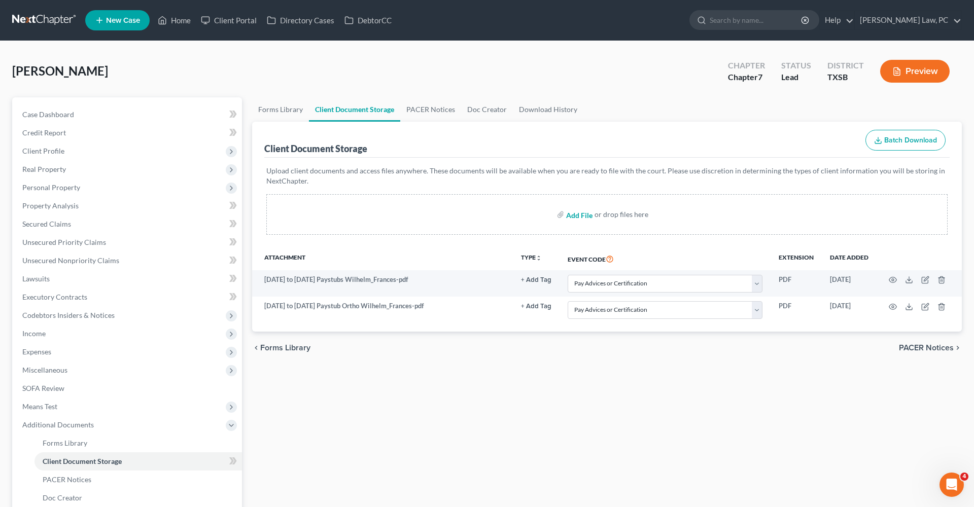
click at [574, 217] on input "file" at bounding box center [578, 215] width 24 height 18
type input "C:\fakepath\Credit Counseling Certificate Wilhelm_Frances.pdf"
select select "39"
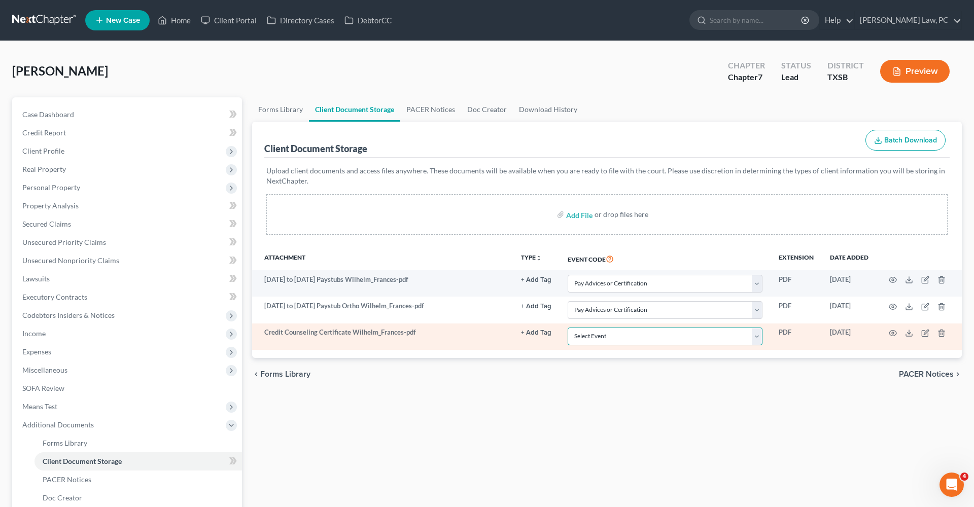
select select "8"
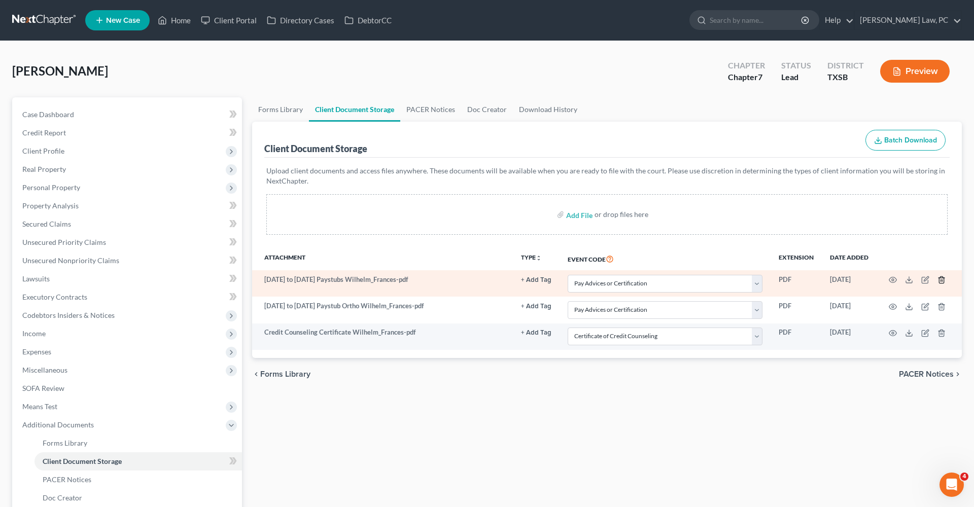
click at [941, 281] on line "button" at bounding box center [941, 281] width 0 height 2
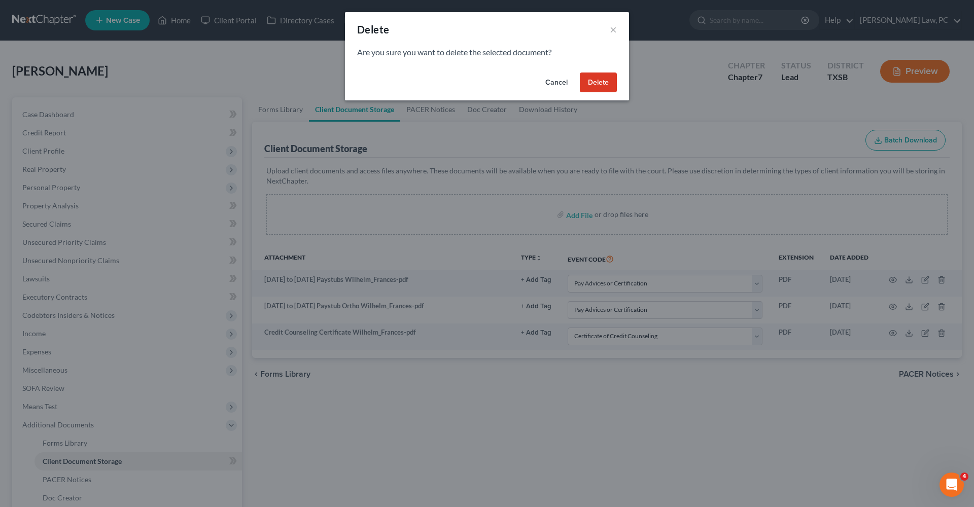
click at [603, 77] on button "Delete" at bounding box center [598, 83] width 37 height 20
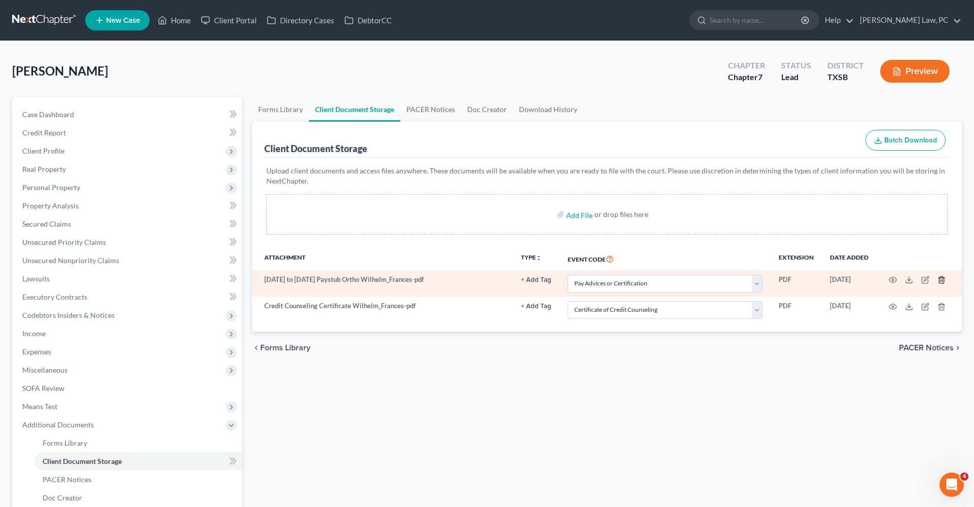
click at [942, 278] on polyline "button" at bounding box center [942, 278] width 6 height 0
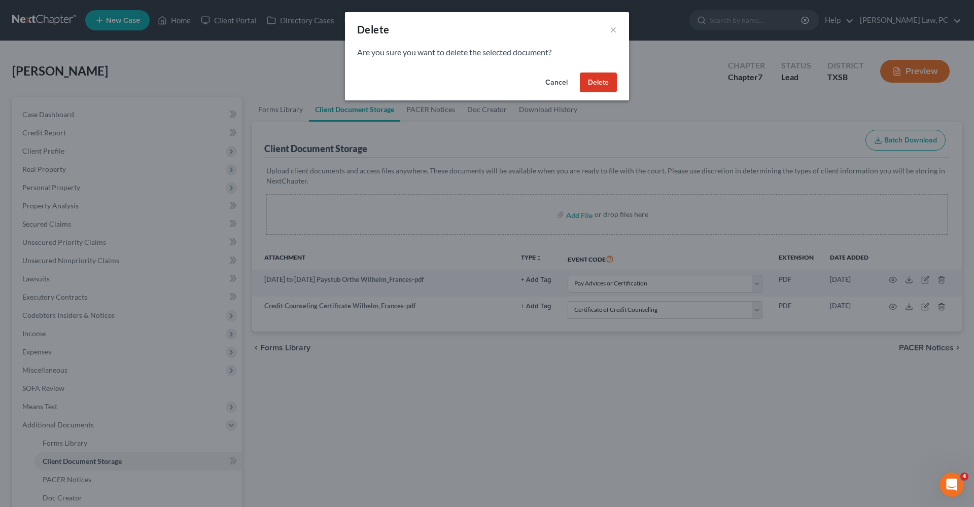
click at [596, 84] on button "Delete" at bounding box center [598, 83] width 37 height 20
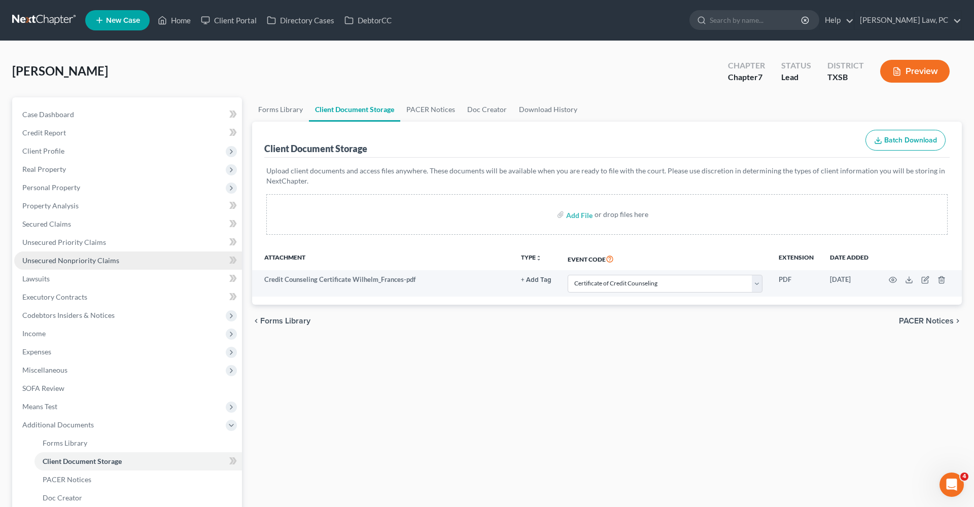
click at [95, 257] on span "Unsecured Nonpriority Claims" at bounding box center [70, 260] width 97 height 9
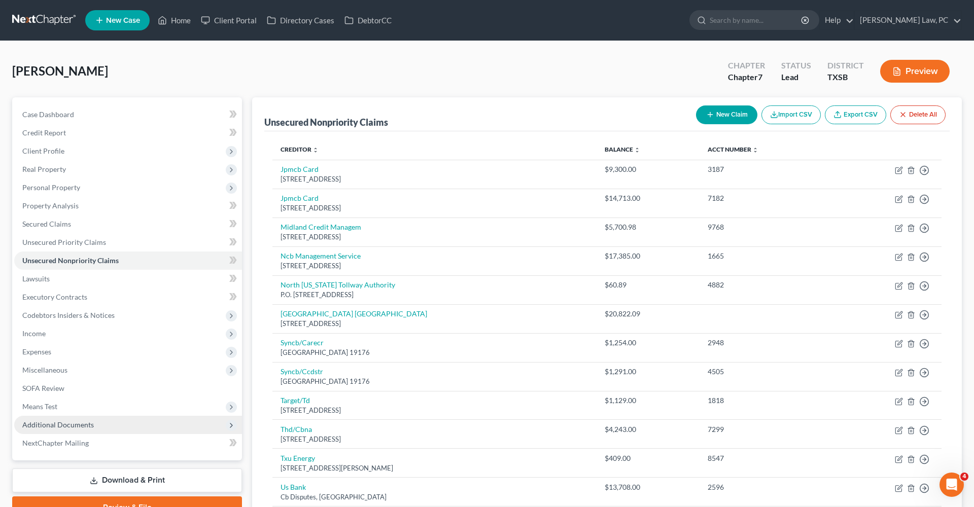
click at [63, 424] on span "Additional Documents" at bounding box center [58, 425] width 72 height 9
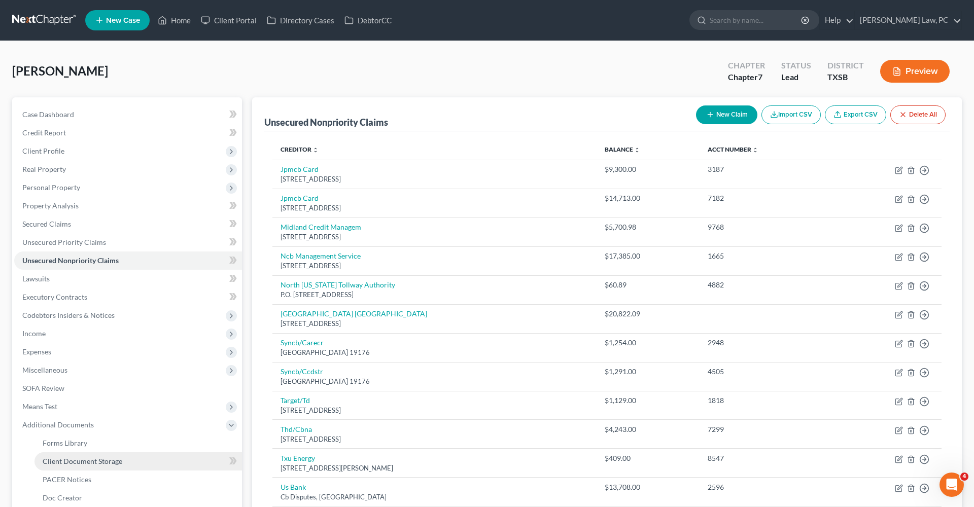
click at [108, 465] on span "Client Document Storage" at bounding box center [83, 461] width 80 height 9
select select "8"
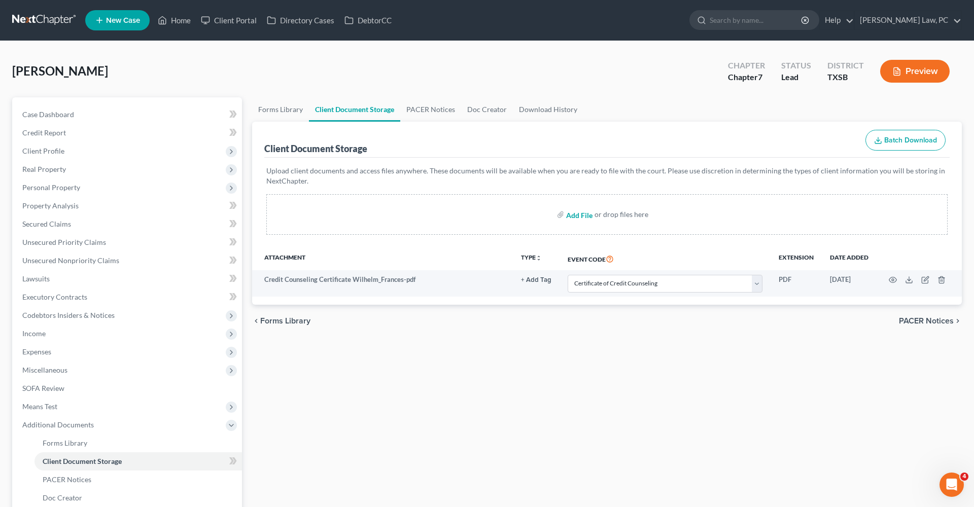
click at [578, 212] on input "file" at bounding box center [578, 215] width 24 height 18
type input "C:\fakepath\Apr 1 to Oct 1 Paystubs Clearchoice Wilhelm_Frances.pdf"
select select "8"
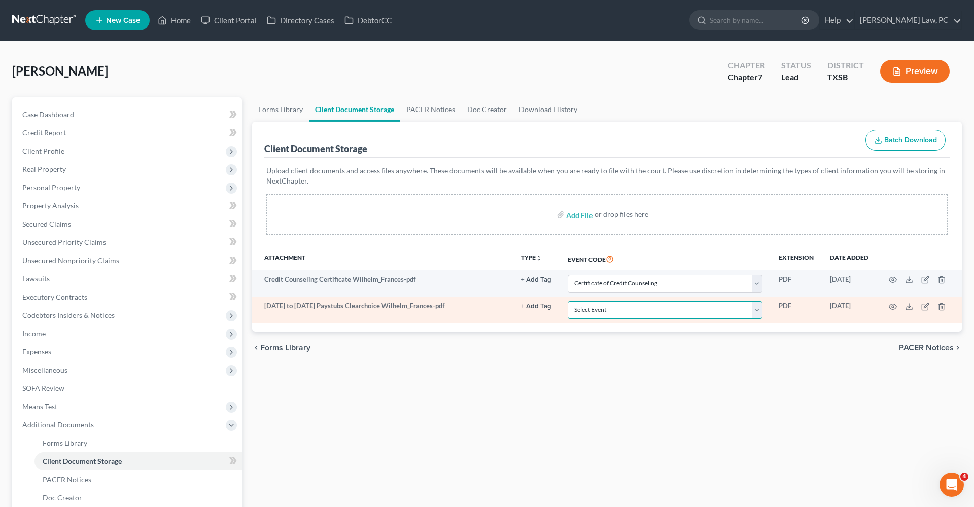
select select "39"
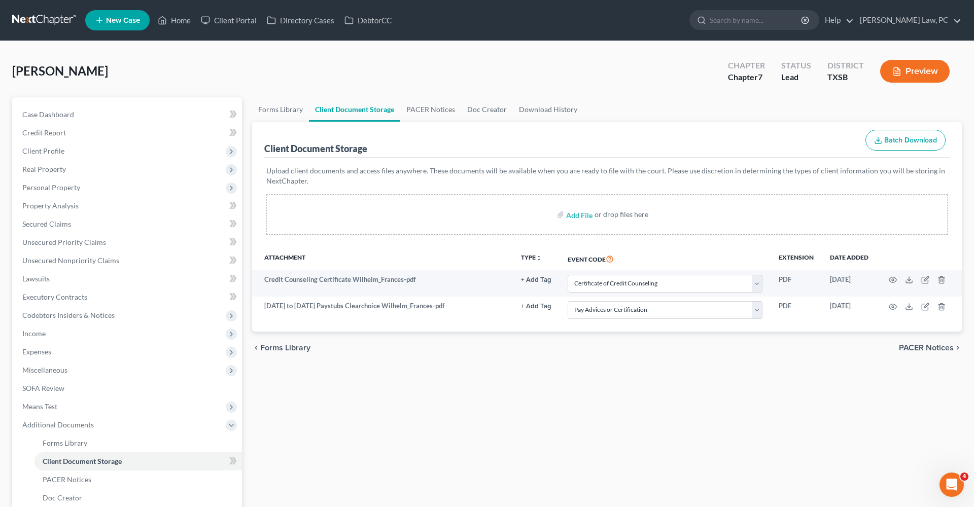
click at [478, 370] on div "Forms Library Client Document Storage PACER Notices Doc Creator Download Histor…" at bounding box center [607, 353] width 720 height 513
click at [34, 20] on link at bounding box center [44, 20] width 65 height 18
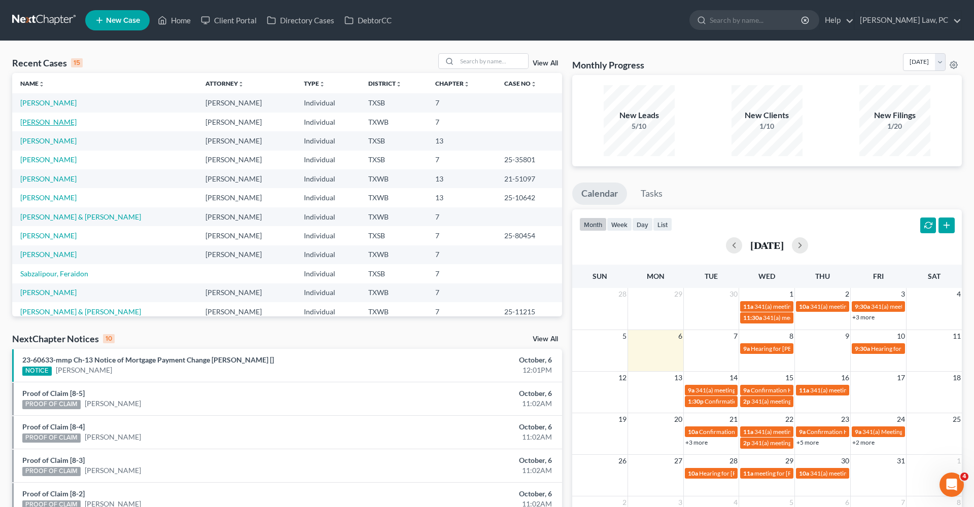
click at [52, 121] on link "[PERSON_NAME]" at bounding box center [48, 122] width 56 height 9
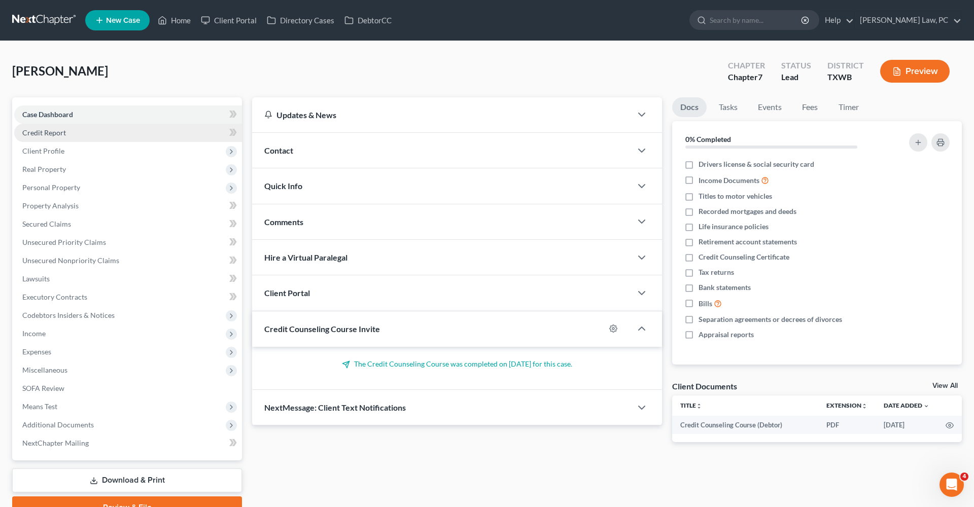
click at [54, 130] on span "Credit Report" at bounding box center [44, 132] width 44 height 9
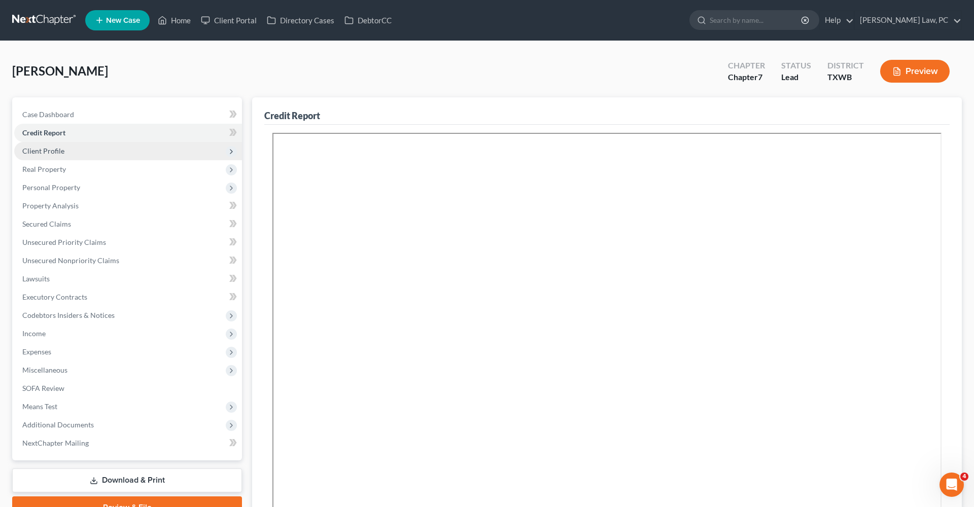
click at [45, 152] on span "Client Profile" at bounding box center [43, 151] width 42 height 9
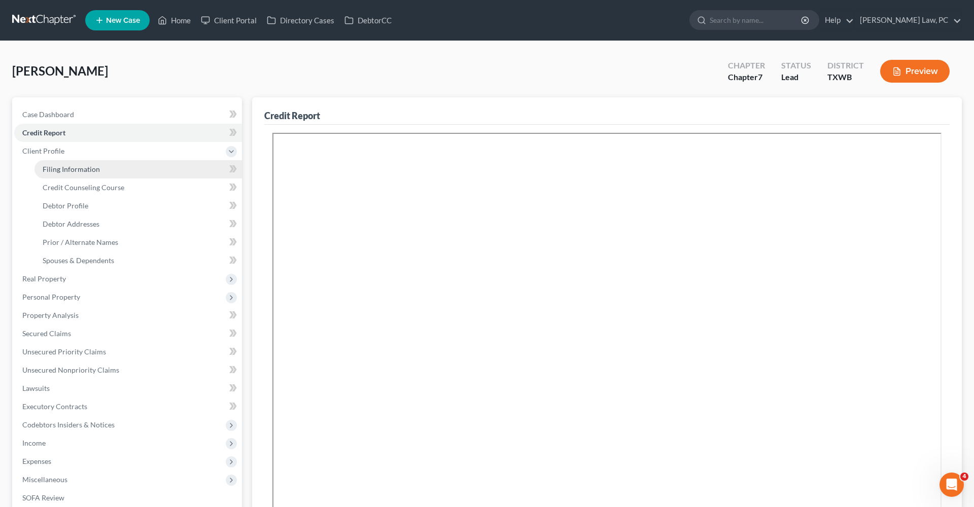
click at [57, 166] on span "Filing Information" at bounding box center [71, 169] width 57 height 9
select select "1"
select select "0"
select select "80"
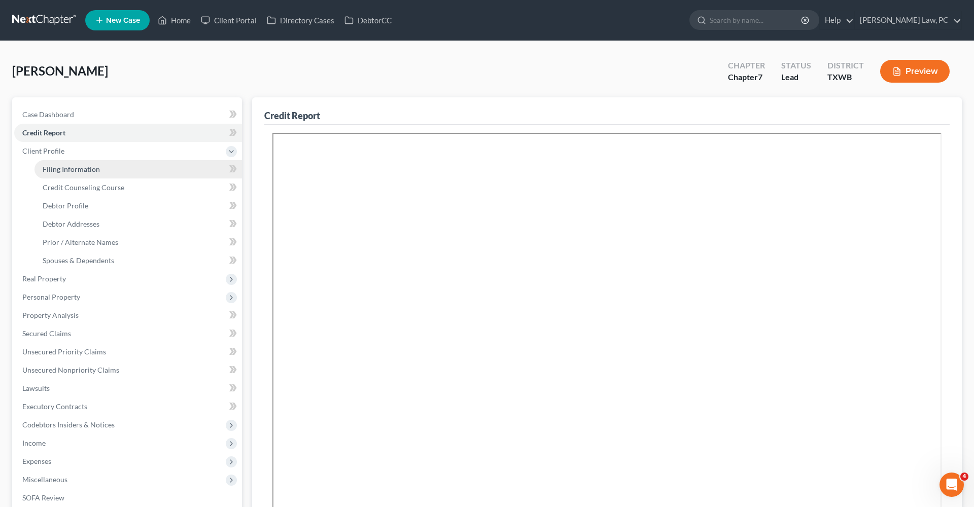
select select "45"
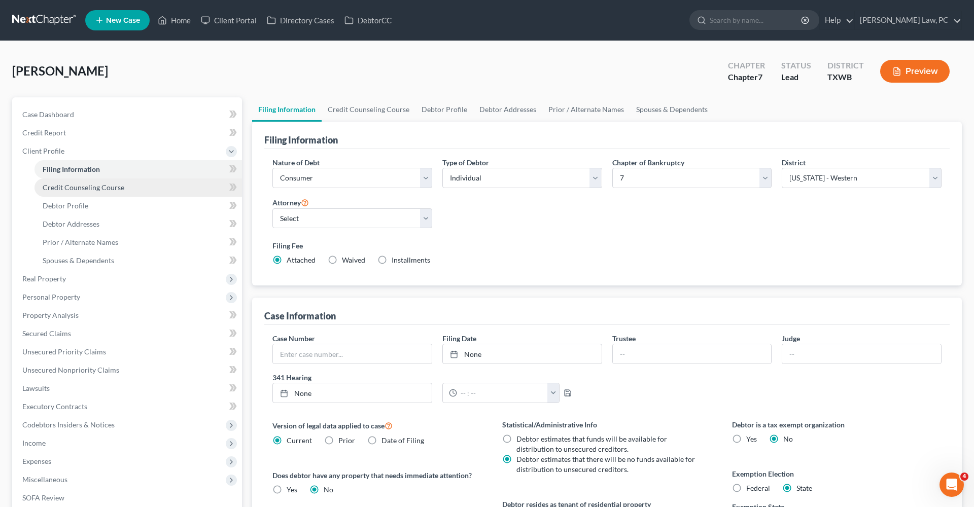
click at [70, 189] on span "Credit Counseling Course" at bounding box center [84, 187] width 82 height 9
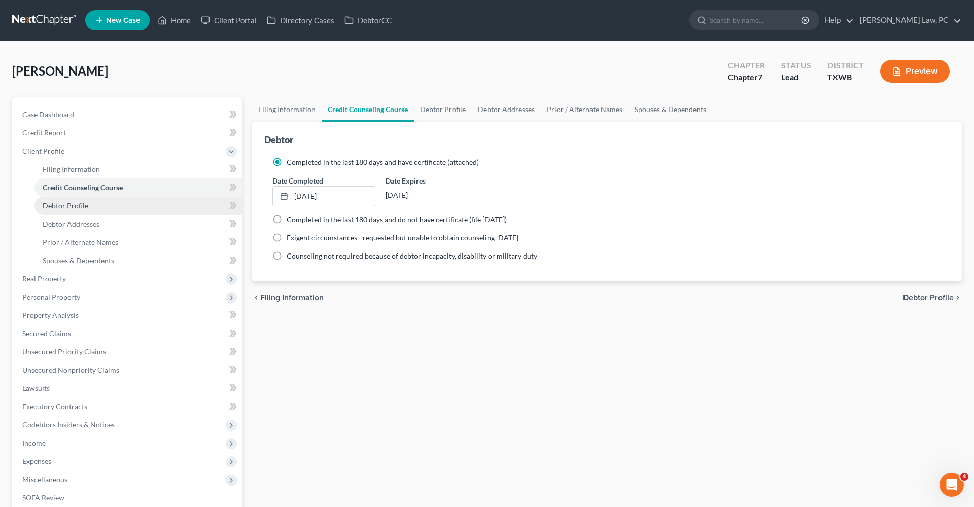
click at [72, 206] on span "Debtor Profile" at bounding box center [66, 205] width 46 height 9
select select "3"
select select "0"
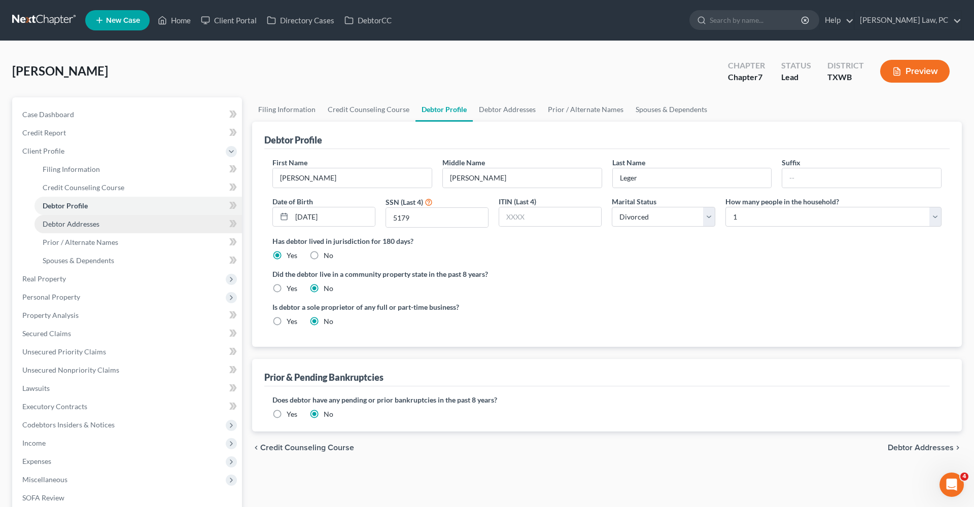
click at [70, 221] on span "Debtor Addresses" at bounding box center [71, 224] width 57 height 9
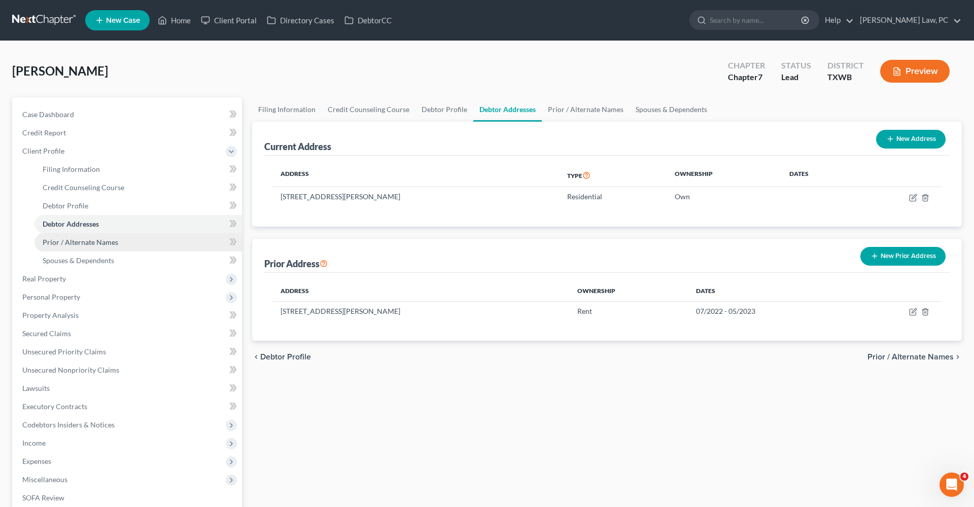
click at [76, 239] on span "Prior / Alternate Names" at bounding box center [81, 242] width 76 height 9
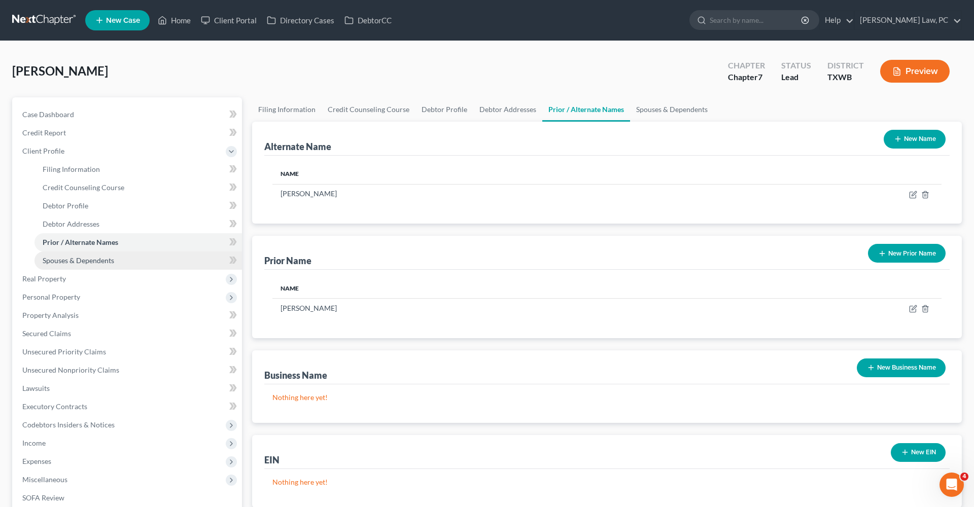
click at [80, 258] on span "Spouses & Dependents" at bounding box center [79, 260] width 72 height 9
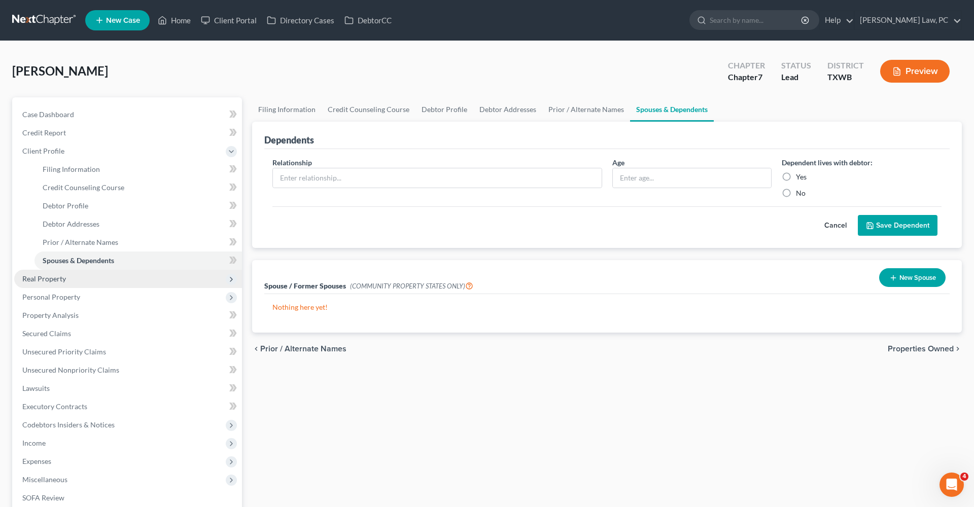
click at [44, 277] on span "Real Property" at bounding box center [44, 279] width 44 height 9
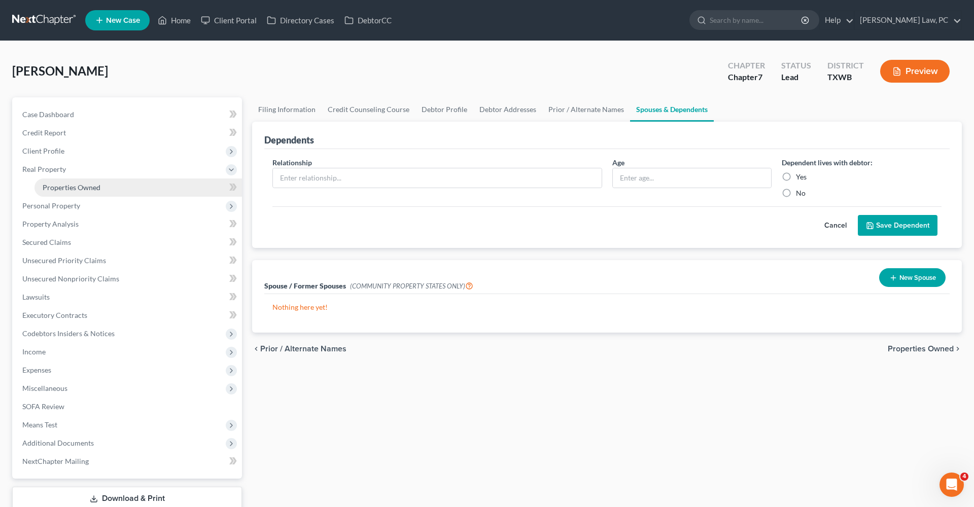
click at [62, 188] on span "Properties Owned" at bounding box center [72, 187] width 58 height 9
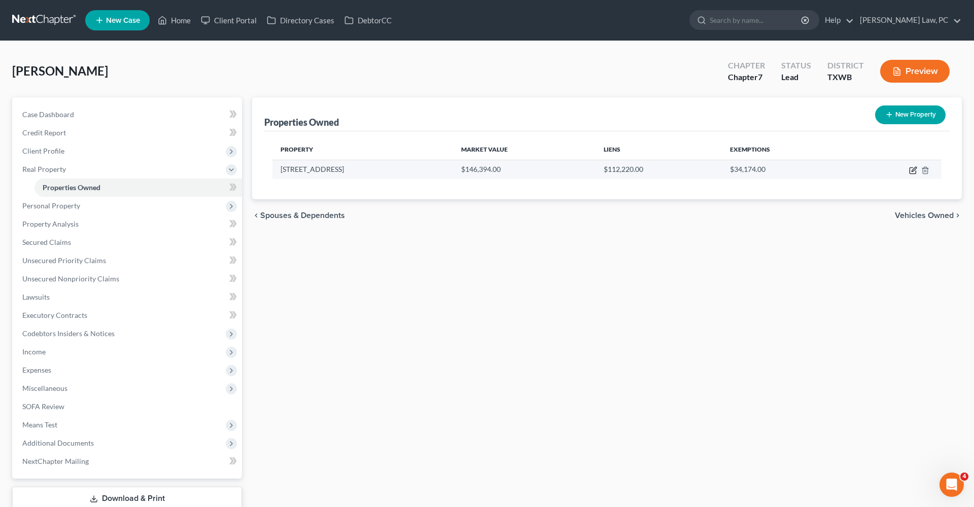
click at [910, 171] on icon "button" at bounding box center [913, 171] width 6 height 6
select select "45"
select select "17"
select select "0"
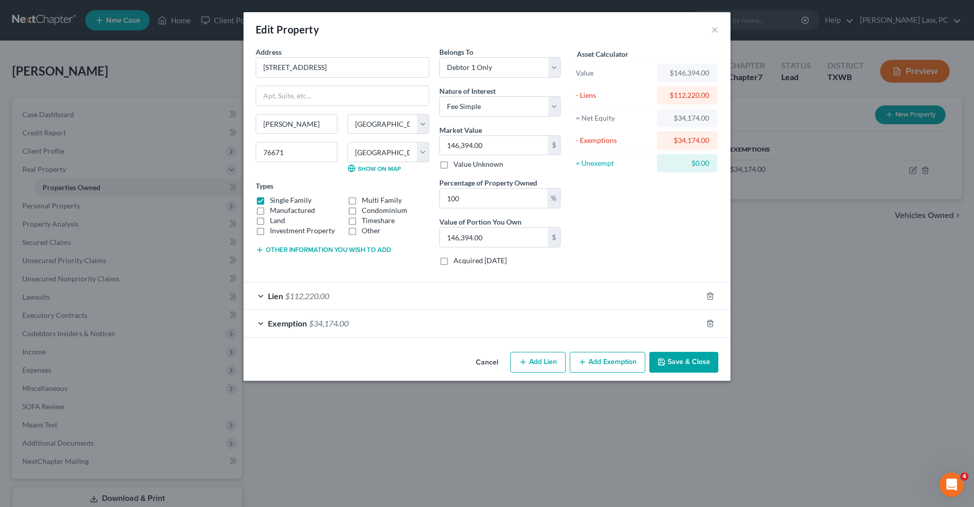
click at [680, 363] on button "Save & Close" at bounding box center [684, 362] width 69 height 21
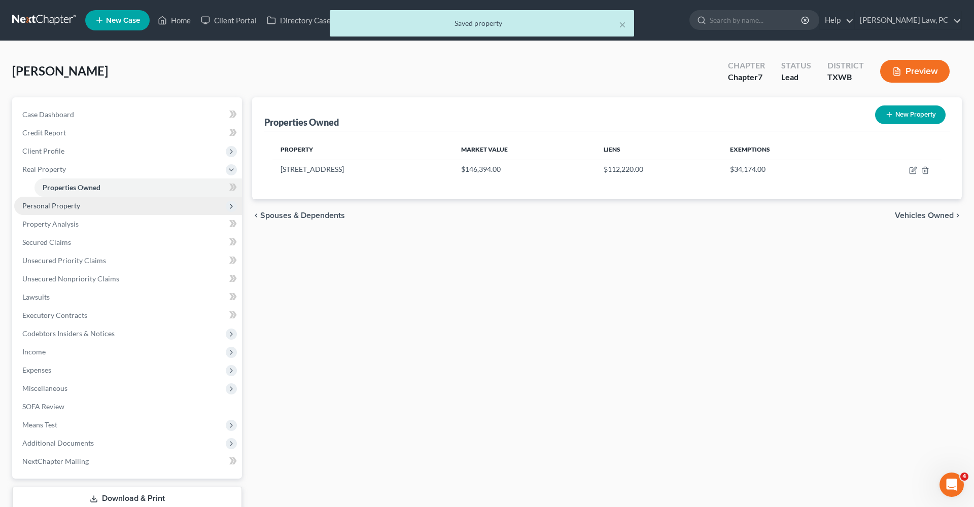
click at [72, 200] on span "Personal Property" at bounding box center [128, 206] width 228 height 18
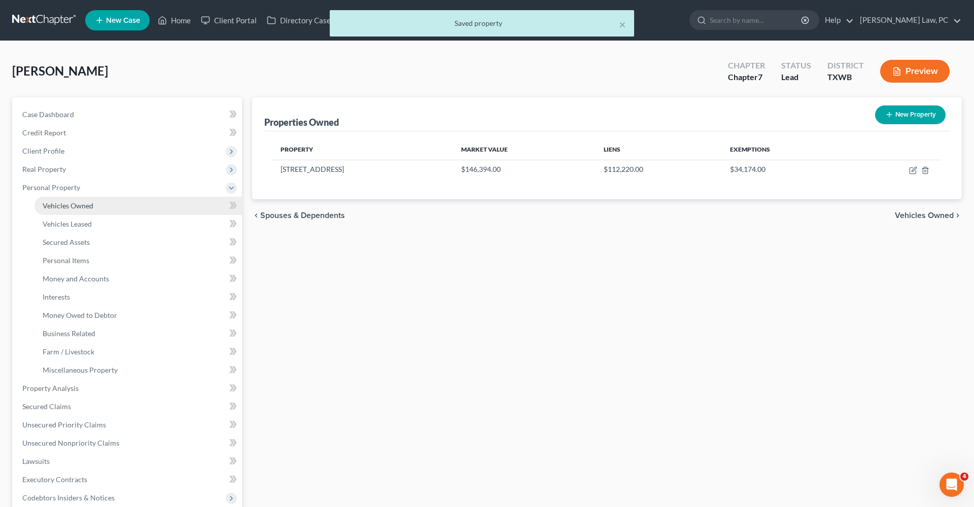
click at [80, 207] on span "Vehicles Owned" at bounding box center [68, 205] width 51 height 9
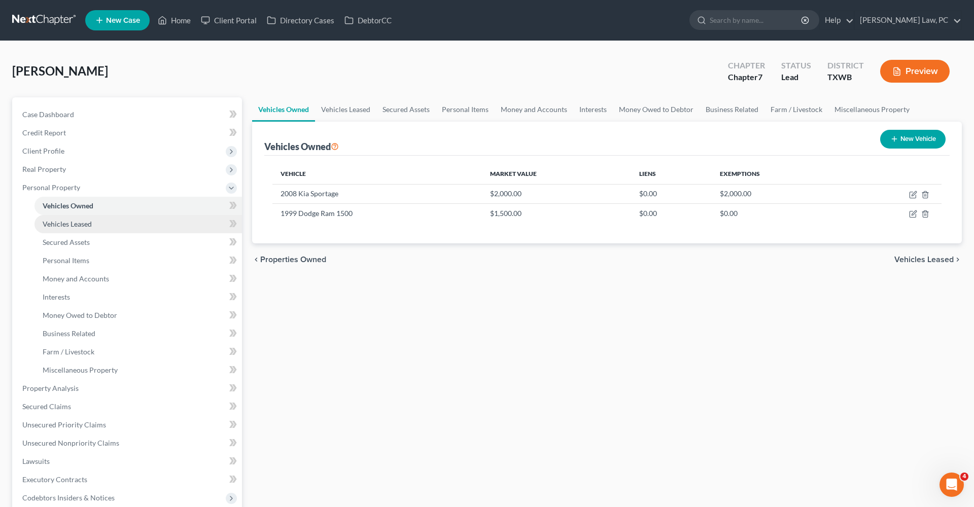
click at [83, 223] on span "Vehicles Leased" at bounding box center [67, 224] width 49 height 9
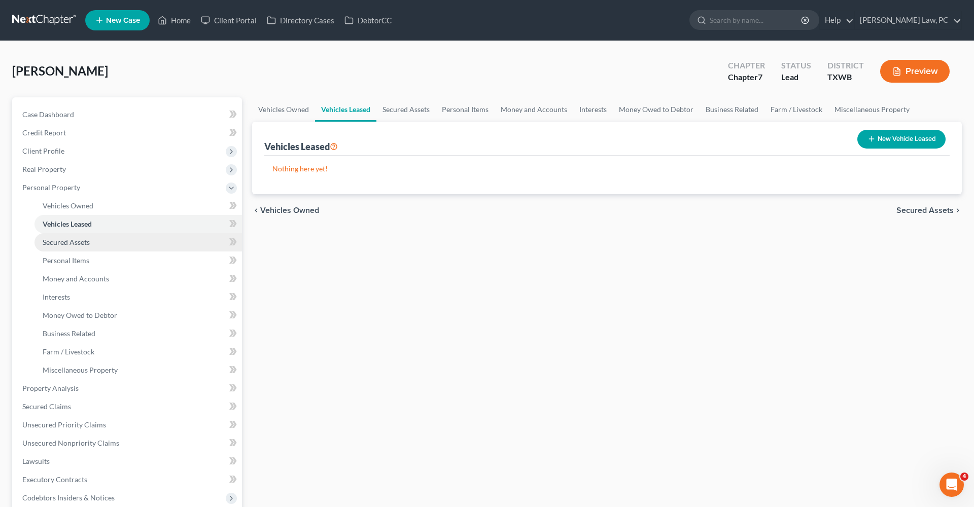
click at [65, 245] on span "Secured Assets" at bounding box center [66, 242] width 47 height 9
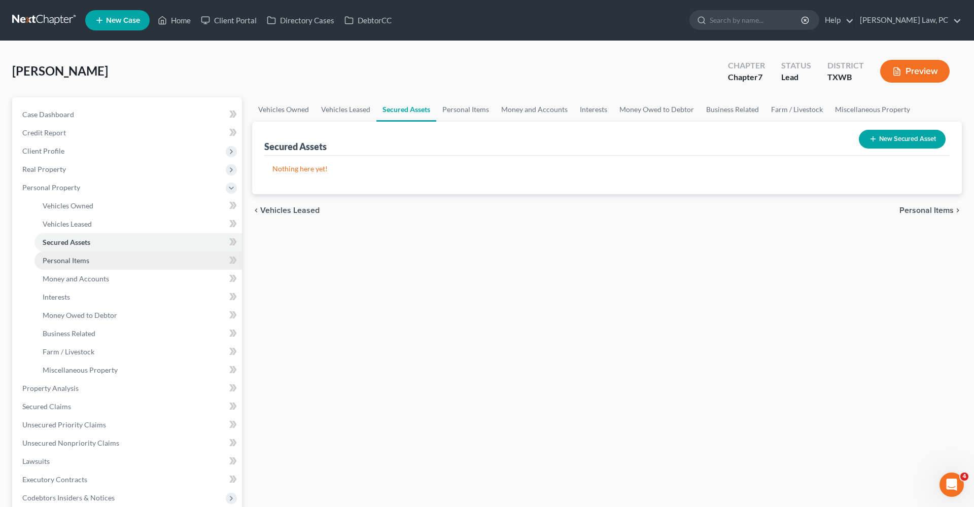
click at [75, 264] on span "Personal Items" at bounding box center [66, 260] width 47 height 9
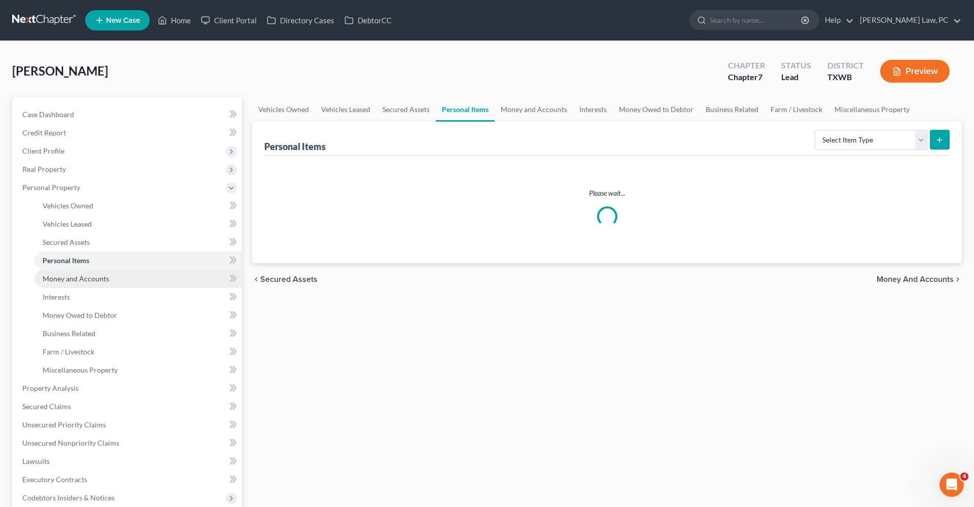
click at [83, 280] on span "Money and Accounts" at bounding box center [76, 279] width 66 height 9
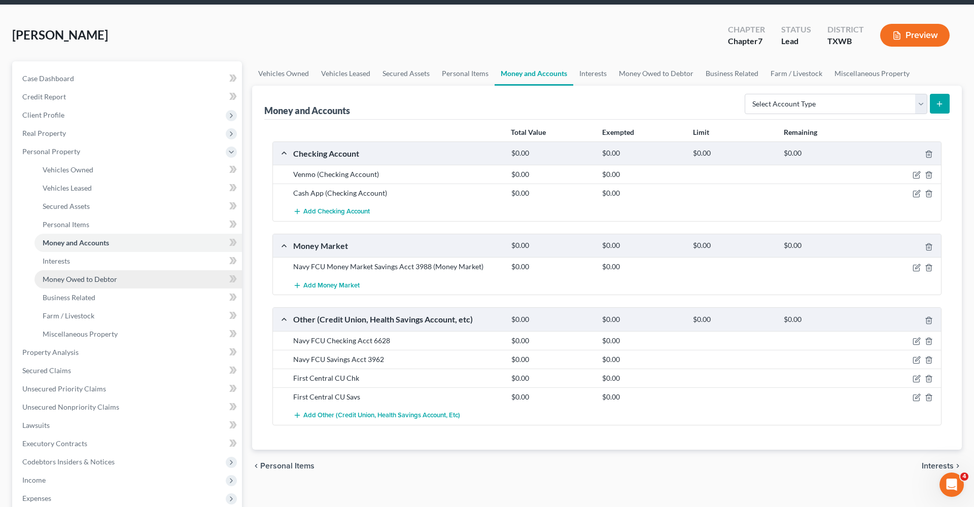
scroll to position [48, 0]
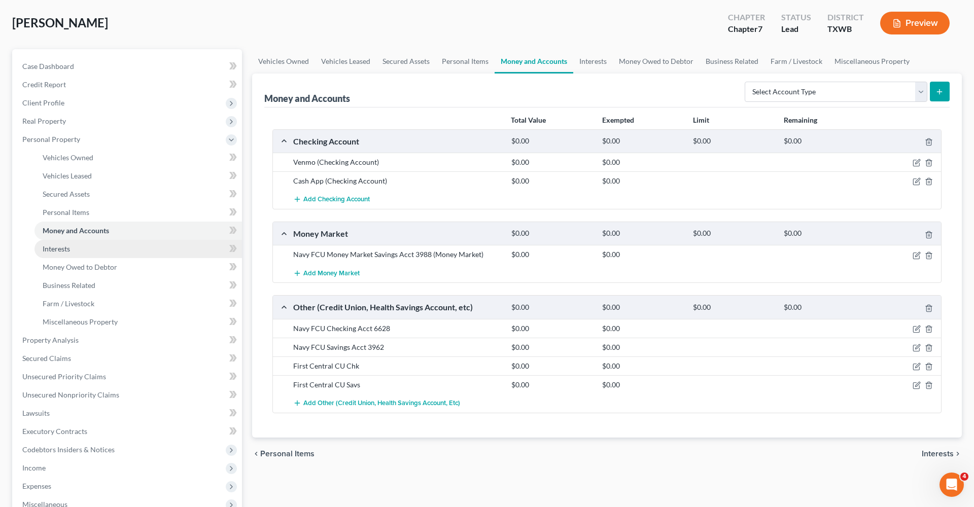
click at [60, 251] on span "Interests" at bounding box center [56, 249] width 27 height 9
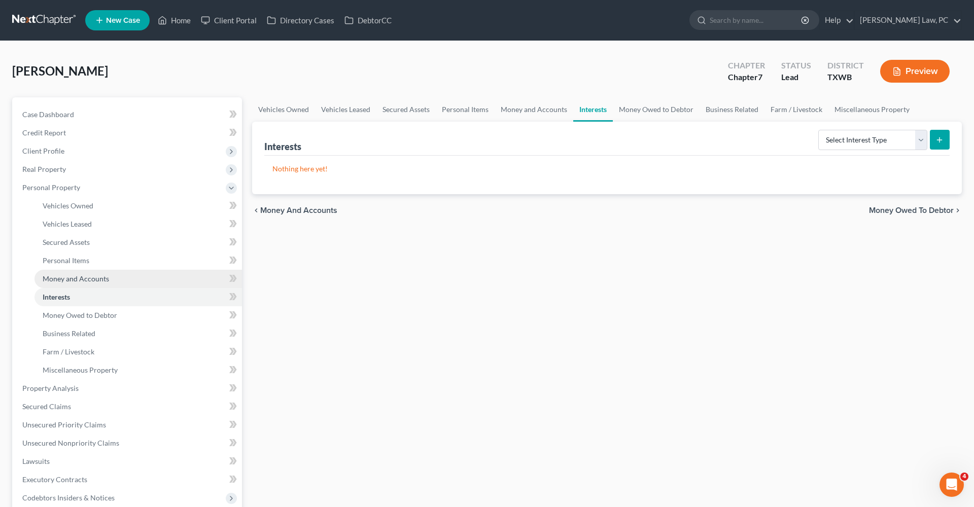
click at [71, 279] on span "Money and Accounts" at bounding box center [76, 279] width 66 height 9
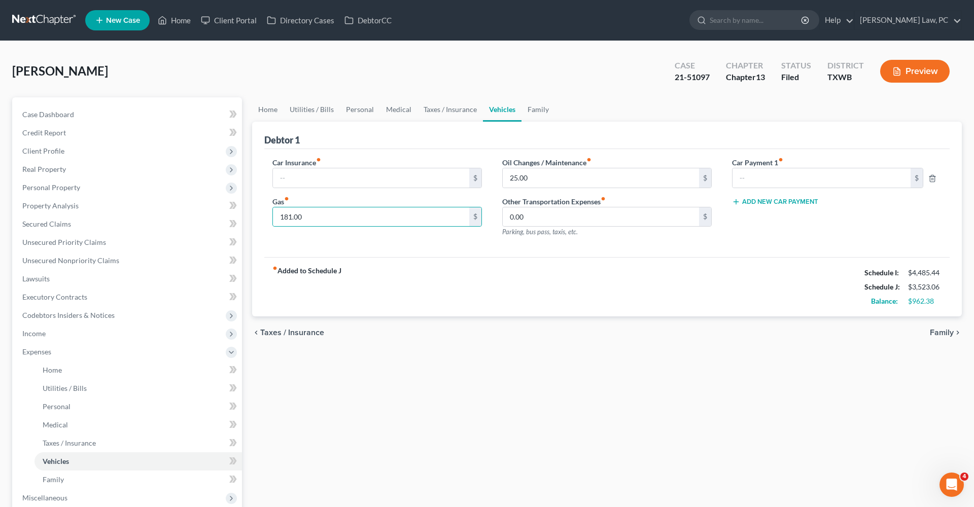
click at [40, 16] on link at bounding box center [44, 20] width 65 height 18
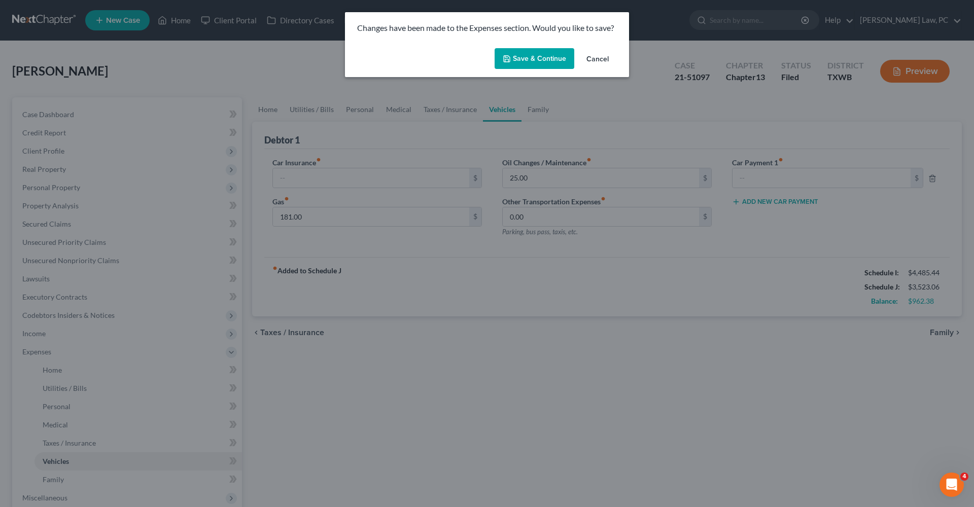
click at [536, 59] on button "Save & Continue" at bounding box center [535, 58] width 80 height 21
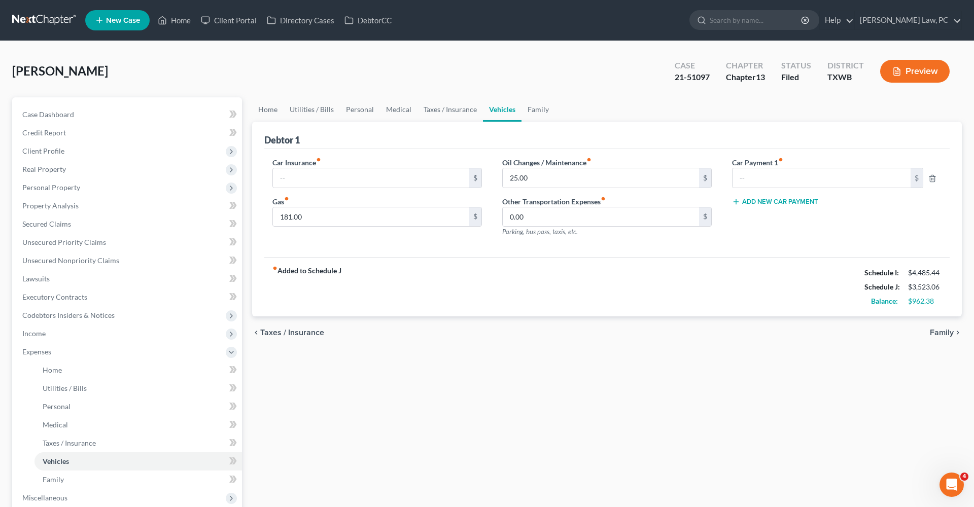
click at [40, 17] on link at bounding box center [44, 20] width 65 height 18
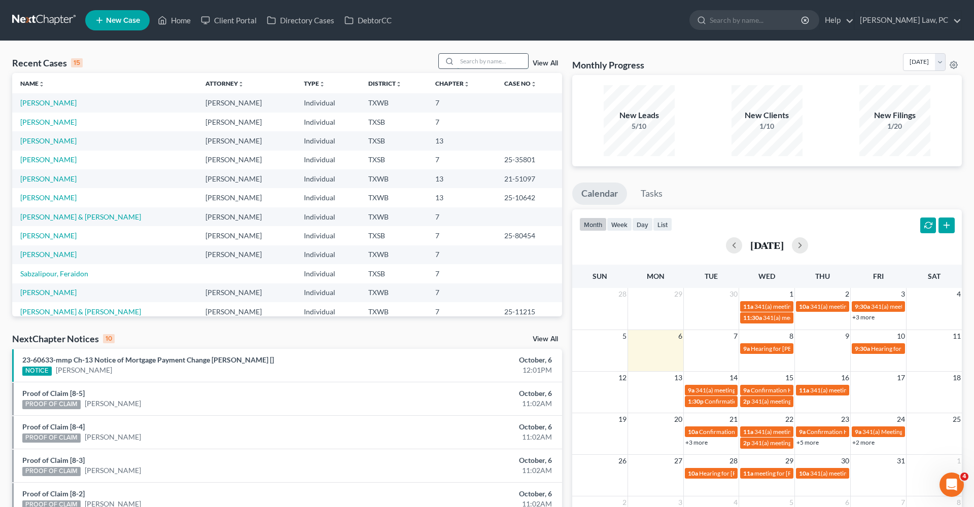
click at [472, 62] on input "search" at bounding box center [492, 61] width 71 height 15
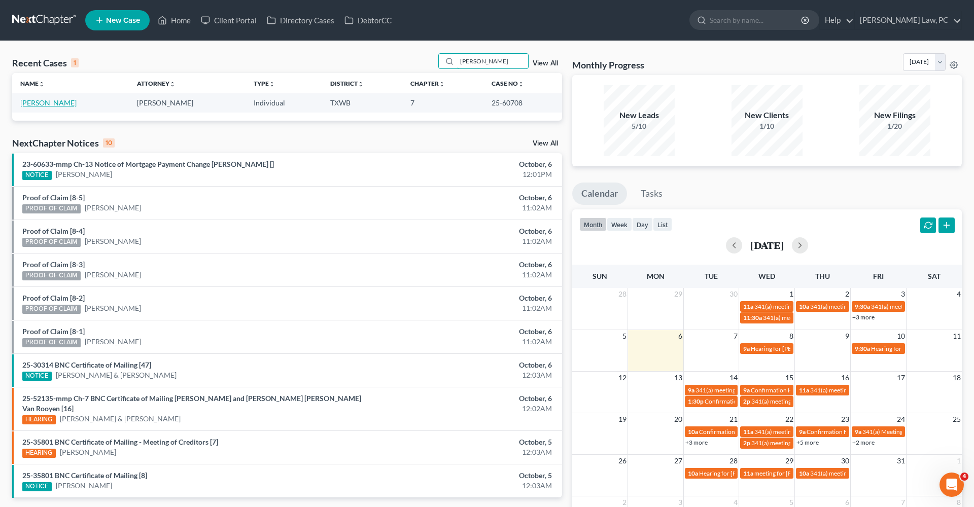
type input "olivares"
click at [67, 100] on link "Olivares, Michelle" at bounding box center [48, 102] width 56 height 9
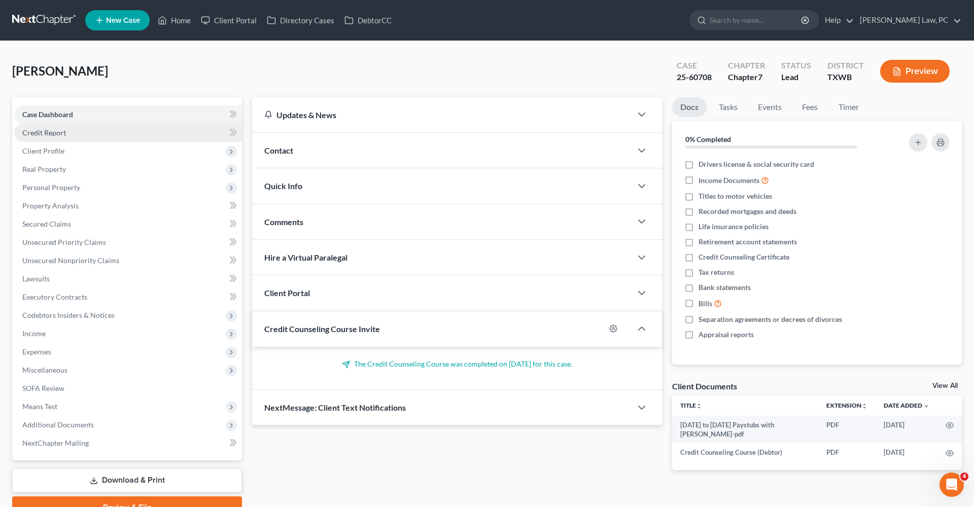
click at [57, 136] on span "Credit Report" at bounding box center [44, 132] width 44 height 9
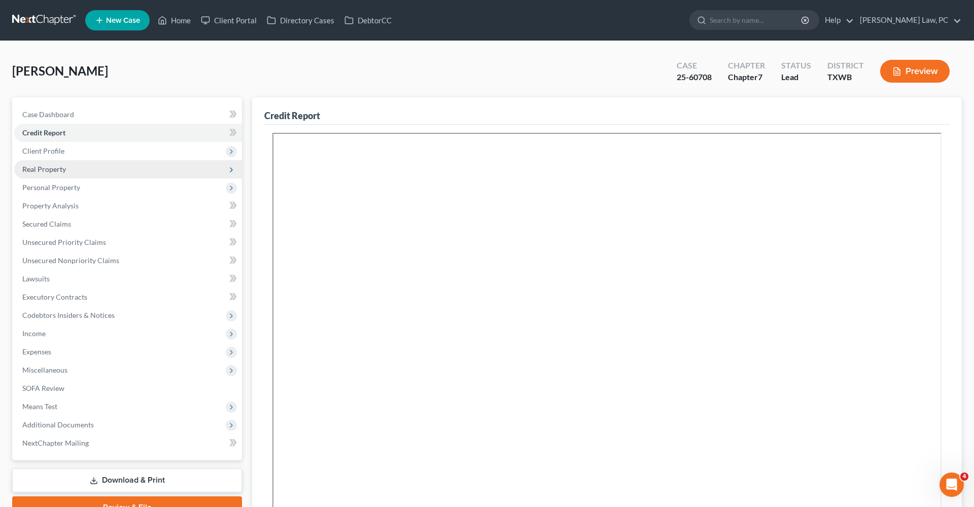
click at [36, 171] on span "Real Property" at bounding box center [44, 169] width 44 height 9
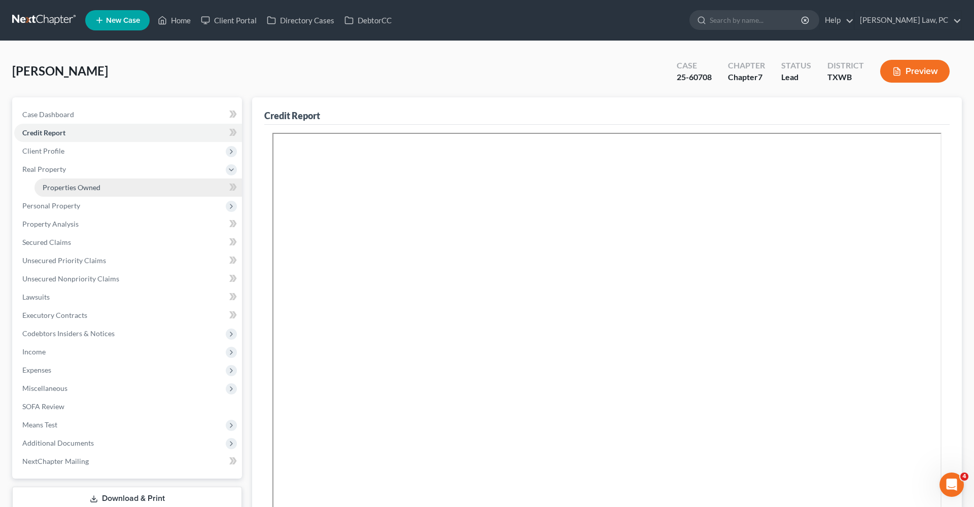
click at [54, 183] on link "Properties Owned" at bounding box center [139, 188] width 208 height 18
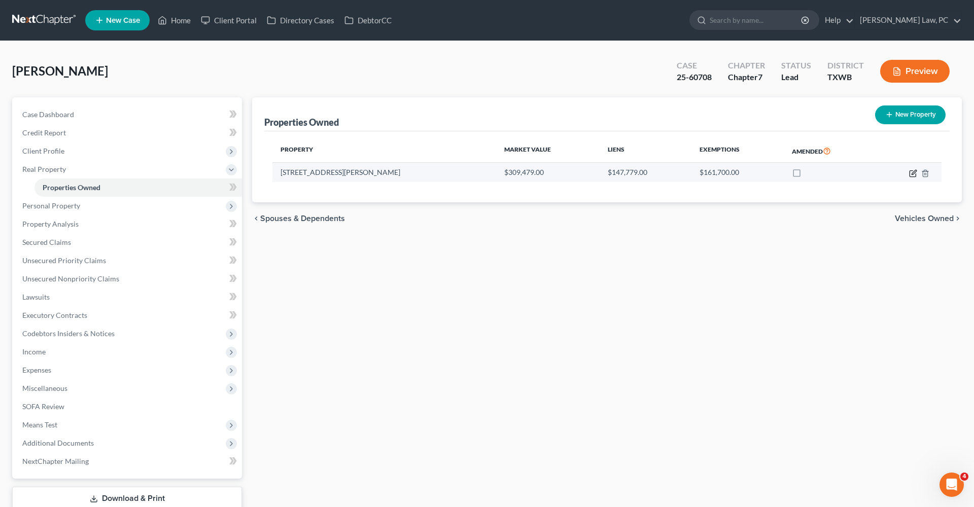
click at [913, 174] on icon "button" at bounding box center [914, 172] width 5 height 5
select select "45"
select select "0"
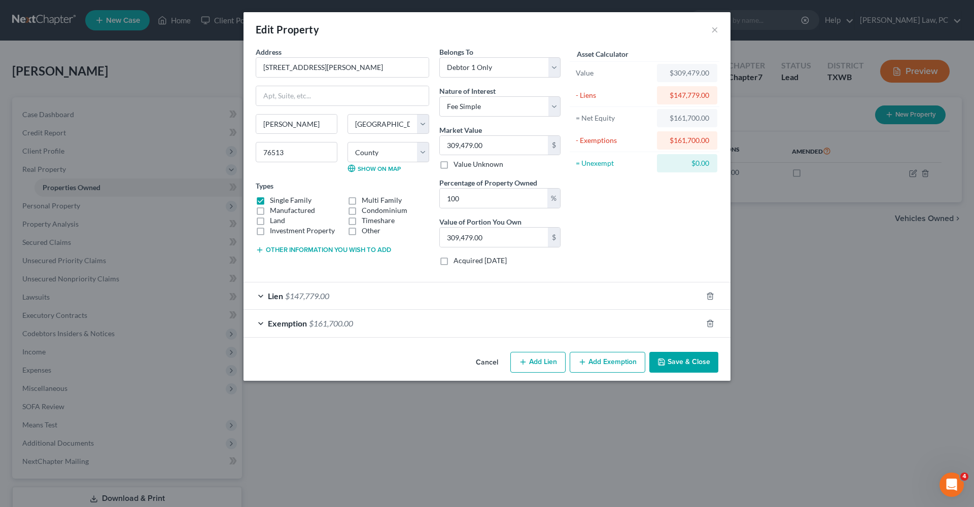
click at [368, 299] on div "Lien $147,779.00" at bounding box center [473, 296] width 459 height 27
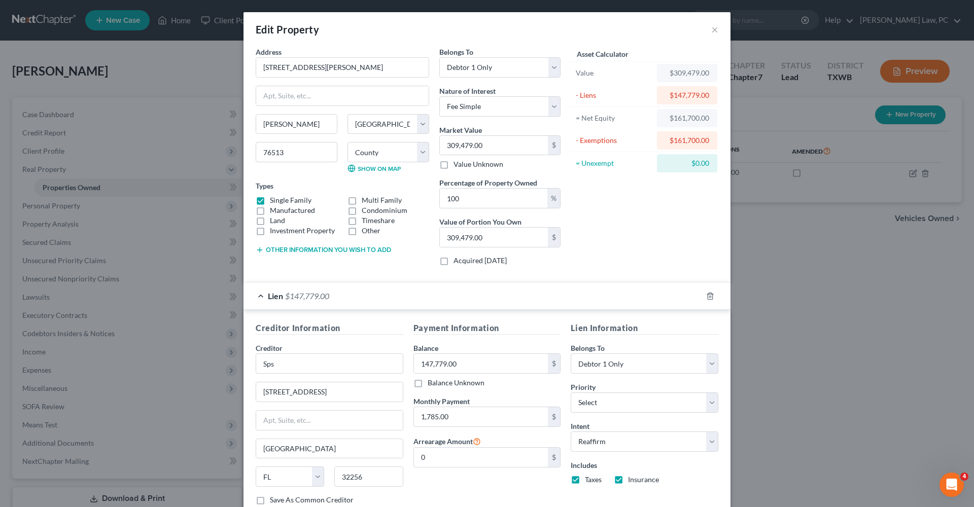
click at [262, 296] on div "Lien $147,779.00" at bounding box center [473, 296] width 459 height 27
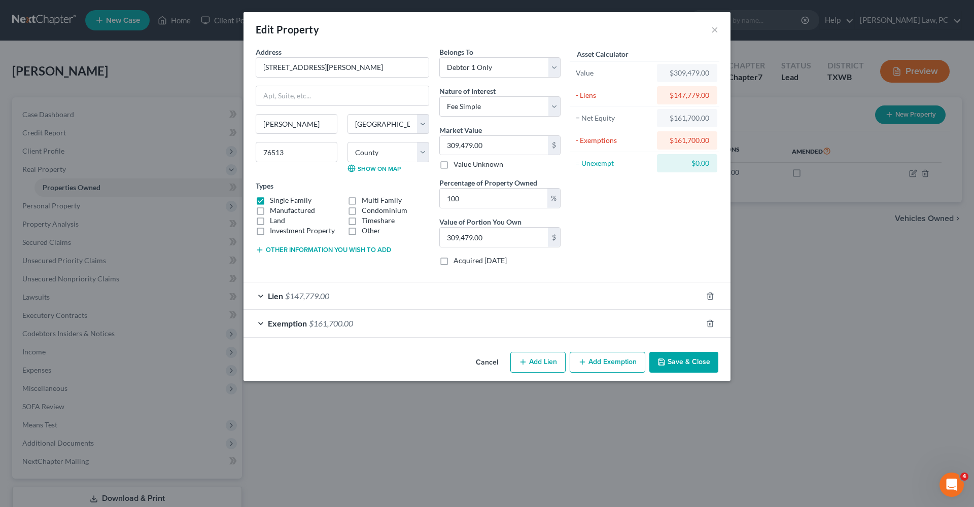
click at [377, 324] on div "Exemption $161,700.00" at bounding box center [473, 323] width 459 height 27
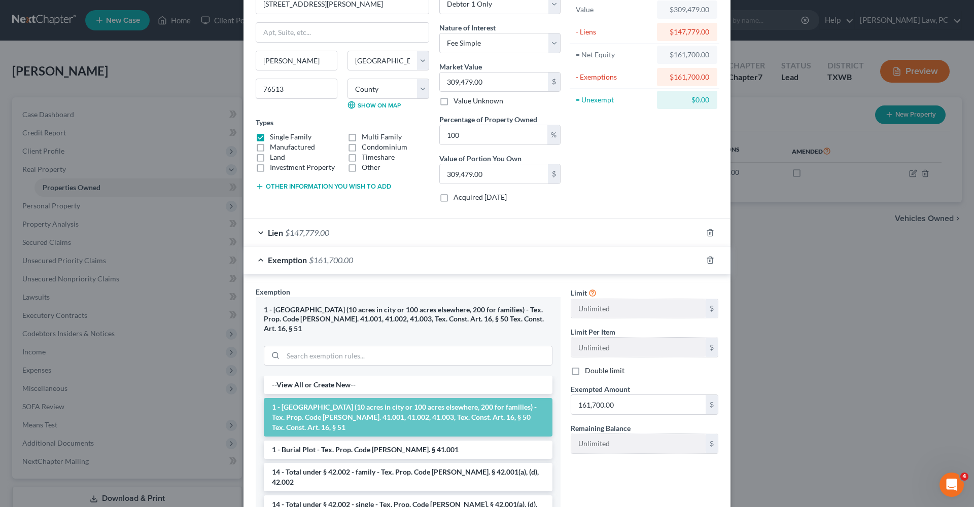
scroll to position [64, 0]
click at [263, 261] on div "Exemption $161,700.00" at bounding box center [473, 259] width 459 height 27
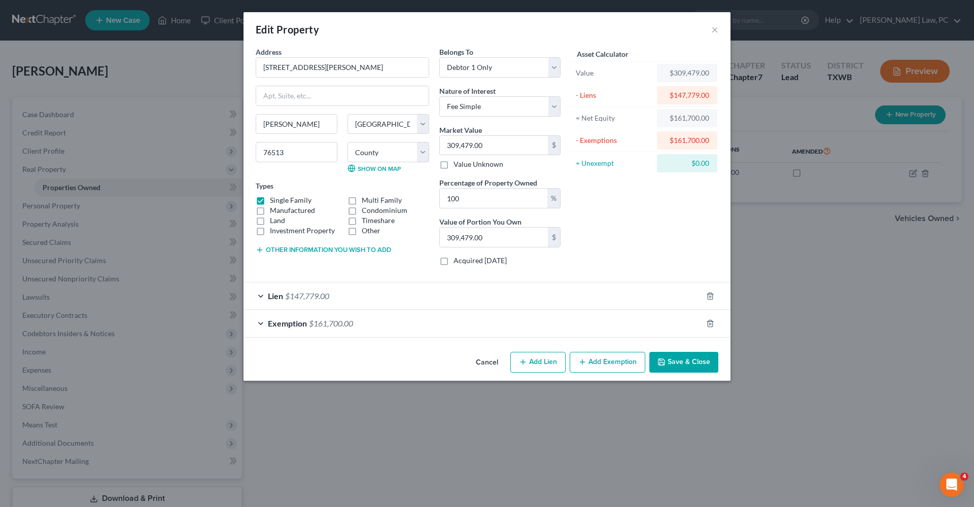
scroll to position [0, 0]
click at [714, 30] on button "×" at bounding box center [714, 29] width 7 height 12
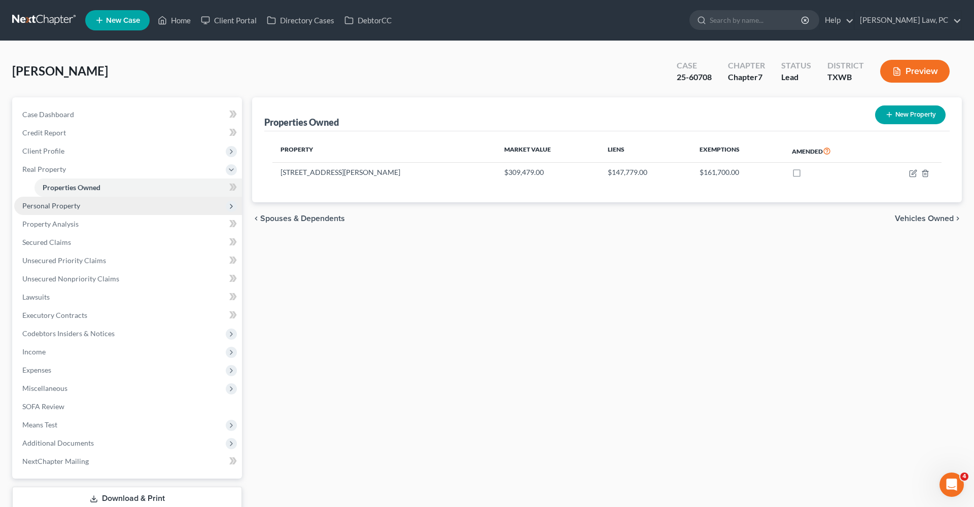
click at [71, 203] on span "Personal Property" at bounding box center [51, 205] width 58 height 9
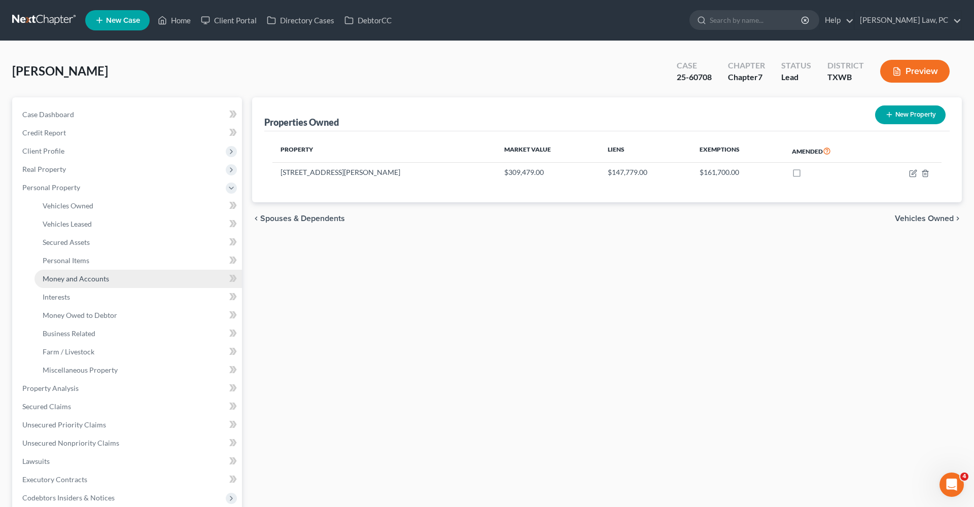
click at [91, 279] on span "Money and Accounts" at bounding box center [76, 279] width 66 height 9
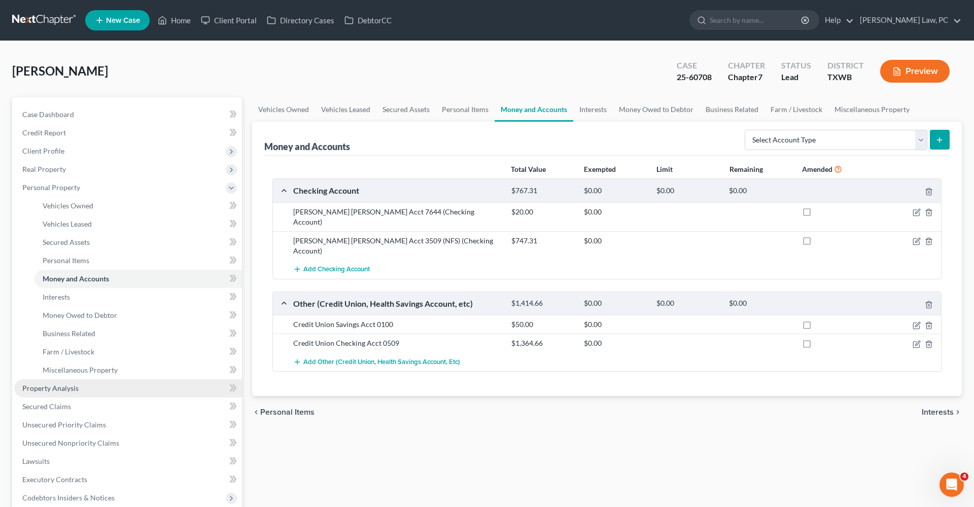
click at [69, 391] on span "Property Analysis" at bounding box center [50, 388] width 56 height 9
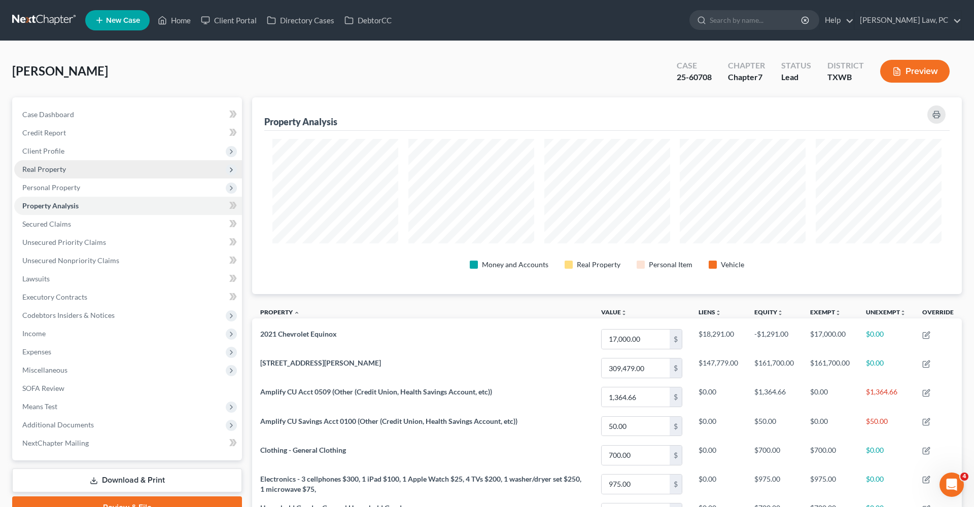
click at [50, 169] on span "Real Property" at bounding box center [44, 169] width 44 height 9
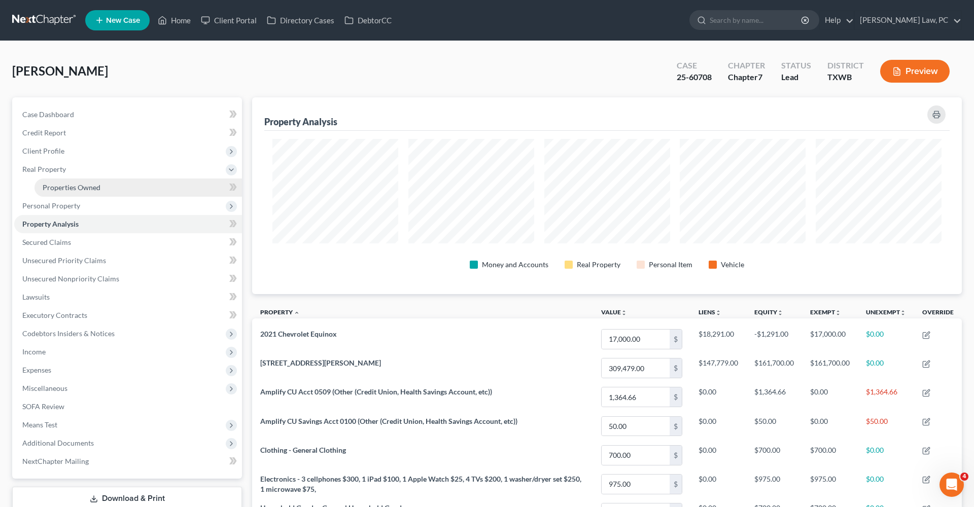
click at [67, 181] on link "Properties Owned" at bounding box center [139, 188] width 208 height 18
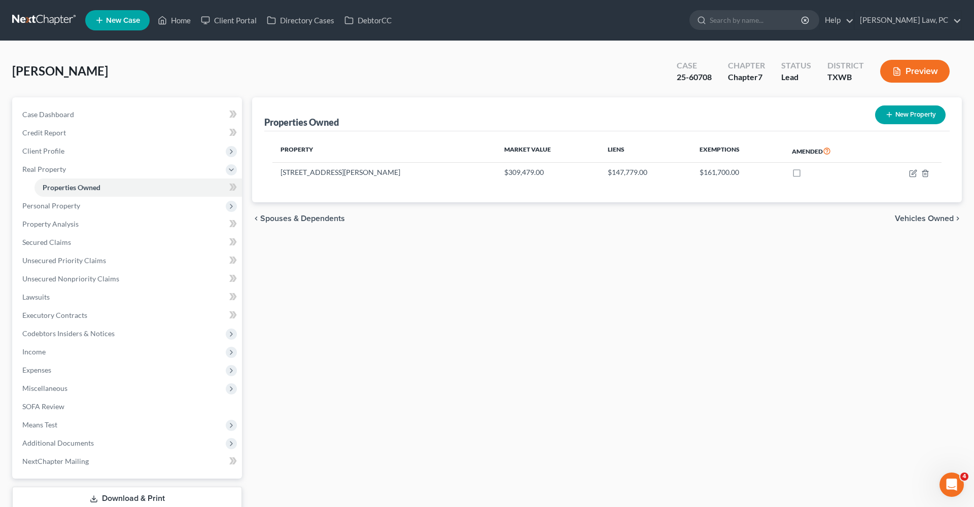
click at [898, 119] on button "New Property" at bounding box center [910, 115] width 71 height 19
select select "45"
select select "13"
select select "0"
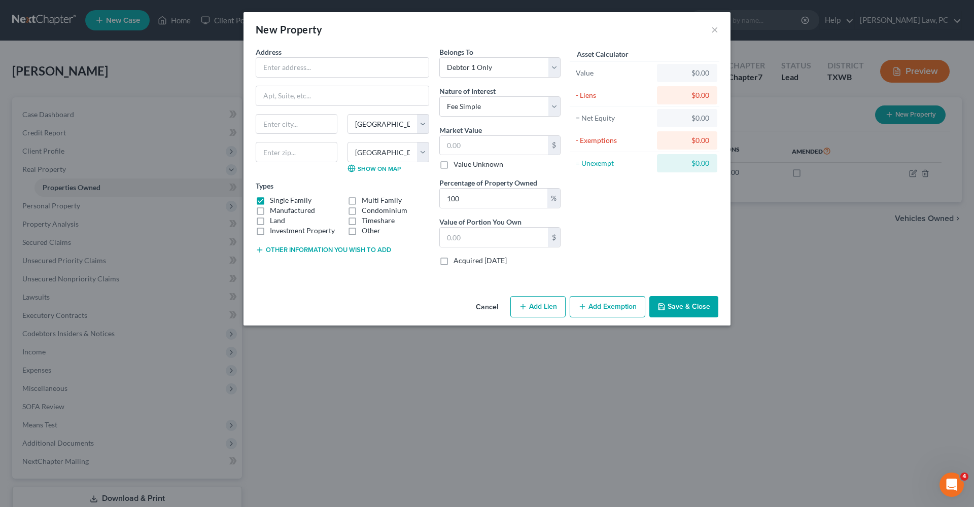
click at [277, 223] on label "Land" at bounding box center [277, 221] width 15 height 10
click at [277, 222] on input "Land" at bounding box center [277, 219] width 7 height 7
checkbox input "true"
click at [270, 200] on label "Single Family" at bounding box center [291, 200] width 42 height 10
click at [274, 200] on input "Single Family" at bounding box center [277, 198] width 7 height 7
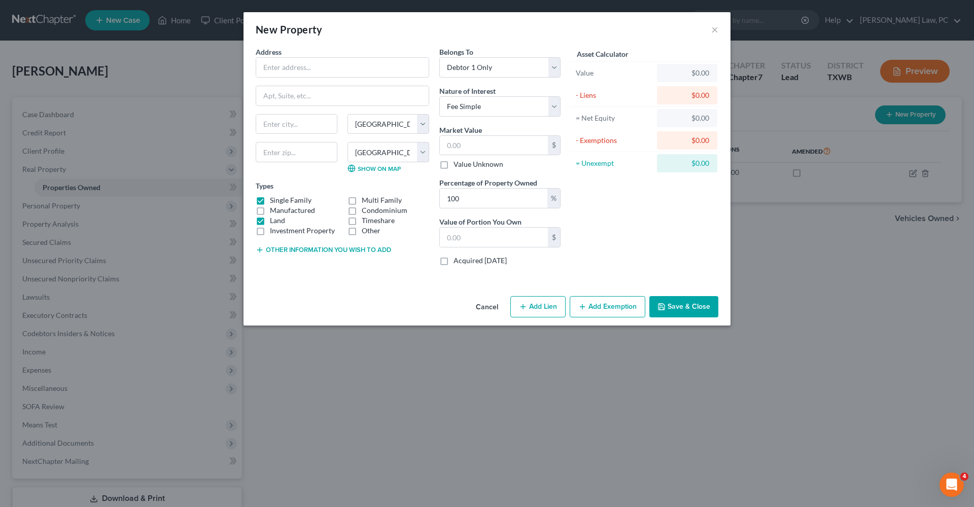
checkbox input "false"
type input "2968 Sherwood Blvd"
type input "76513"
click at [328, 179] on div "State AL AK AR AZ CA CO CT DE DC FL GA GU HI ID IL IN IA KS KY LA ME MD MA MI M…" at bounding box center [343, 147] width 184 height 67
type input "Belton"
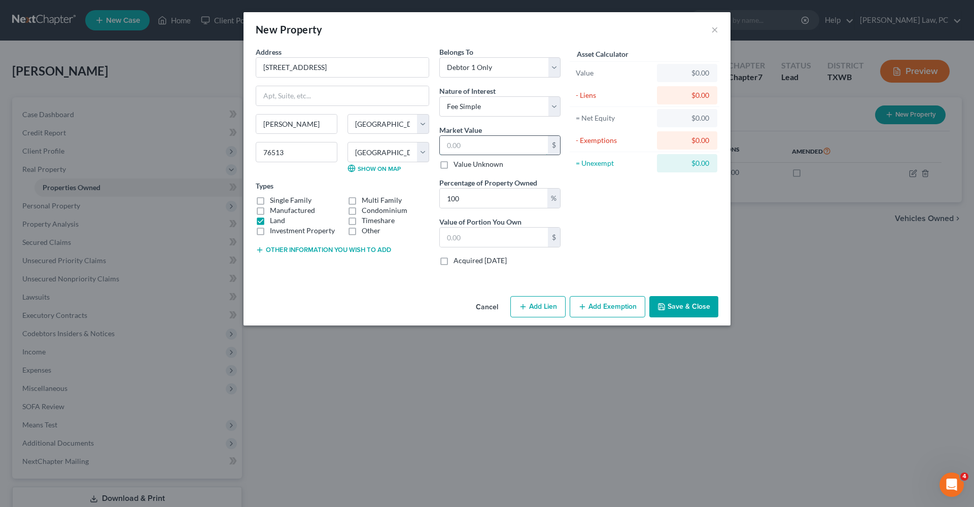
click at [484, 142] on input "text" at bounding box center [494, 145] width 108 height 19
type input "1"
type input "1.00"
type input "14"
type input "14.00"
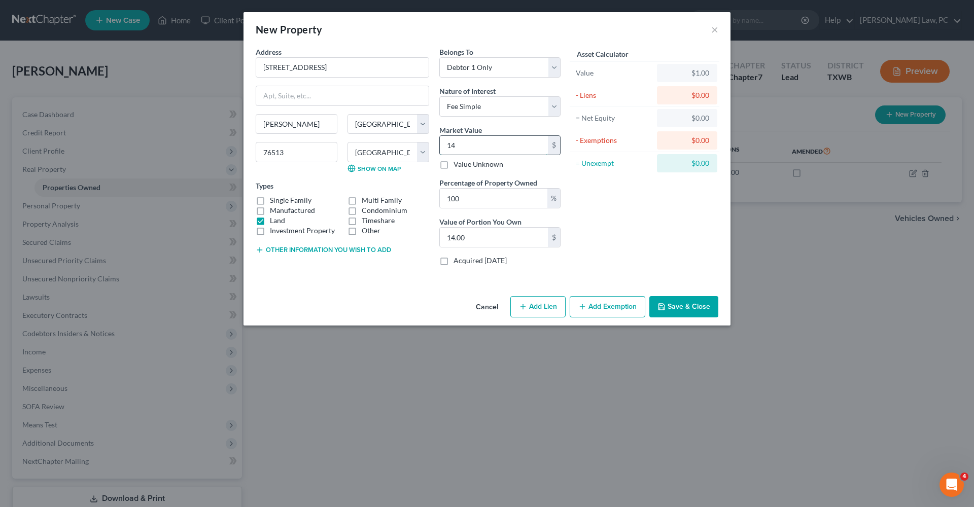
type input "142"
type input "142.00"
type input "1425"
type input "1,425.00"
type input "1,4250"
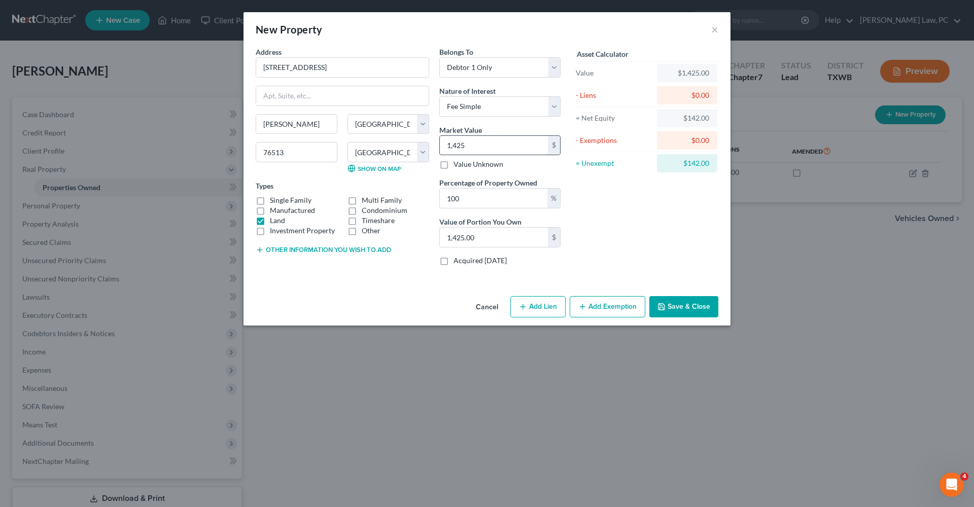
type input "14,250.00"
type input "14,250"
click at [602, 305] on button "Add Exemption" at bounding box center [608, 306] width 76 height 21
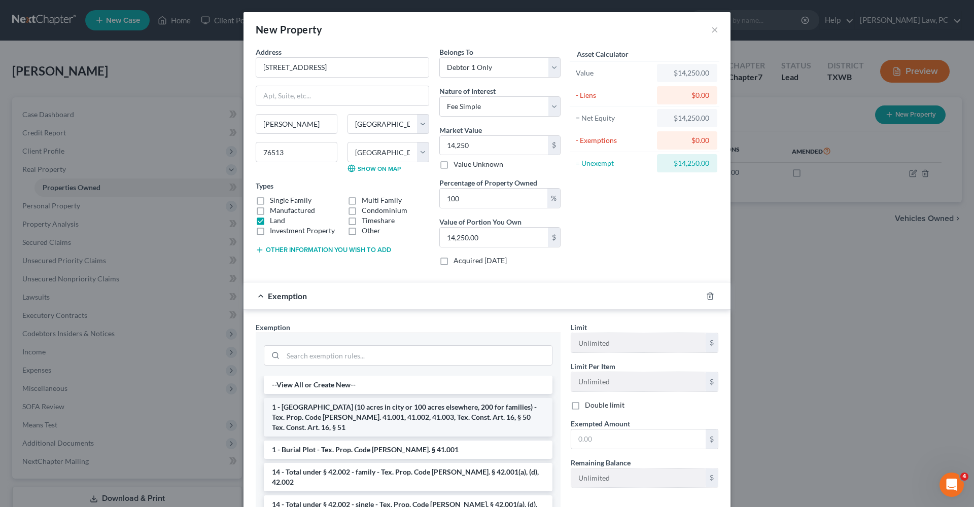
click at [419, 408] on li "1 - Homestead (10 acres in city or 100 acres elsewhere, 200 for families) - Tex…" at bounding box center [408, 417] width 289 height 39
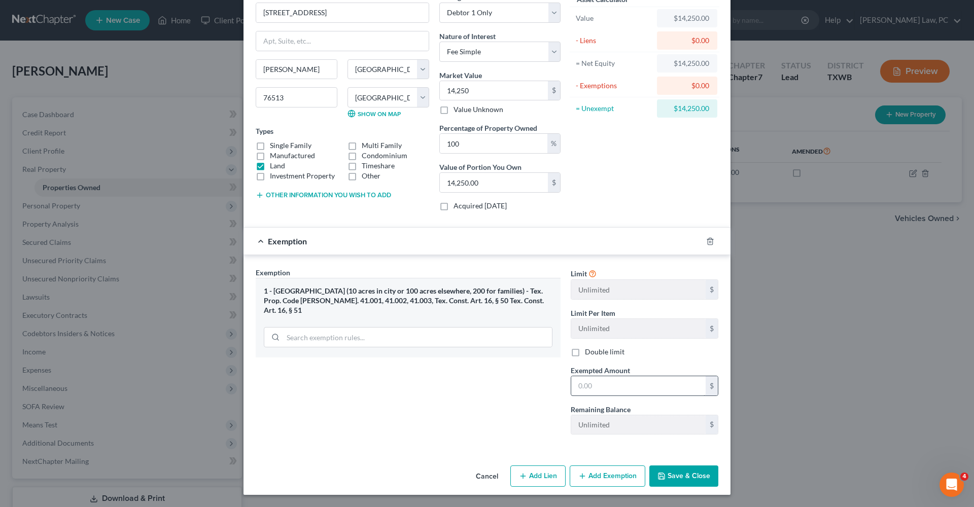
scroll to position [55, 0]
click at [622, 388] on input "text" at bounding box center [638, 386] width 134 height 19
type input "14,250"
click at [688, 481] on button "Save & Close" at bounding box center [684, 476] width 69 height 21
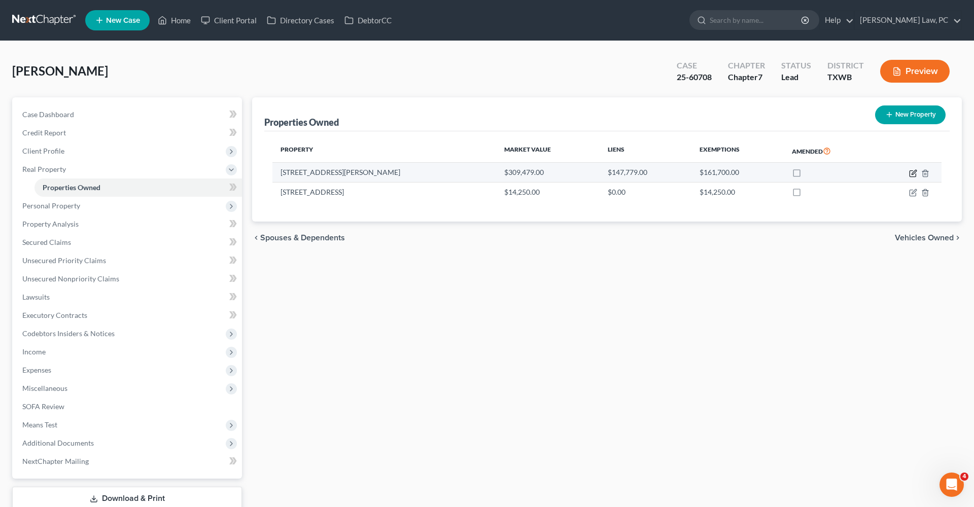
click at [912, 171] on icon "button" at bounding box center [913, 173] width 8 height 8
select select "45"
select select "13"
select select "0"
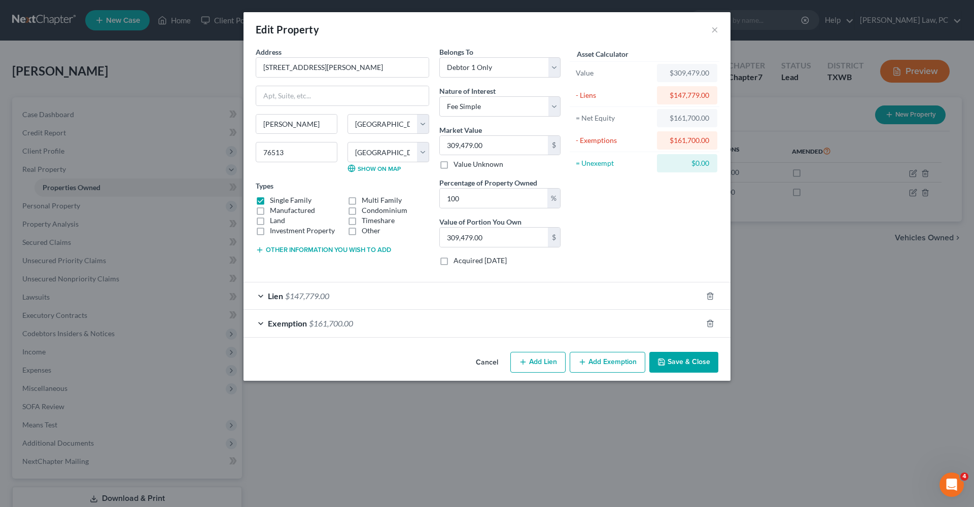
click at [345, 251] on button "Other information you wish to add" at bounding box center [323, 250] width 135 height 8
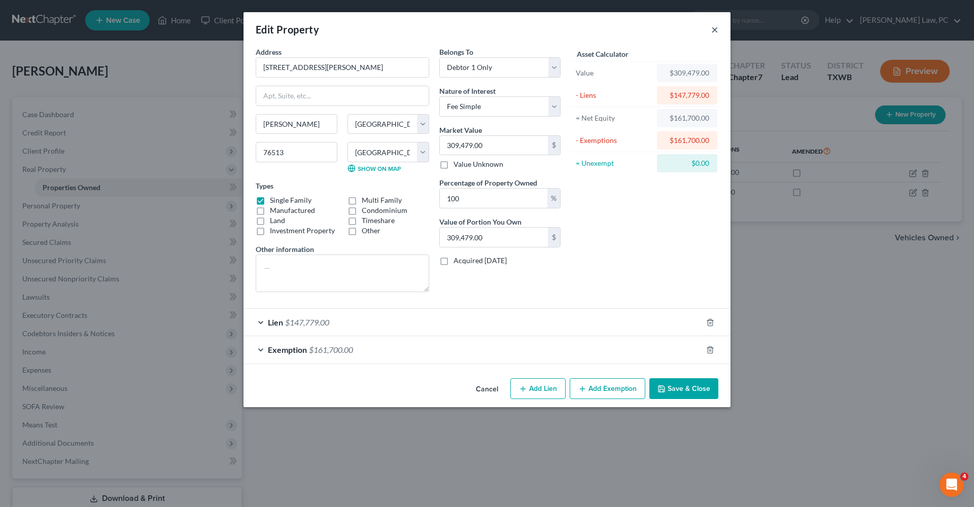
click at [715, 28] on button "×" at bounding box center [714, 29] width 7 height 12
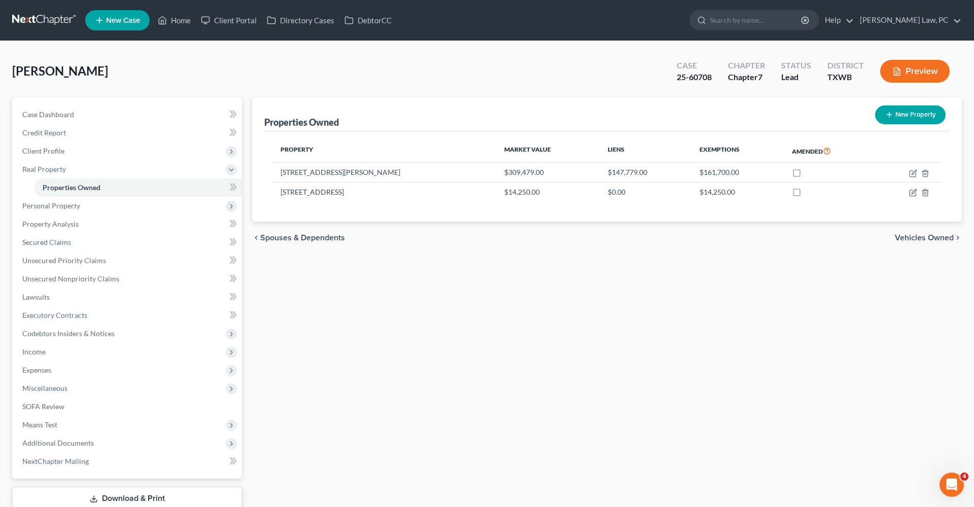
click at [891, 120] on button "New Property" at bounding box center [910, 115] width 71 height 19
select select "45"
select select "13"
select select "0"
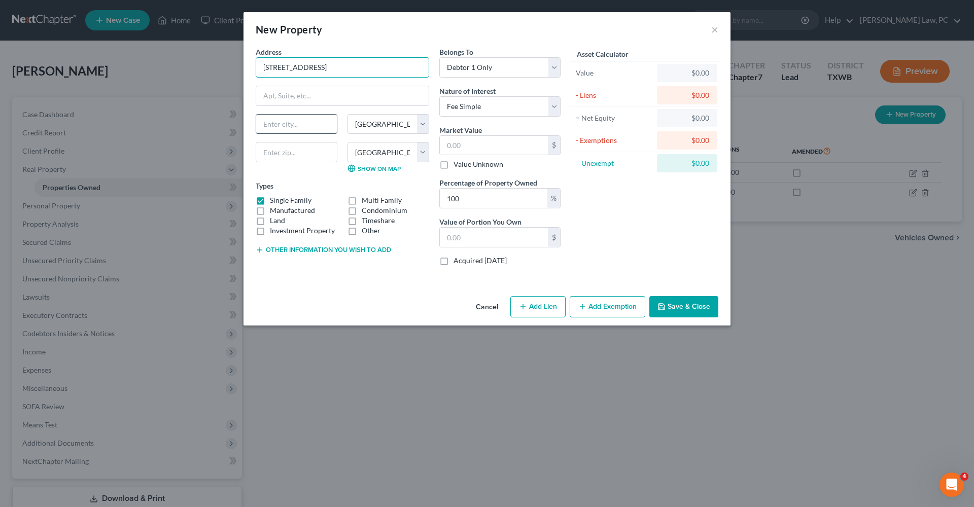
type input "2956 Sherwood Blvd"
type input "7"
type input "76513"
click at [280, 222] on label "Land" at bounding box center [277, 221] width 15 height 10
click at [280, 222] on input "Land" at bounding box center [277, 219] width 7 height 7
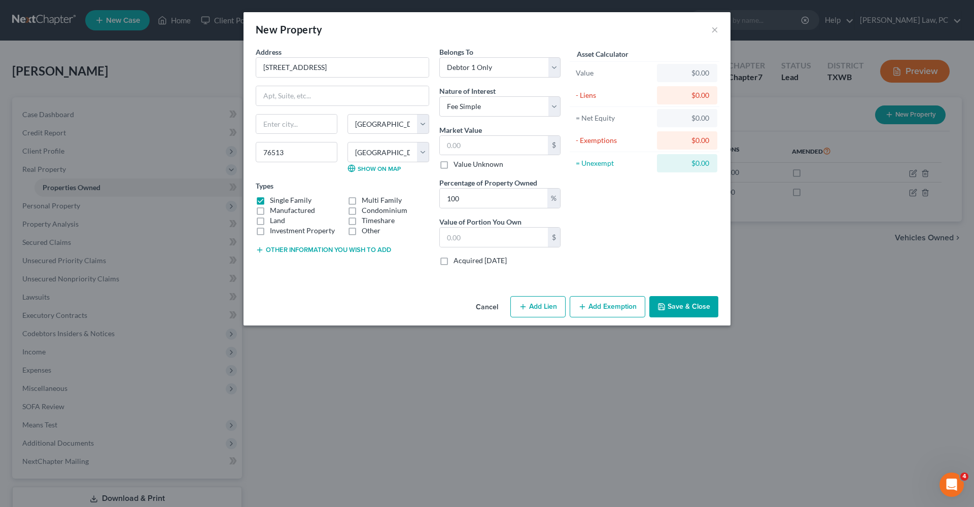
checkbox input "true"
type input "Belton"
click at [270, 201] on label "Single Family" at bounding box center [291, 200] width 42 height 10
click at [274, 201] on input "Single Family" at bounding box center [277, 198] width 7 height 7
checkbox input "false"
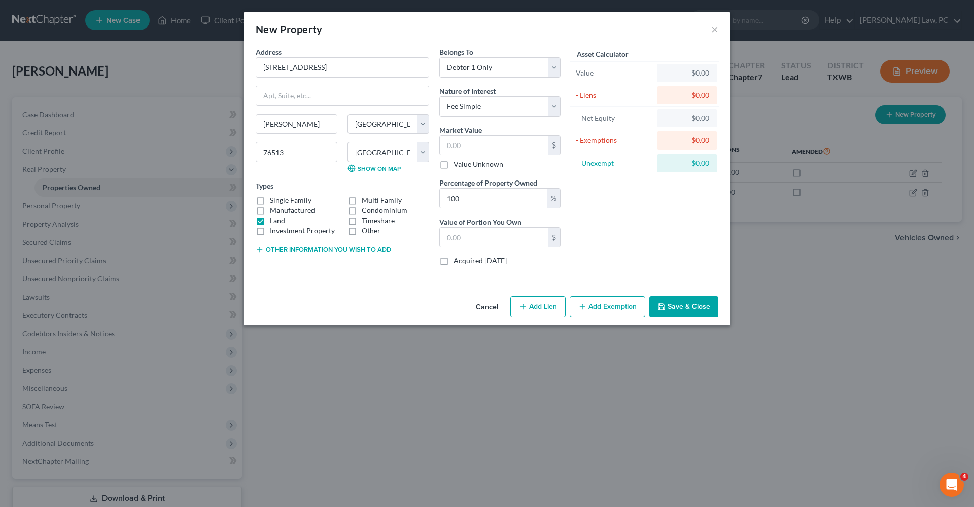
click at [362, 234] on label "Other" at bounding box center [371, 231] width 19 height 10
click at [366, 232] on input "Other" at bounding box center [369, 229] width 7 height 7
checkbox input "true"
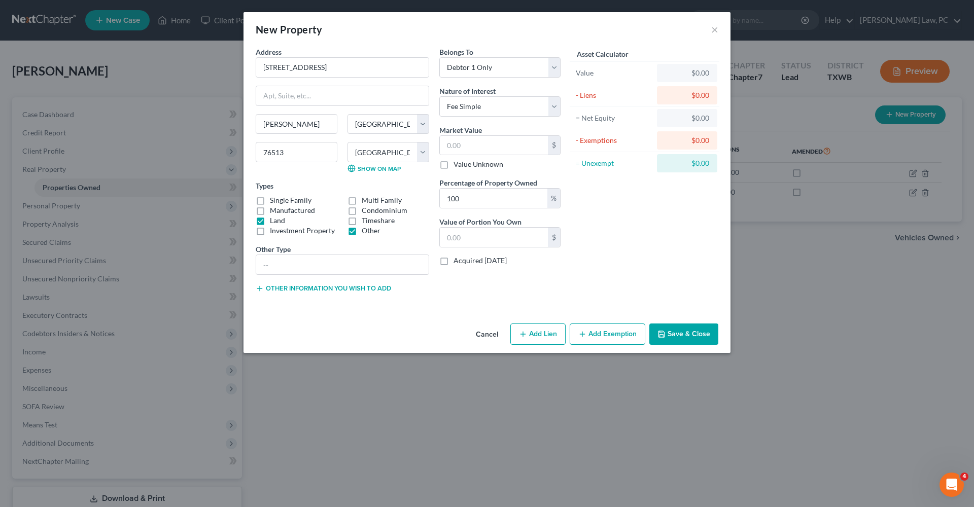
click at [270, 223] on label "Land" at bounding box center [277, 221] width 15 height 10
click at [274, 222] on input "Land" at bounding box center [277, 219] width 7 height 7
checkbox input "false"
click at [468, 150] on input "text" at bounding box center [494, 145] width 108 height 19
type input "1"
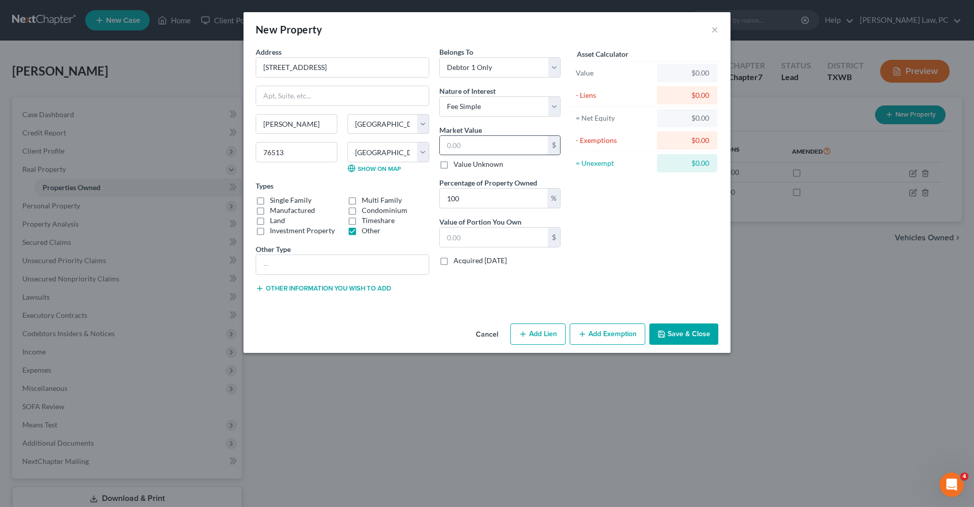
type input "1.00"
type input "14"
type input "14.00"
type input "142"
type input "142.00"
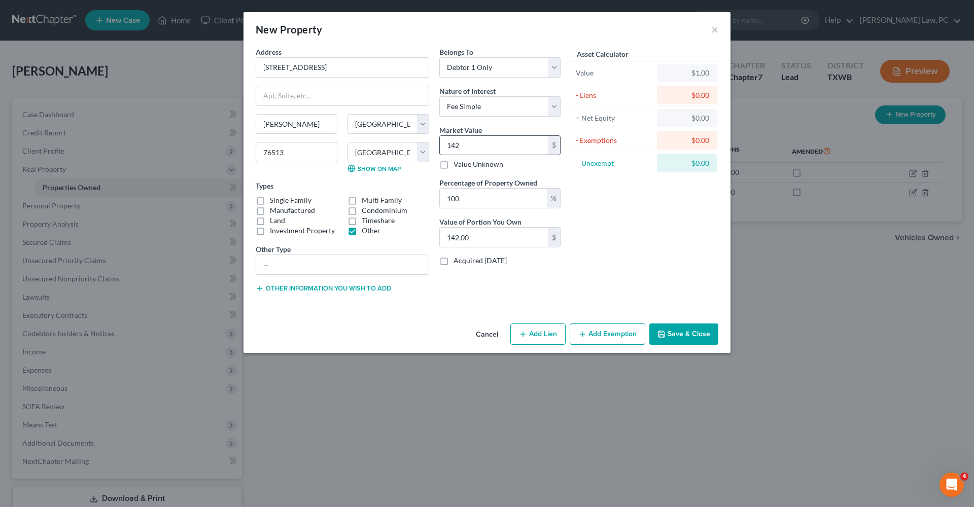
type input "1425"
type input "1,425.00"
type input "1,4250"
type input "14,250.00"
type input "14,250"
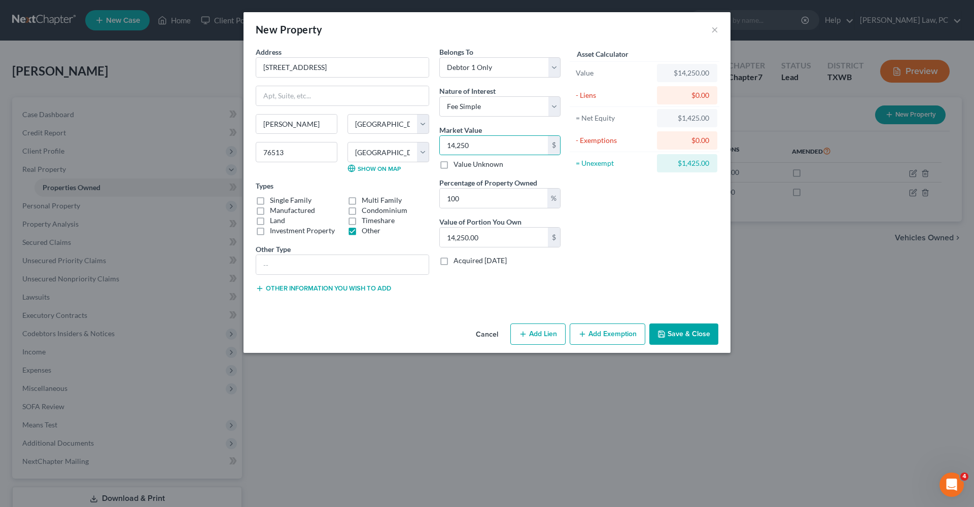
click at [598, 338] on button "Add Exemption" at bounding box center [608, 334] width 76 height 21
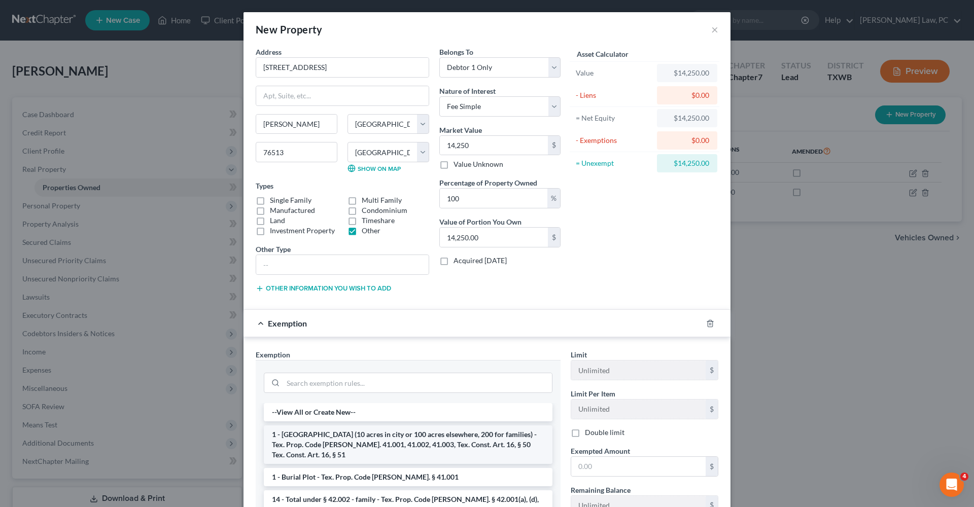
click at [419, 432] on li "1 - Homestead (10 acres in city or 100 acres elsewhere, 200 for families) - Tex…" at bounding box center [408, 445] width 289 height 39
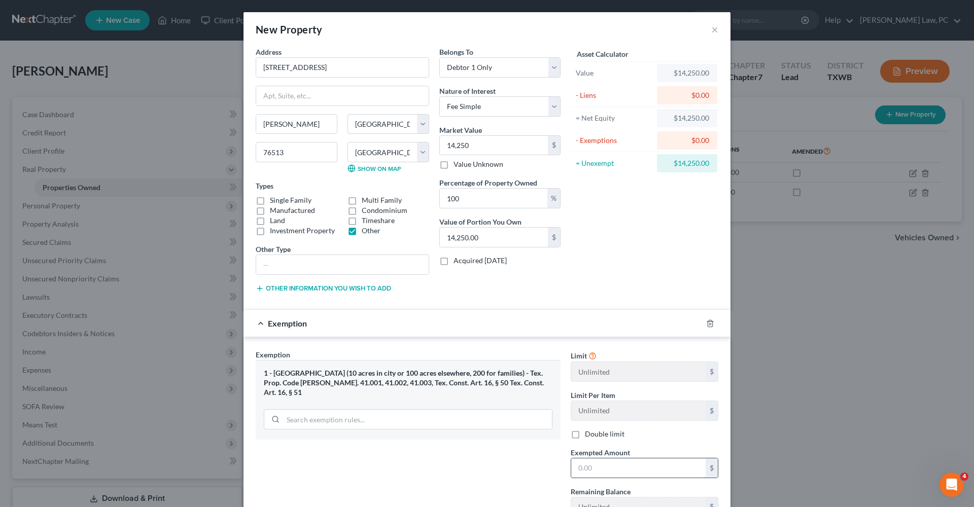
click at [609, 464] on input "text" at bounding box center [638, 468] width 134 height 19
type input "14,250"
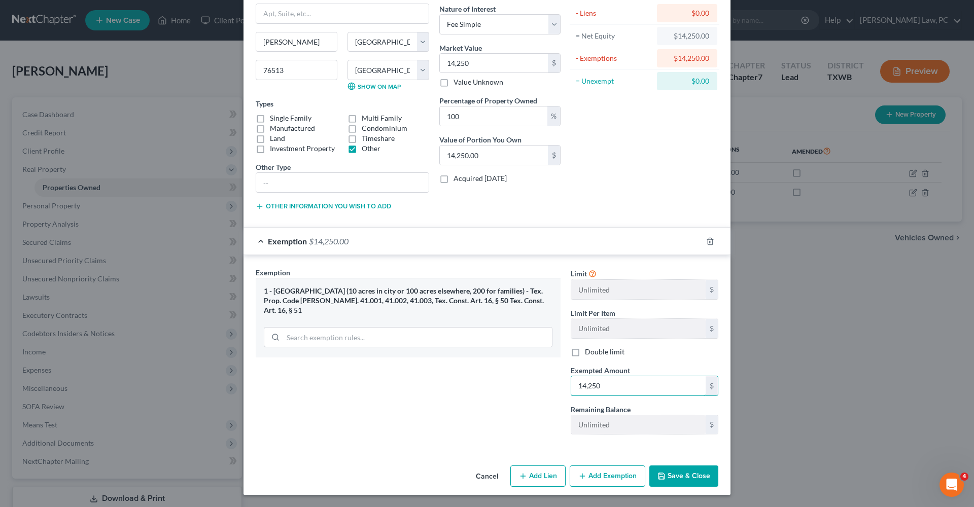
scroll to position [82, 0]
click at [701, 478] on button "Save & Close" at bounding box center [684, 476] width 69 height 21
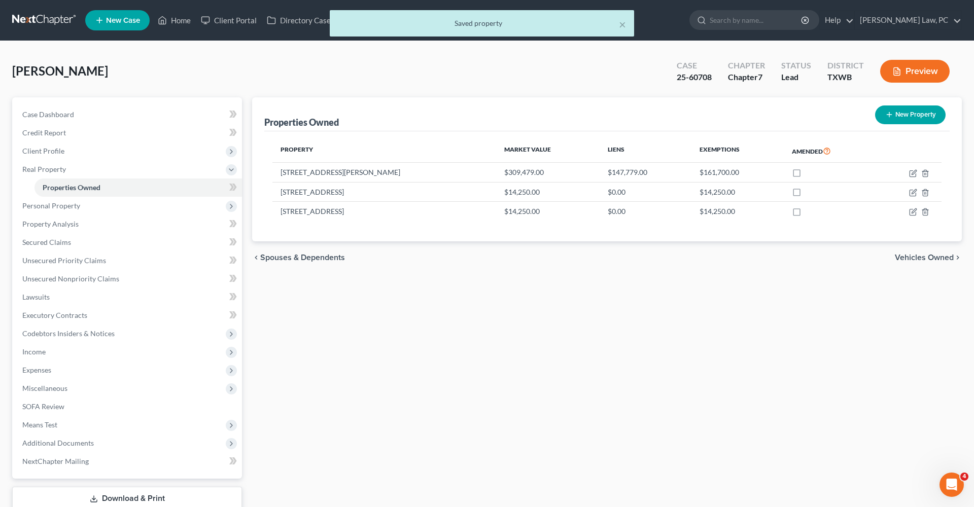
click at [905, 107] on button "New Property" at bounding box center [910, 115] width 71 height 19
select select "45"
select select "13"
select select "0"
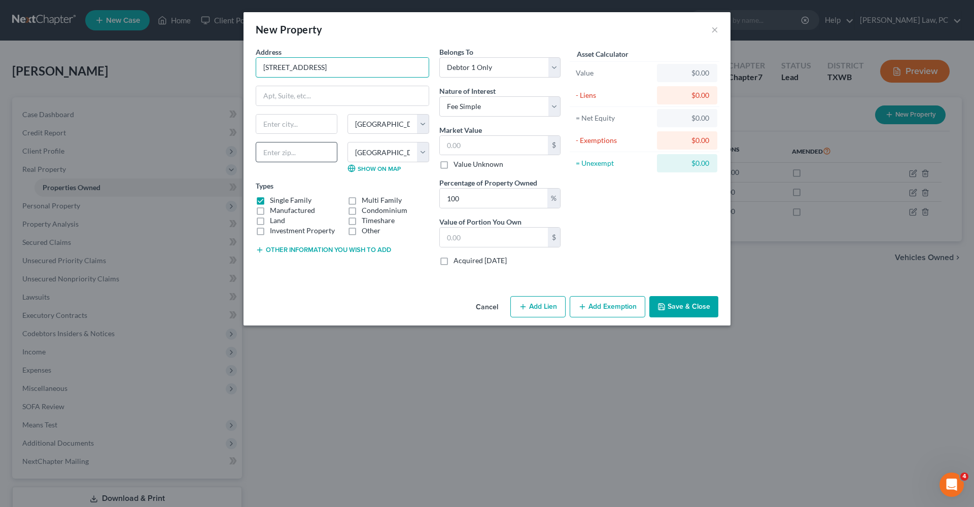
type input "2960 Sherwood Blvd"
type input "76513"
click at [362, 232] on label "Other" at bounding box center [371, 231] width 19 height 10
click at [366, 232] on input "Other" at bounding box center [369, 229] width 7 height 7
checkbox input "true"
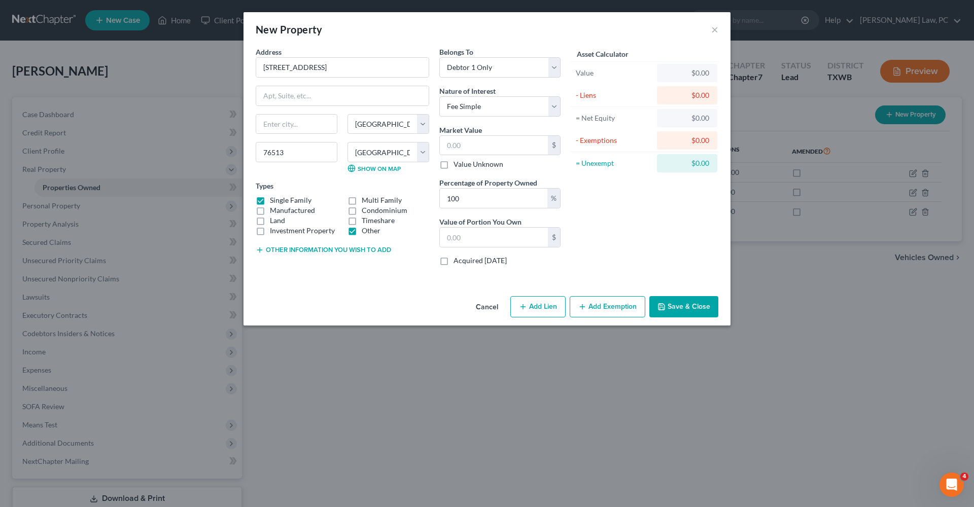
type input "Belton"
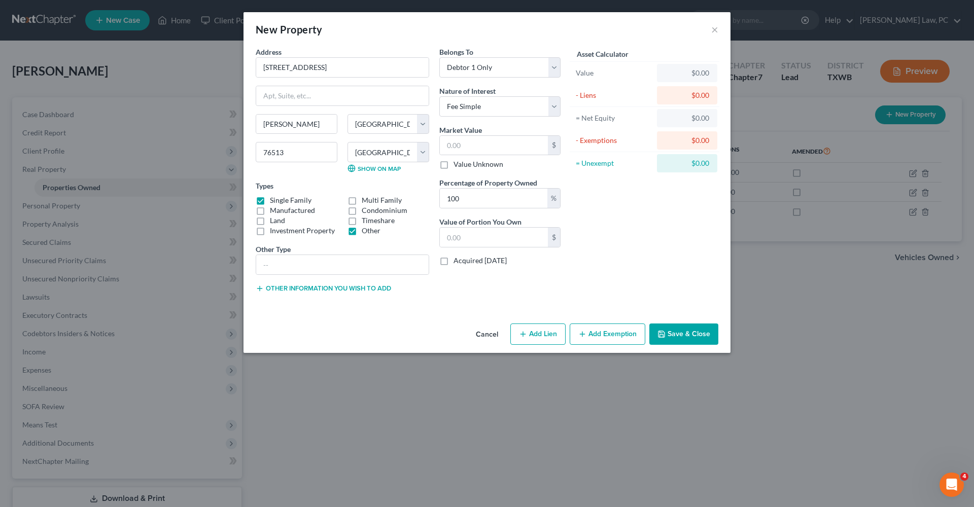
click at [270, 201] on label "Single Family" at bounding box center [291, 200] width 42 height 10
click at [274, 201] on input "Single Family" at bounding box center [277, 198] width 7 height 7
checkbox input "false"
click at [362, 233] on label "Other" at bounding box center [371, 231] width 19 height 10
click at [366, 232] on input "Other" at bounding box center [369, 229] width 7 height 7
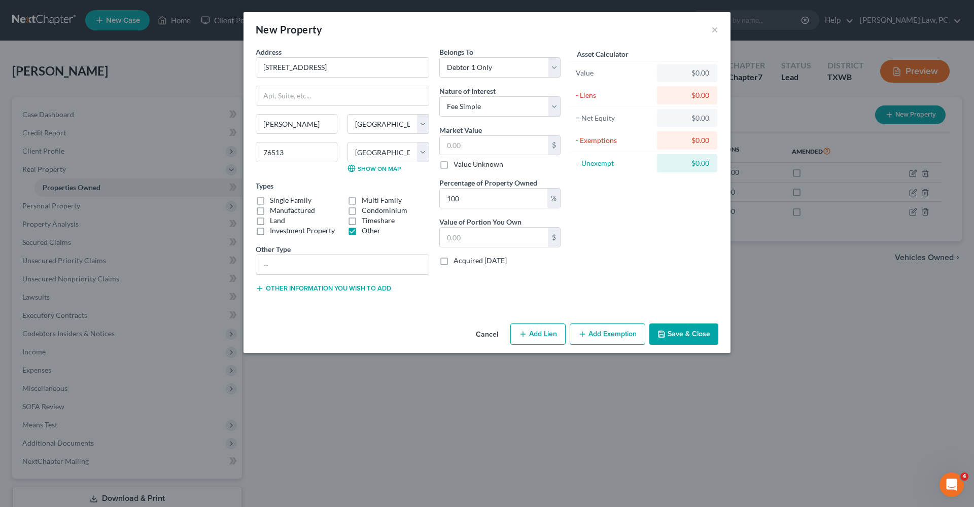
checkbox input "false"
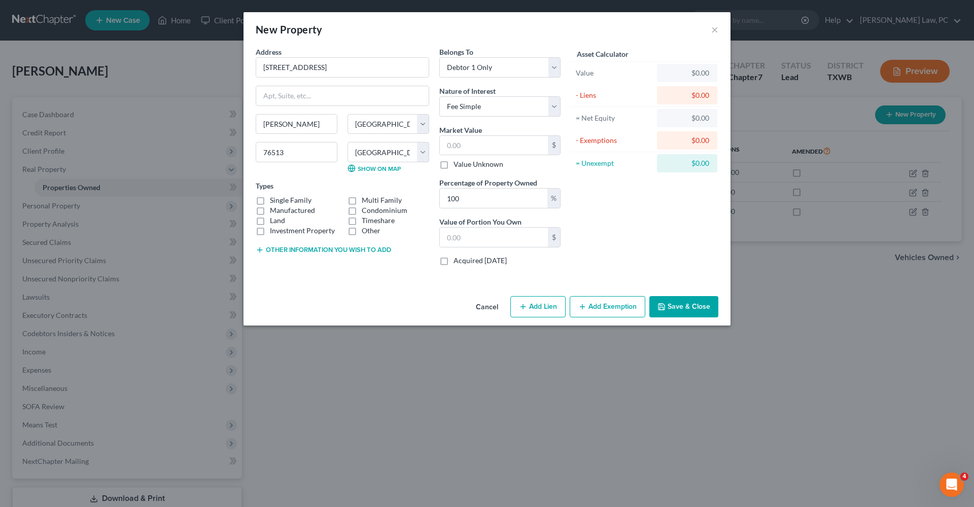
click at [330, 233] on label "Investment Property" at bounding box center [302, 231] width 65 height 10
click at [281, 232] on input "Investment Property" at bounding box center [277, 229] width 7 height 7
checkbox input "true"
click at [466, 154] on input "text" at bounding box center [494, 145] width 108 height 19
type input "2"
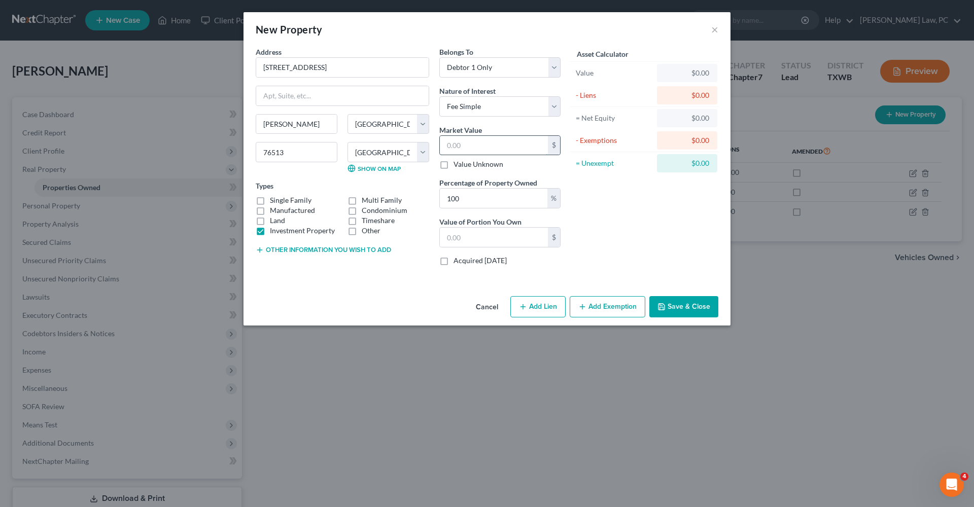
type input "2.00"
type input "26"
type input "26.00"
type input "266"
type input "266.00"
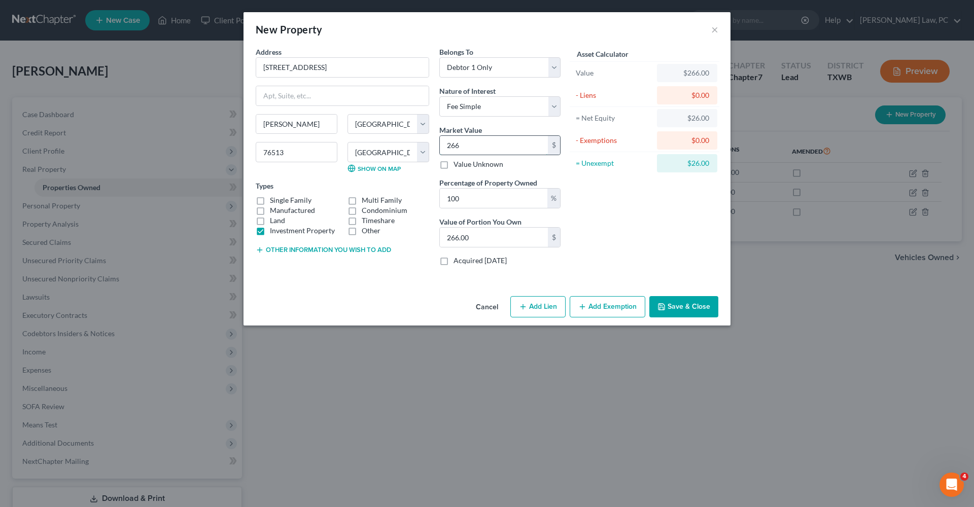
type input "2660"
type input "2,660.00"
type input "2,6600"
type input "26,600.00"
type input "26,600"
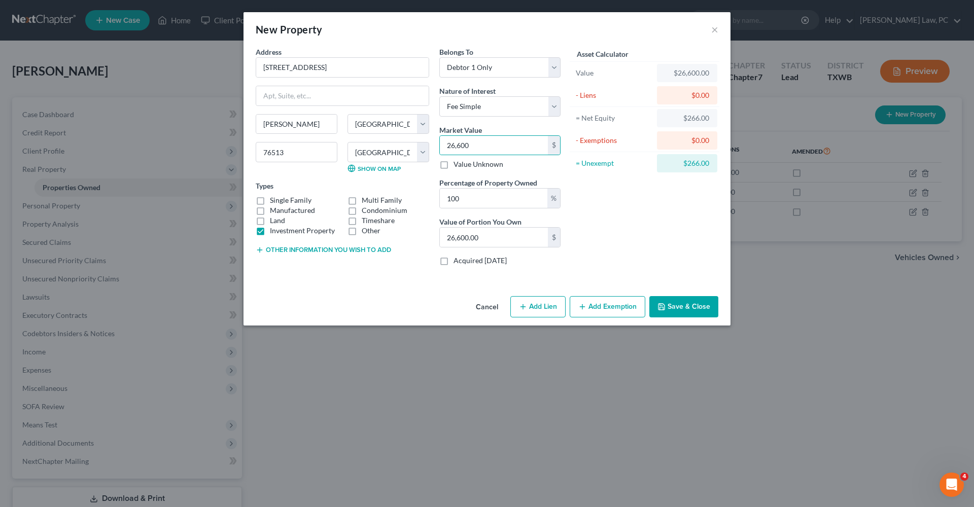
click at [612, 227] on div "Asset Calculator Value $26,600.00 - Liens $0.00 = Net Equity $266.00 - Exemptio…" at bounding box center [645, 160] width 158 height 227
click at [604, 312] on button "Add Exemption" at bounding box center [608, 306] width 76 height 21
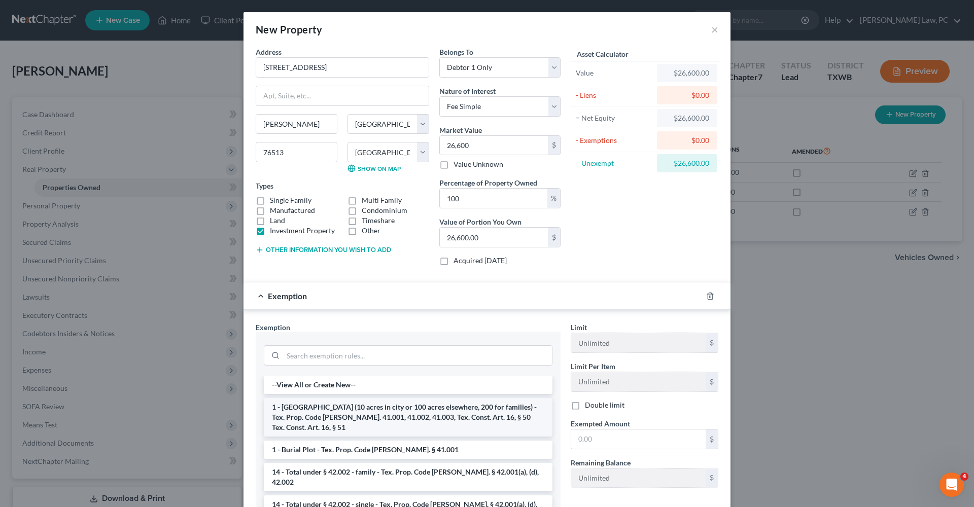
click at [389, 409] on li "1 - Homestead (10 acres in city or 100 acres elsewhere, 200 for families) - Tex…" at bounding box center [408, 417] width 289 height 39
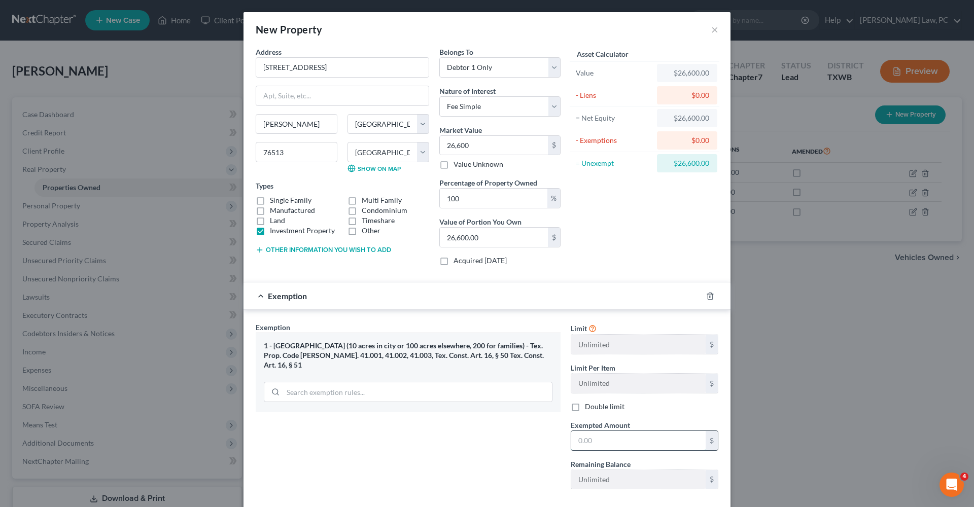
click at [629, 446] on input "text" at bounding box center [638, 440] width 134 height 19
type input "26,600"
click at [604, 261] on div "Asset Calculator Value $26,600.00 - Liens $0.00 = Net Equity $26,600.00 - Exemp…" at bounding box center [645, 160] width 158 height 227
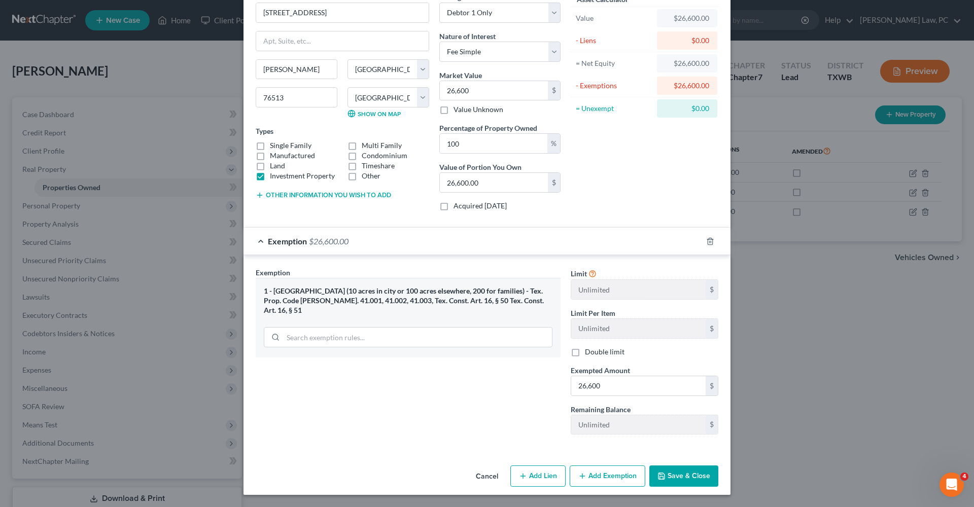
scroll to position [55, 0]
click at [676, 476] on button "Save & Close" at bounding box center [684, 476] width 69 height 21
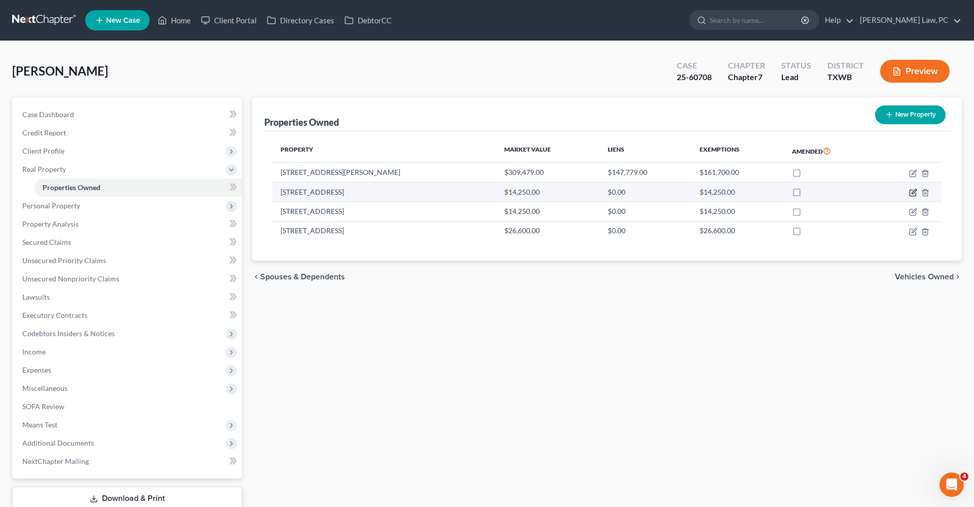
click at [914, 194] on icon "button" at bounding box center [913, 193] width 8 height 8
select select "45"
select select "13"
select select "0"
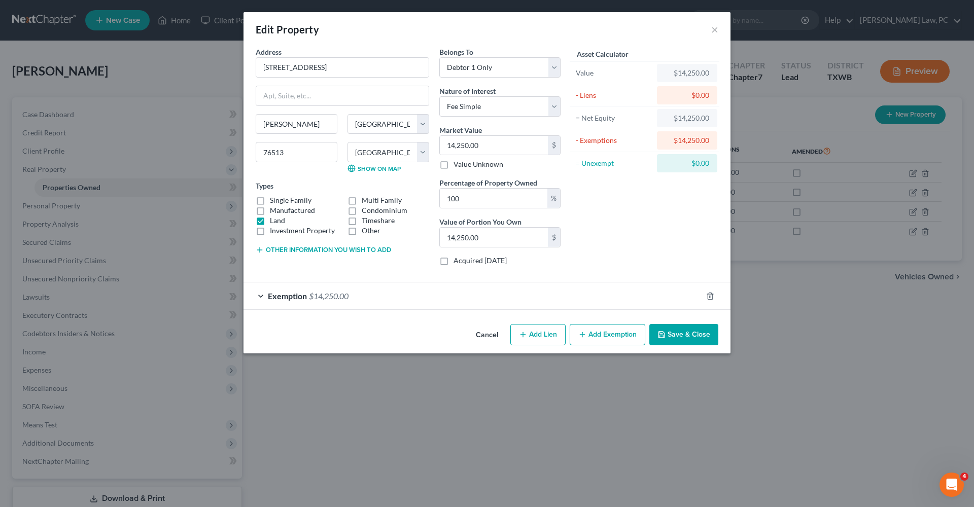
click at [380, 300] on div "Exemption $14,250.00" at bounding box center [473, 296] width 459 height 27
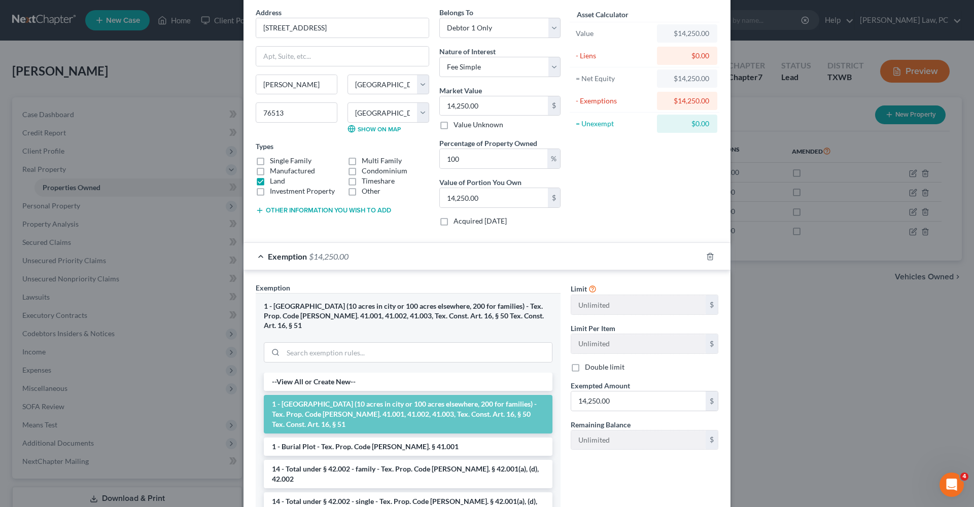
scroll to position [41, 0]
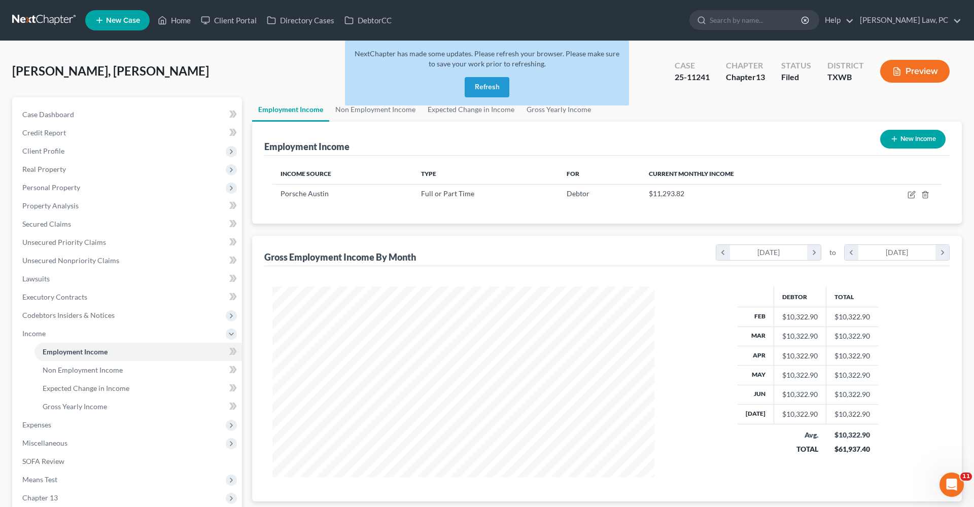
scroll to position [191, 402]
